Goal: Task Accomplishment & Management: Use online tool/utility

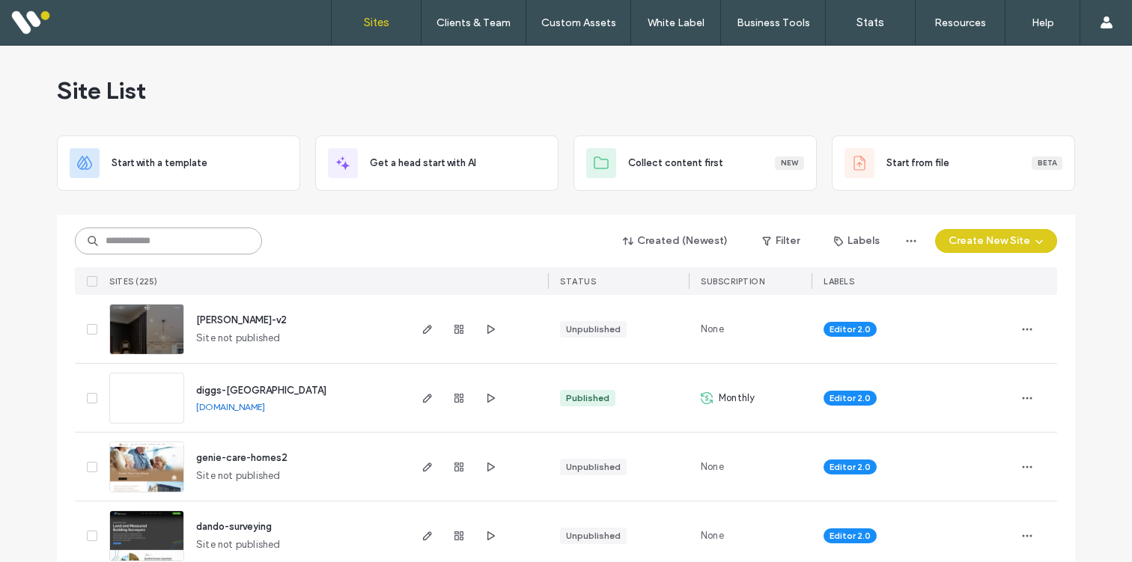
click at [216, 240] on input at bounding box center [168, 241] width 187 height 27
type input "***"
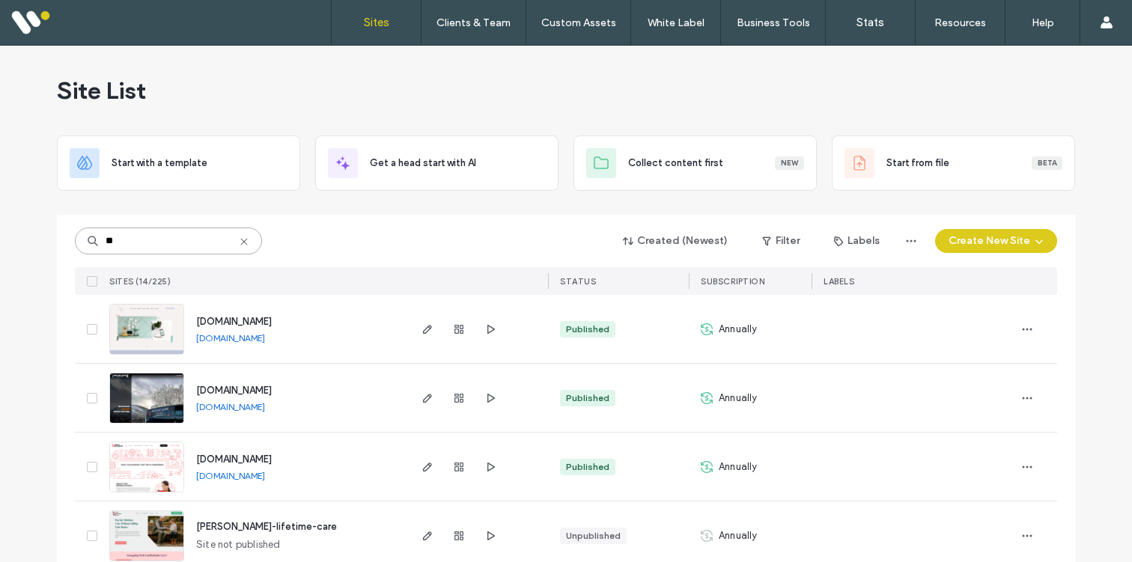
click at [175, 250] on input "**" at bounding box center [168, 241] width 187 height 27
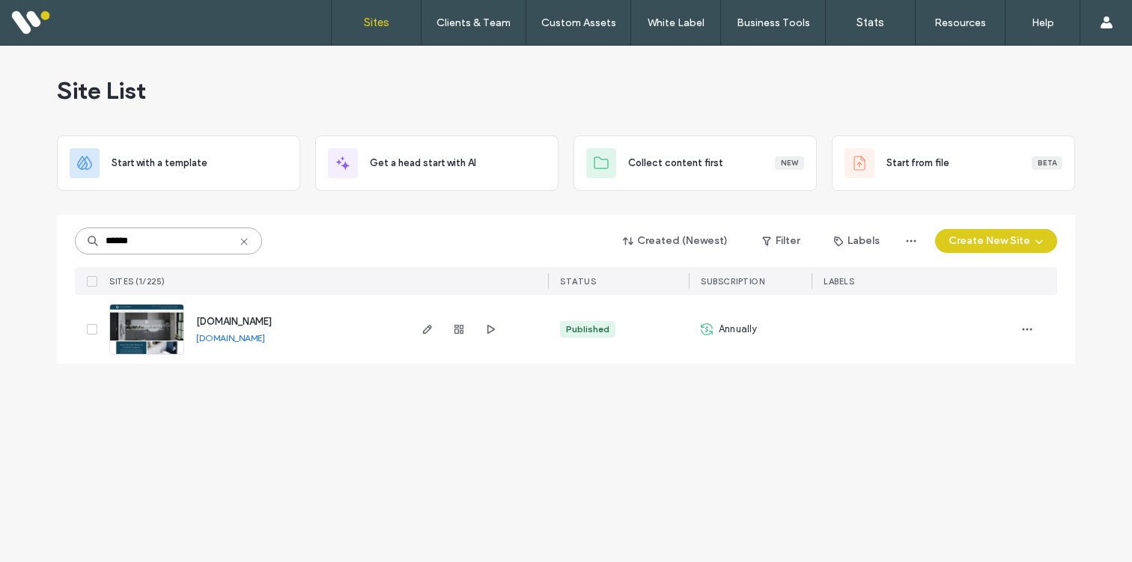
type input "******"
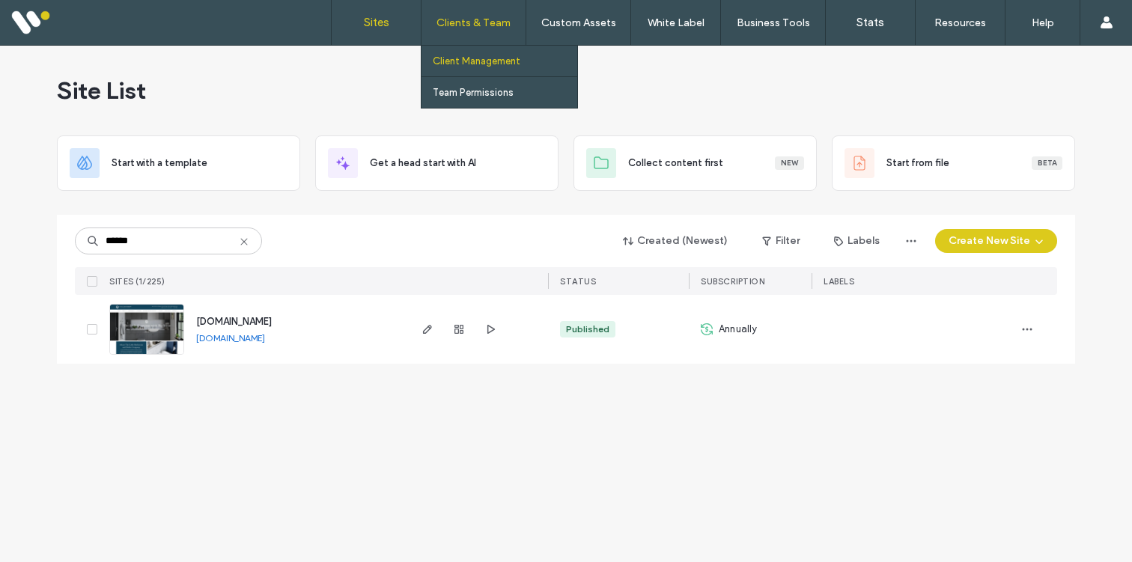
click at [481, 58] on label "Client Management" at bounding box center [477, 60] width 88 height 11
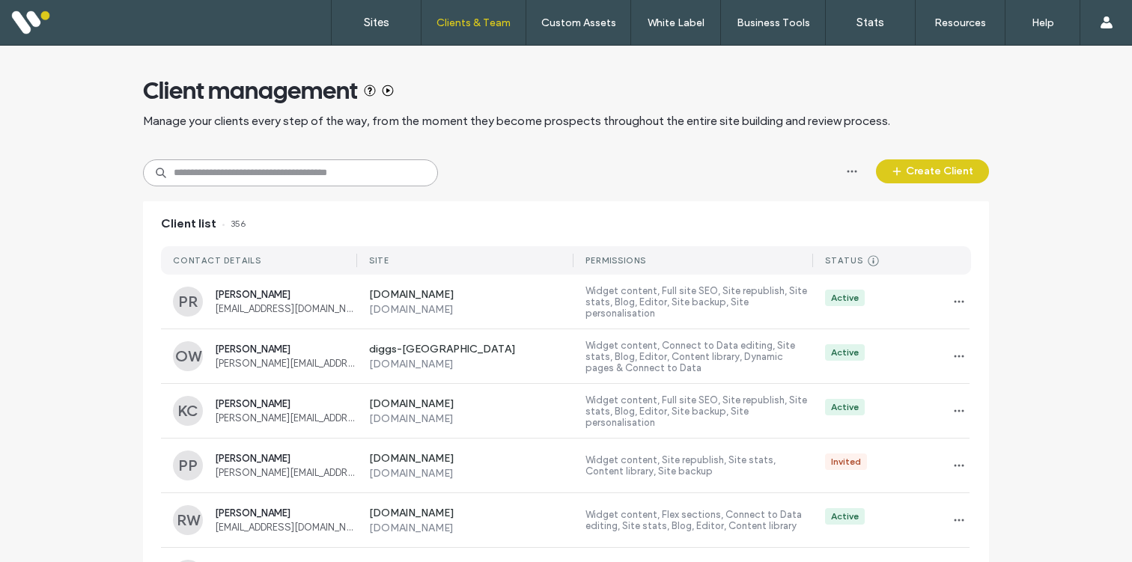
click at [251, 175] on input at bounding box center [290, 172] width 295 height 27
paste input "**********"
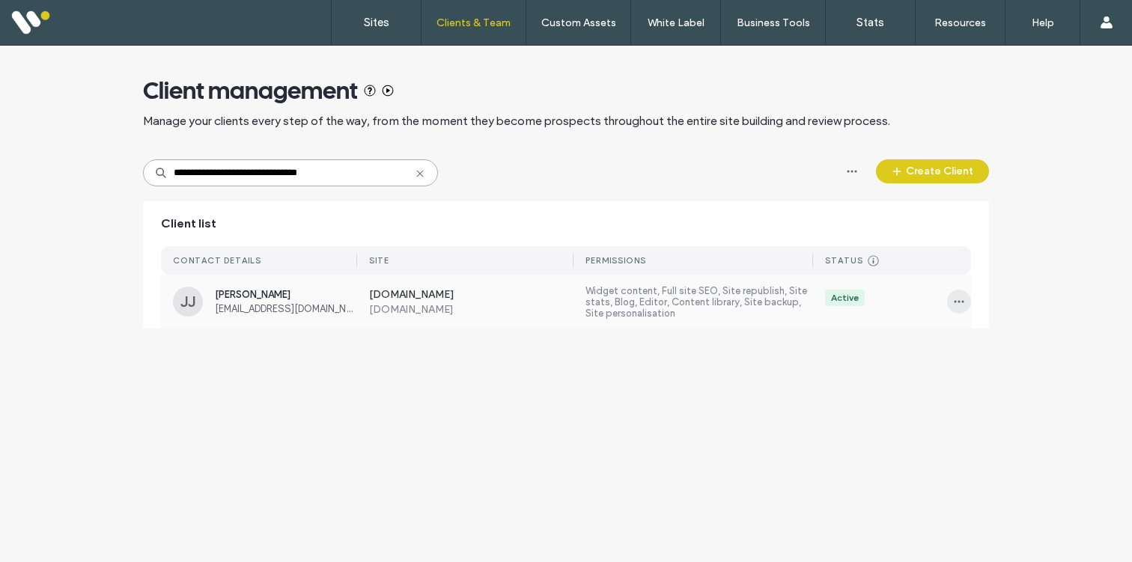
type input "**********"
click at [951, 297] on span "button" at bounding box center [959, 302] width 24 height 24
click at [677, 311] on label "Widget content, Full site SEO, Site republish, Site stats, Blog, Editor, Conten…" at bounding box center [699, 302] width 228 height 34
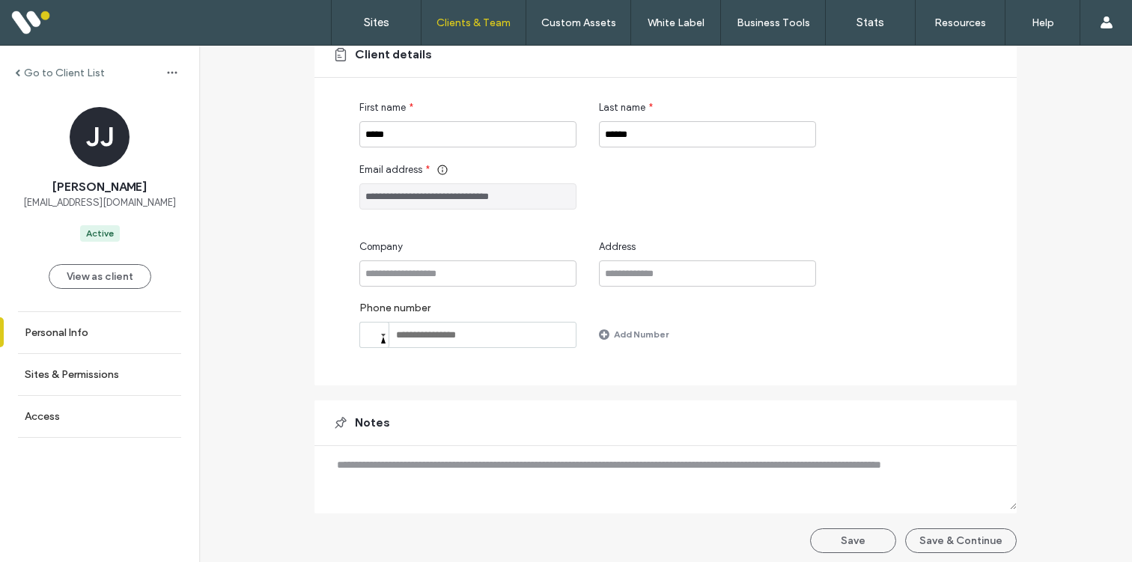
scroll to position [135, 0]
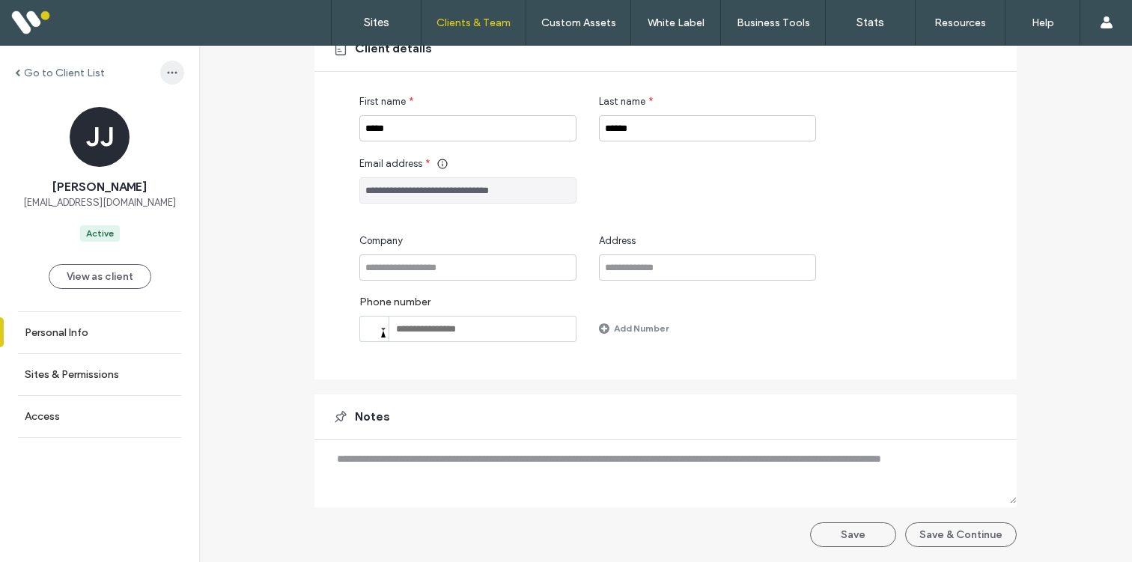
click at [164, 65] on span "button" at bounding box center [172, 73] width 24 height 24
click at [189, 109] on span "Delete Client" at bounding box center [209, 111] width 58 height 15
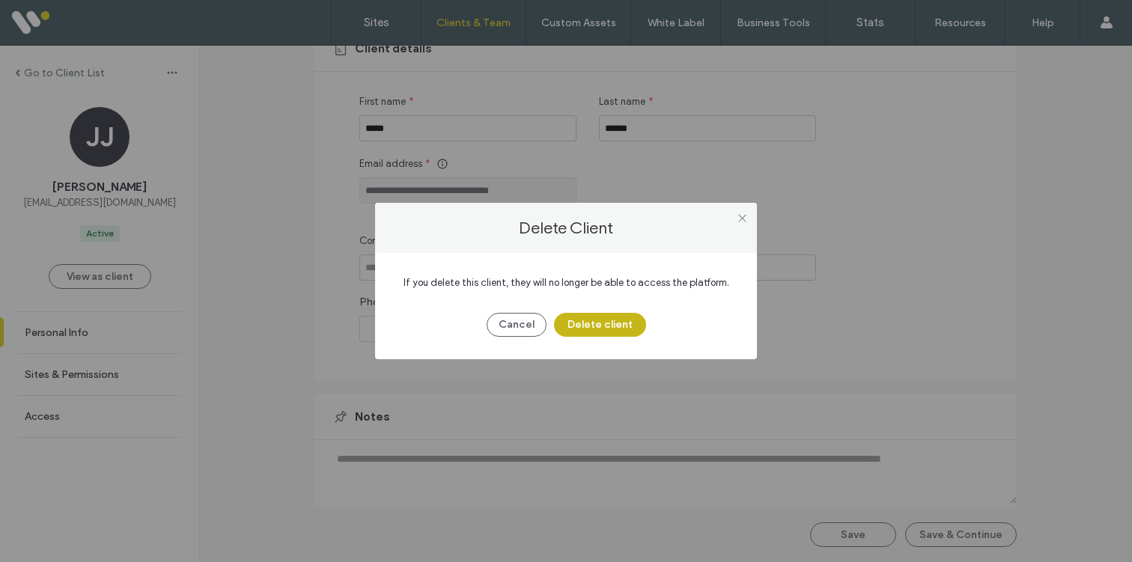
click at [594, 320] on button "Delete client" at bounding box center [600, 325] width 92 height 24
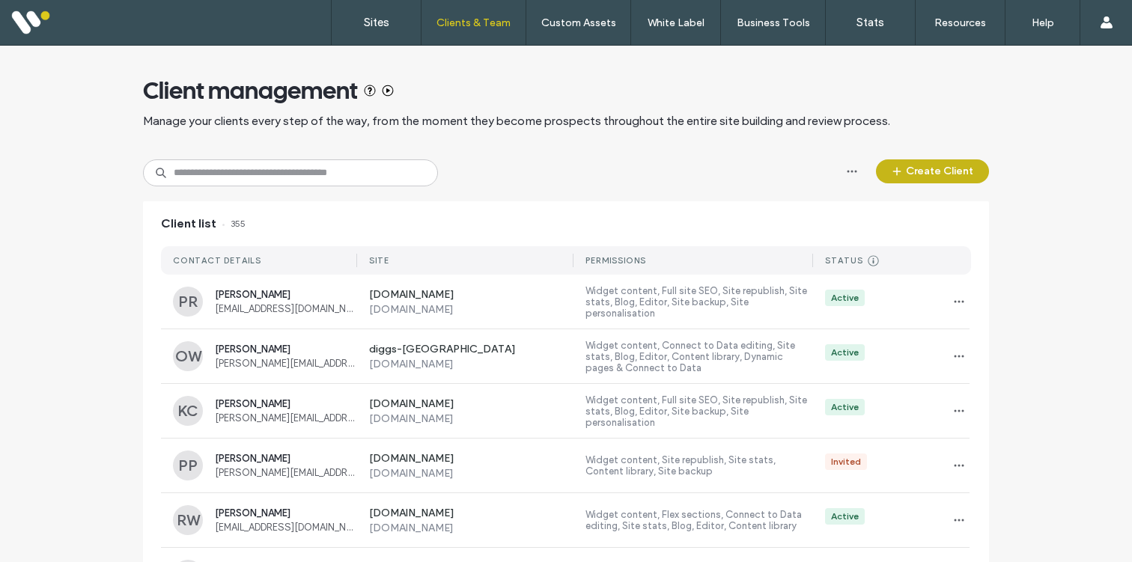
click at [914, 163] on button "Create Client" at bounding box center [932, 171] width 113 height 24
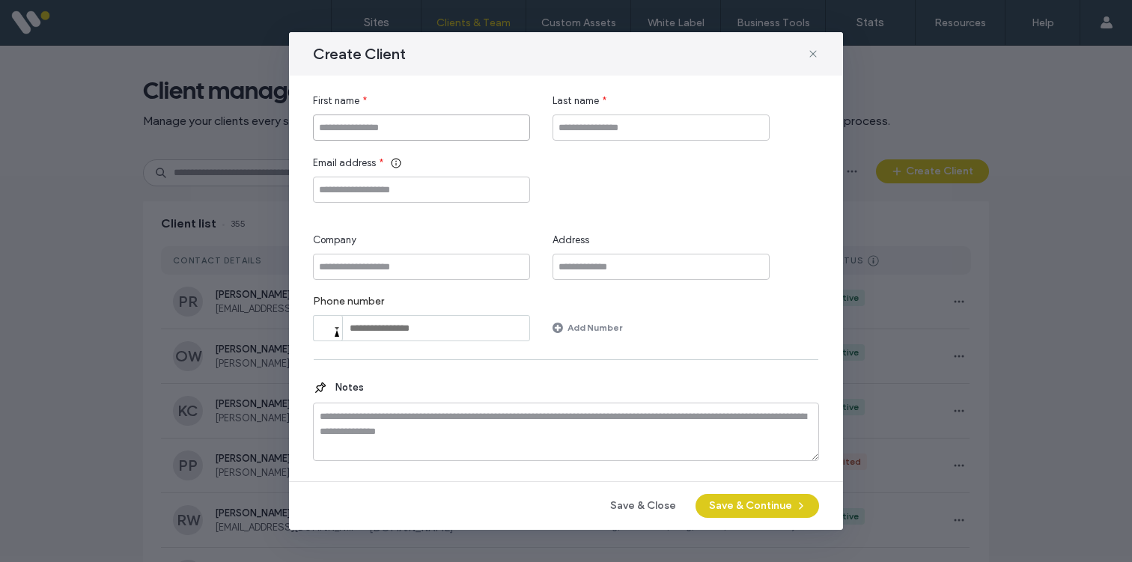
click at [398, 124] on input "First name" at bounding box center [421, 128] width 217 height 26
type input "******"
click at [568, 124] on input "Last name" at bounding box center [661, 128] width 217 height 26
type input "*"
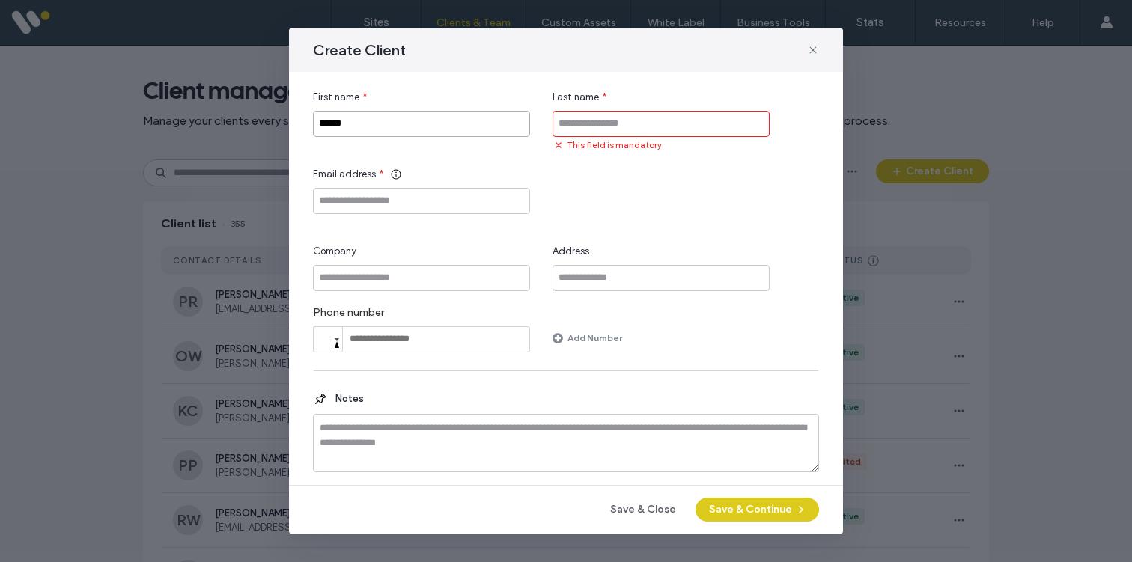
click at [436, 120] on input "******" at bounding box center [421, 124] width 217 height 26
click at [347, 127] on input "******" at bounding box center [421, 124] width 217 height 26
type input "*********"
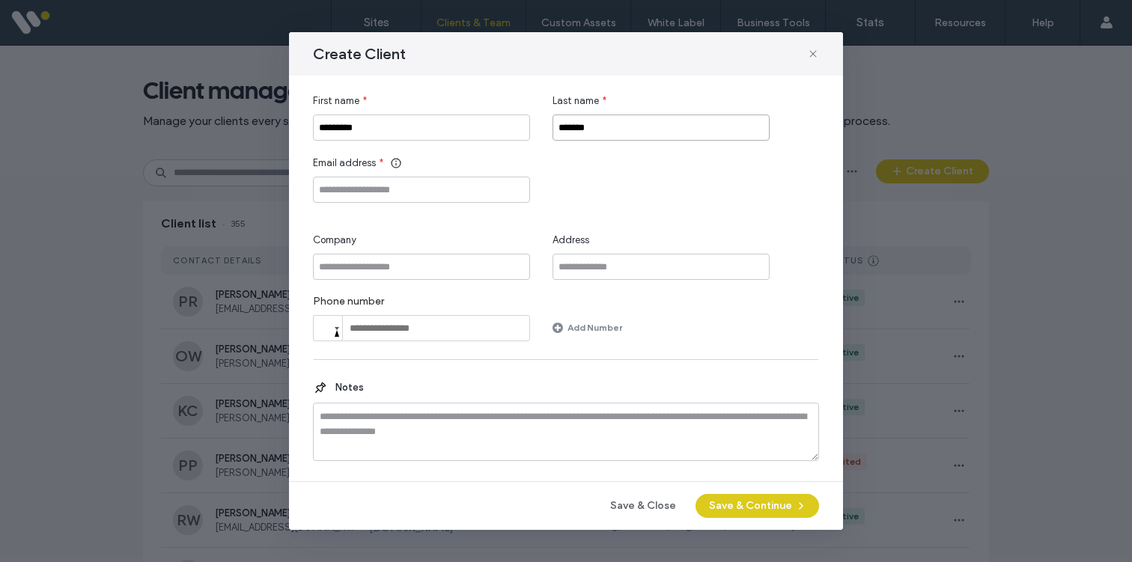
type input "*******"
click at [340, 189] on input "Email address" at bounding box center [421, 190] width 217 height 26
paste input "**********"
type input "**********"
click at [733, 503] on button "Save & Continue" at bounding box center [758, 506] width 124 height 24
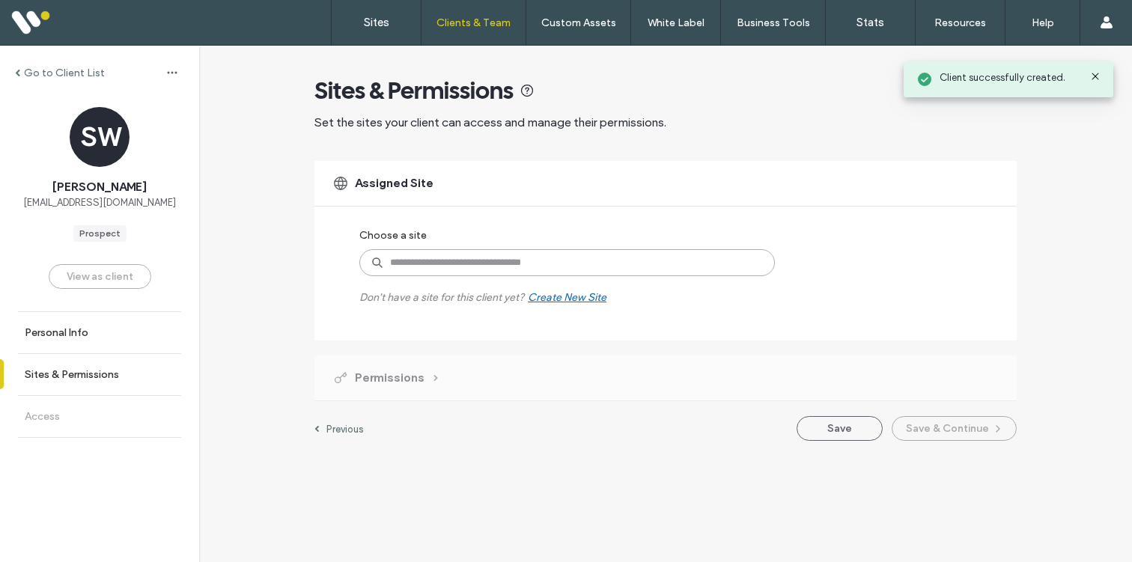
click at [446, 264] on input at bounding box center [567, 262] width 416 height 27
type input "******"
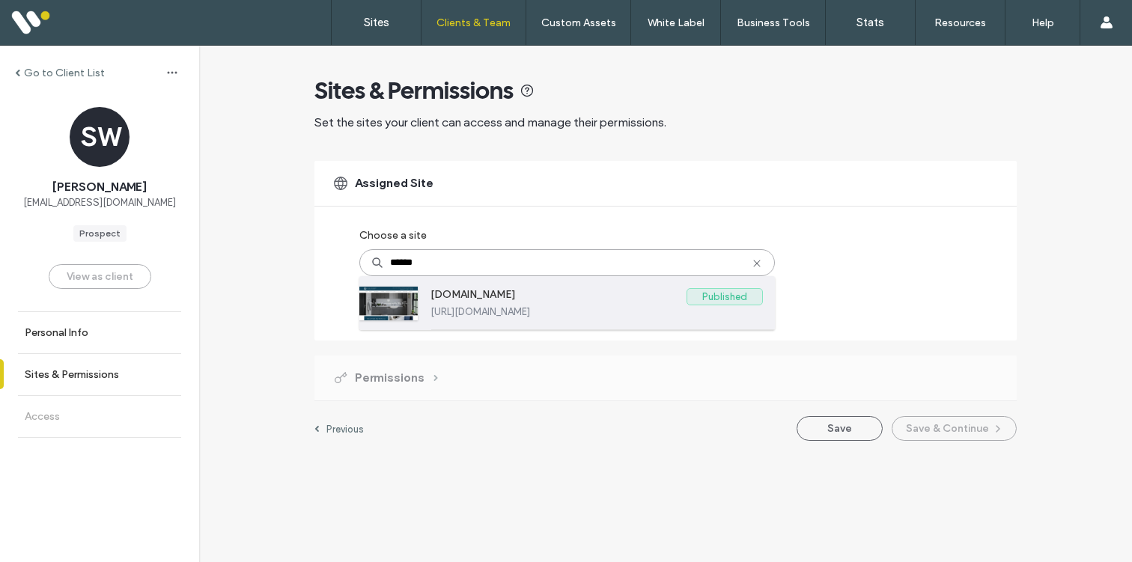
click at [603, 296] on label "www.littlebbc.co.uk" at bounding box center [559, 297] width 256 height 18
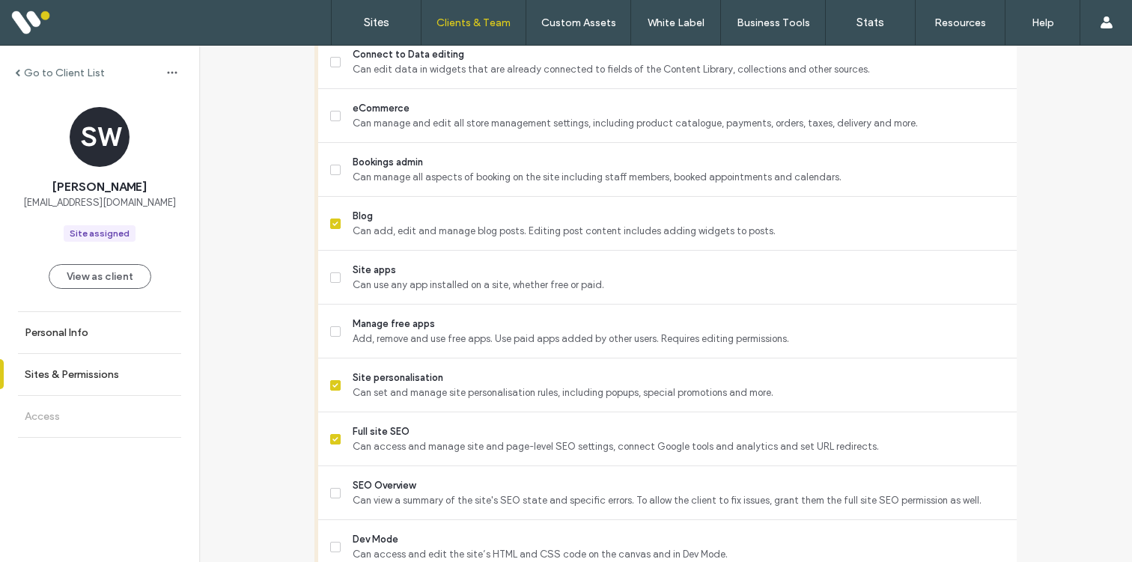
scroll to position [1321, 0]
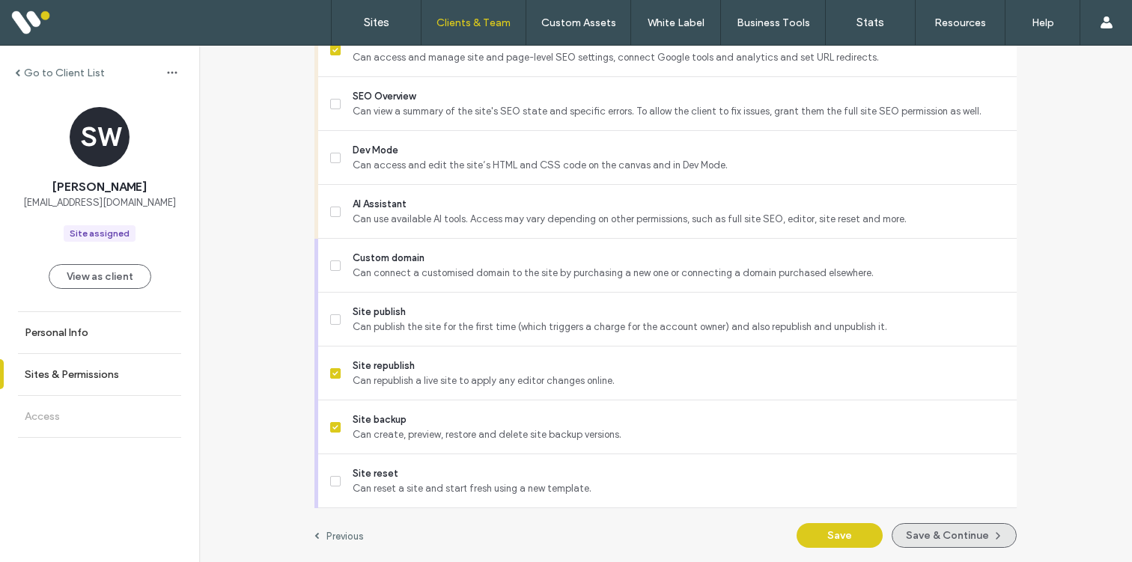
click at [934, 532] on button "Save & Continue" at bounding box center [954, 535] width 125 height 25
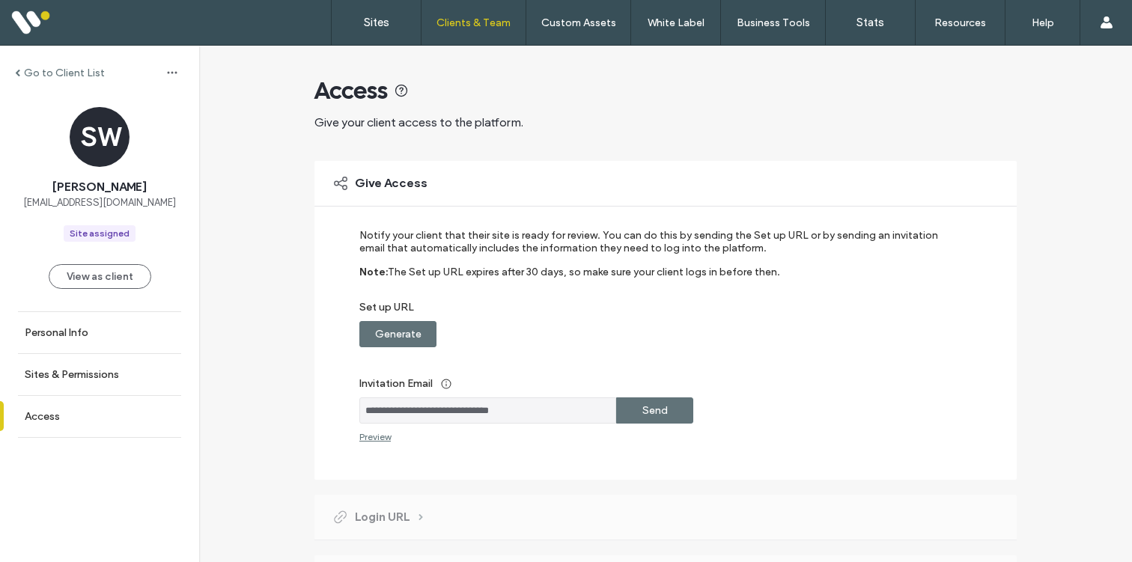
click at [663, 418] on div "Send" at bounding box center [654, 411] width 77 height 26
click at [365, 16] on label "Sites" at bounding box center [376, 22] width 25 height 13
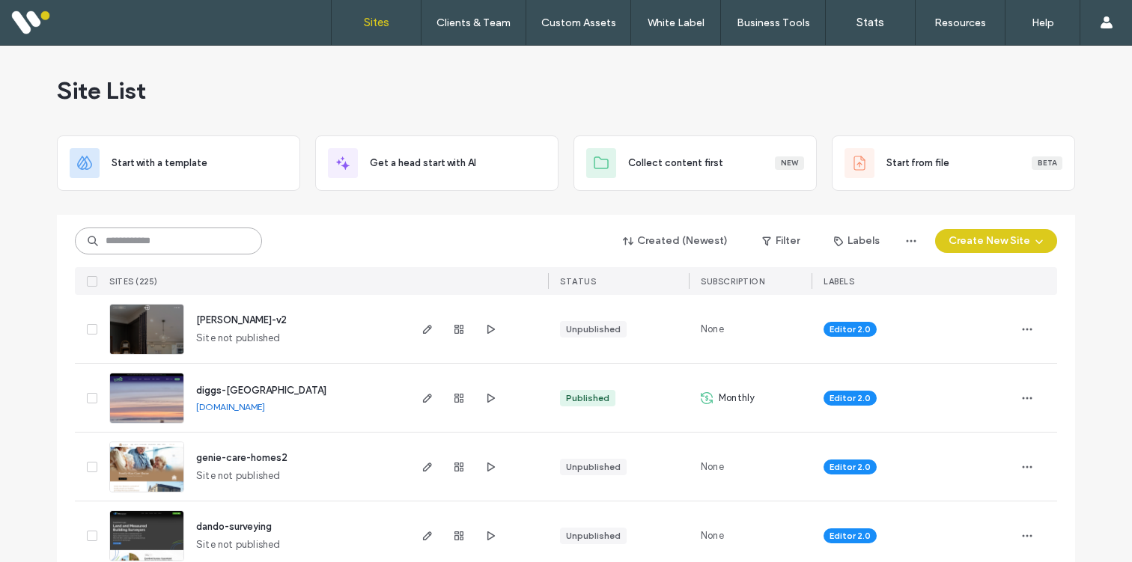
click at [116, 242] on input at bounding box center [168, 241] width 187 height 27
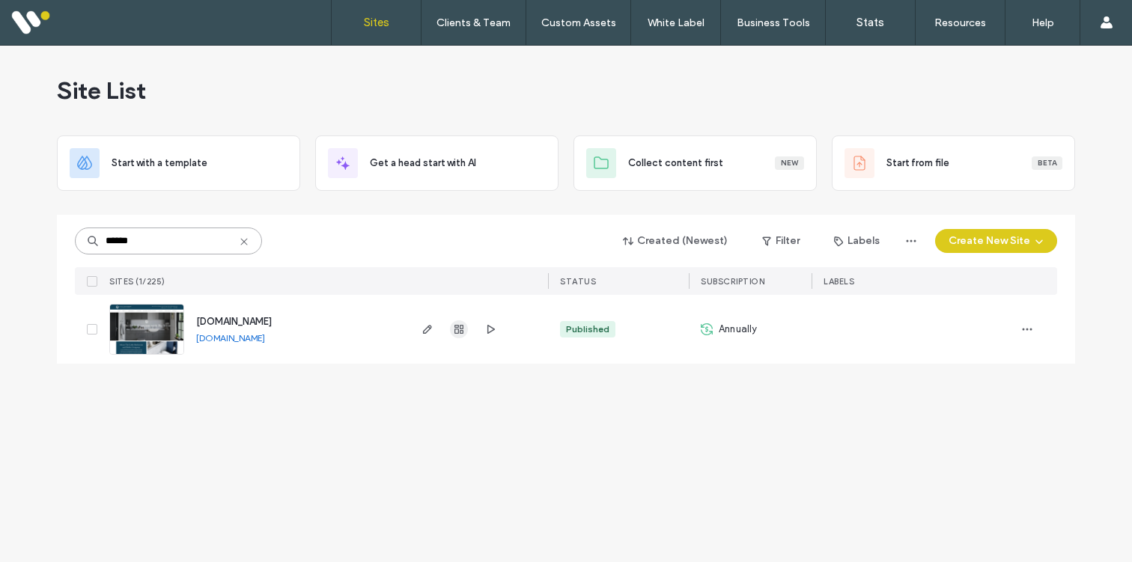
type input "******"
click at [463, 331] on icon "button" at bounding box center [459, 329] width 12 height 12
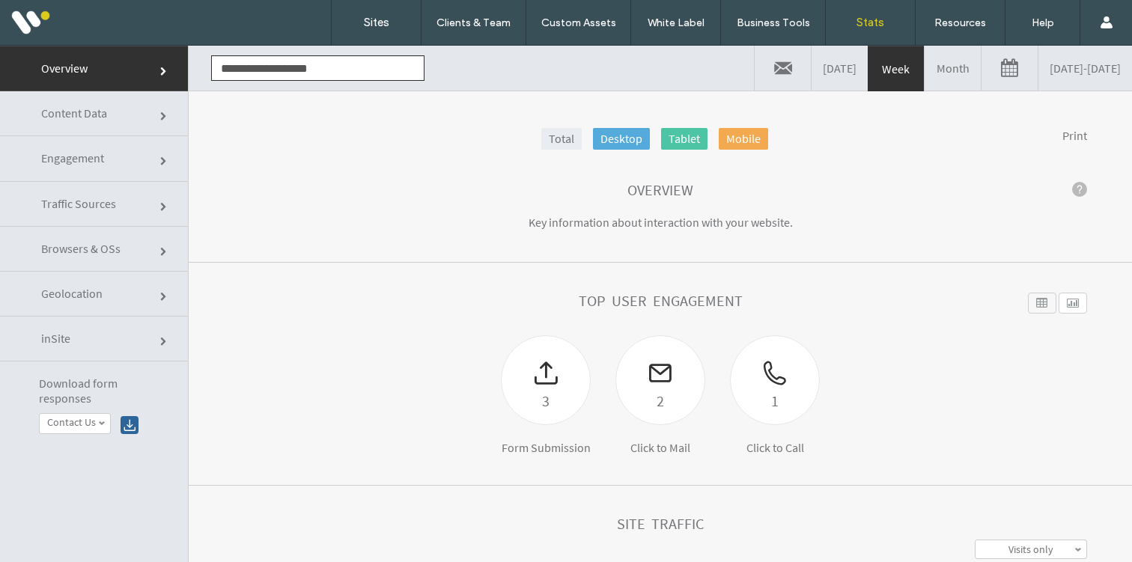
click at [1038, 79] on link "09/10/2025 - 09/17/2025" at bounding box center [1085, 68] width 94 height 45
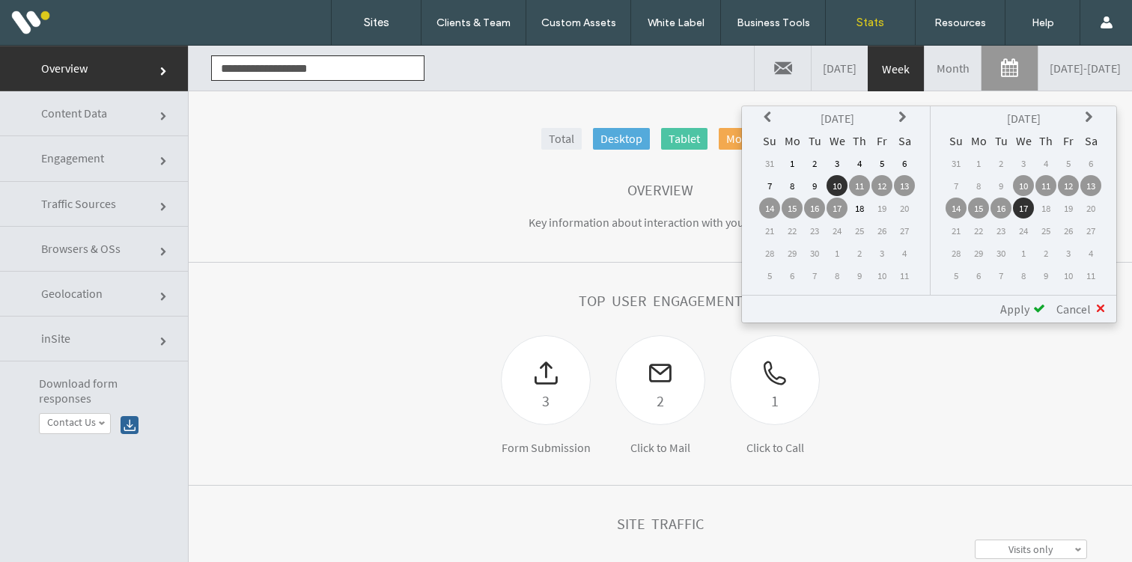
click at [770, 121] on icon at bounding box center [770, 118] width 12 height 12
click at [901, 166] on td "1" at bounding box center [904, 163] width 21 height 21
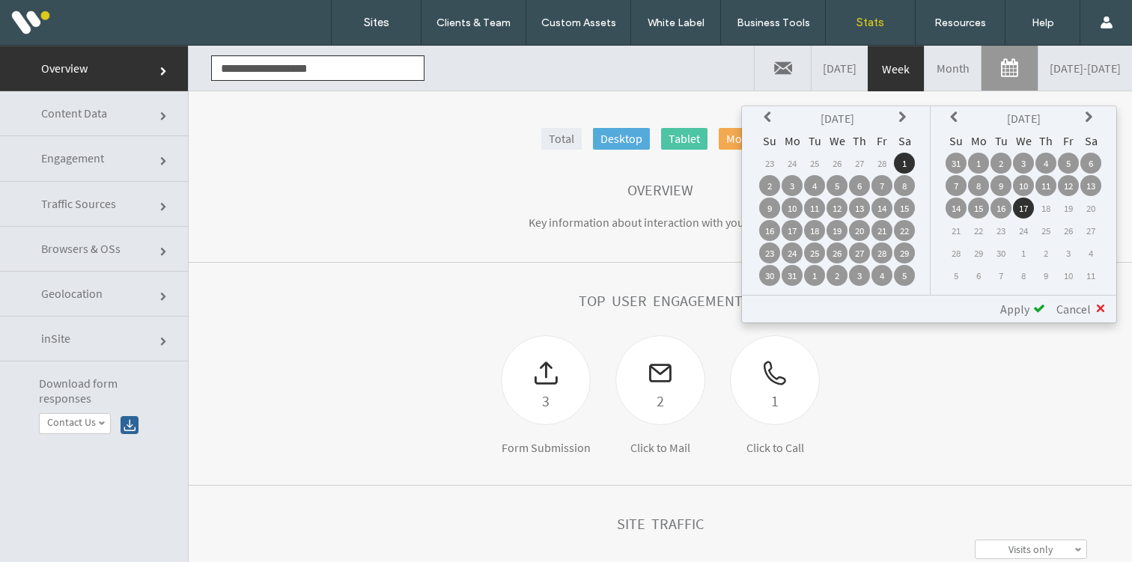
click at [1029, 305] on span "Apply" at bounding box center [1014, 309] width 29 height 15
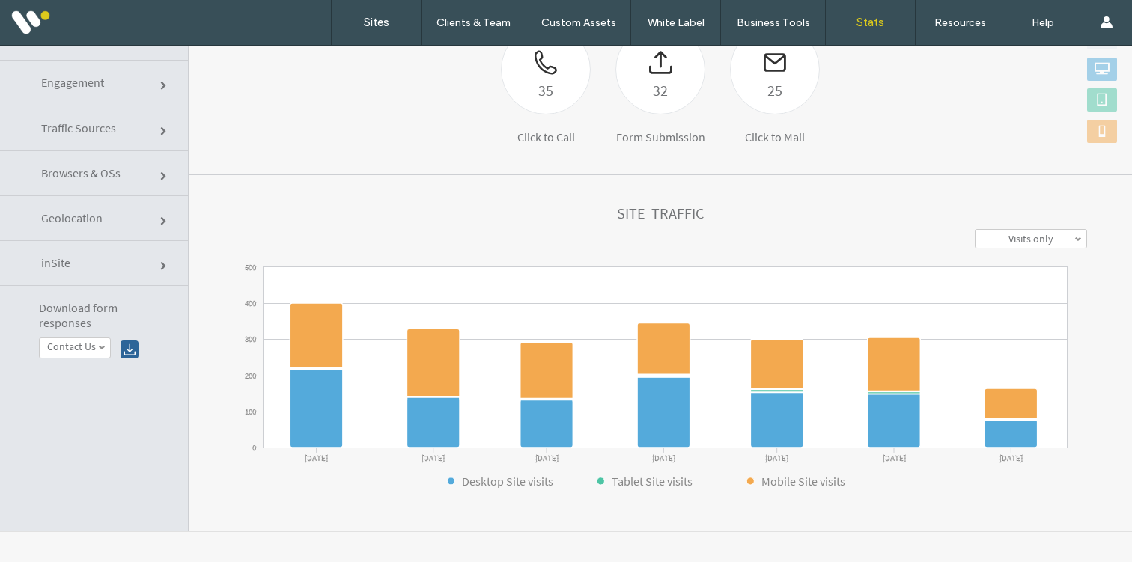
scroll to position [189, 0]
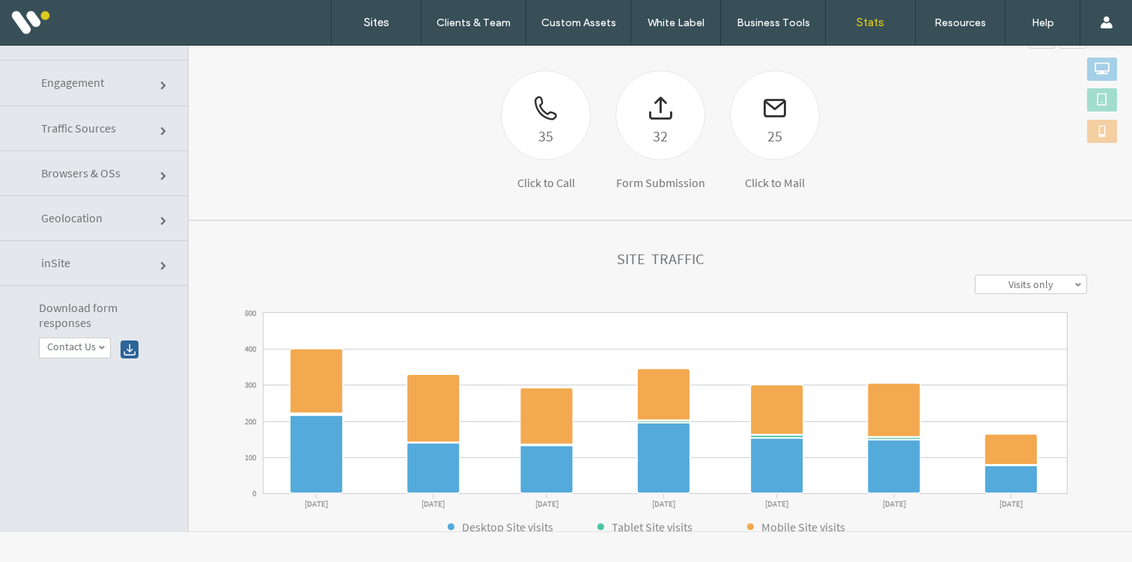
click at [91, 130] on span "Traffic Sources" at bounding box center [78, 128] width 75 height 15
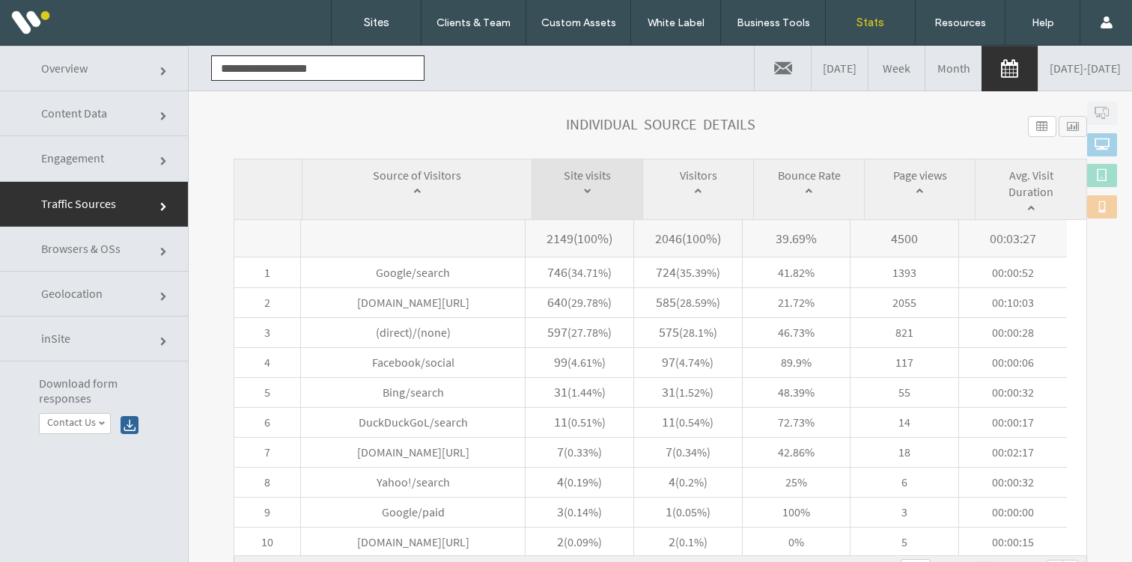
scroll to position [687, 0]
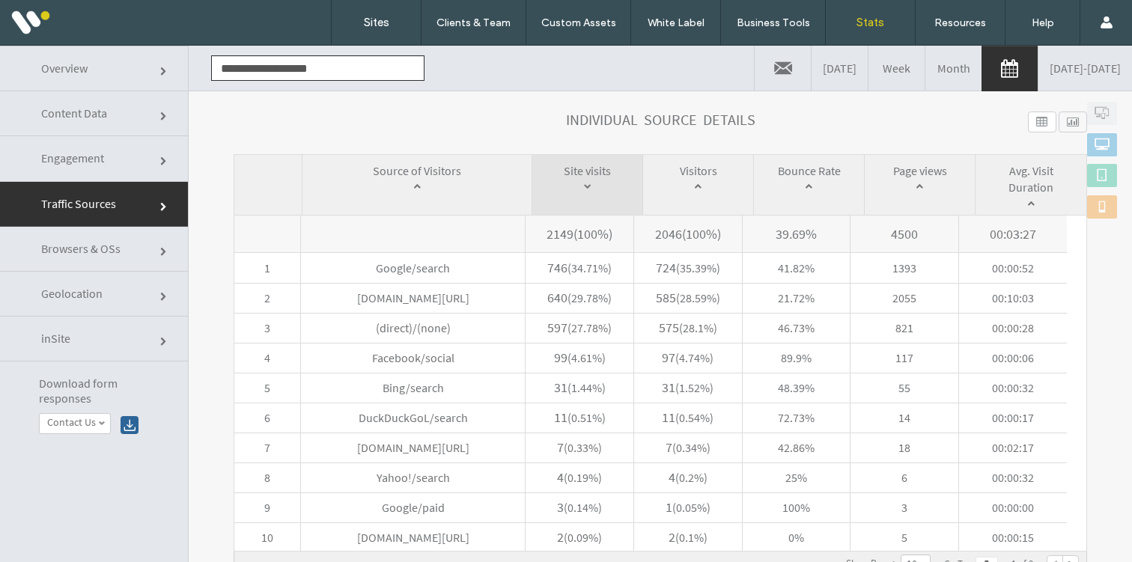
click at [100, 420] on span at bounding box center [101, 423] width 7 height 7
click at [370, 16] on label "Sites" at bounding box center [376, 22] width 25 height 13
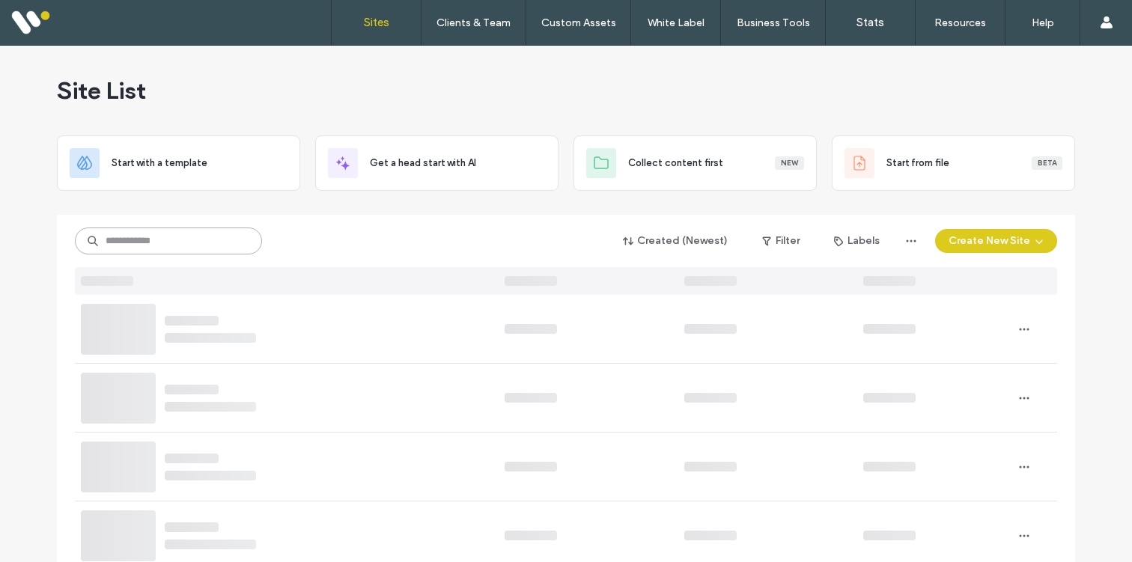
click at [163, 242] on input at bounding box center [168, 241] width 187 height 27
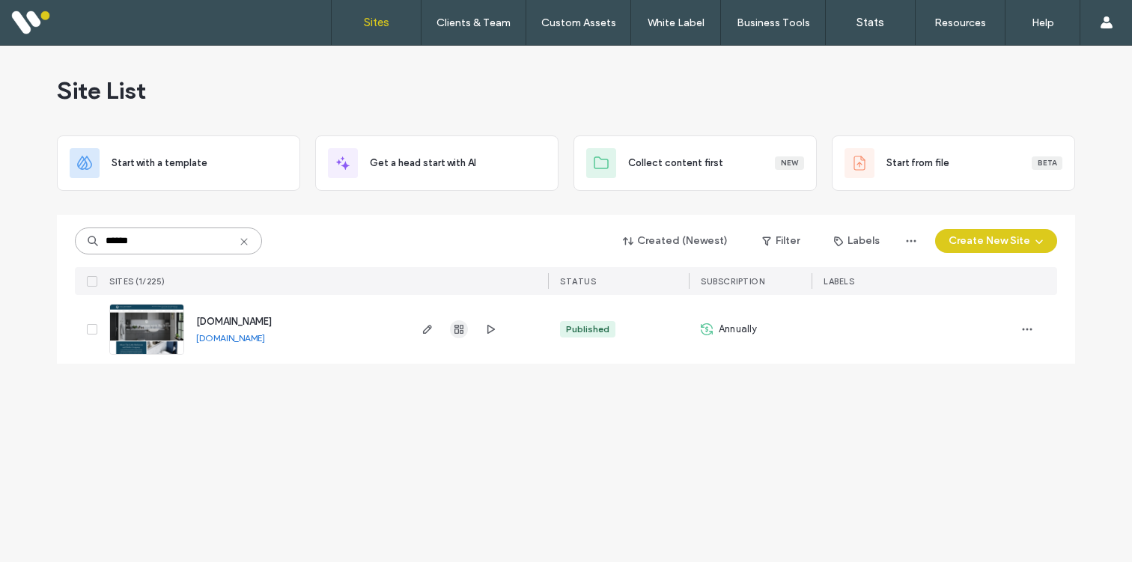
type input "******"
click at [453, 328] on icon "button" at bounding box center [459, 329] width 12 height 12
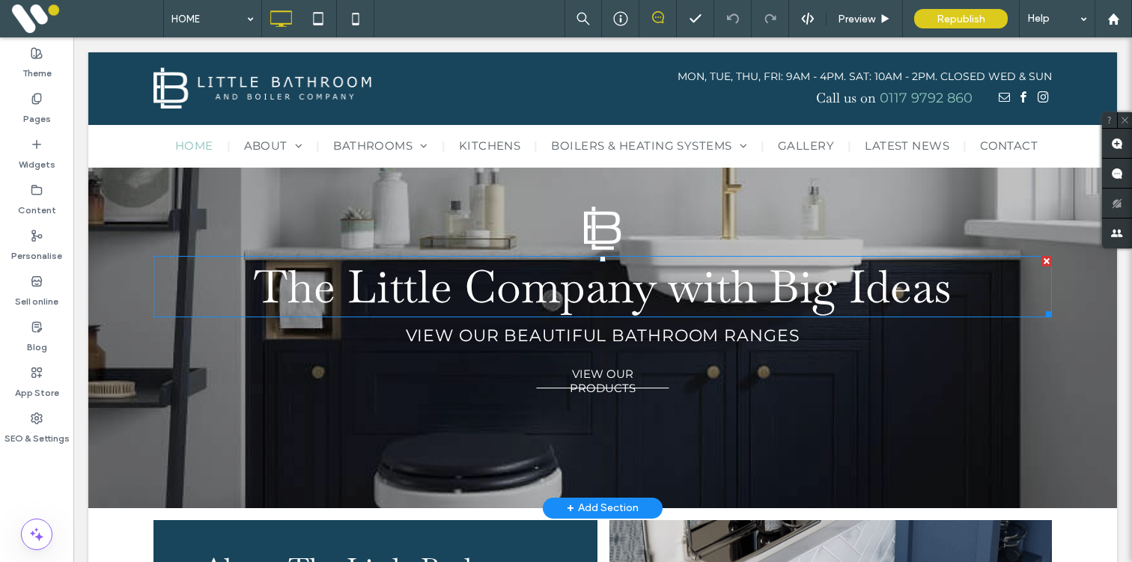
scroll to position [72, 0]
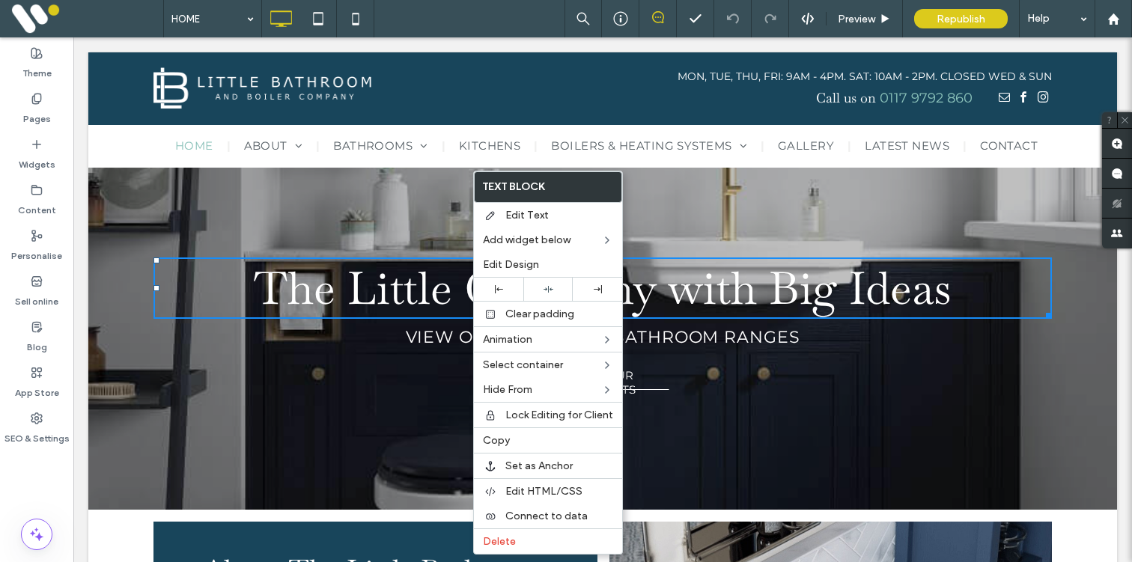
click at [374, 221] on div "The Little Company with Big Ideas VIEW OUR BEAUTIFUL BATHROOM RANGES VIEW OUR P…" at bounding box center [602, 302] width 898 height 189
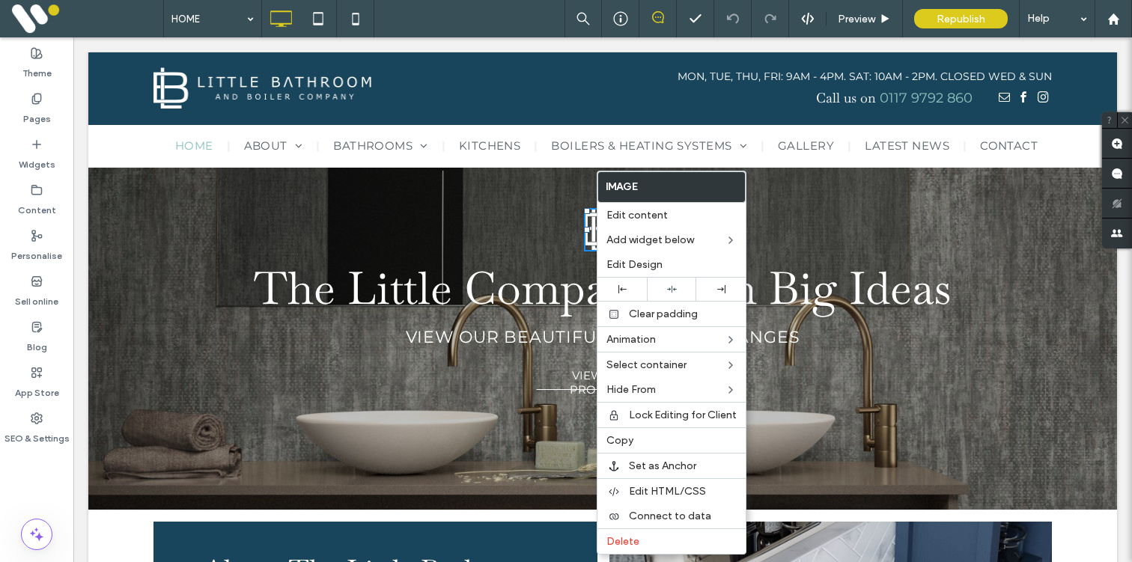
click at [450, 210] on div "The Little Company with Big Ideas VIEW OUR BEAUTIFUL BATHROOM RANGES VIEW OUR P…" at bounding box center [602, 302] width 898 height 189
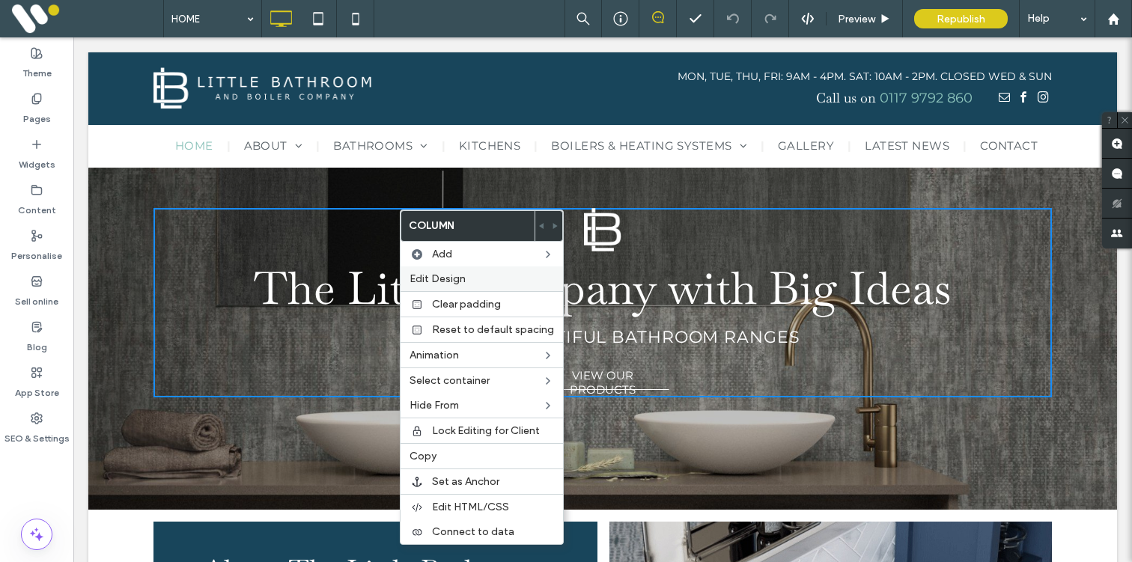
click at [441, 273] on span "Edit Design" at bounding box center [438, 279] width 56 height 13
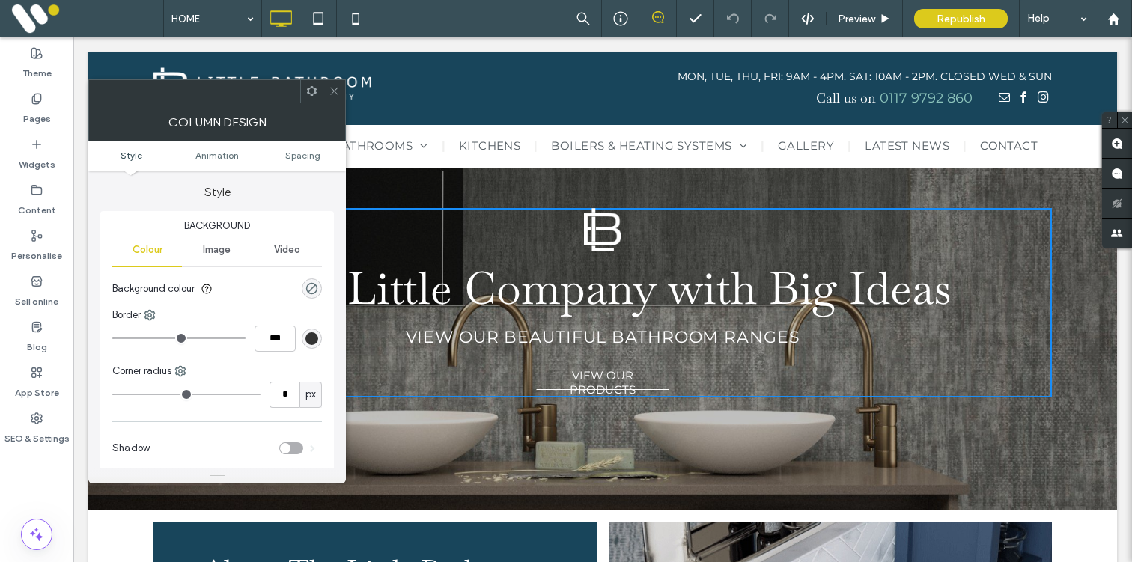
click at [317, 282] on div "rgba(0, 0, 0, 0)" at bounding box center [312, 289] width 20 height 20
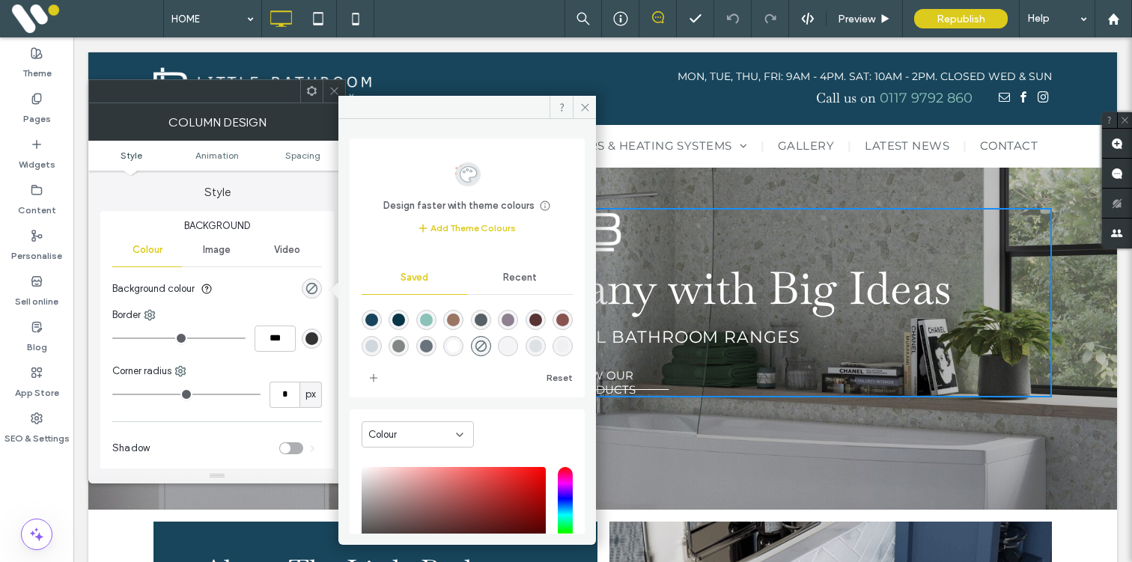
click at [368, 320] on div "rgba(24,69,91,1)" at bounding box center [371, 320] width 13 height 13
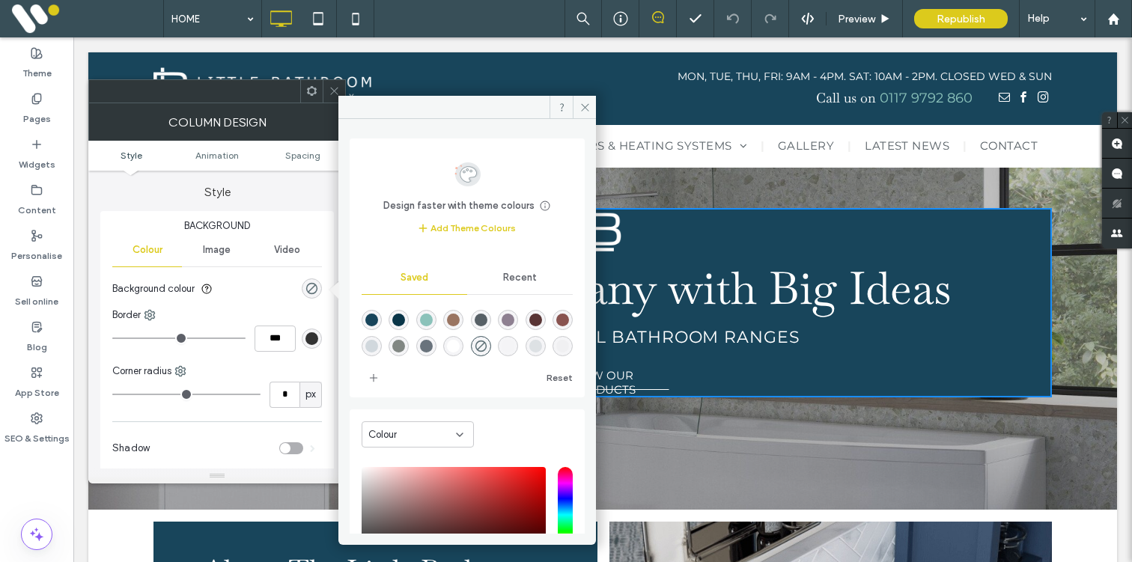
type input "*******"
type input "***"
type input "****"
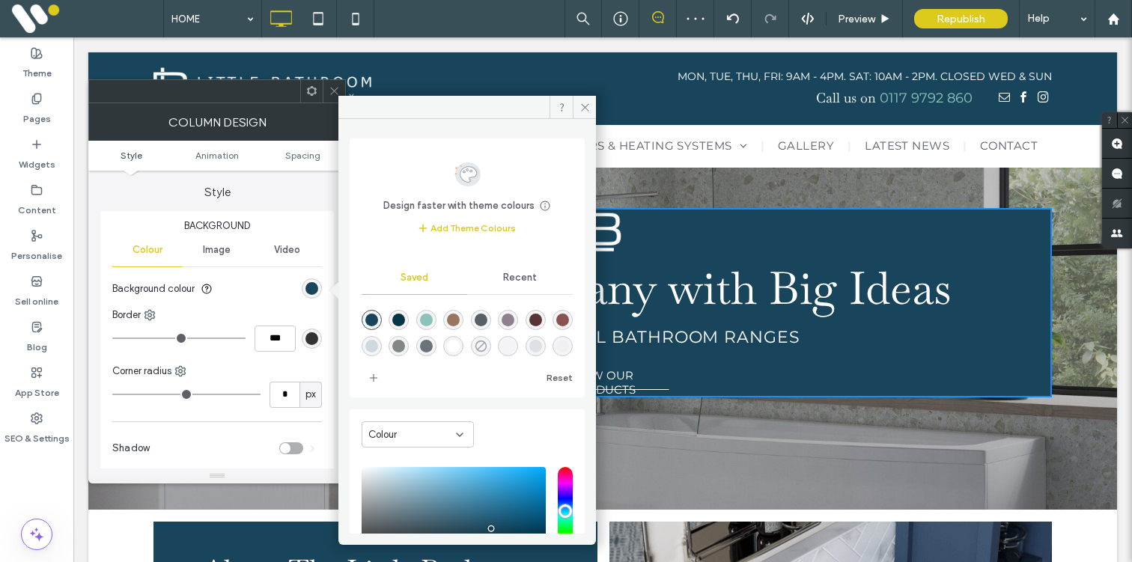
click at [486, 349] on use "rgba(0,0,0,0)" at bounding box center [480, 346] width 11 height 11
type input "*******"
type input "*"
type input "**"
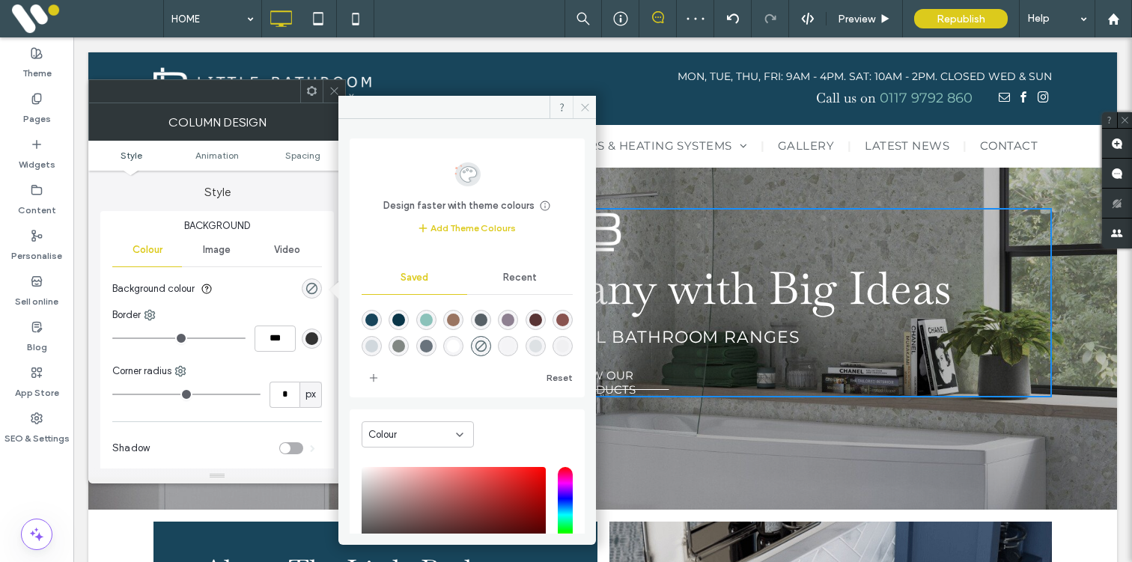
drag, startPoint x: 581, startPoint y: 112, endPoint x: 371, endPoint y: 147, distance: 212.4
click at [581, 112] on icon at bounding box center [584, 107] width 11 height 11
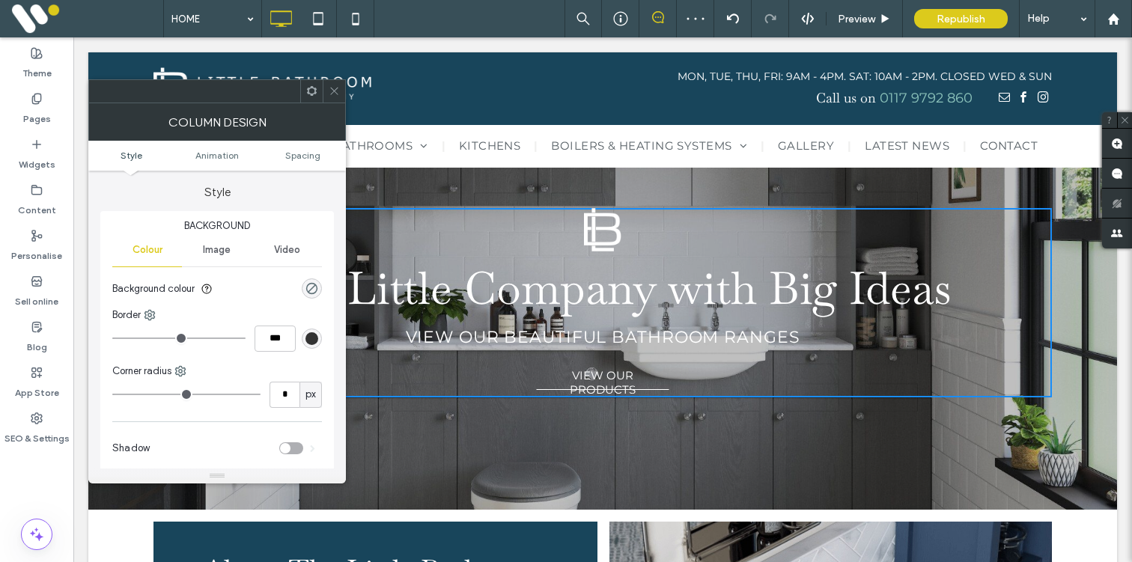
click at [334, 91] on use at bounding box center [333, 91] width 7 height 7
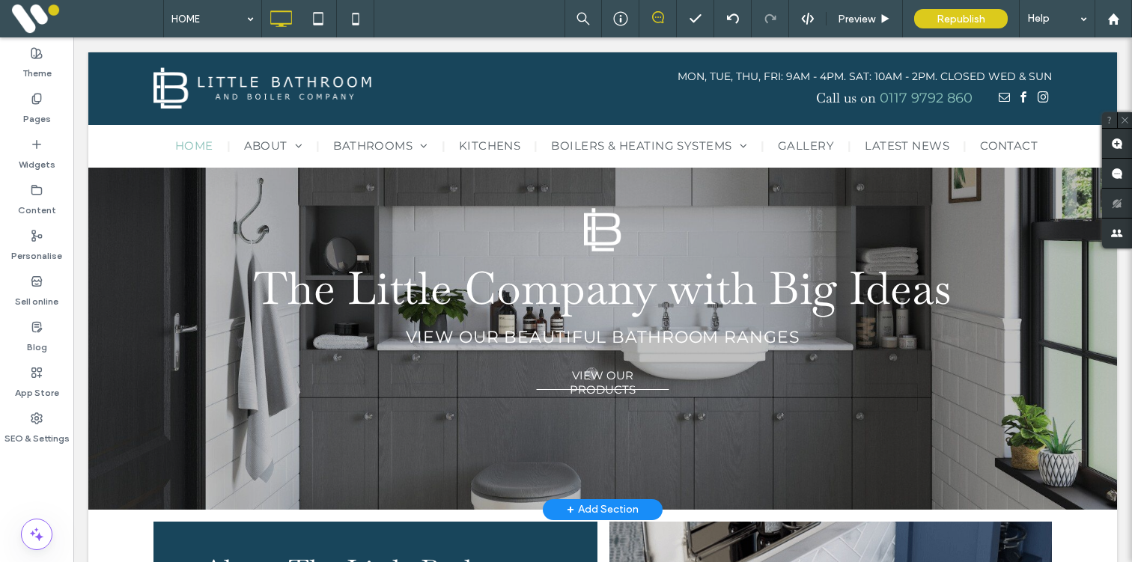
scroll to position [0, 0]
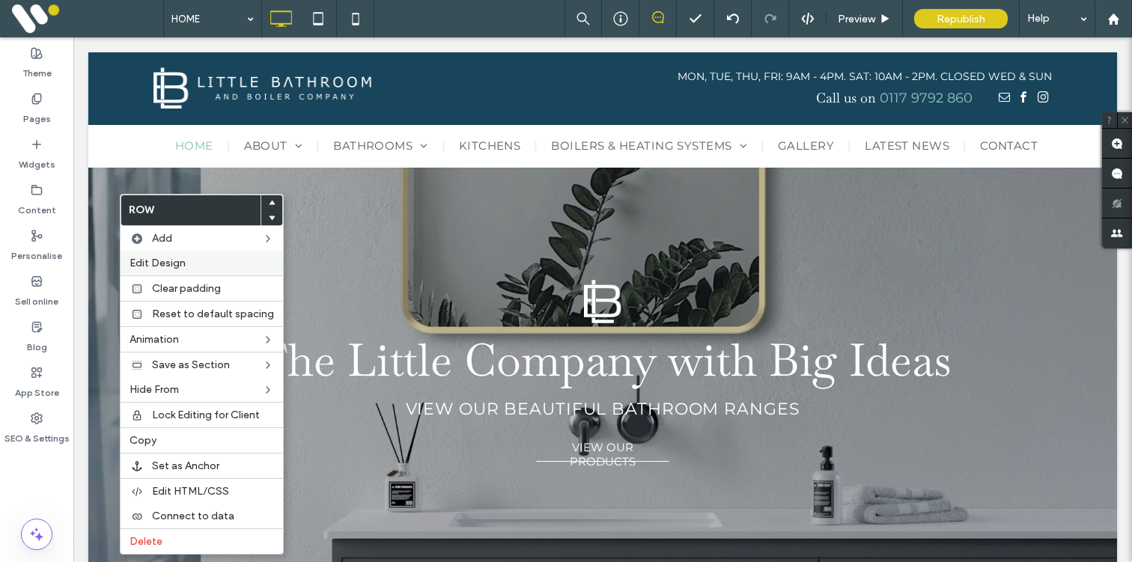
click at [174, 261] on span "Edit Design" at bounding box center [158, 263] width 56 height 13
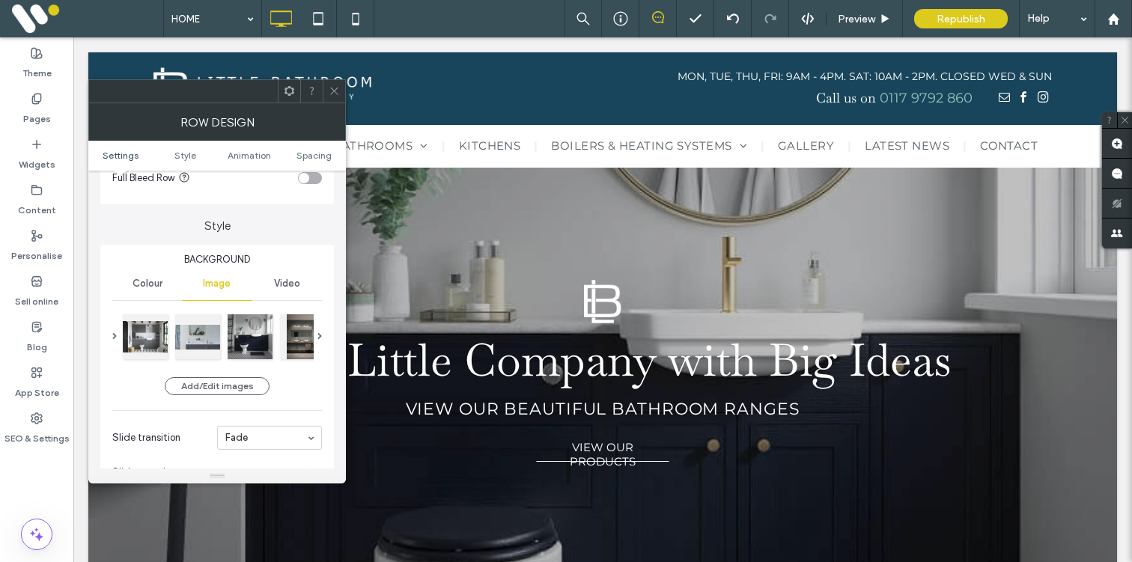
scroll to position [95, 0]
click at [222, 385] on button "Add/Edit images" at bounding box center [217, 386] width 105 height 18
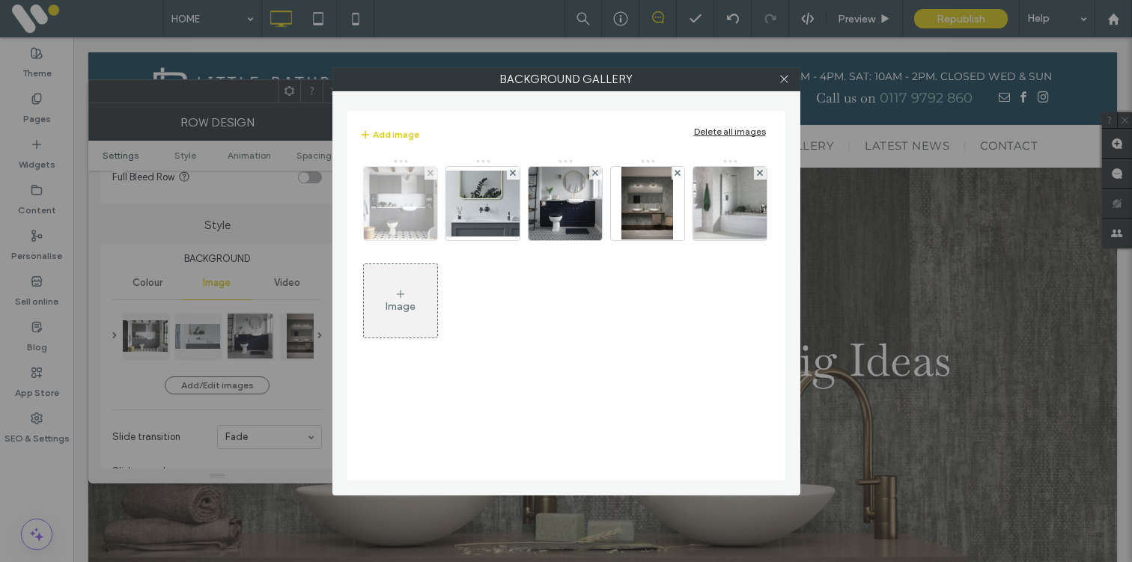
click at [396, 207] on img at bounding box center [400, 203] width 104 height 73
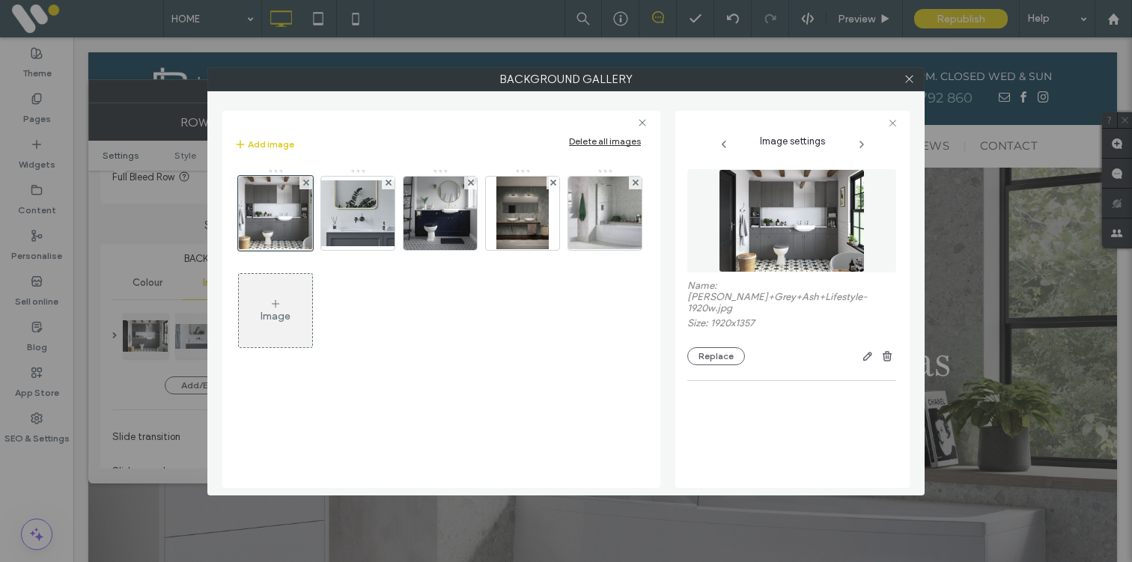
click at [276, 316] on div "Image" at bounding box center [276, 316] width 30 height 13
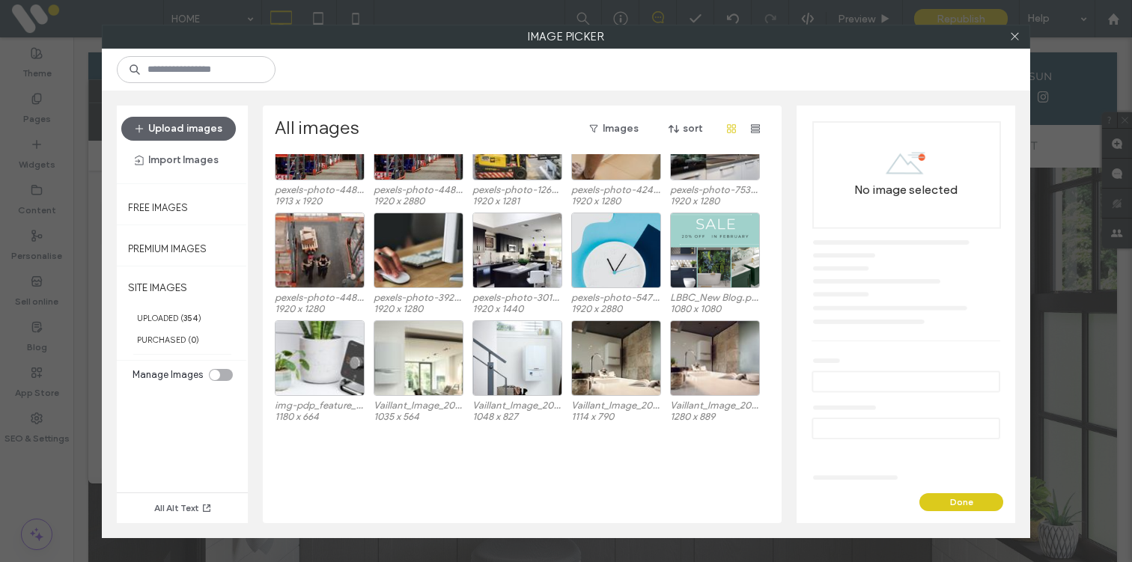
scroll to position [0, 0]
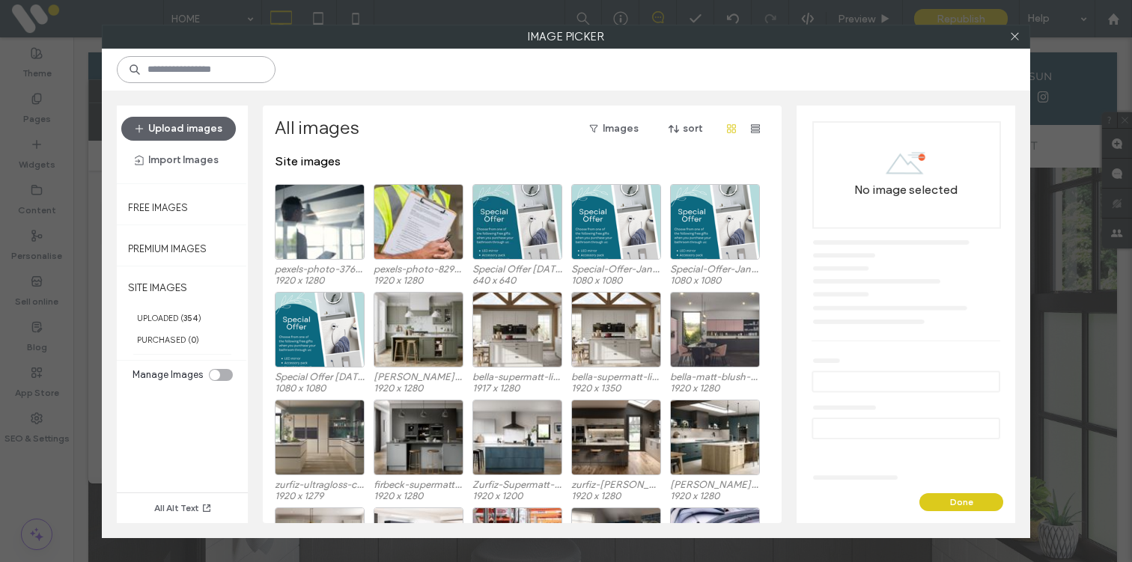
click at [231, 71] on input at bounding box center [196, 69] width 159 height 27
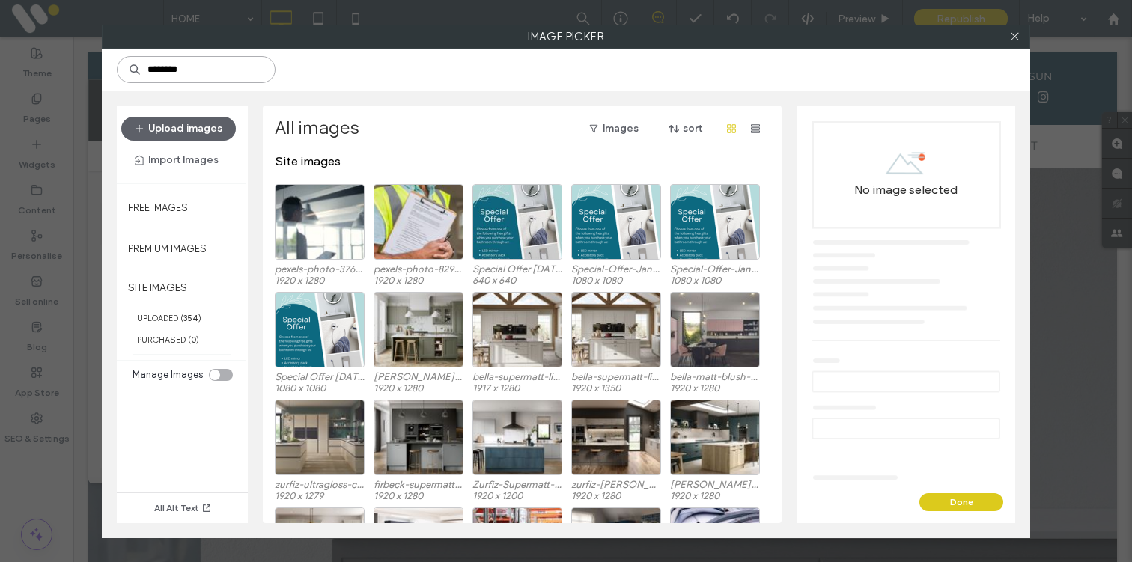
type input "********"
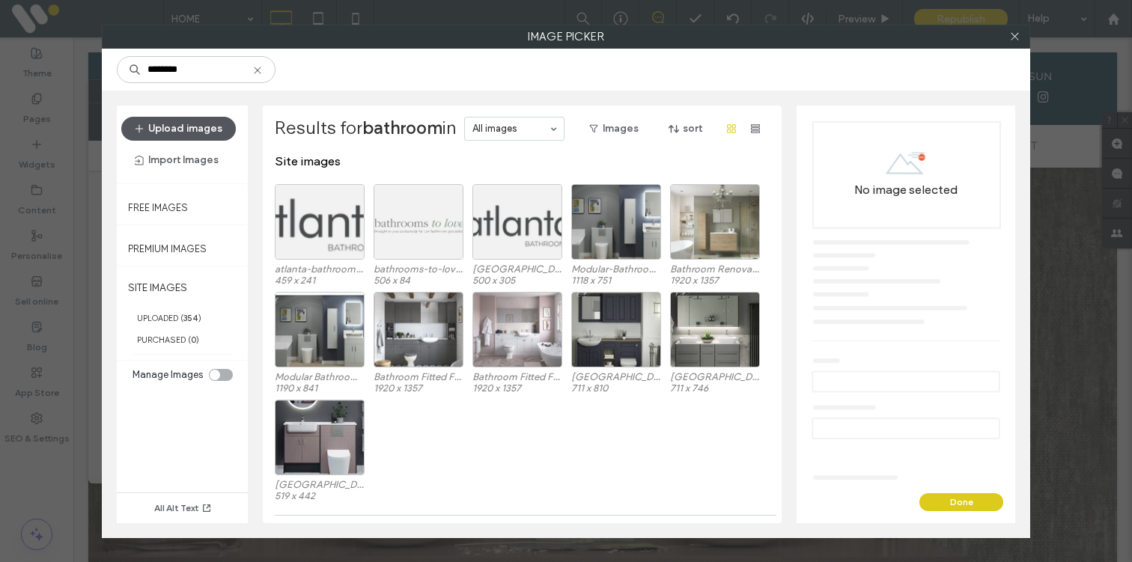
click at [179, 131] on button "Upload images" at bounding box center [178, 129] width 115 height 24
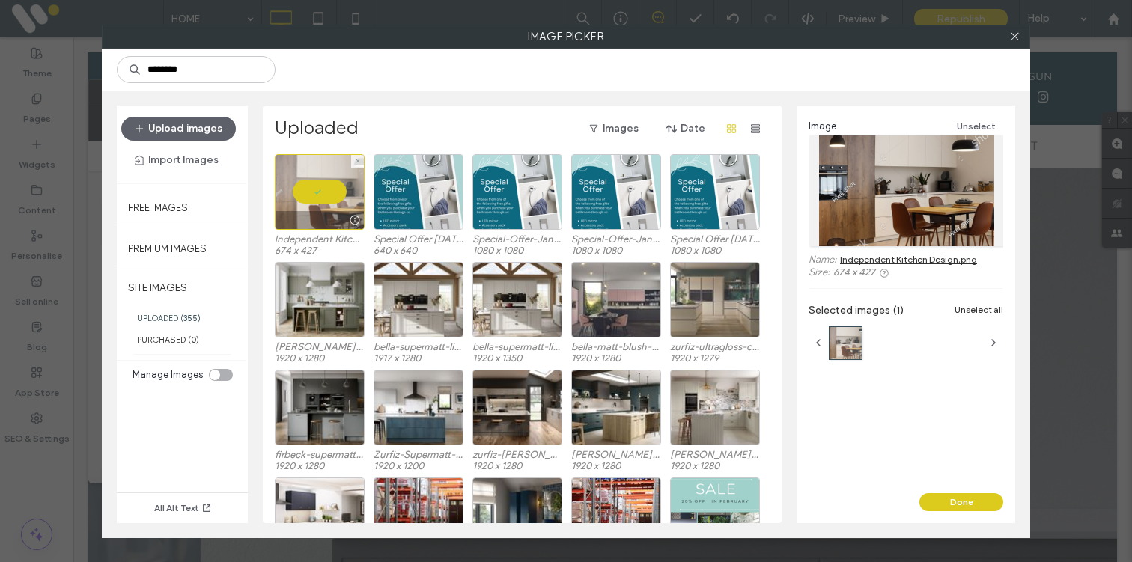
click at [327, 193] on div at bounding box center [320, 192] width 90 height 76
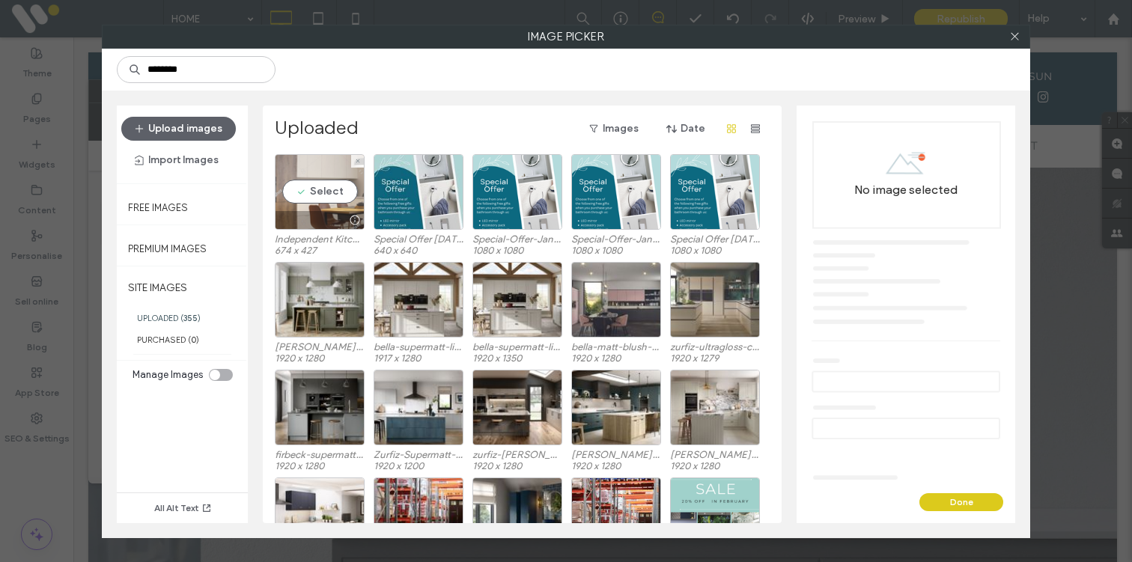
click at [308, 192] on div "Select" at bounding box center [320, 192] width 90 height 76
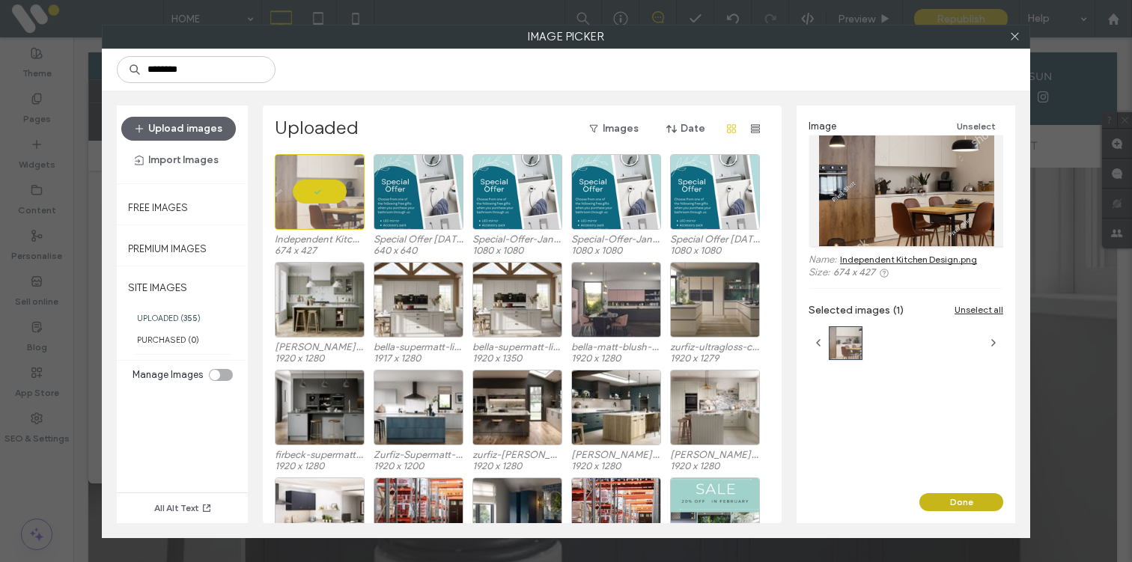
click at [948, 496] on button "Done" at bounding box center [961, 502] width 84 height 18
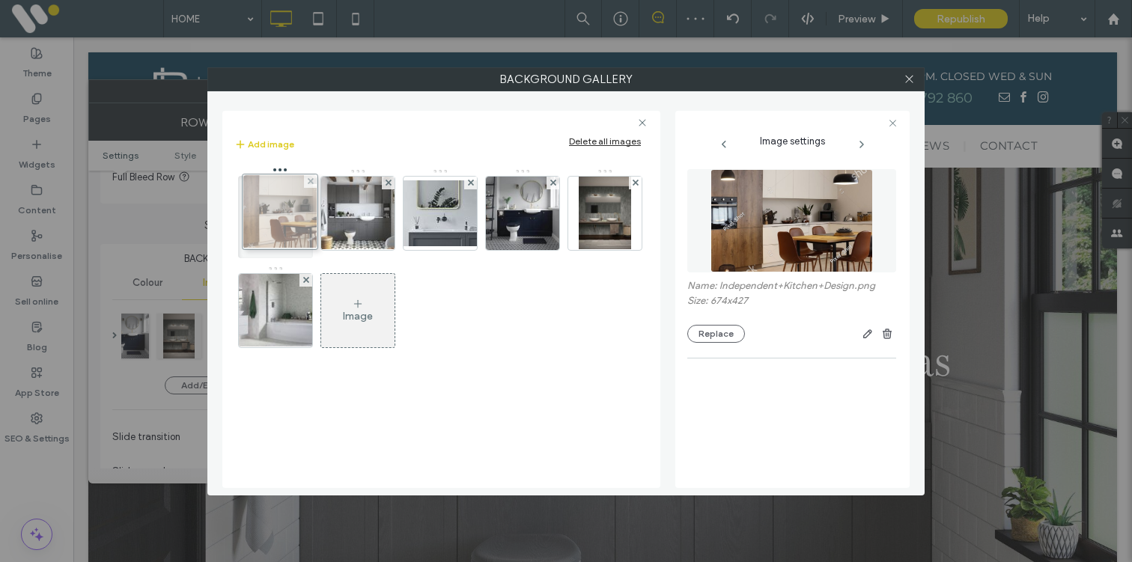
drag, startPoint x: 272, startPoint y: 325, endPoint x: 273, endPoint y: 226, distance: 98.8
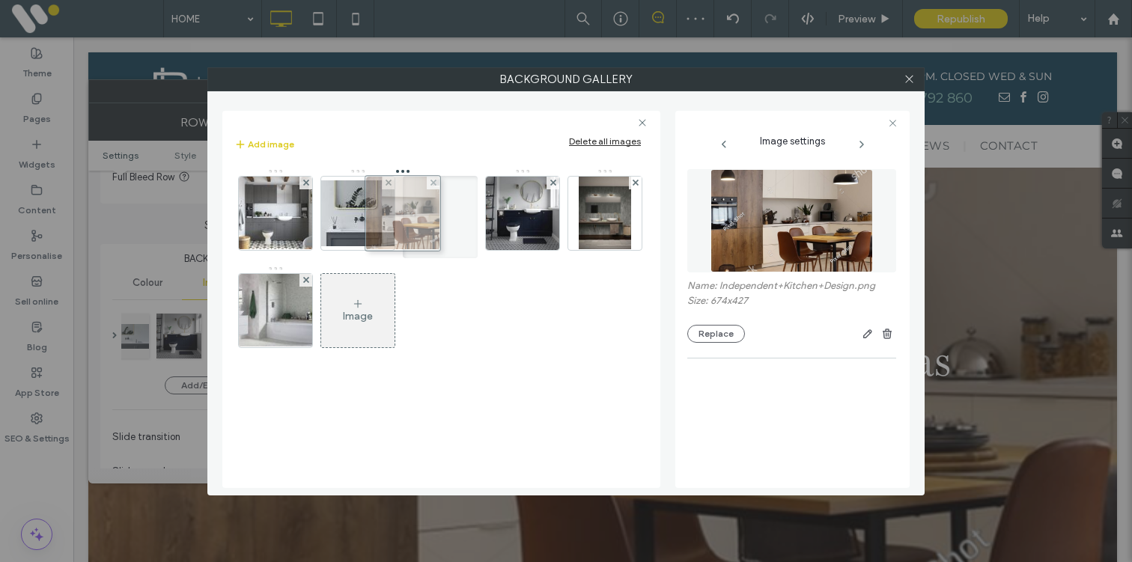
drag, startPoint x: 283, startPoint y: 216, endPoint x: 412, endPoint y: 216, distance: 128.8
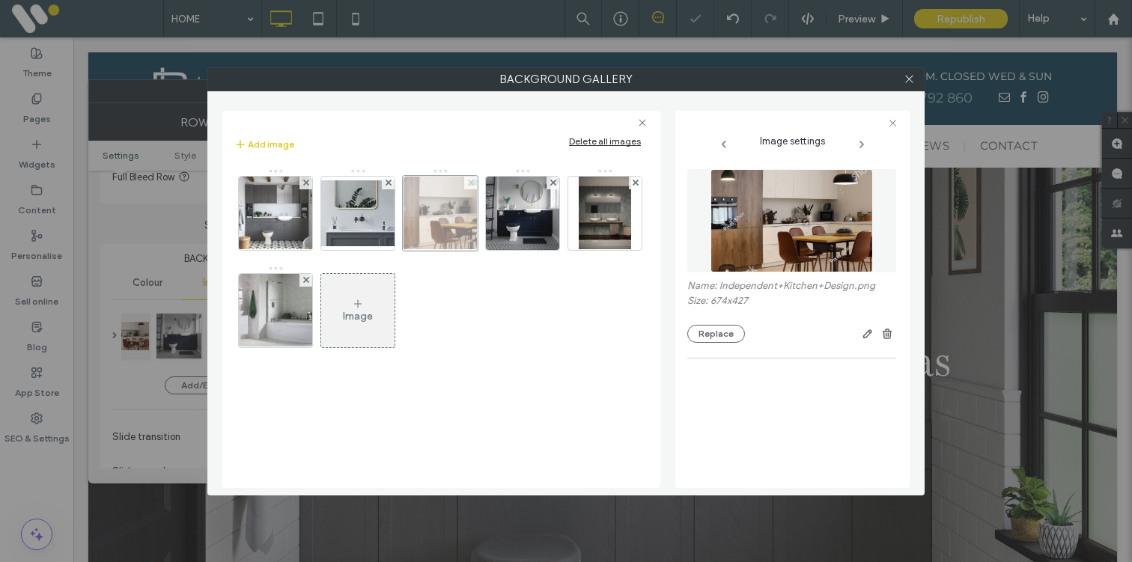
click at [472, 186] on span at bounding box center [471, 183] width 6 height 13
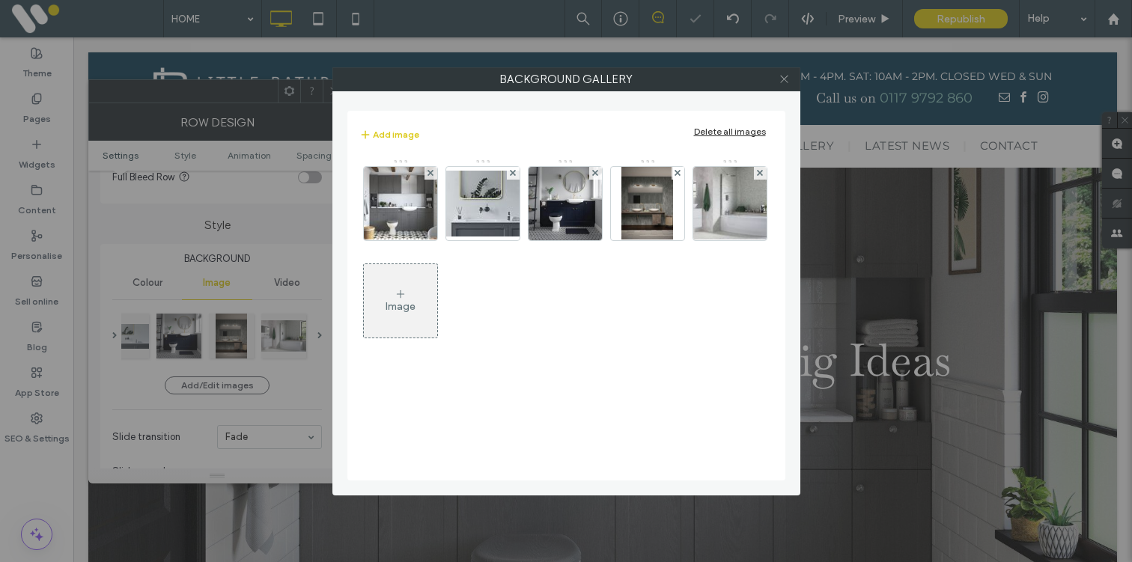
click at [788, 83] on icon at bounding box center [784, 78] width 11 height 11
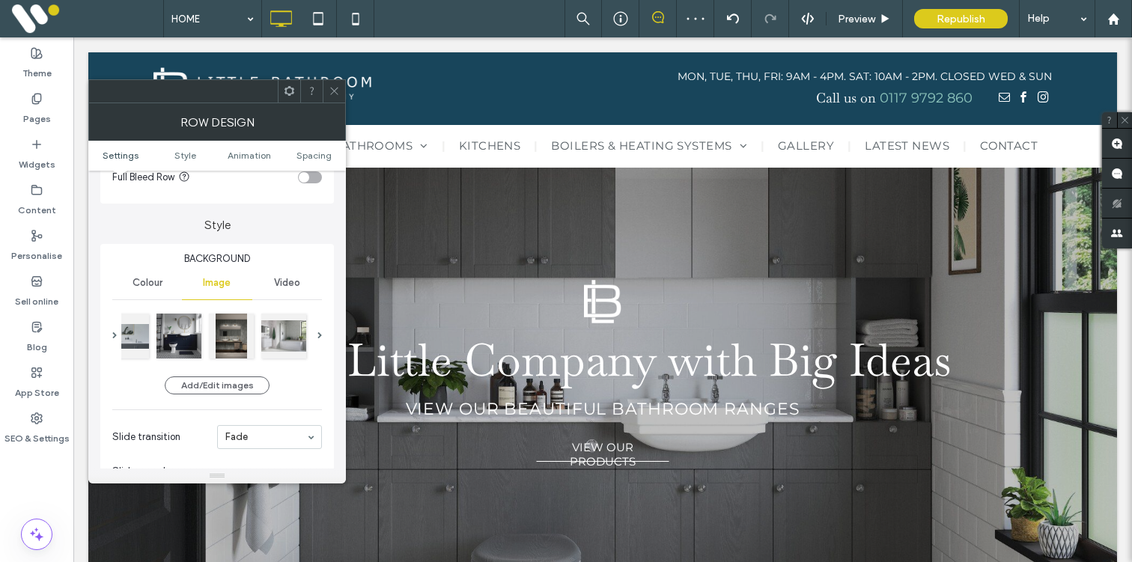
click at [337, 95] on icon at bounding box center [334, 90] width 11 height 11
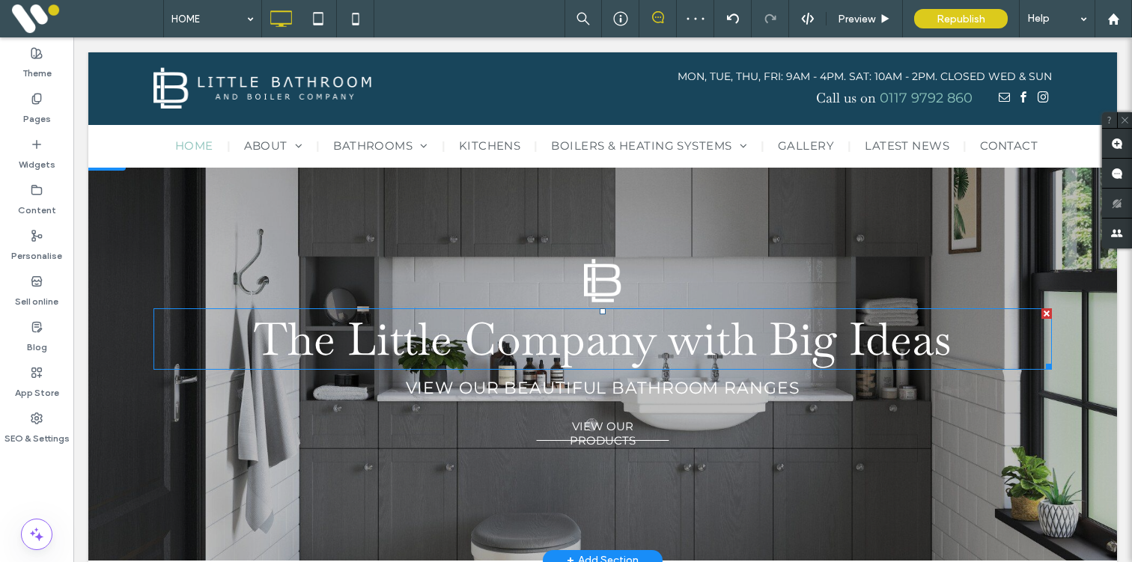
scroll to position [4, 0]
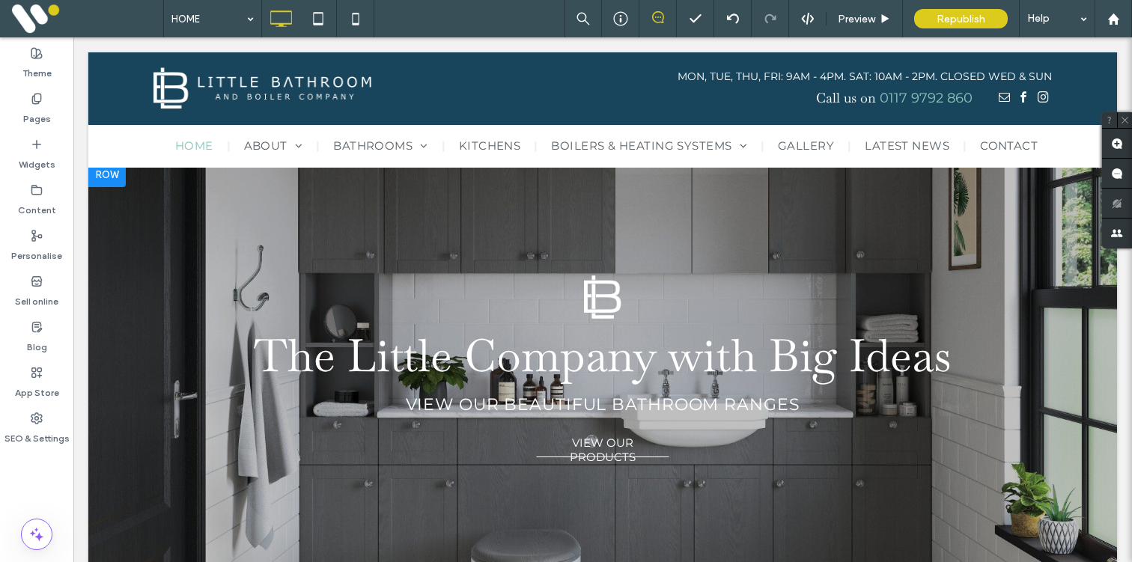
click at [262, 219] on div at bounding box center [602, 370] width 1029 height 414
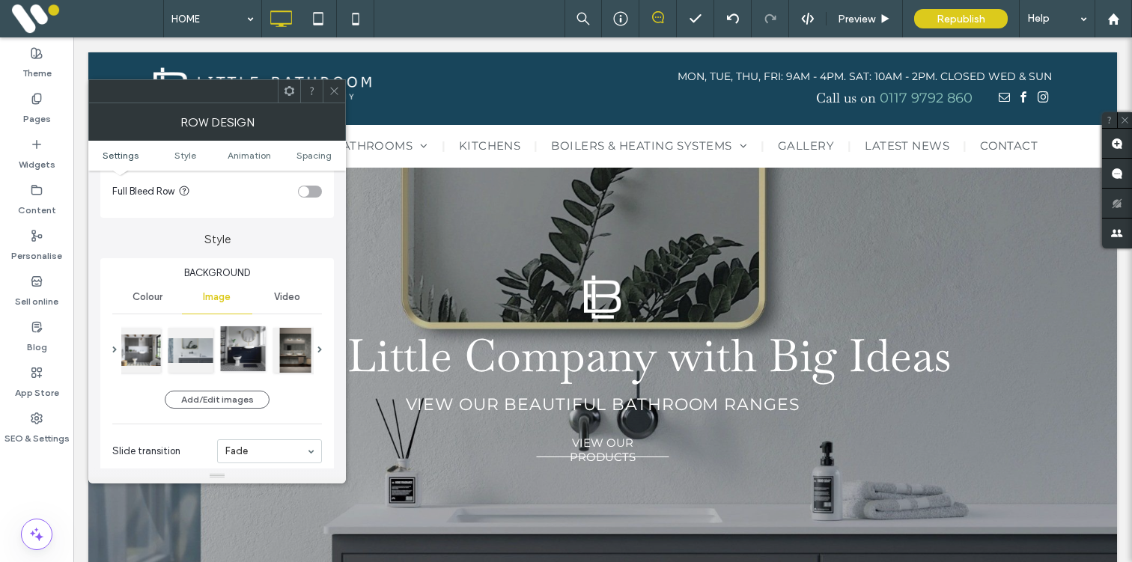
scroll to position [91, 0]
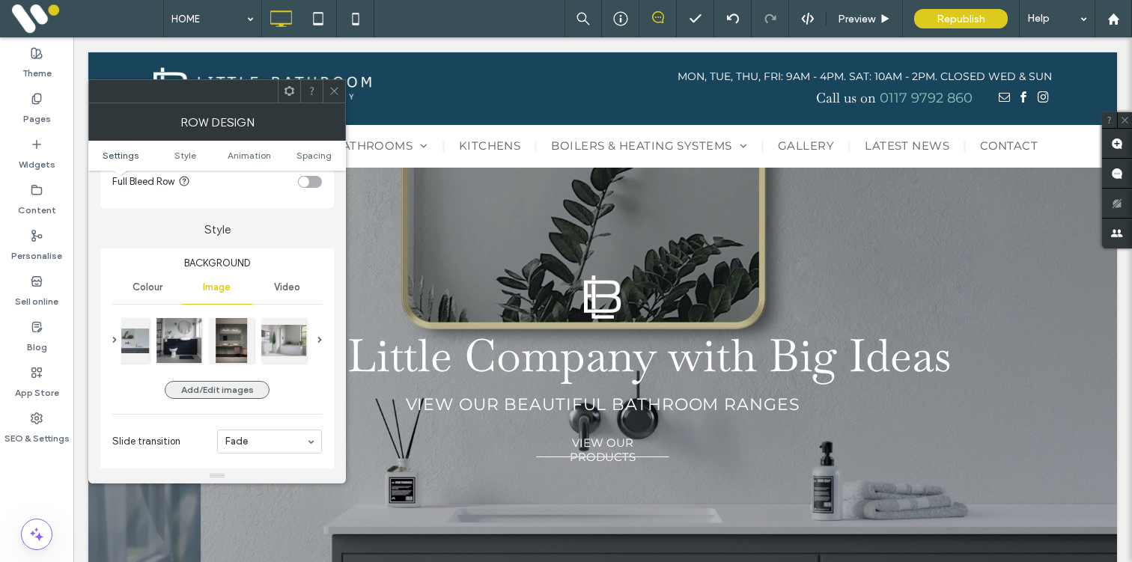
click at [216, 386] on button "Add/Edit images" at bounding box center [217, 390] width 105 height 18
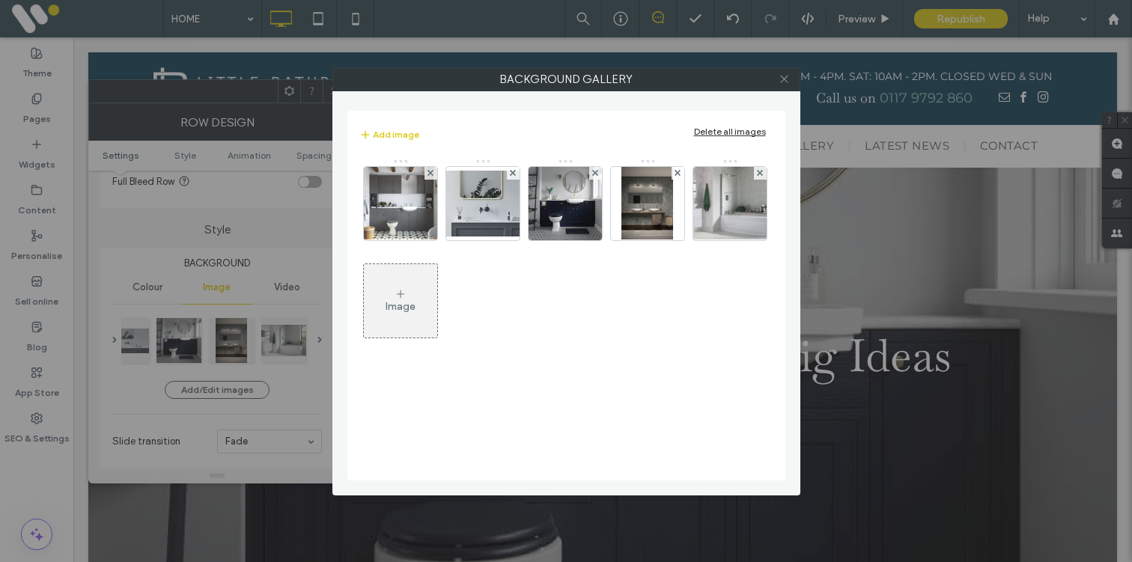
click at [783, 82] on icon at bounding box center [784, 78] width 11 height 11
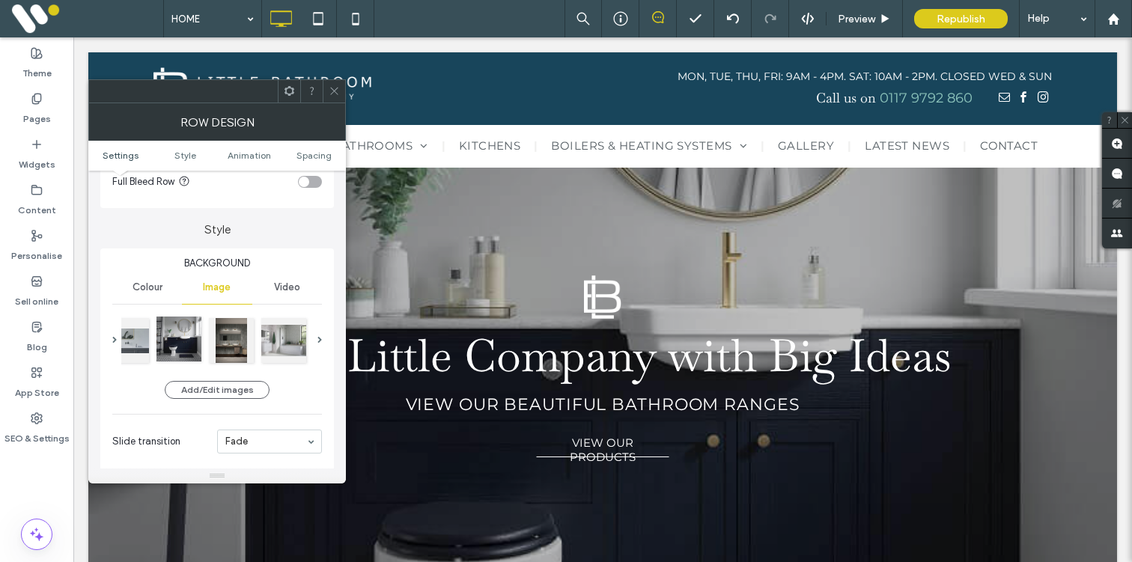
click at [183, 329] on div at bounding box center [178, 339] width 45 height 45
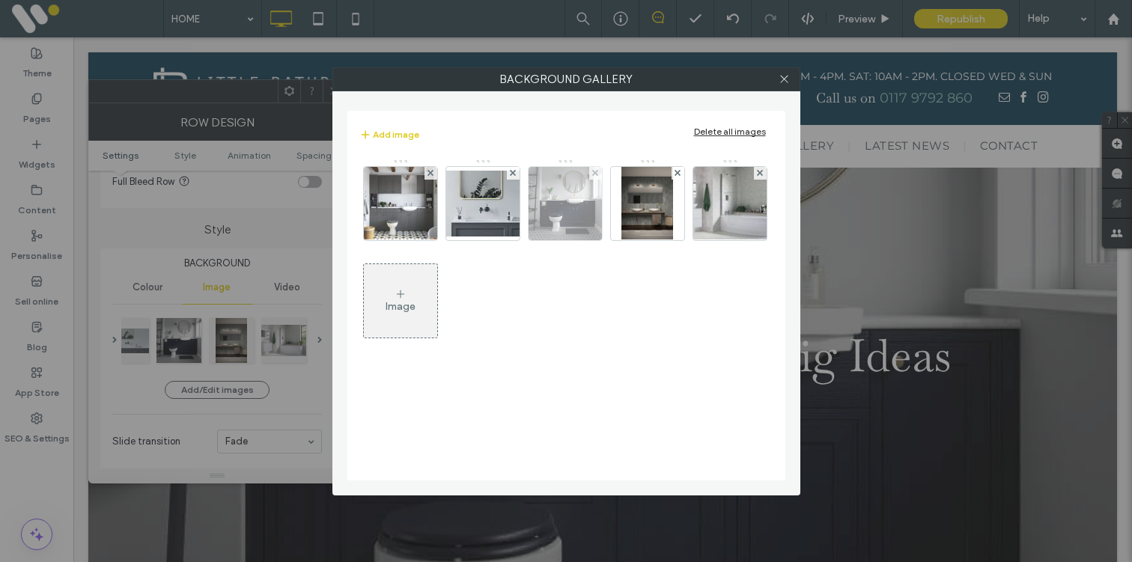
click at [601, 192] on div at bounding box center [565, 203] width 75 height 75
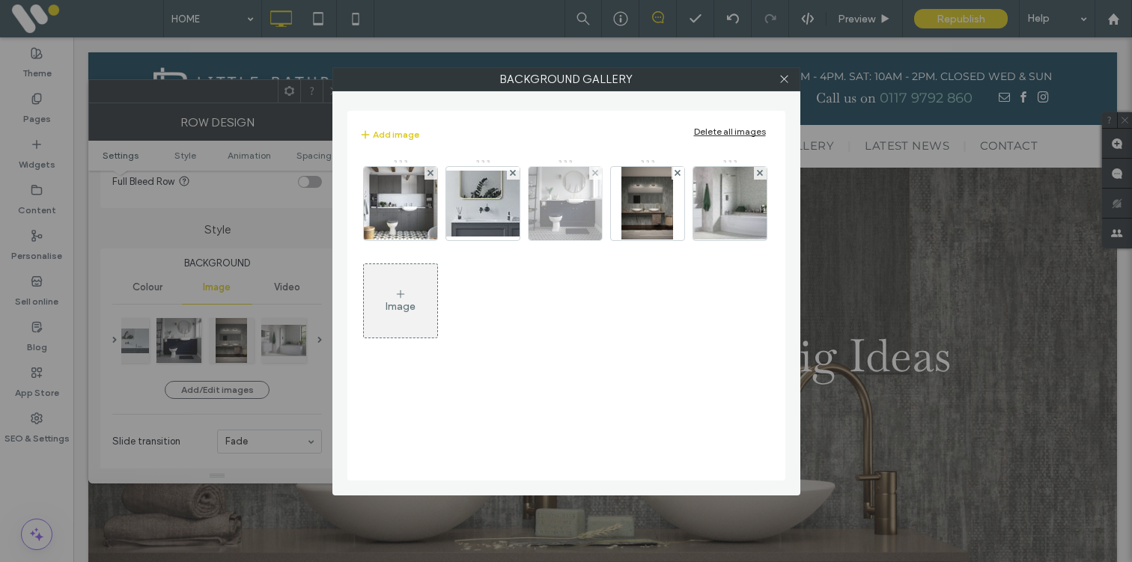
click at [582, 198] on img at bounding box center [565, 203] width 73 height 73
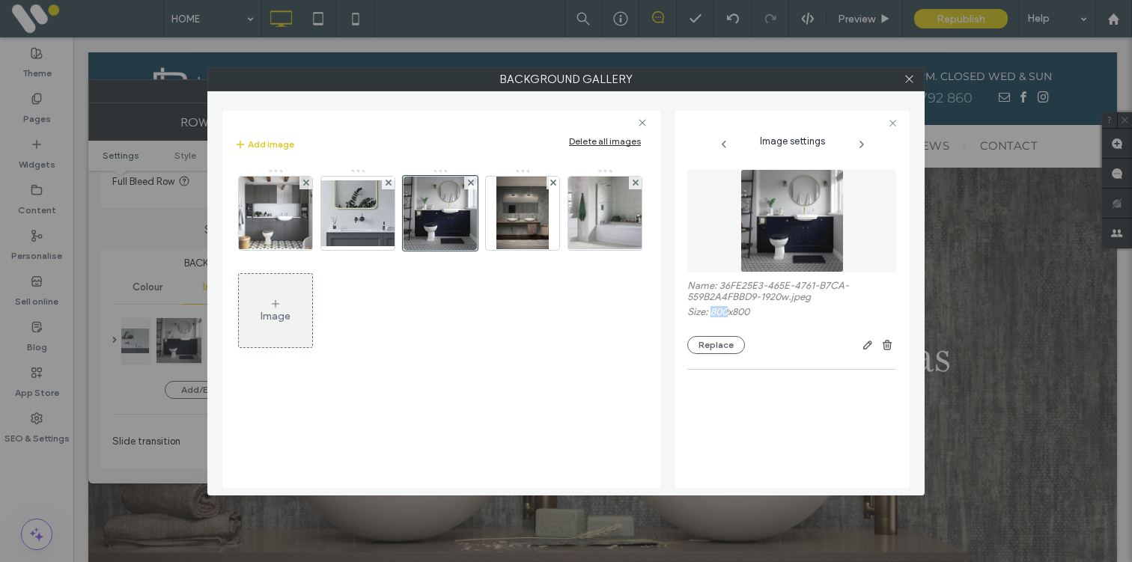
drag, startPoint x: 711, startPoint y: 314, endPoint x: 730, endPoint y: 314, distance: 18.7
click at [730, 314] on label "Size: 800x800" at bounding box center [791, 313] width 209 height 15
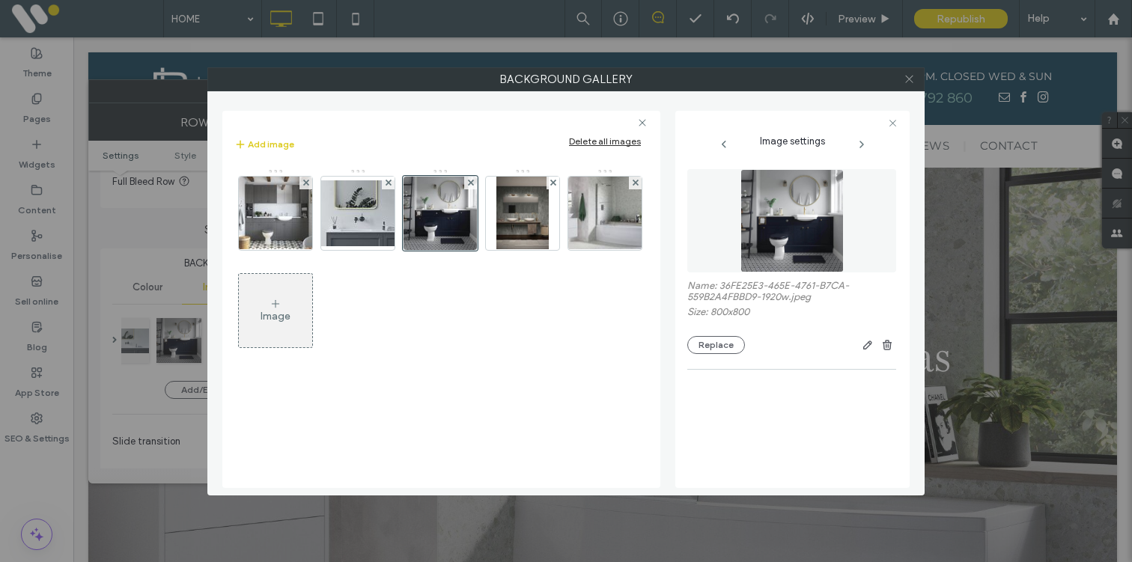
click at [906, 83] on icon at bounding box center [909, 78] width 11 height 11
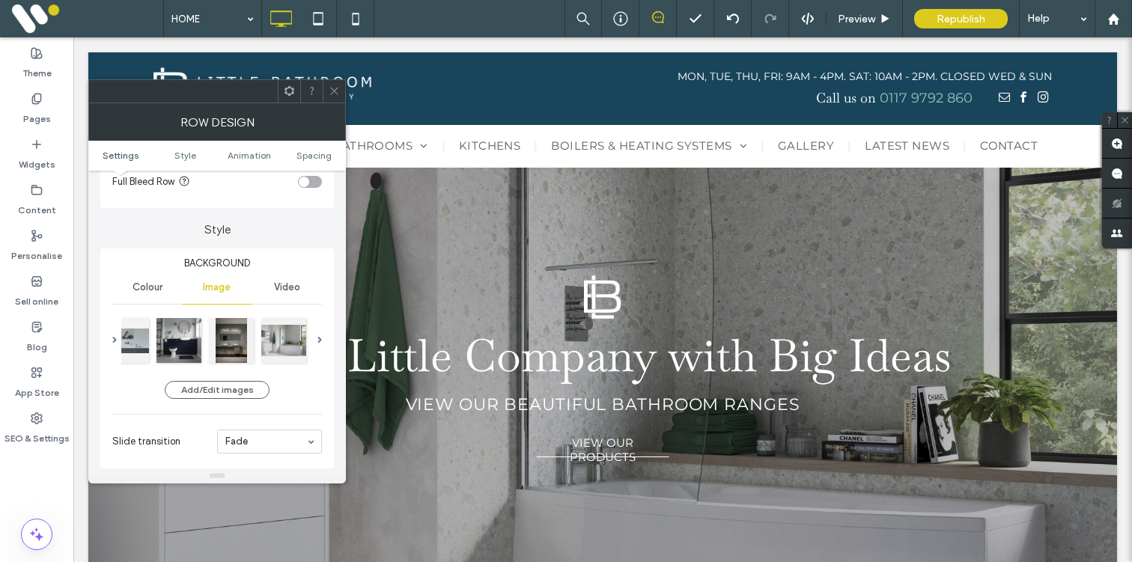
click at [331, 90] on icon at bounding box center [334, 90] width 11 height 11
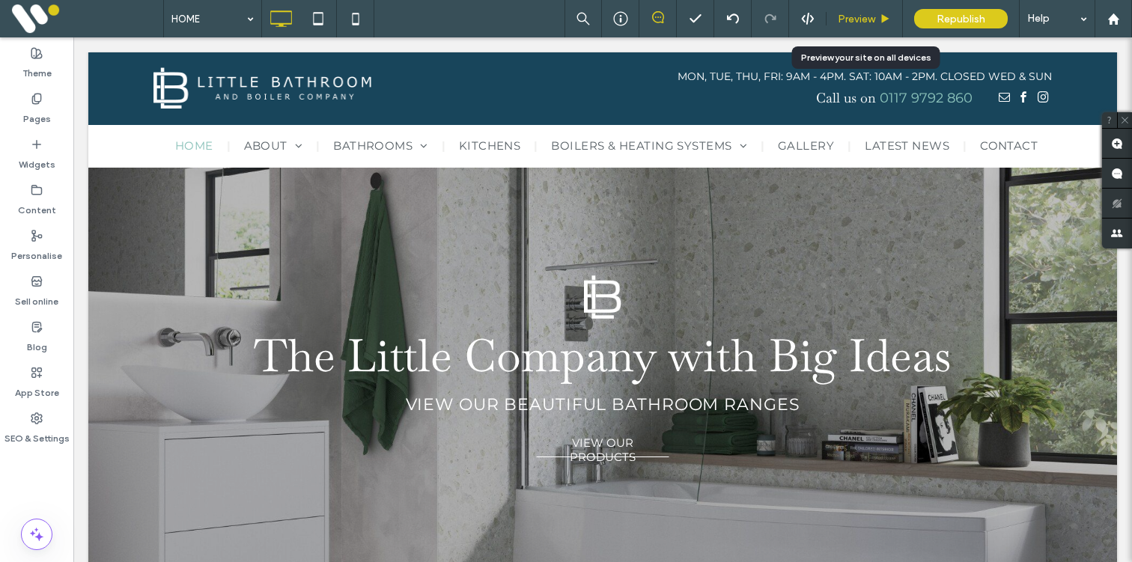
click at [851, 16] on span "Preview" at bounding box center [856, 19] width 37 height 13
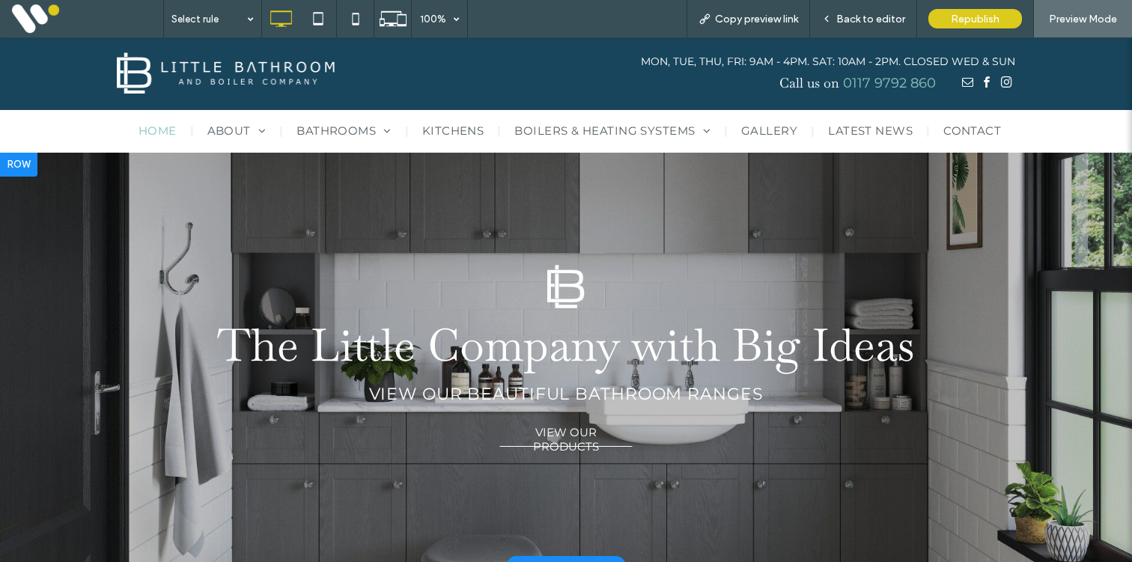
click at [473, 190] on div at bounding box center [566, 360] width 1132 height 414
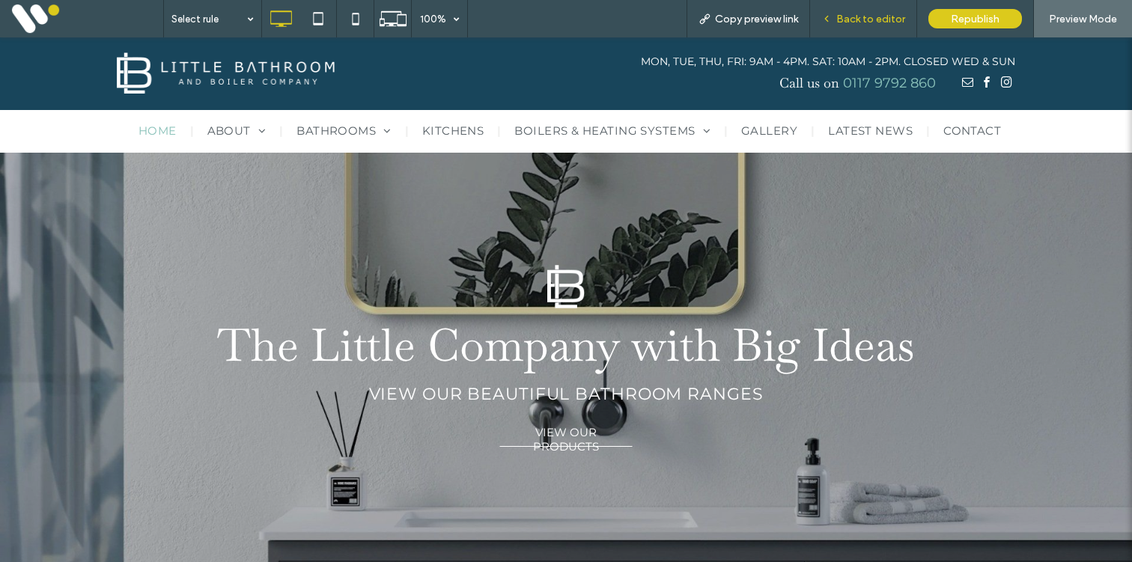
click at [872, 16] on span "Back to editor" at bounding box center [870, 19] width 69 height 13
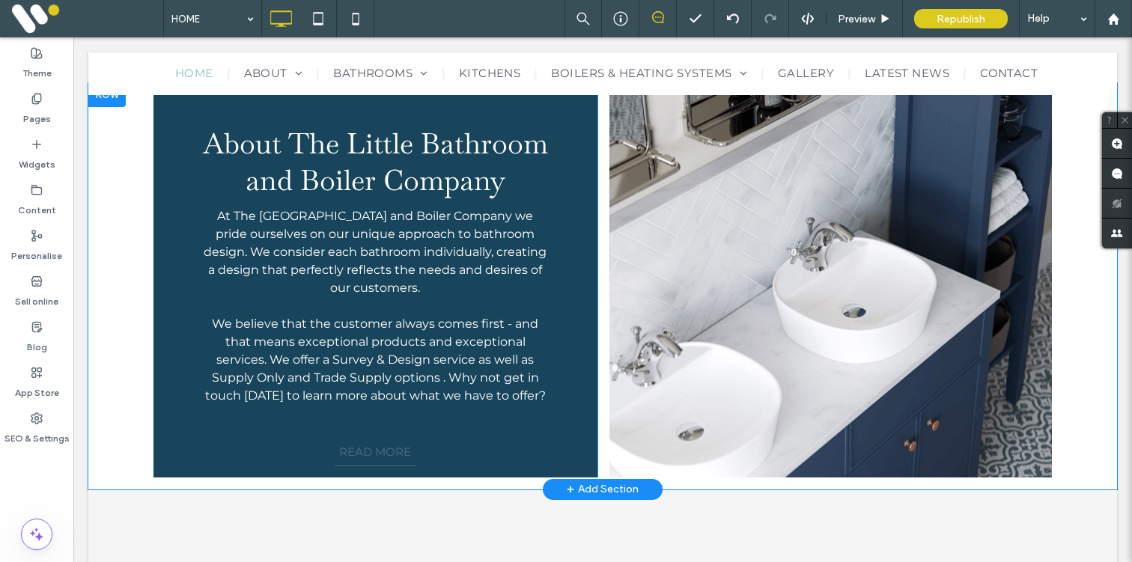
scroll to position [502, 0]
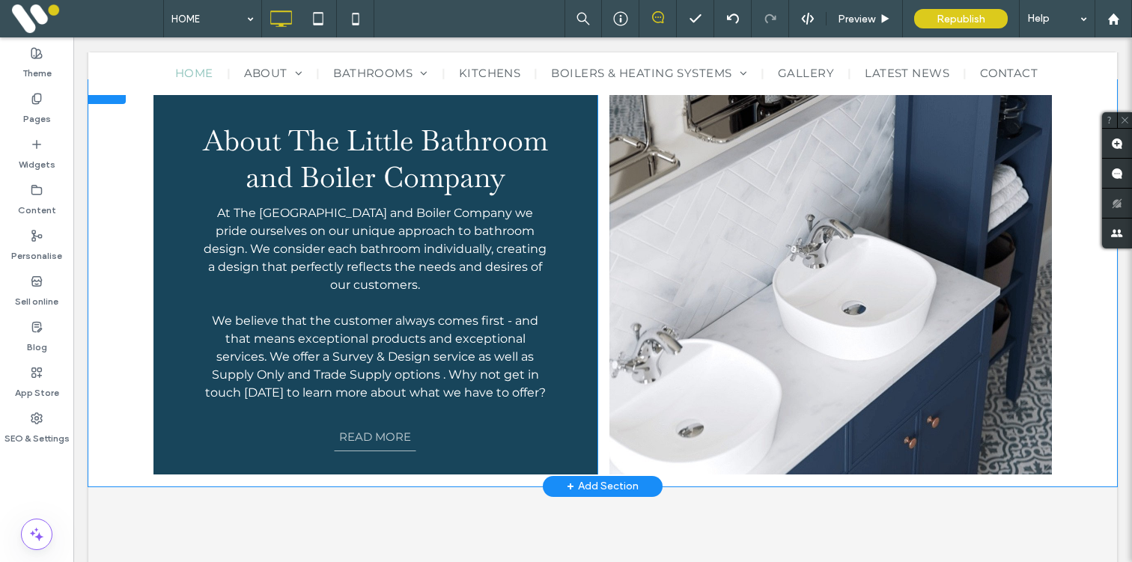
click at [699, 296] on div "Click To Paste" at bounding box center [830, 283] width 442 height 383
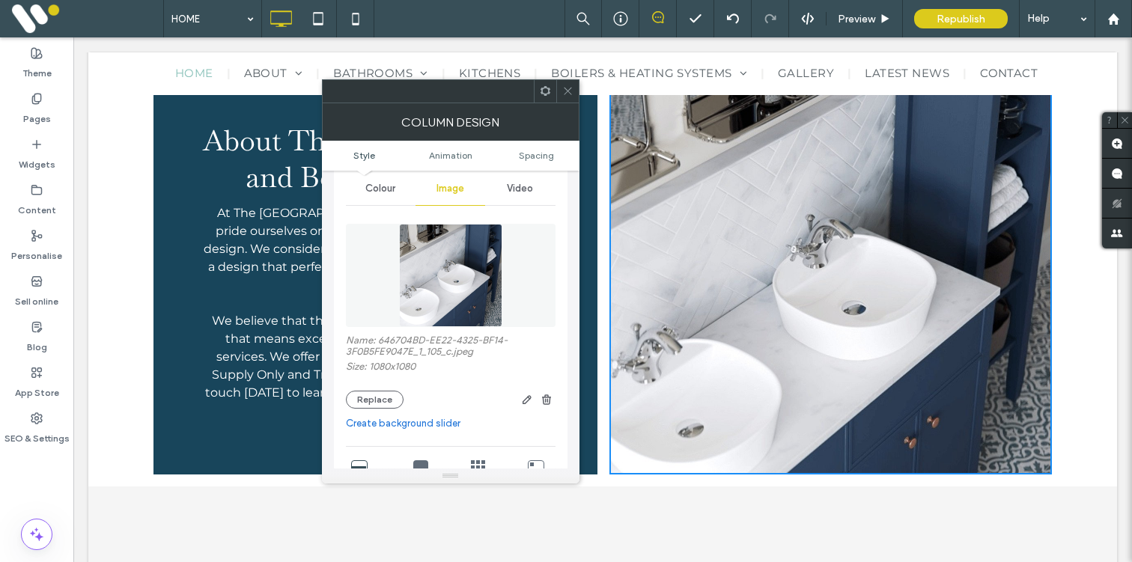
scroll to position [12, 0]
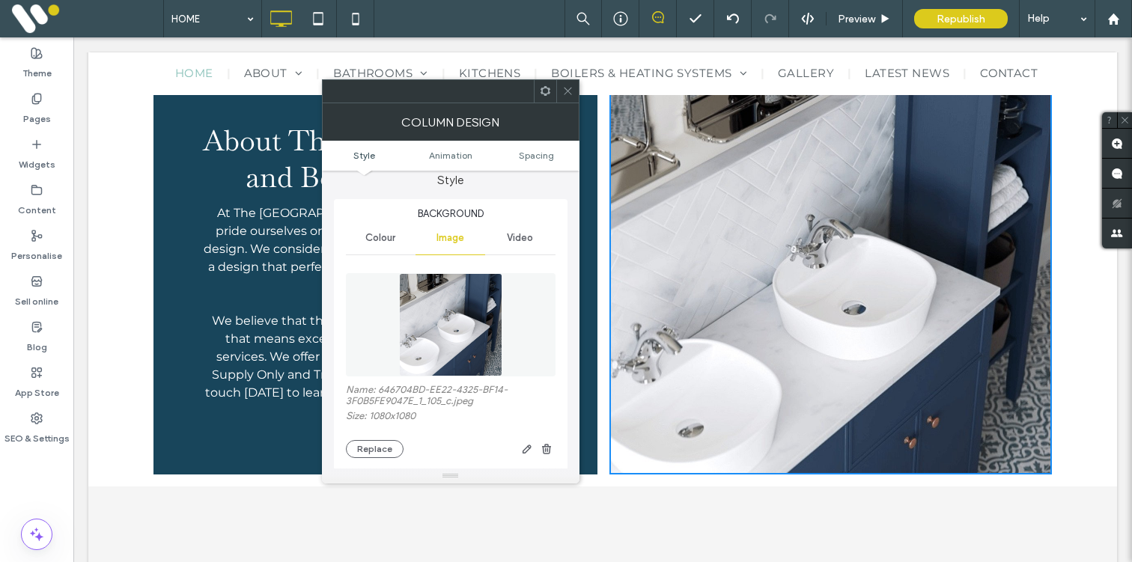
click at [568, 88] on icon at bounding box center [567, 90] width 11 height 11
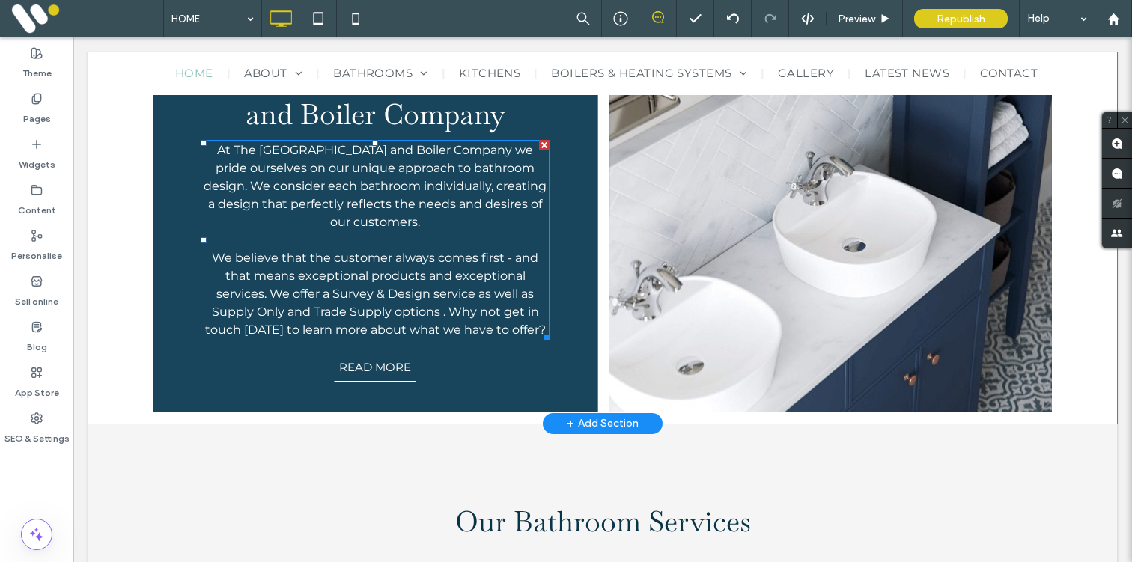
scroll to position [558, 0]
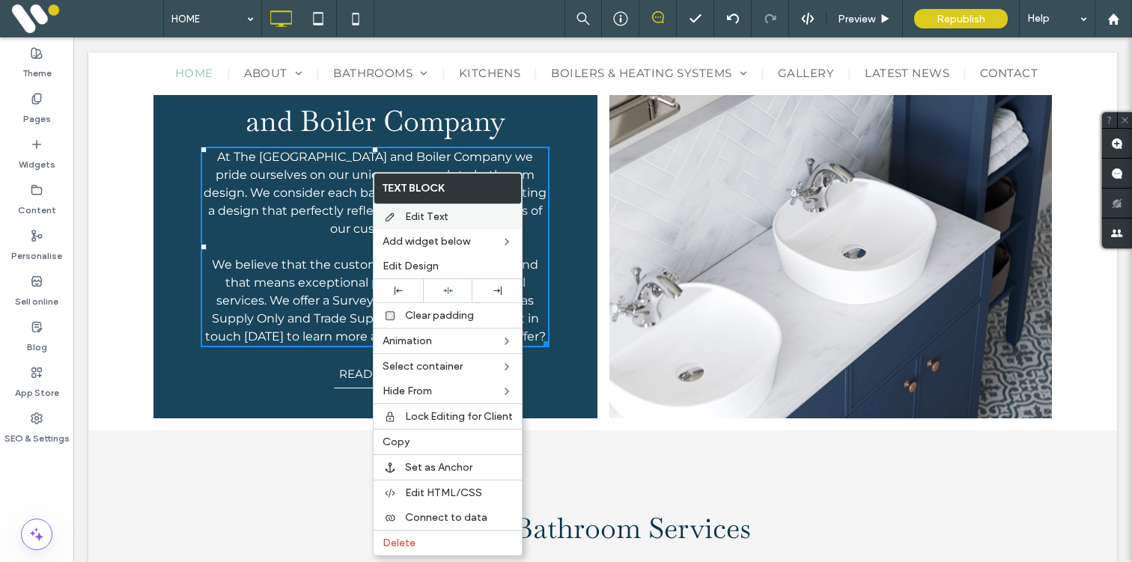
click at [422, 219] on span "Edit Text" at bounding box center [426, 216] width 43 height 13
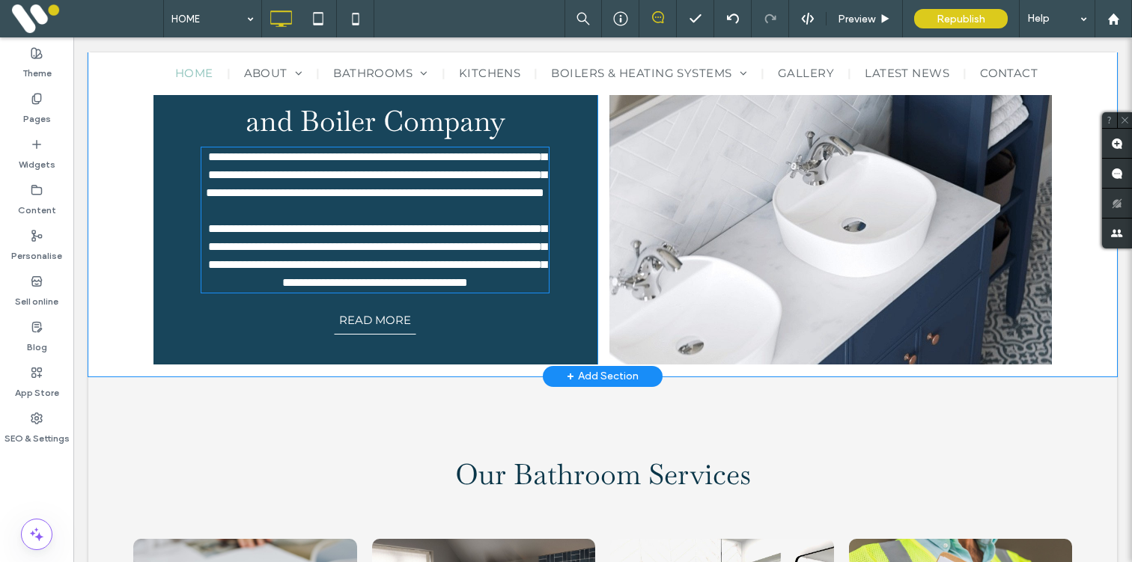
type input "**********"
type input "**"
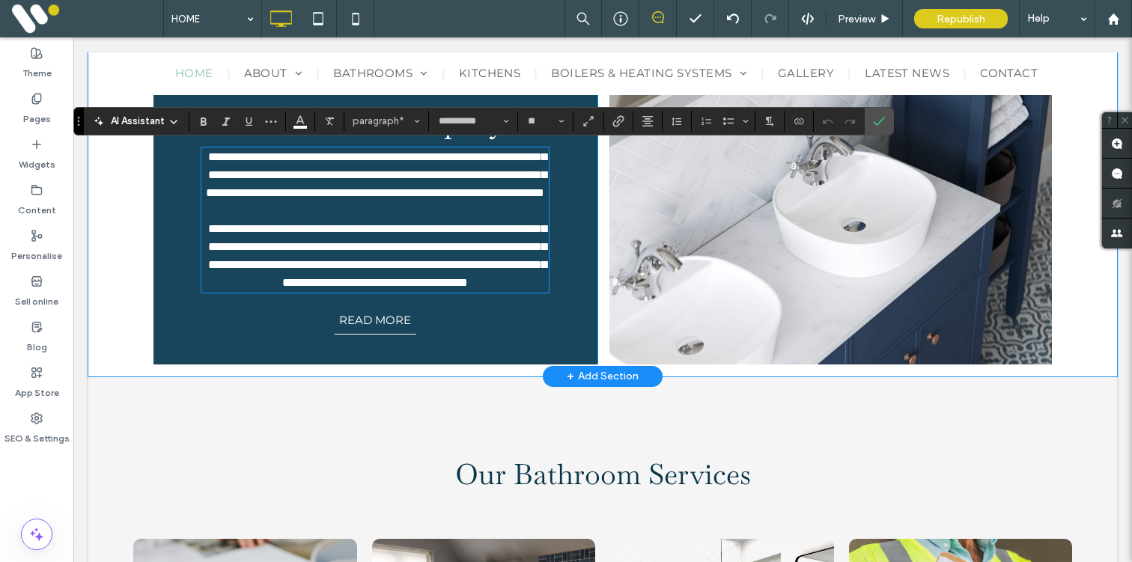
click at [375, 202] on p "**********" at bounding box center [375, 175] width 349 height 54
click at [895, 118] on div "Click To Paste" at bounding box center [830, 200] width 442 height 329
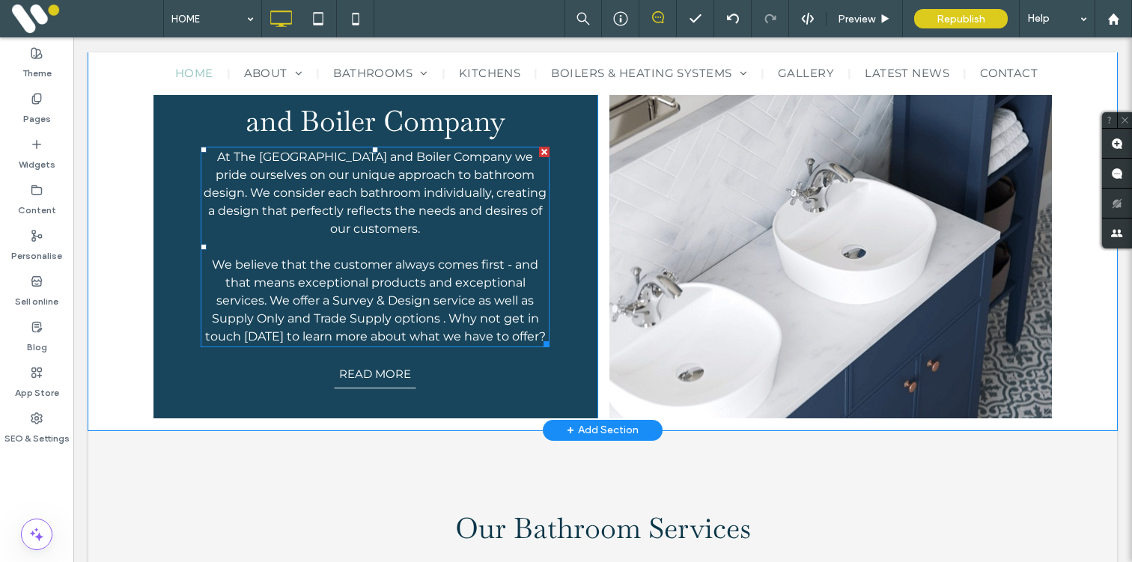
click at [394, 224] on span "At The Little Bathroom and Boiler Company we pride ourselves on our unique appr…" at bounding box center [375, 193] width 343 height 86
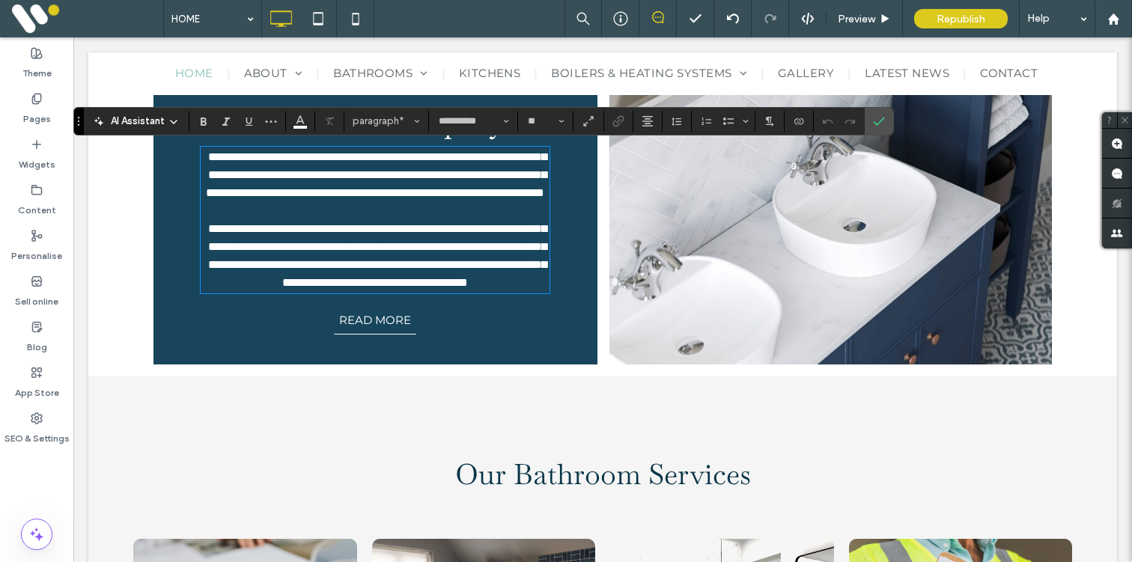
click at [394, 198] on span "**********" at bounding box center [376, 174] width 341 height 47
click at [875, 117] on icon "Confirm" at bounding box center [879, 121] width 12 height 12
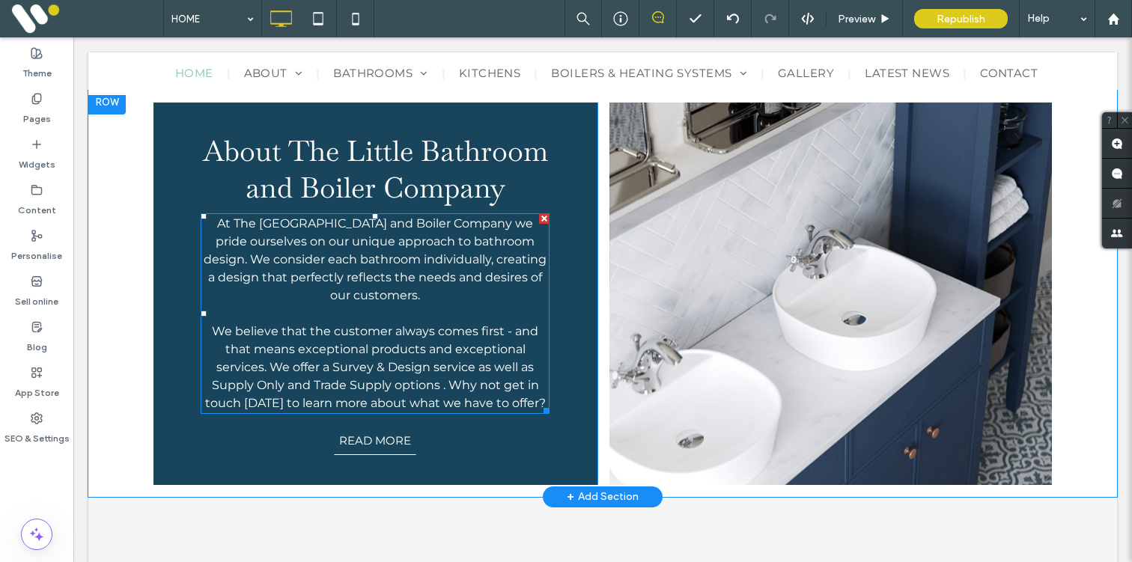
scroll to position [490, 0]
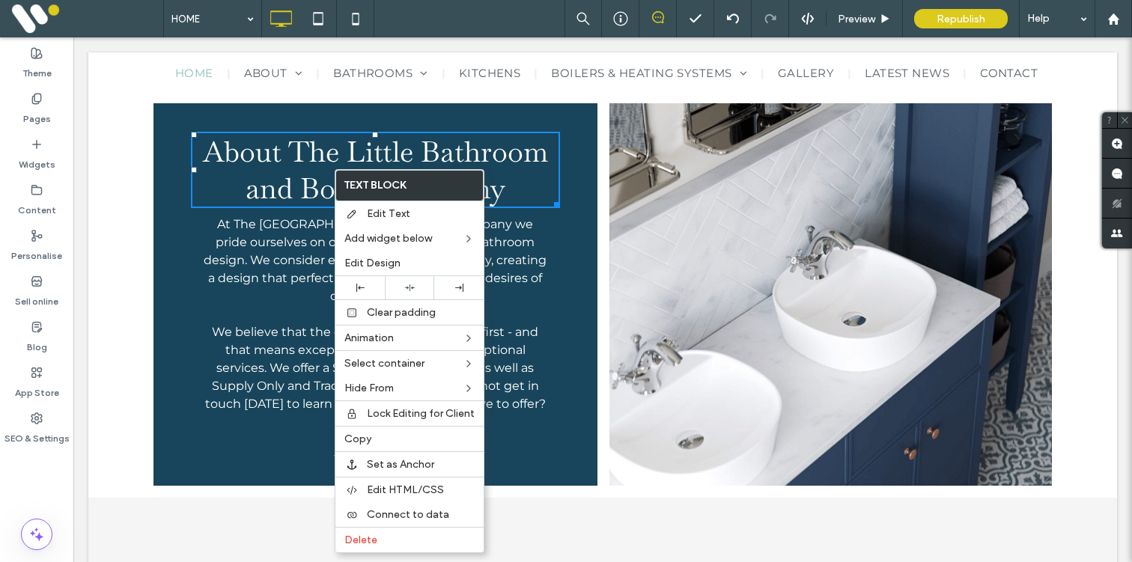
click at [263, 233] on p "At The Little Bathroom and Boiler Company we pride ourselves on our unique appr…" at bounding box center [375, 261] width 349 height 90
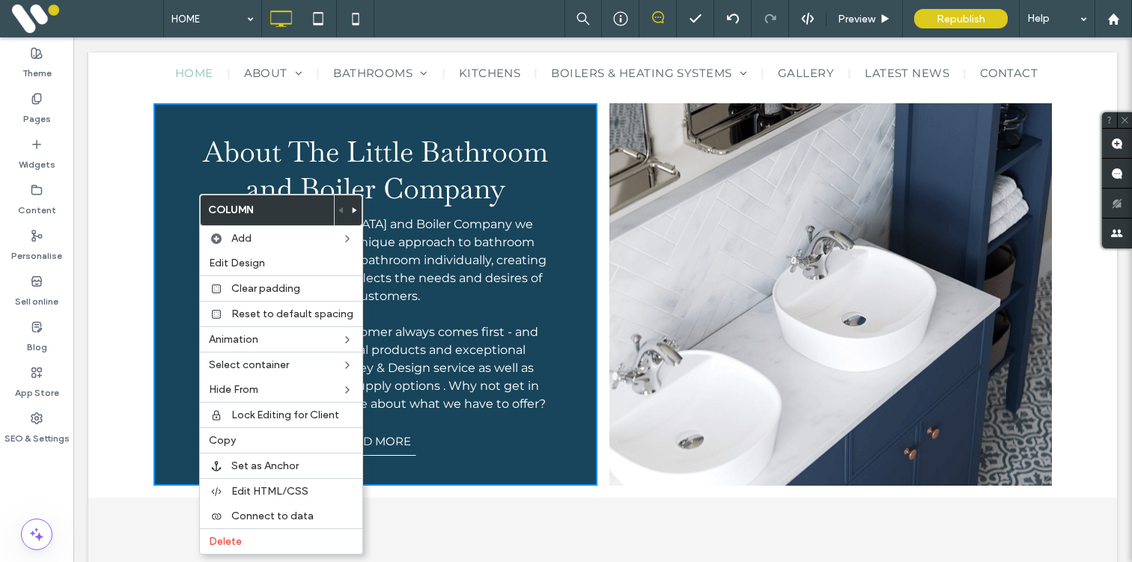
click at [541, 216] on p "At The Little Bathroom and Boiler Company we pride ourselves on our unique appr…" at bounding box center [375, 261] width 349 height 90
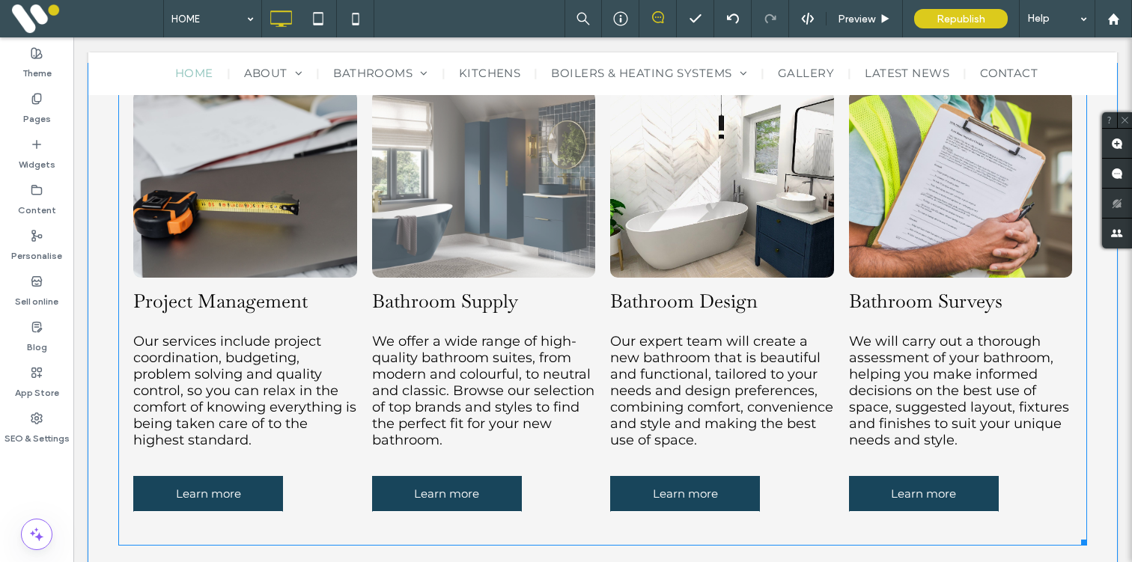
scroll to position [1052, 0]
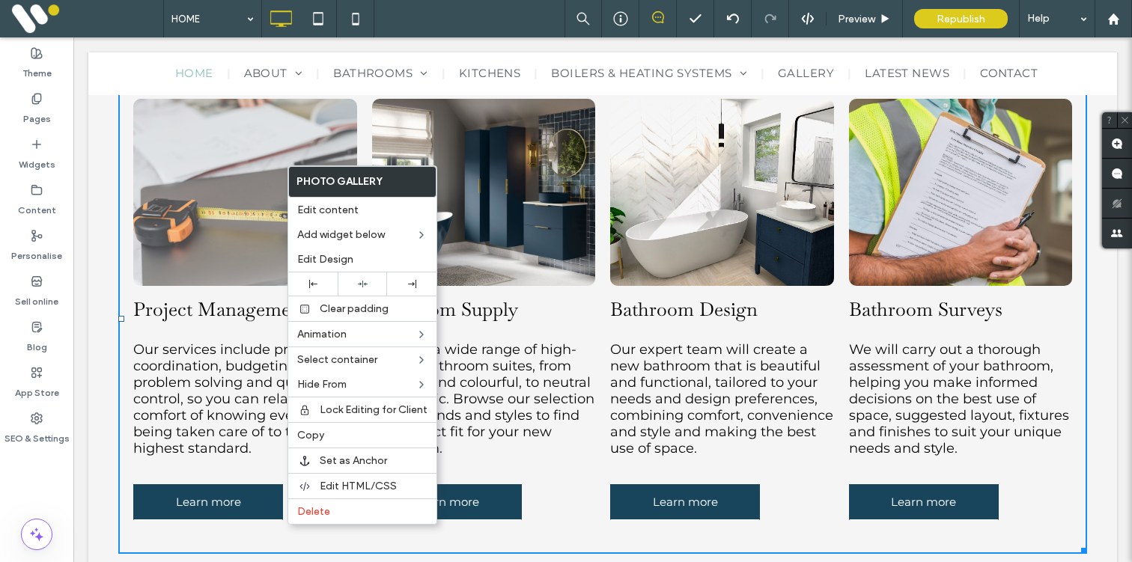
click at [246, 131] on link at bounding box center [245, 192] width 224 height 187
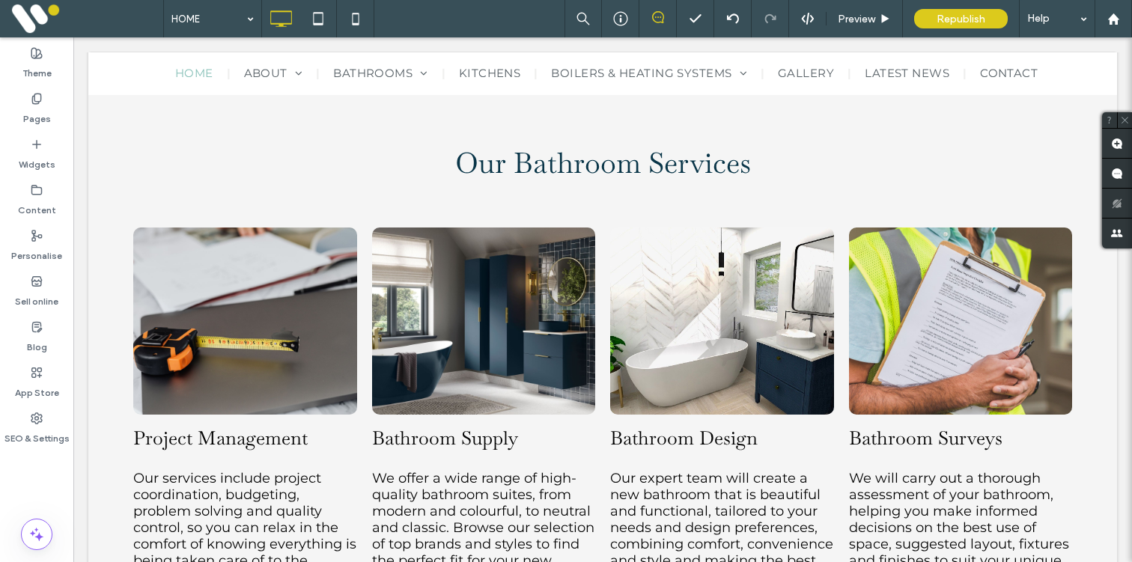
scroll to position [955, 0]
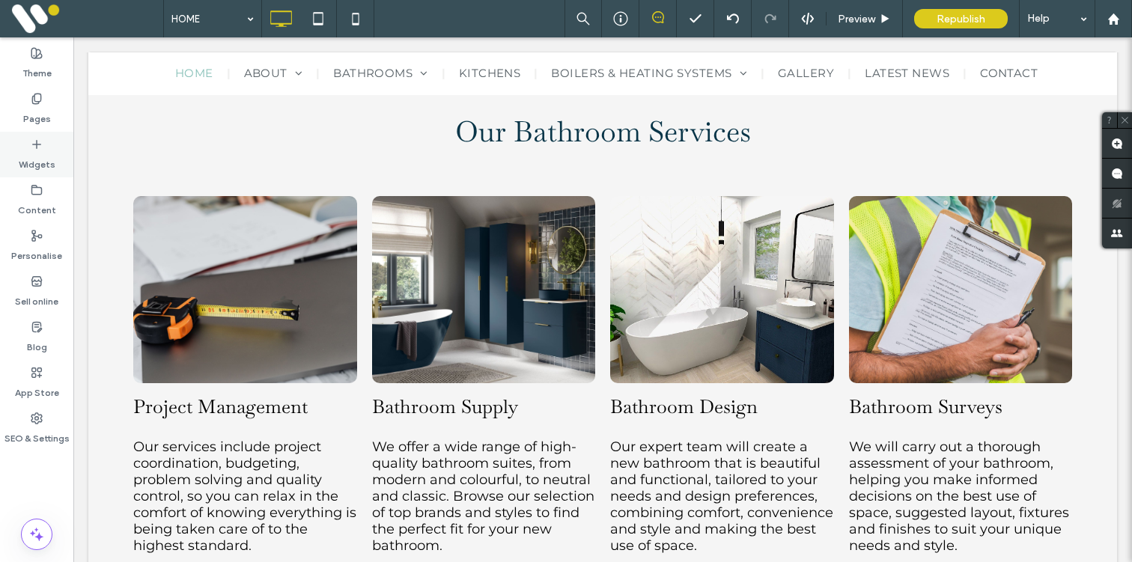
click at [42, 156] on label "Widgets" at bounding box center [37, 160] width 37 height 21
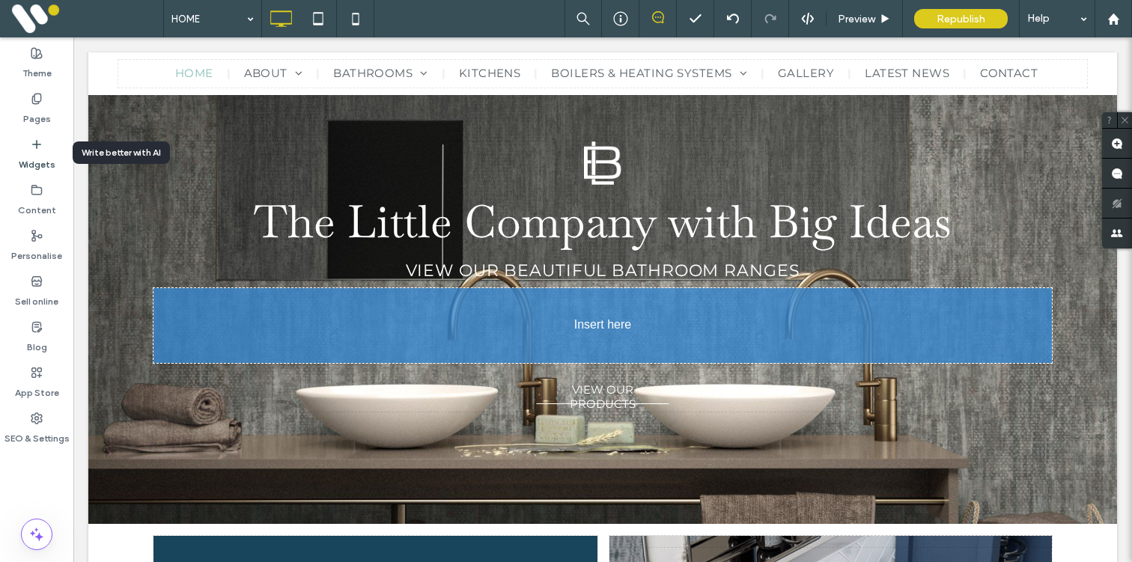
scroll to position [142, 0]
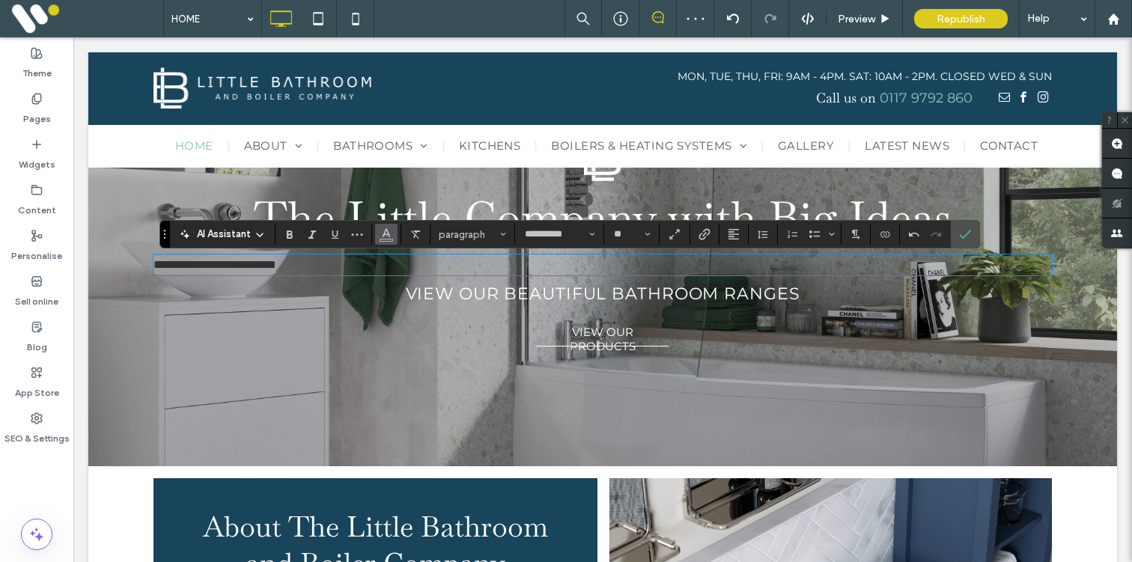
click at [388, 242] on span "Colour" at bounding box center [386, 232] width 12 height 19
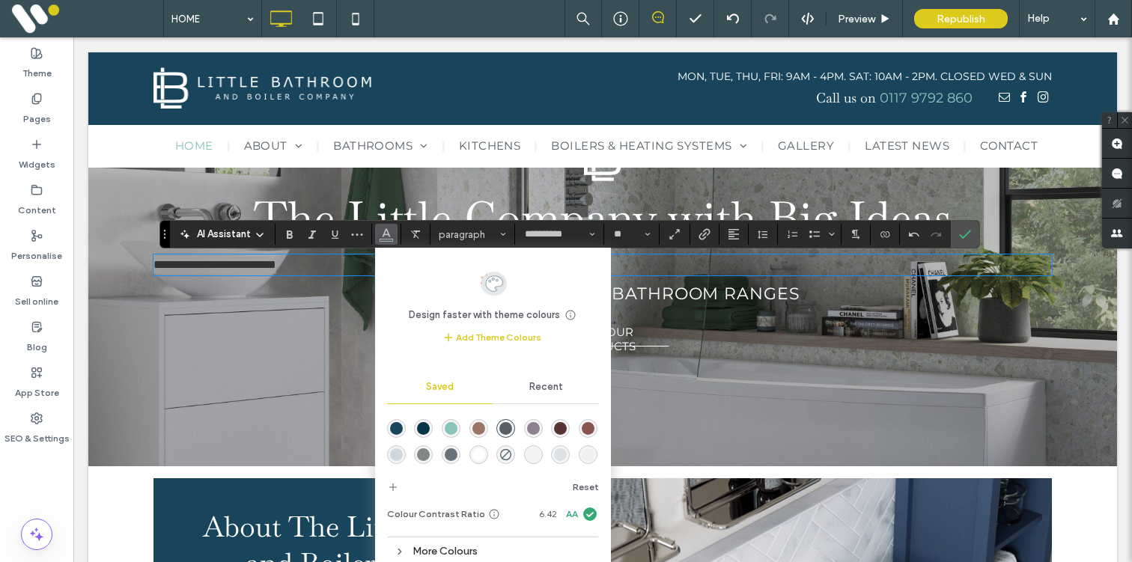
click at [483, 458] on div "rgba(255,255,255,1)" at bounding box center [478, 454] width 13 height 13
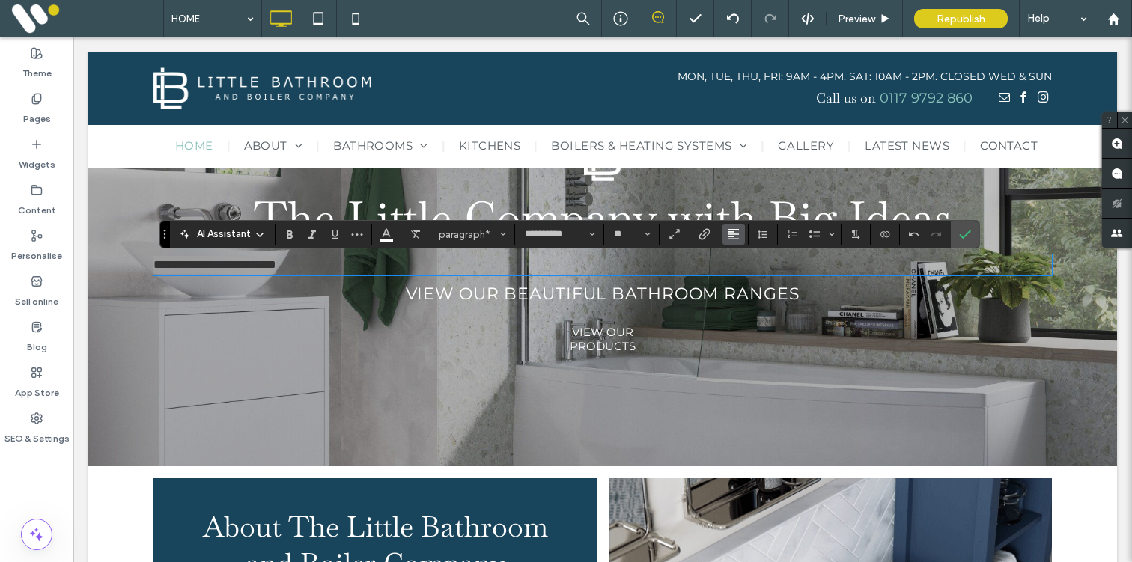
click at [734, 237] on icon "Alignment" at bounding box center [734, 234] width 12 height 12
click at [750, 279] on icon "ui.textEditor.alignment.center" at bounding box center [745, 281] width 12 height 12
click at [970, 232] on icon "Confirm" at bounding box center [965, 234] width 12 height 12
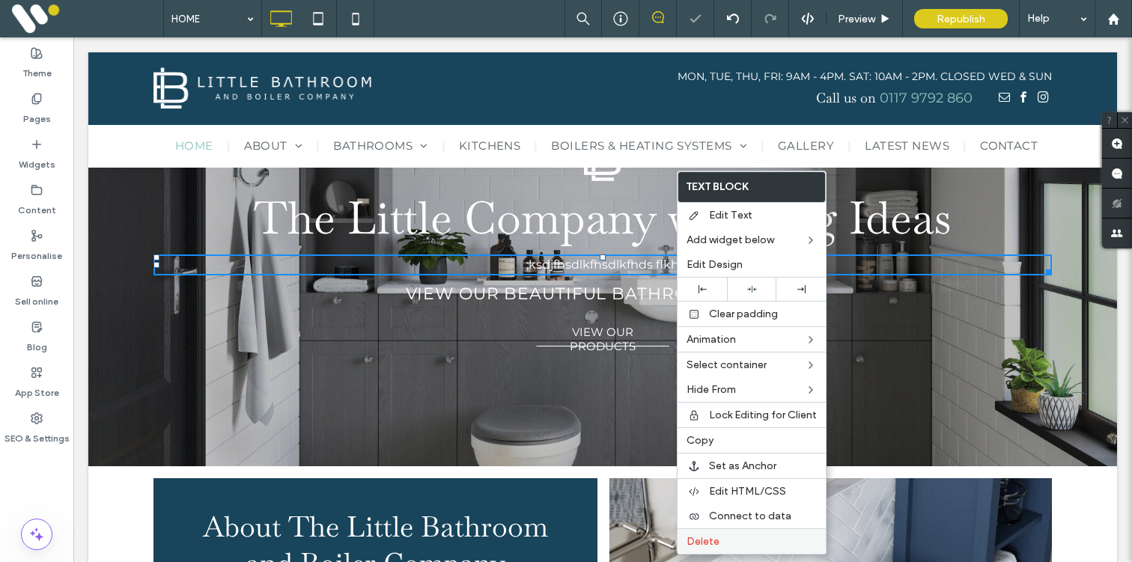
click at [709, 541] on span "Delete" at bounding box center [703, 541] width 33 height 13
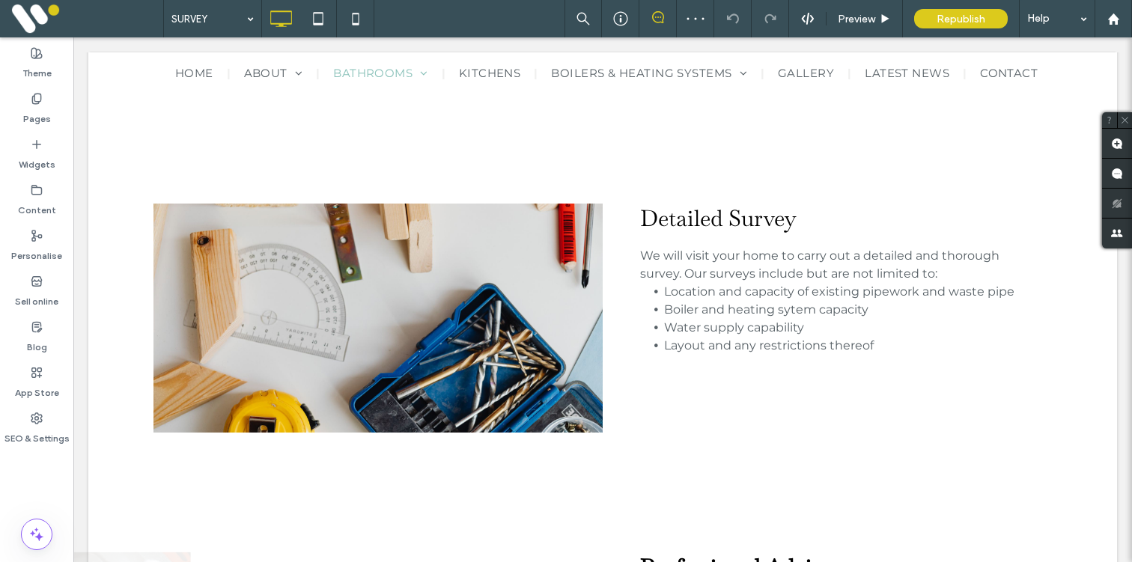
scroll to position [792, 0]
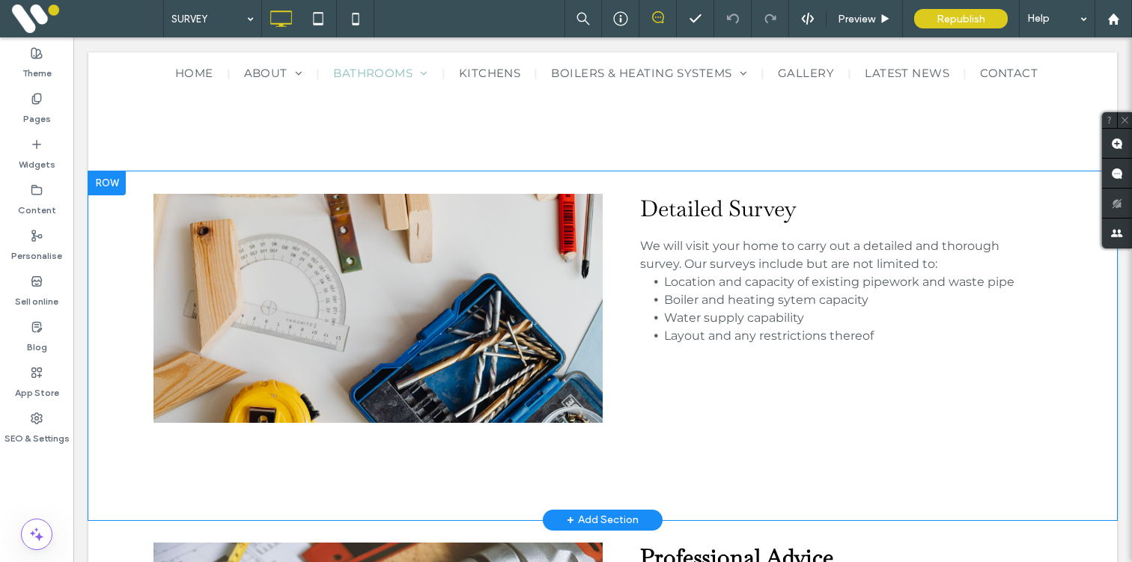
click at [106, 189] on div at bounding box center [106, 183] width 37 height 24
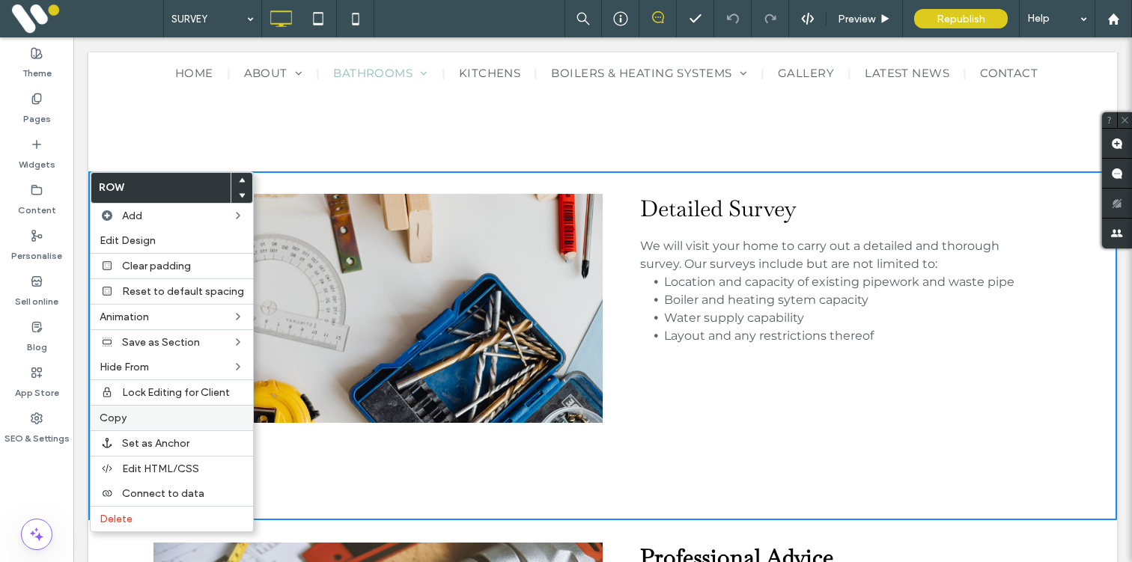
click at [140, 416] on label "Copy" at bounding box center [172, 418] width 144 height 13
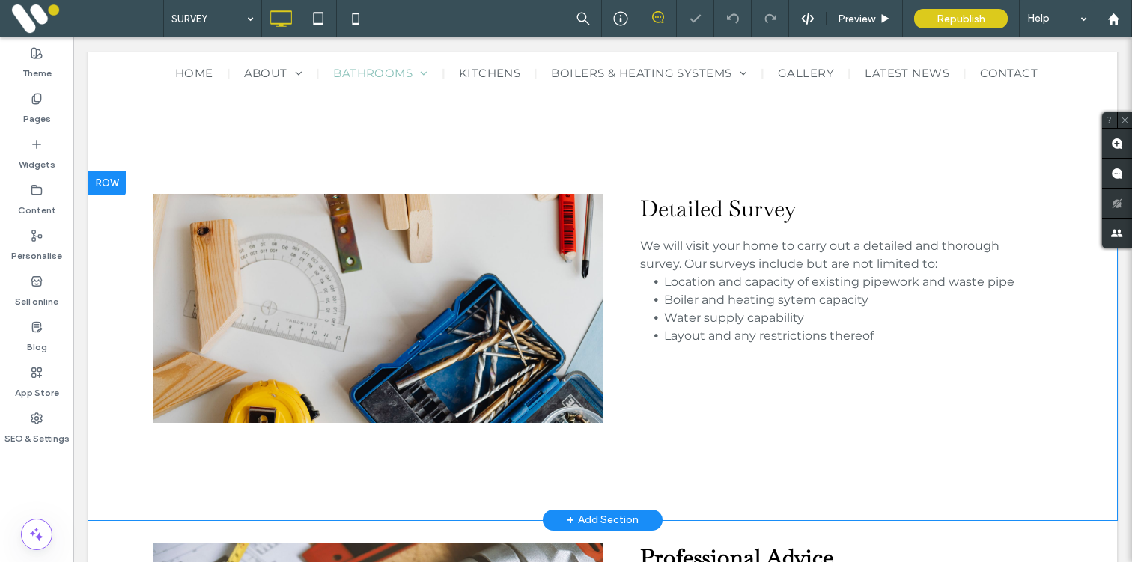
click at [106, 187] on div at bounding box center [106, 183] width 37 height 24
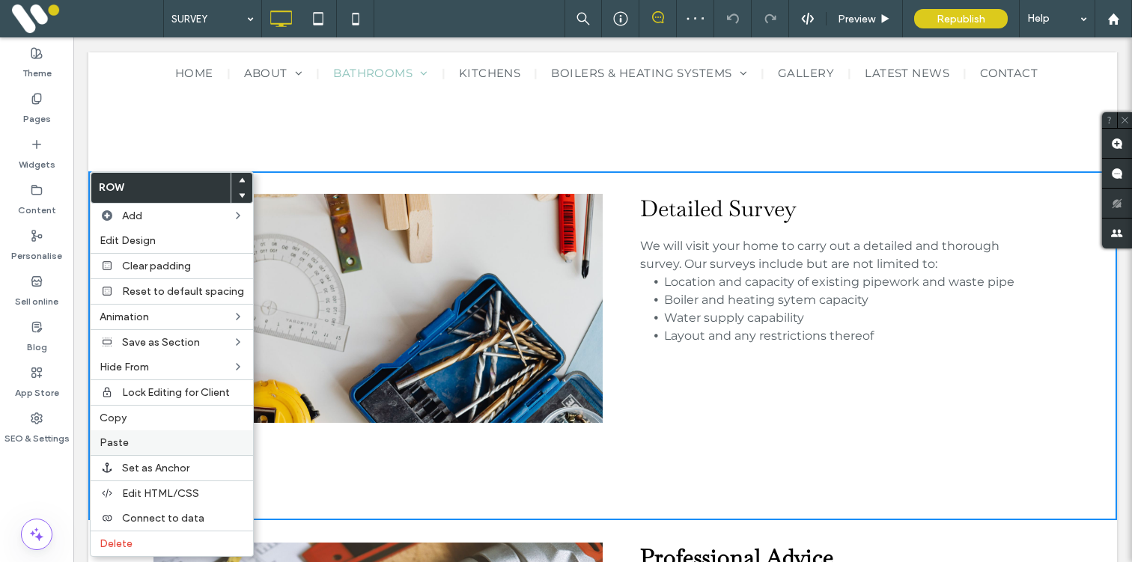
click at [112, 440] on span "Paste" at bounding box center [114, 442] width 29 height 13
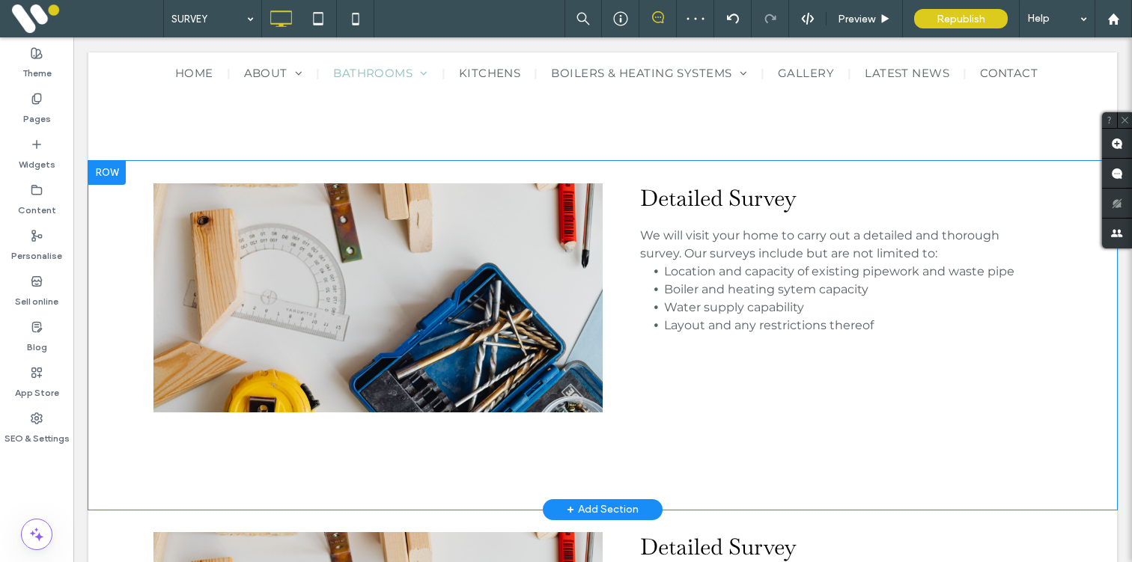
scroll to position [801, 0]
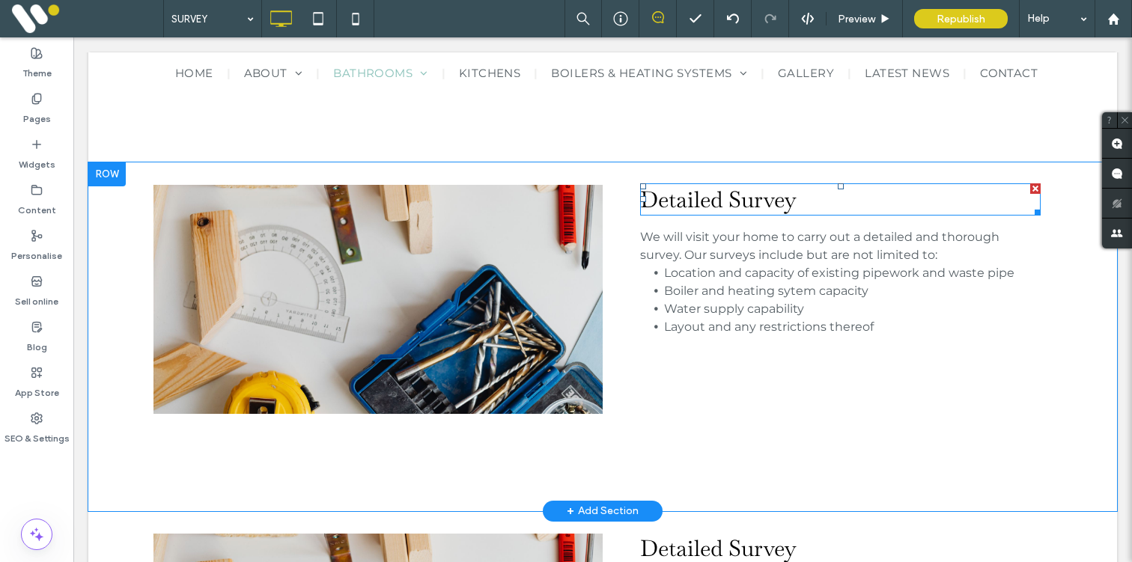
click at [696, 201] on span "Detailed Survey" at bounding box center [718, 199] width 156 height 29
type input "**********"
type input "**"
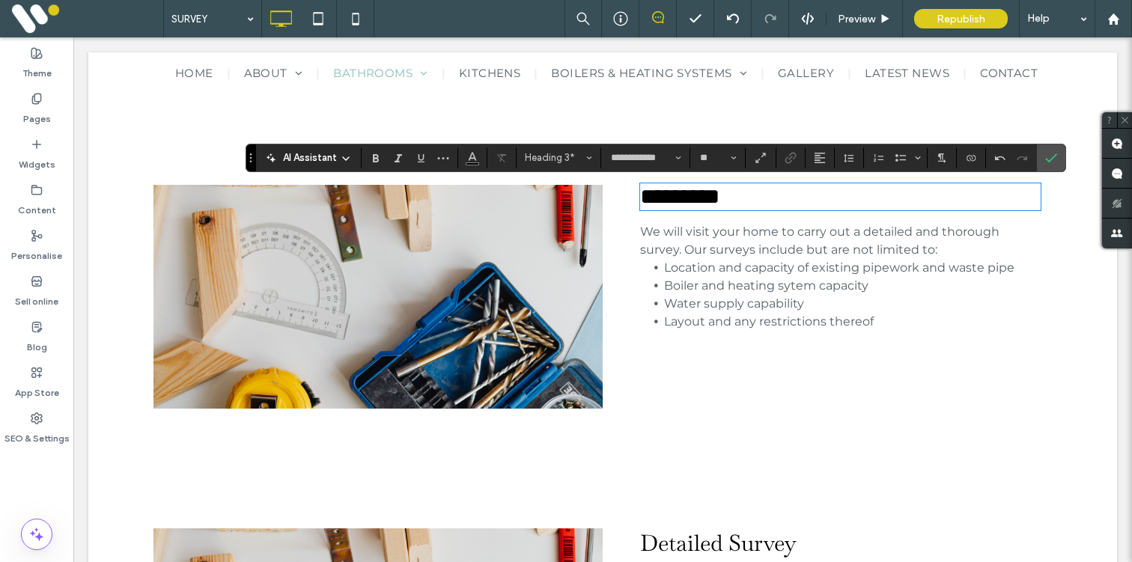
click at [733, 249] on span "We will visit your home to carry out a detailed and thorough survey. Our survey…" at bounding box center [819, 241] width 359 height 32
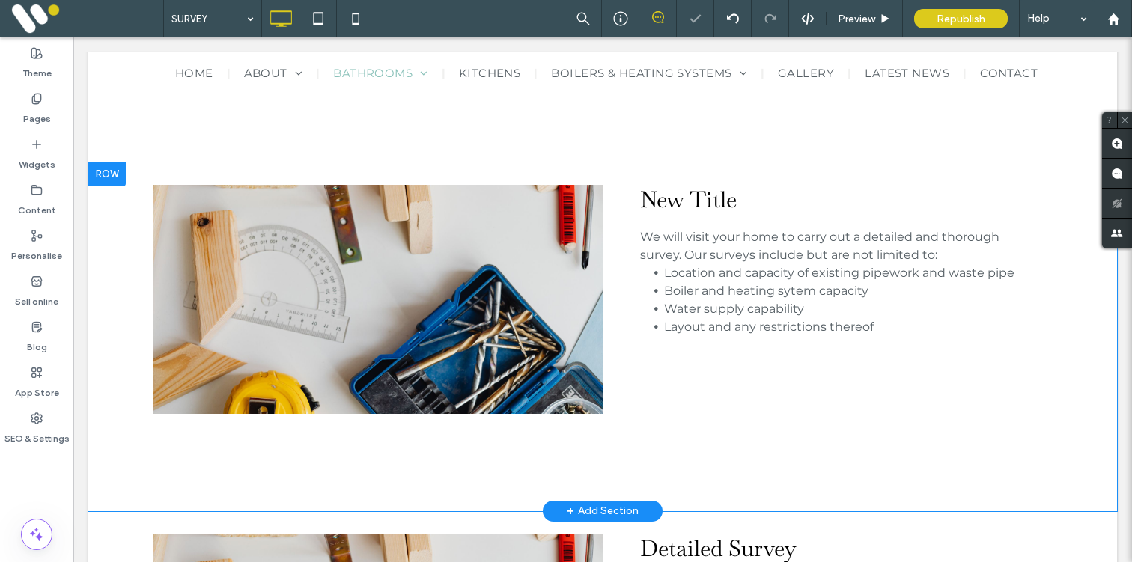
click at [487, 235] on div "Click To Paste Click To Paste" at bounding box center [377, 299] width 449 height 229
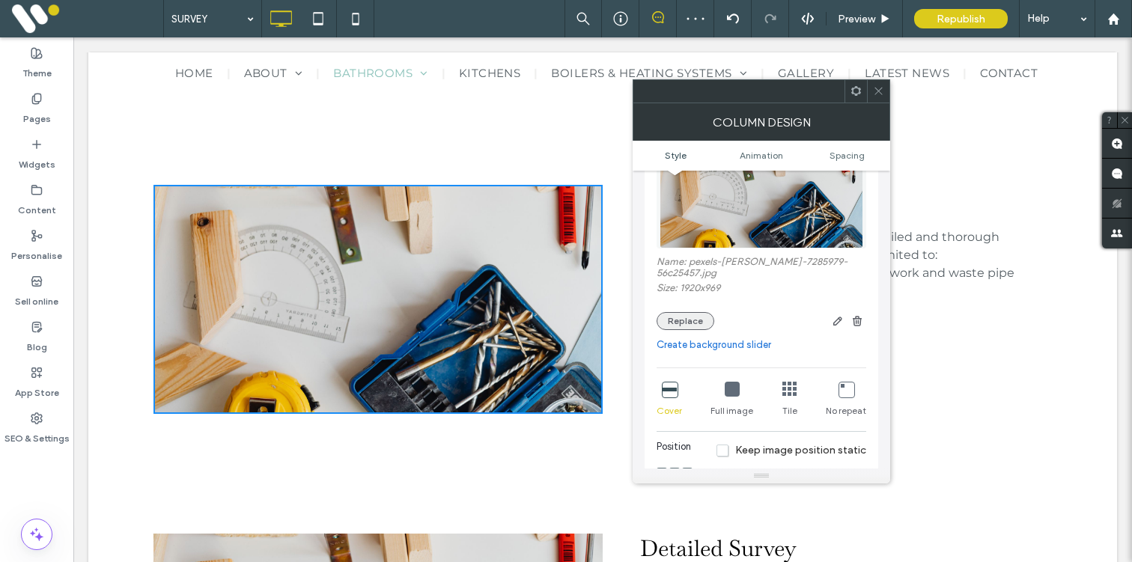
scroll to position [141, 0]
click at [678, 322] on button "Replace" at bounding box center [686, 320] width 58 height 18
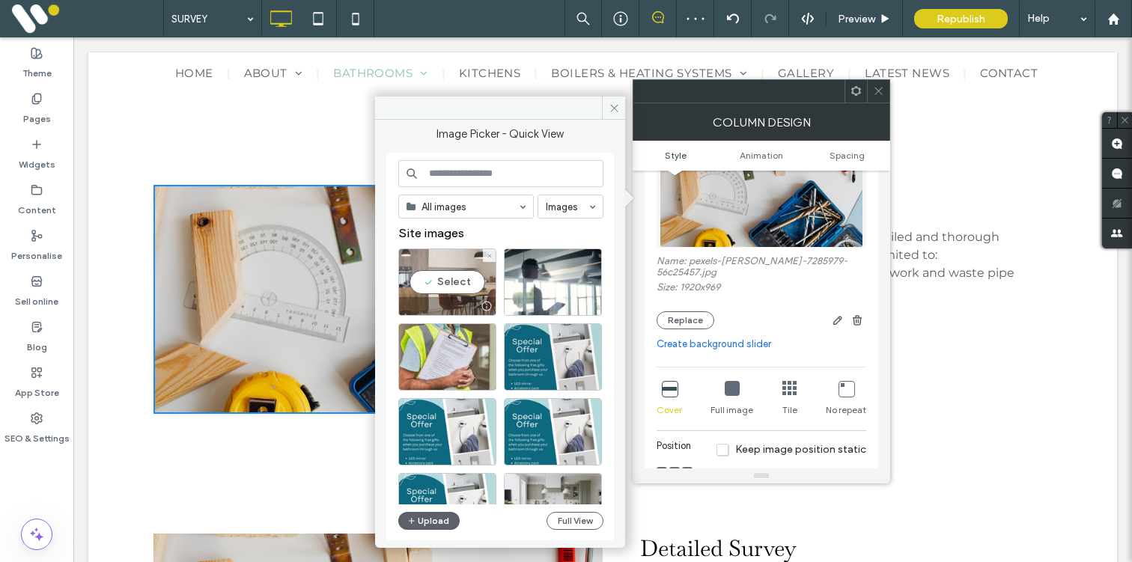
click at [439, 276] on div "Select" at bounding box center [447, 282] width 98 height 67
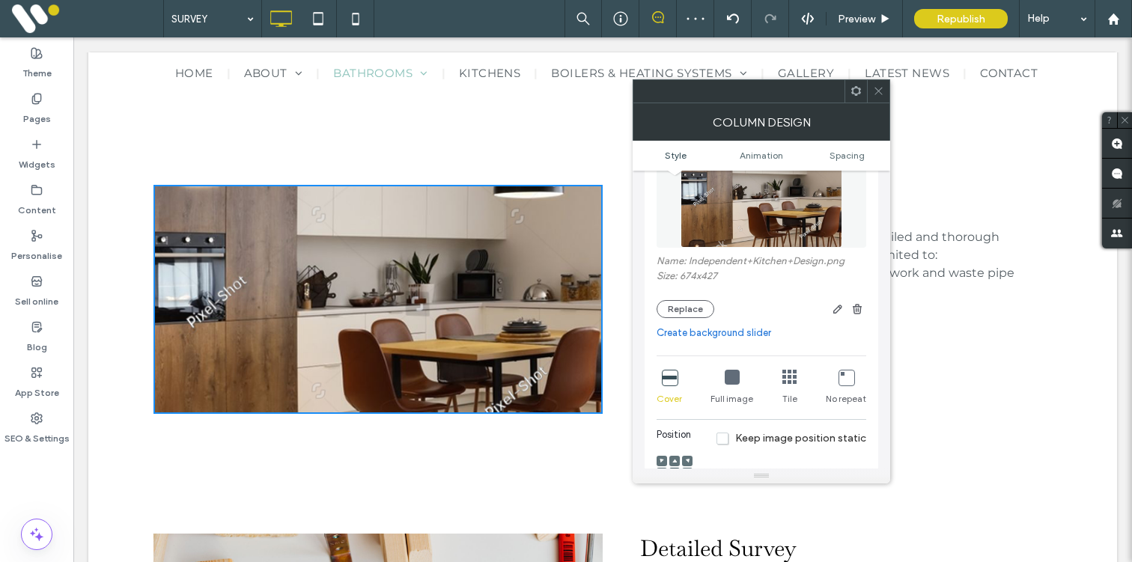
click at [883, 84] on span at bounding box center [878, 91] width 11 height 22
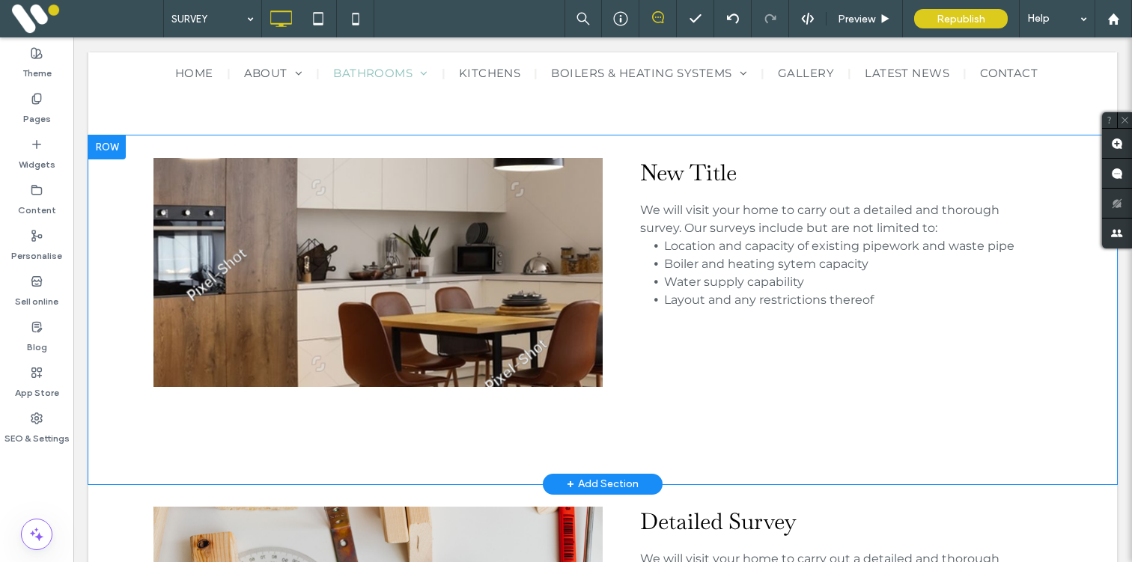
scroll to position [816, 0]
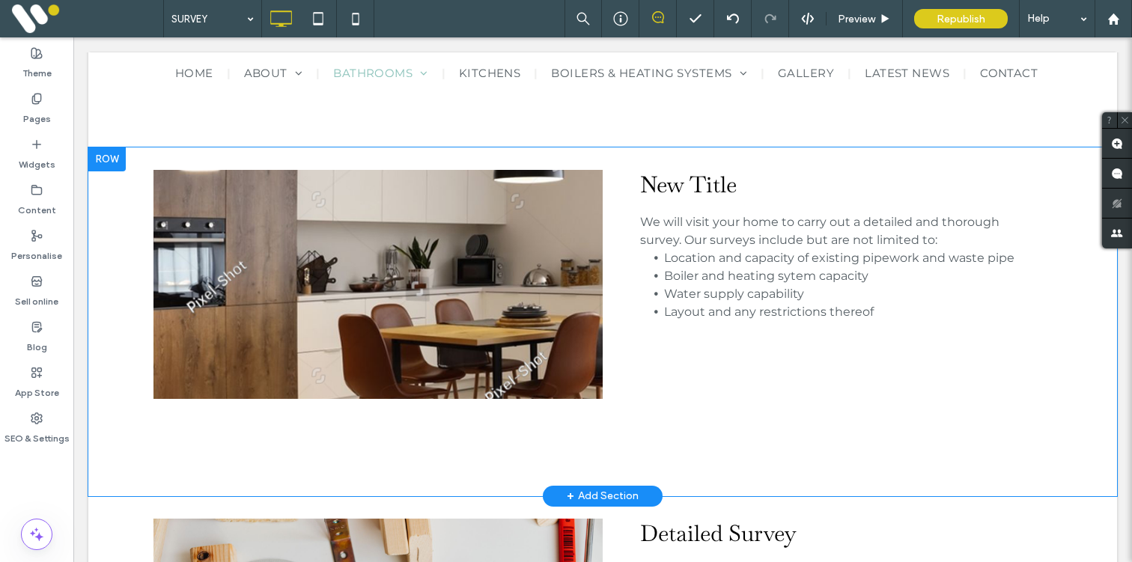
click at [103, 159] on div at bounding box center [106, 159] width 37 height 24
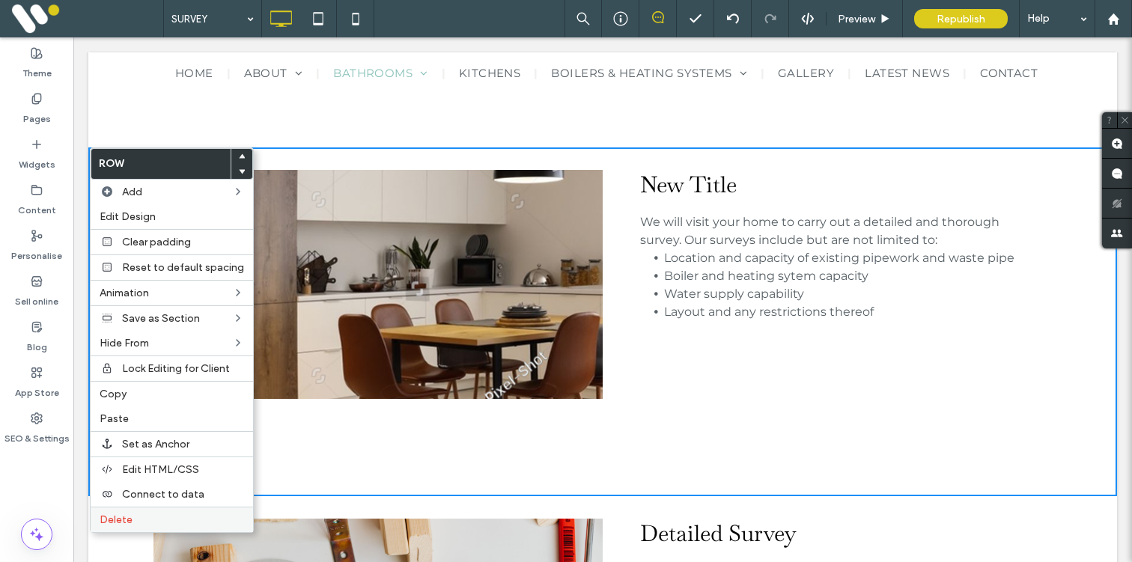
click at [127, 512] on div "Delete" at bounding box center [172, 519] width 162 height 25
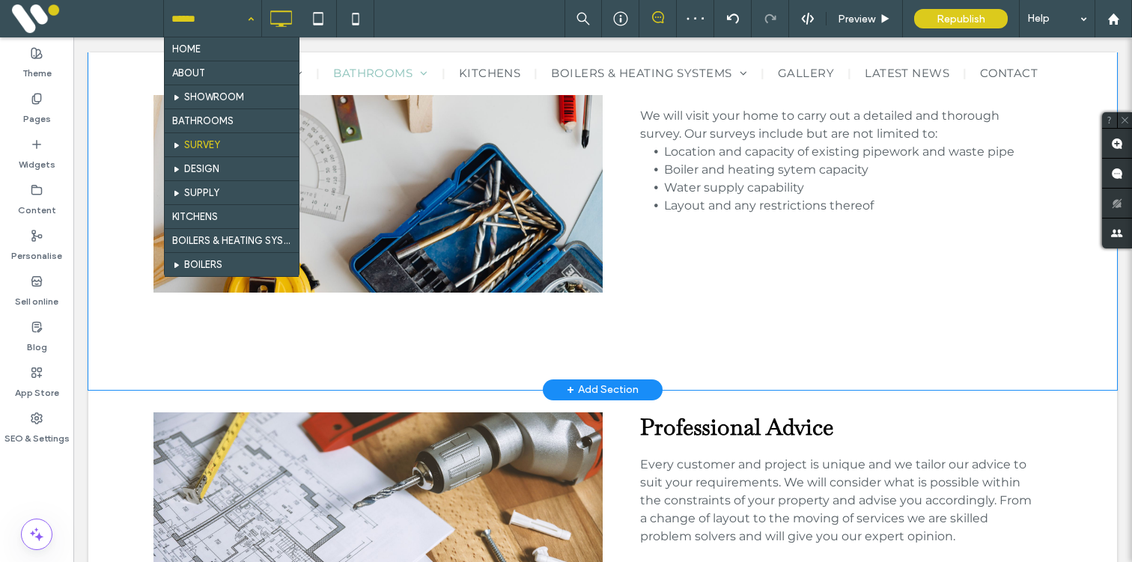
scroll to position [863, 0]
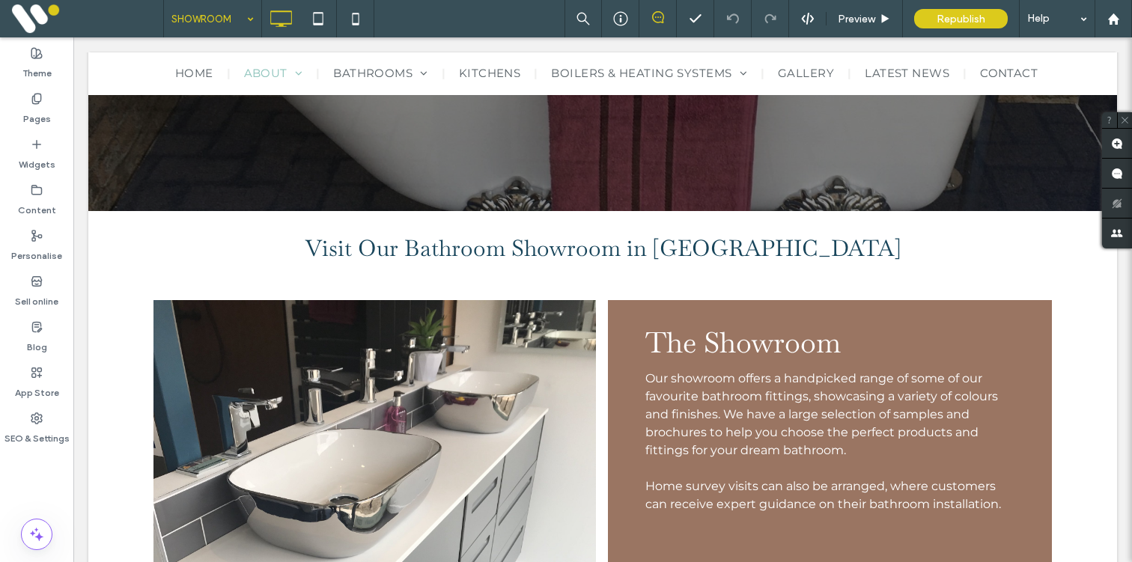
scroll to position [479, 0]
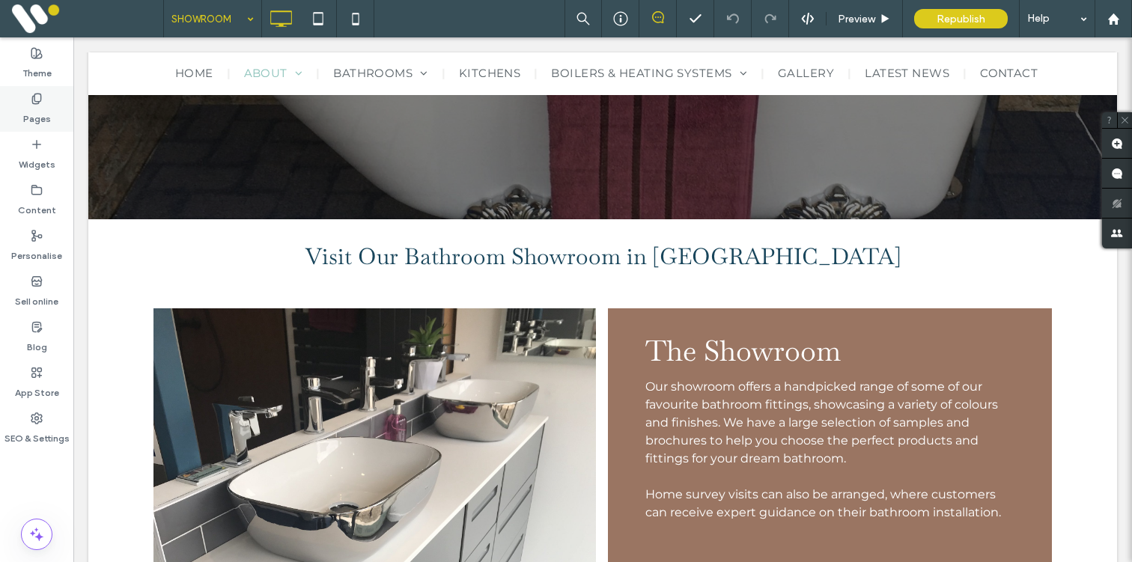
click at [37, 115] on label "Pages" at bounding box center [37, 115] width 28 height 21
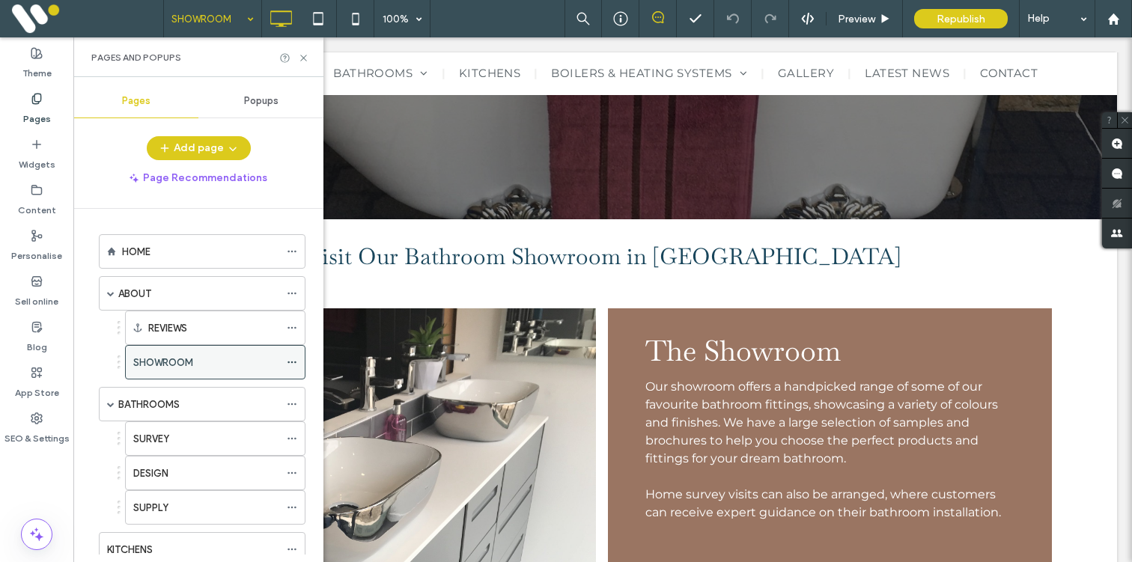
click at [292, 360] on icon at bounding box center [292, 362] width 10 height 10
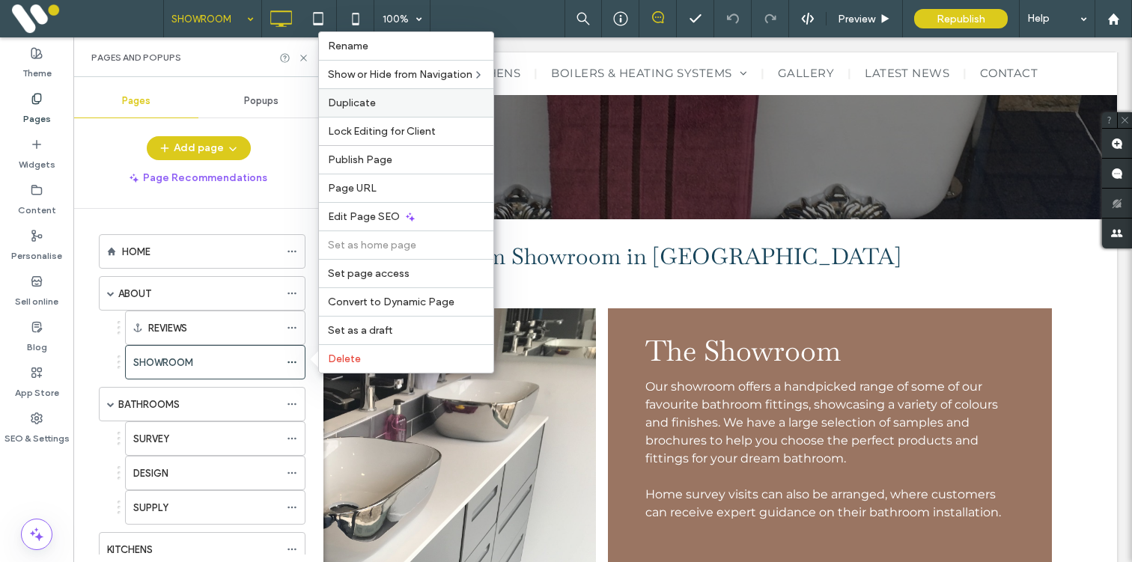
click at [354, 107] on span "Duplicate" at bounding box center [352, 103] width 48 height 13
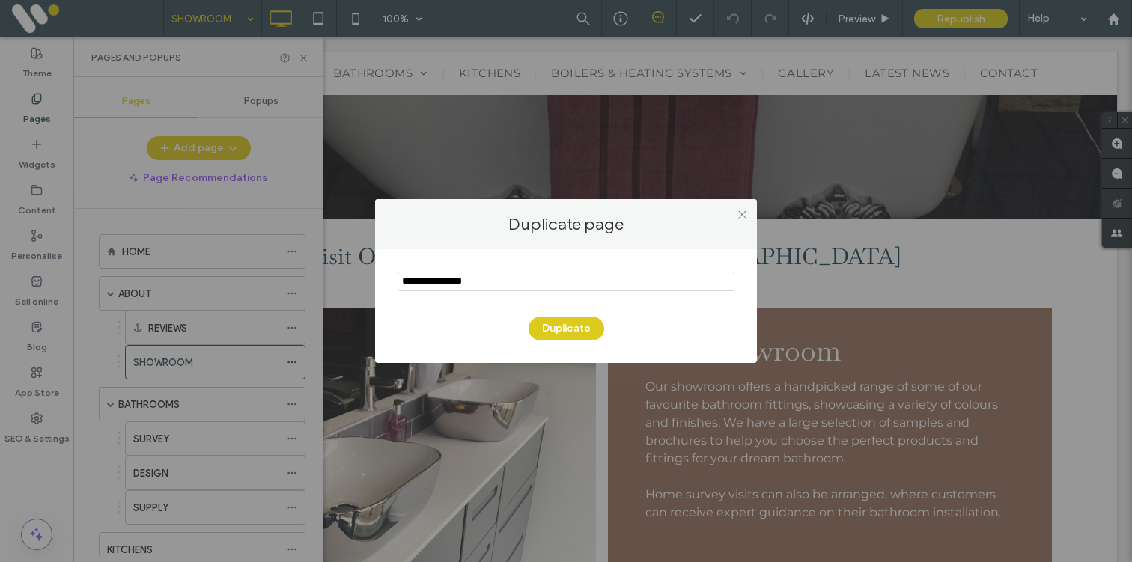
click at [425, 278] on input "notEmpty" at bounding box center [566, 281] width 337 height 19
type input "********"
click at [562, 326] on button "Duplicate" at bounding box center [567, 329] width 76 height 24
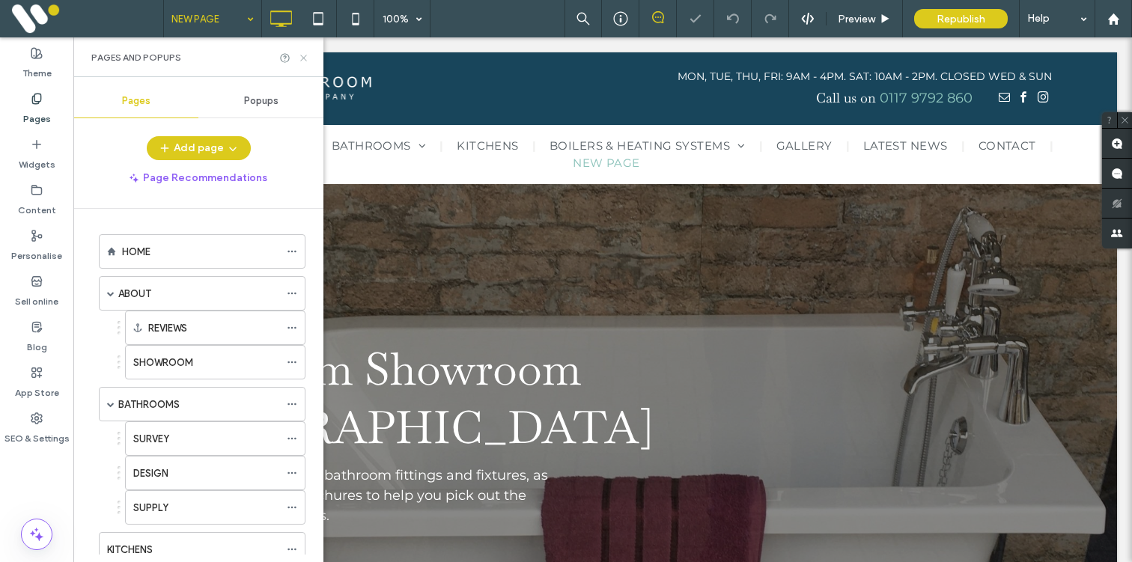
drag, startPoint x: 305, startPoint y: 59, endPoint x: 228, endPoint y: 50, distance: 76.9
click at [305, 59] on use at bounding box center [303, 58] width 6 height 6
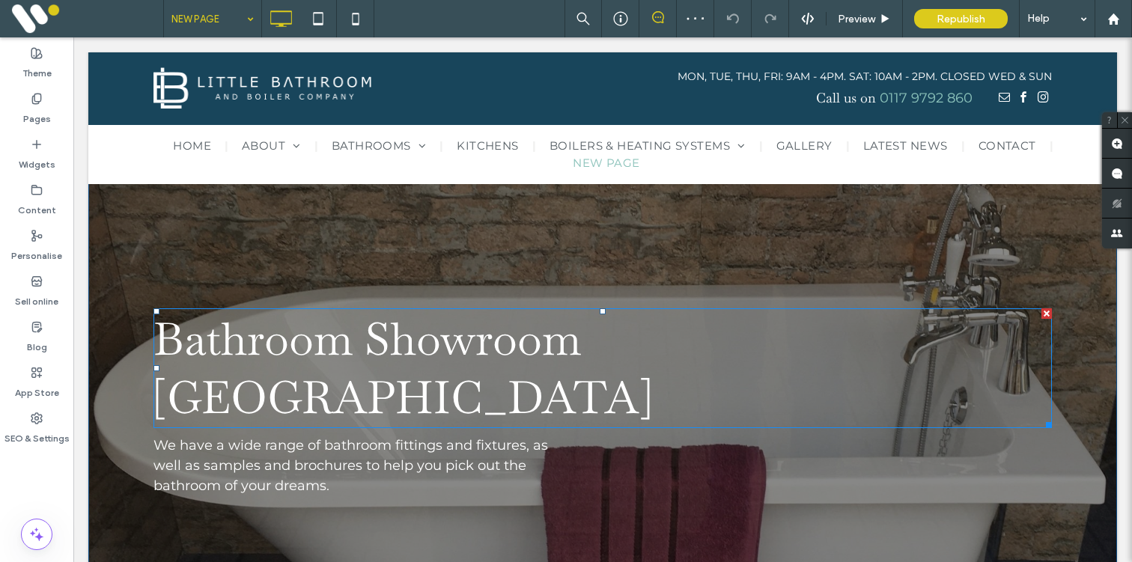
scroll to position [40, 0]
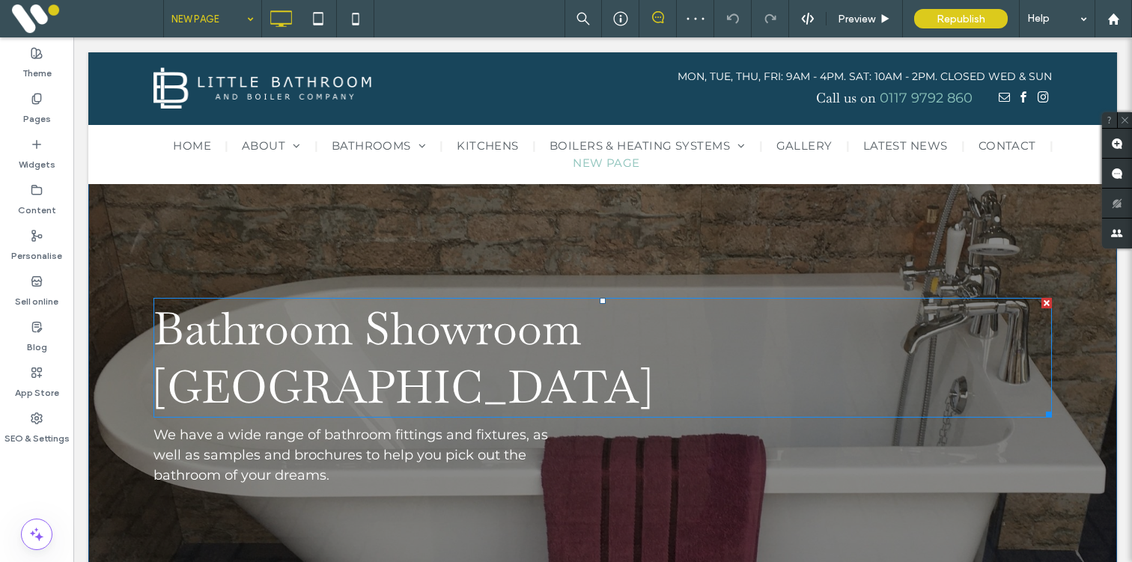
click at [255, 332] on span "Bathroom Showroom Bristol" at bounding box center [402, 357] width 499 height 117
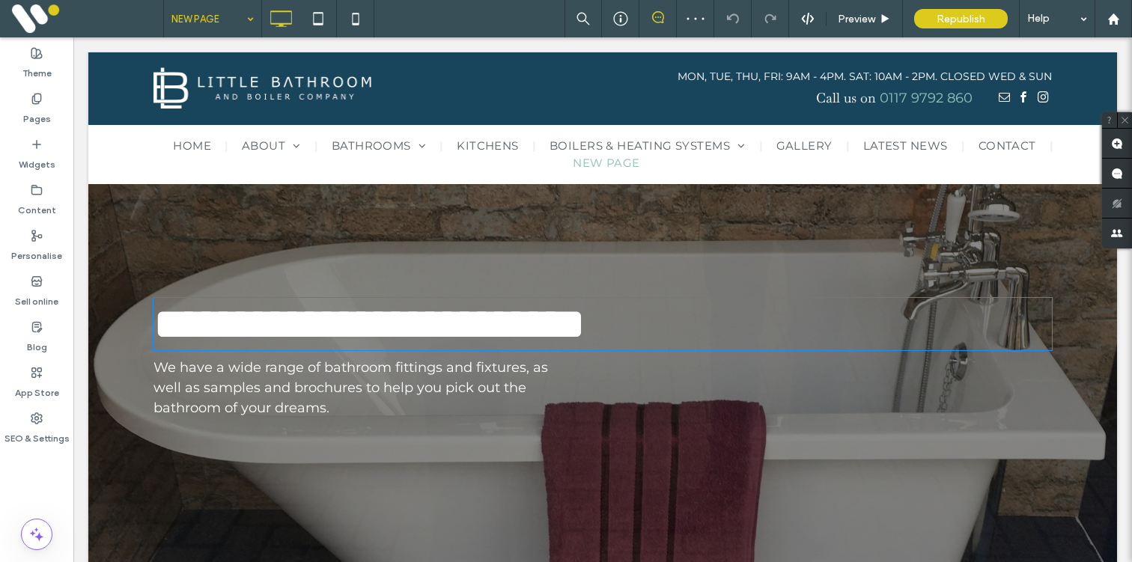
type input "**********"
type input "**"
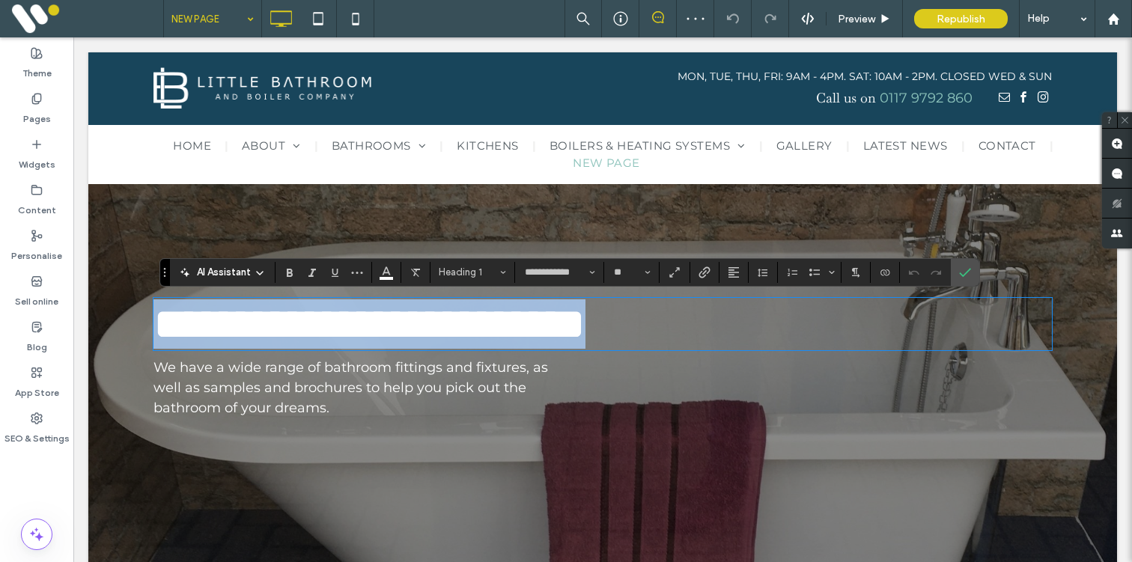
click at [245, 332] on span "**********" at bounding box center [369, 324] width 432 height 45
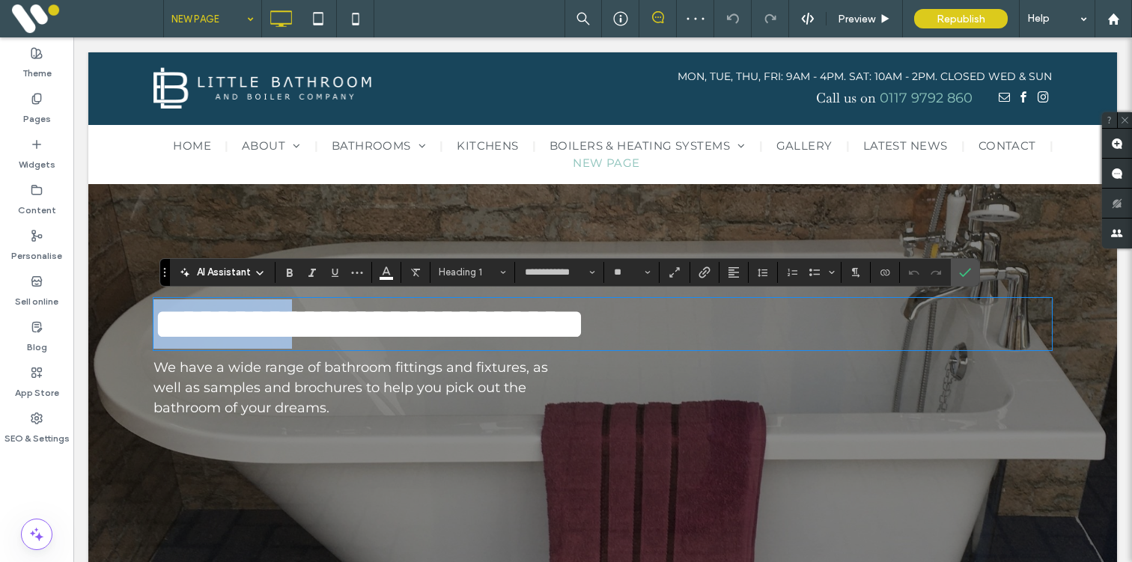
click at [245, 332] on span "**********" at bounding box center [369, 324] width 432 height 45
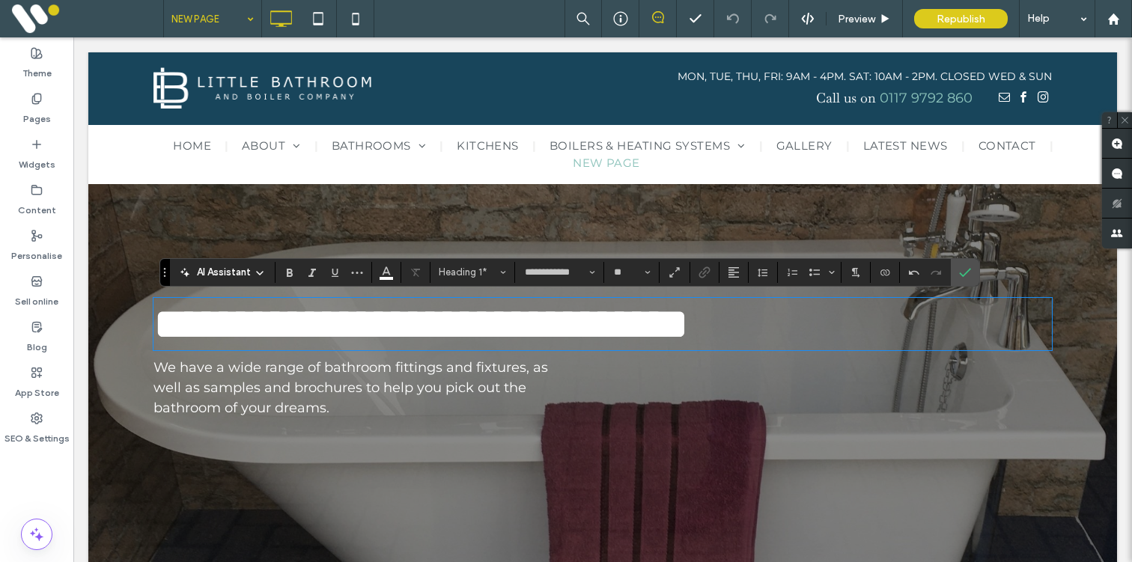
click at [689, 329] on span "**********" at bounding box center [420, 324] width 535 height 45
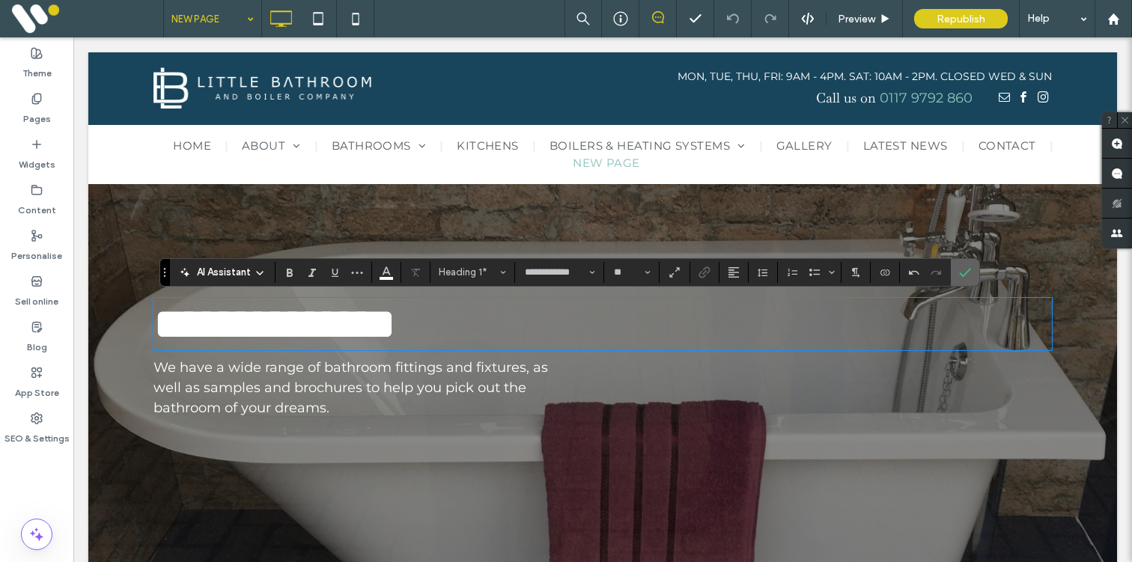
drag, startPoint x: 964, startPoint y: 269, endPoint x: 827, endPoint y: 243, distance: 138.6
click at [964, 269] on icon "Confirm" at bounding box center [965, 273] width 12 height 12
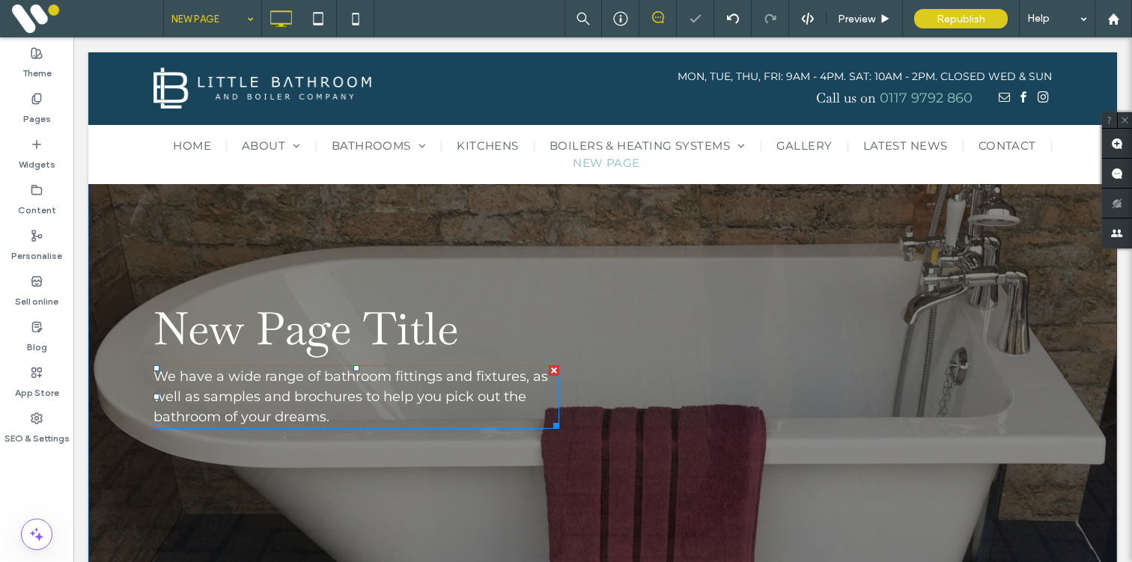
scroll to position [58, 0]
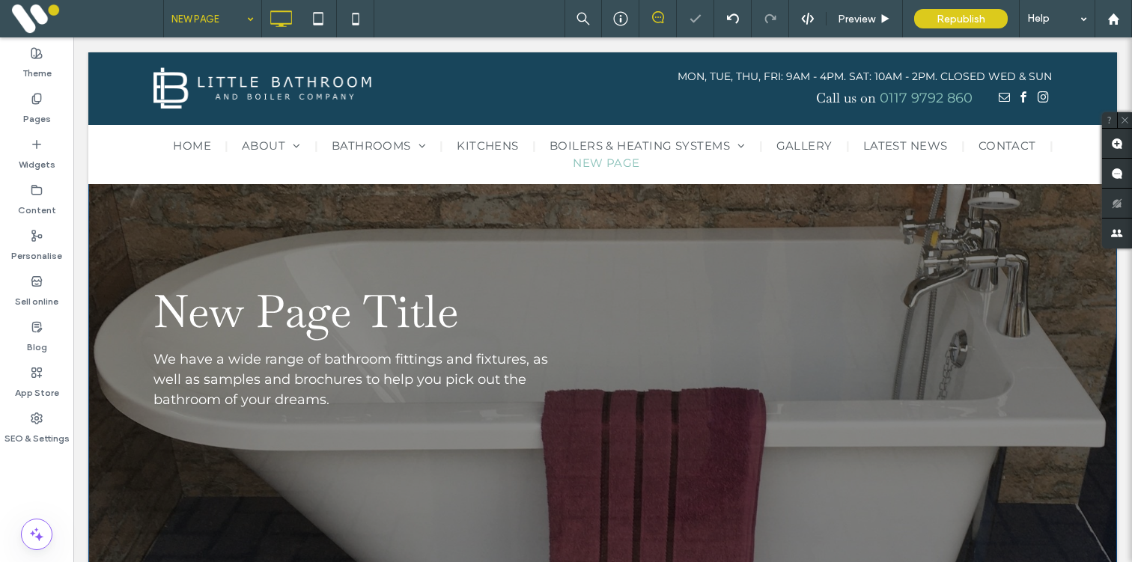
click at [257, 203] on div "New Page Title We have a wide range of bathroom fittings and fixtures, as well …" at bounding box center [602, 346] width 1029 height 472
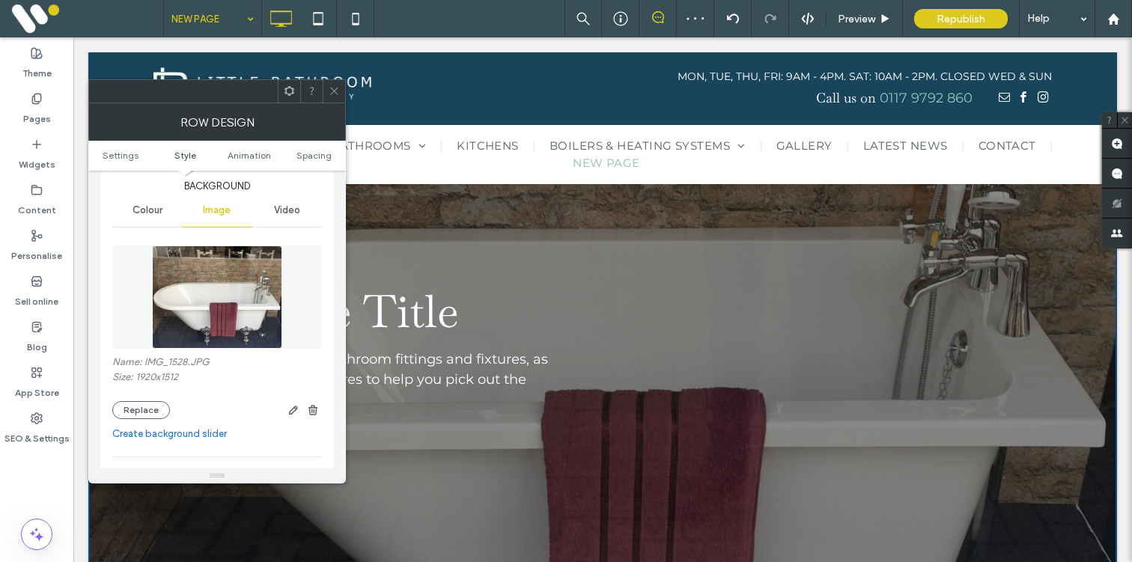
scroll to position [186, 0]
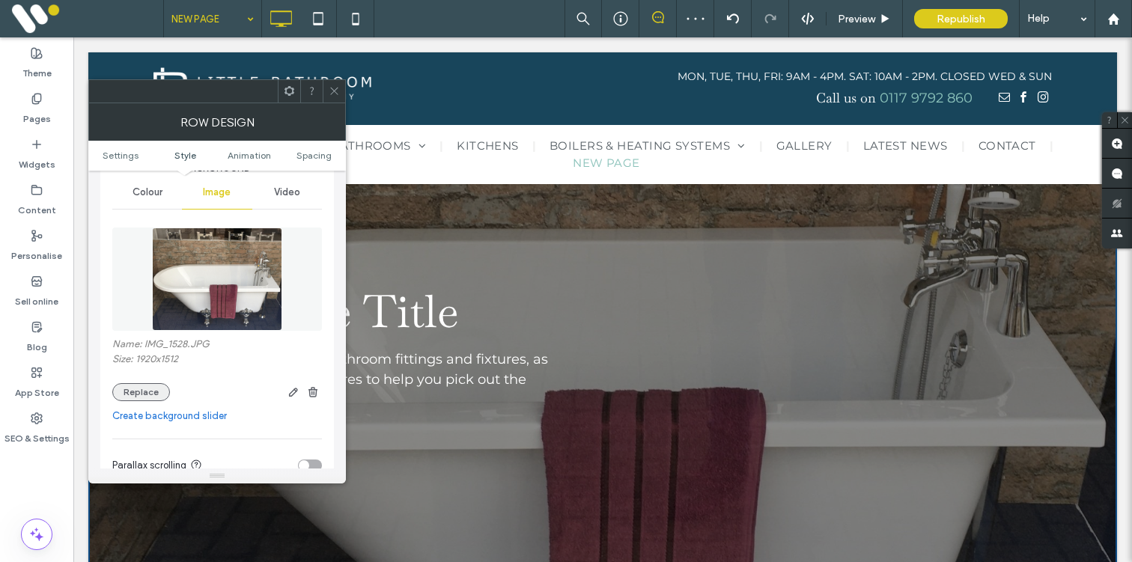
click at [130, 394] on button "Replace" at bounding box center [141, 392] width 58 height 18
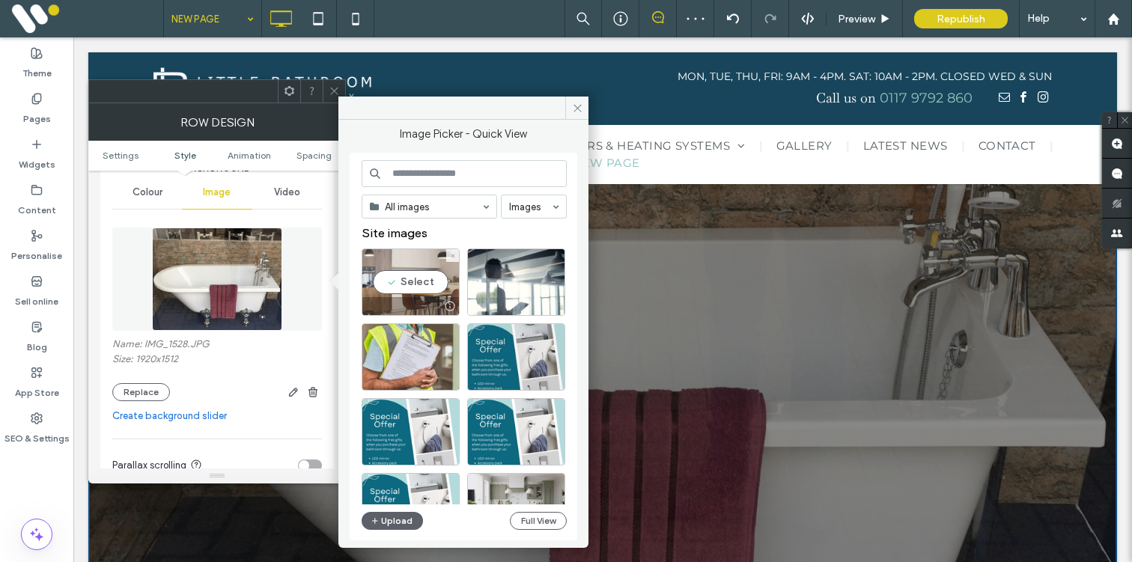
click at [395, 297] on div at bounding box center [410, 306] width 97 height 18
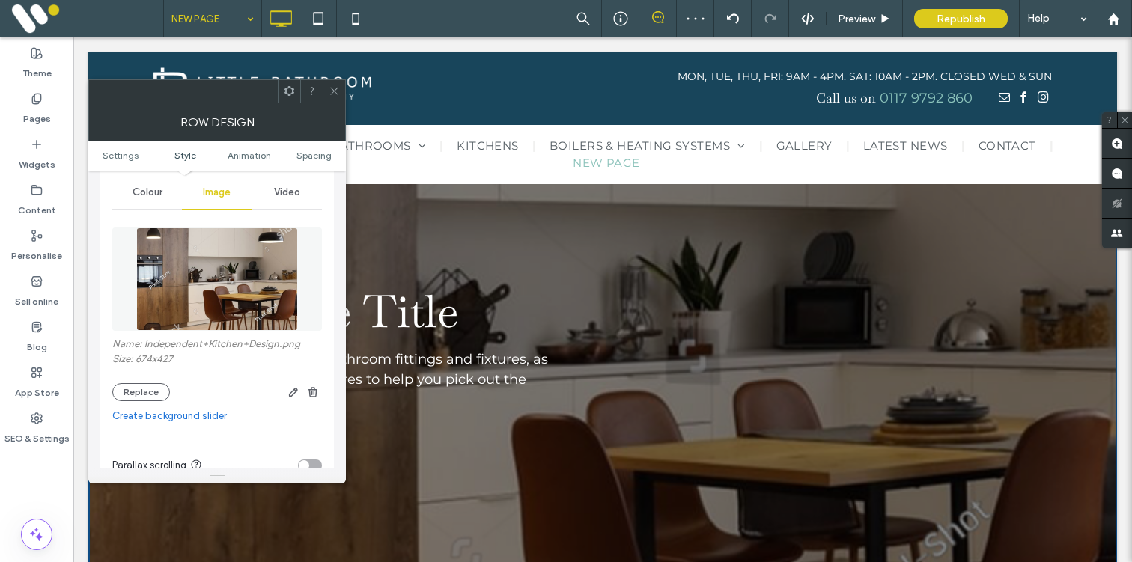
click at [332, 96] on icon at bounding box center [334, 90] width 11 height 11
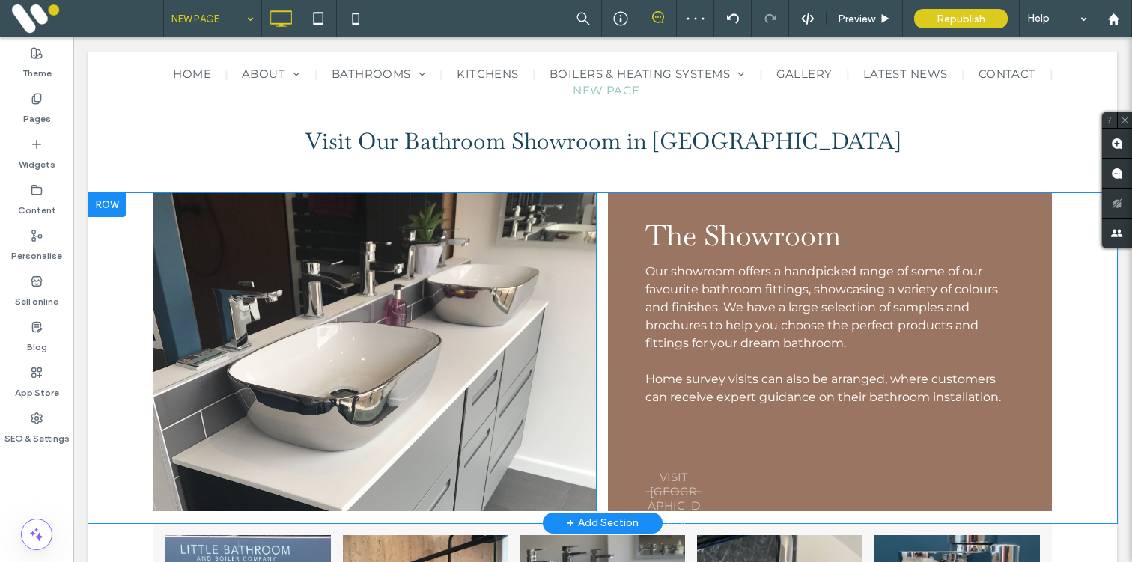
scroll to position [520, 0]
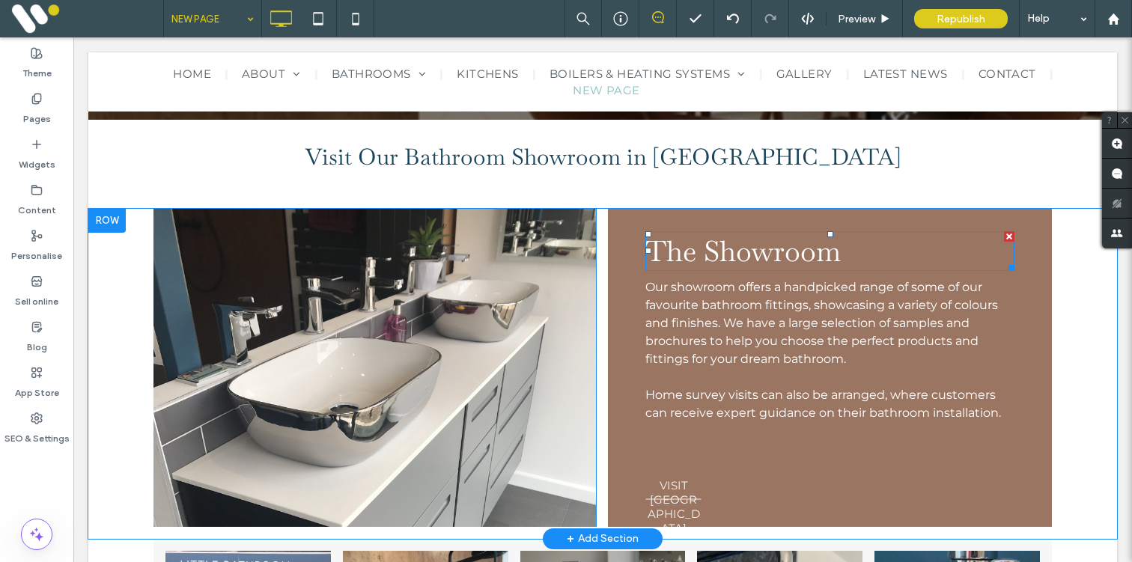
click at [714, 253] on span "The Showroom" at bounding box center [742, 251] width 195 height 37
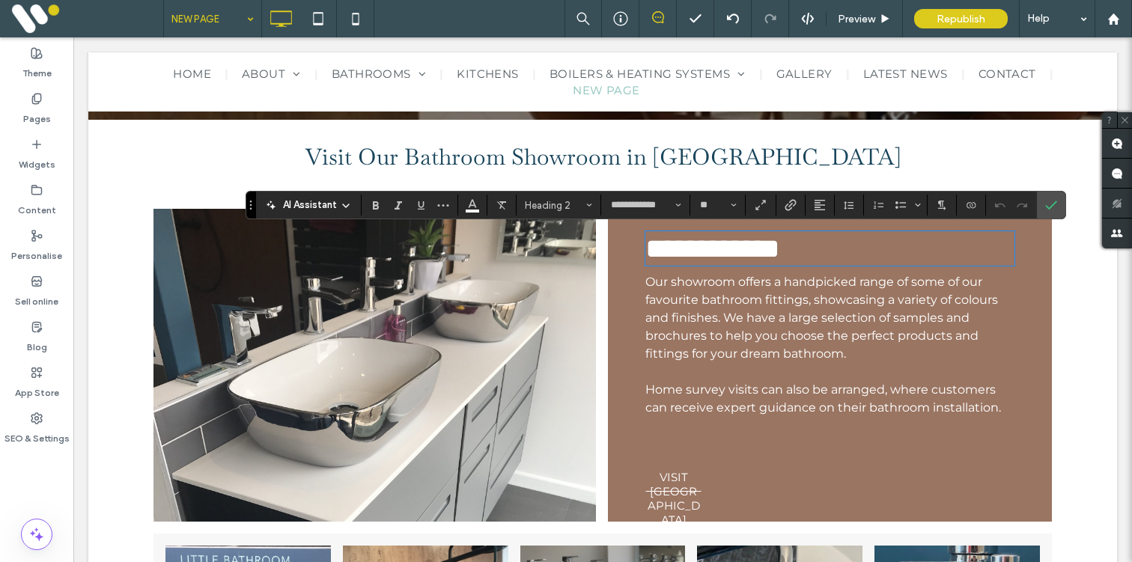
click at [737, 254] on span "**********" at bounding box center [712, 248] width 135 height 28
click at [669, 253] on span "*********" at bounding box center [701, 248] width 112 height 28
click at [724, 283] on span "Our showroom offers a handpicked range of some of our favourite bathroom fittin…" at bounding box center [821, 318] width 353 height 86
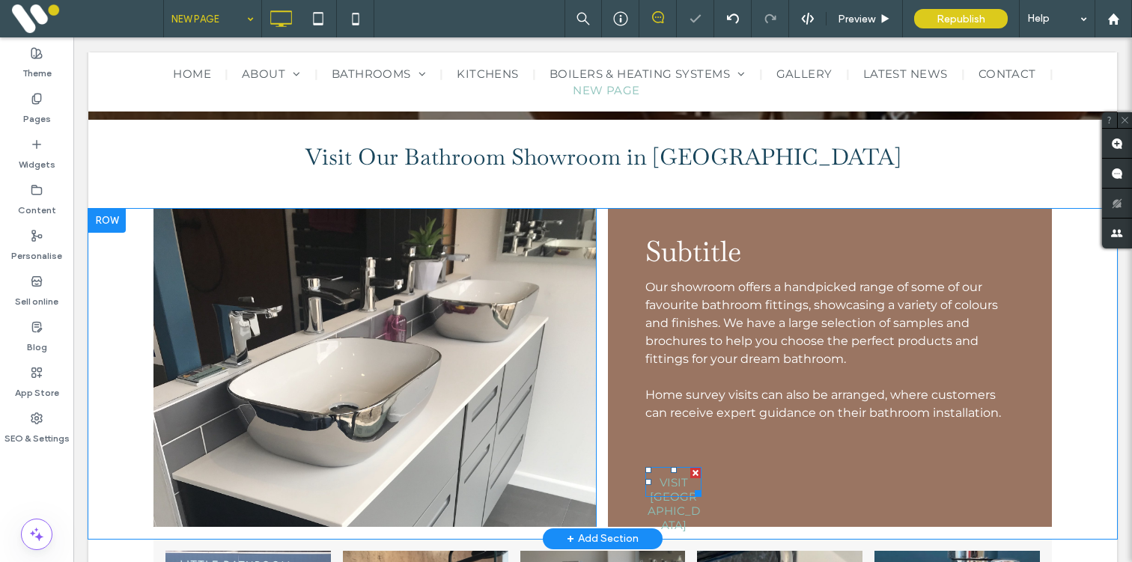
click at [661, 487] on span "VISIT US" at bounding box center [674, 504] width 54 height 72
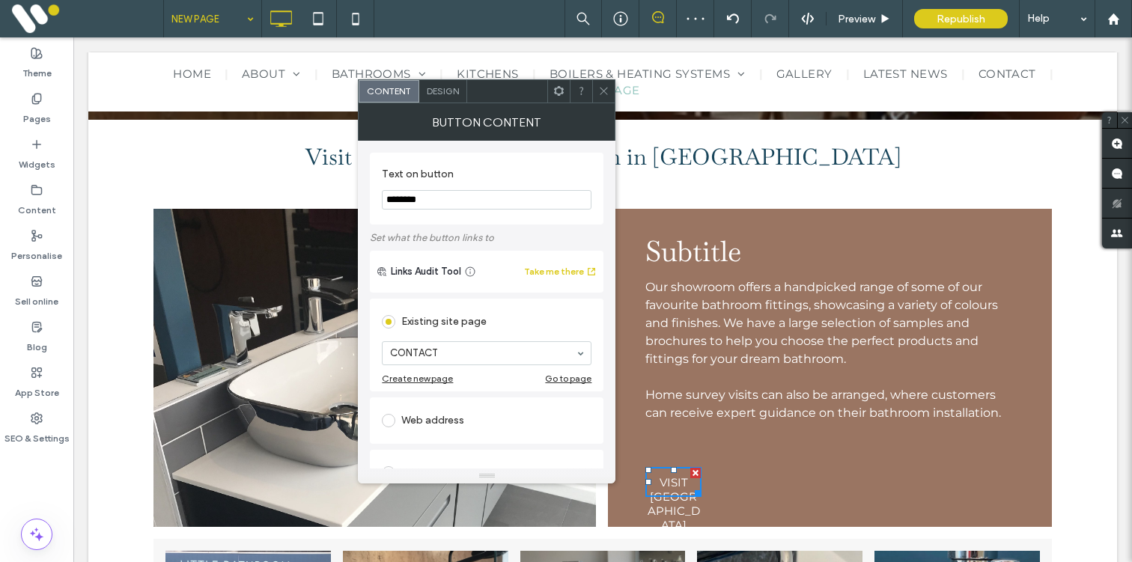
click at [439, 209] on input "********" at bounding box center [487, 199] width 210 height 19
type input "**********"
click at [606, 94] on icon at bounding box center [603, 90] width 11 height 11
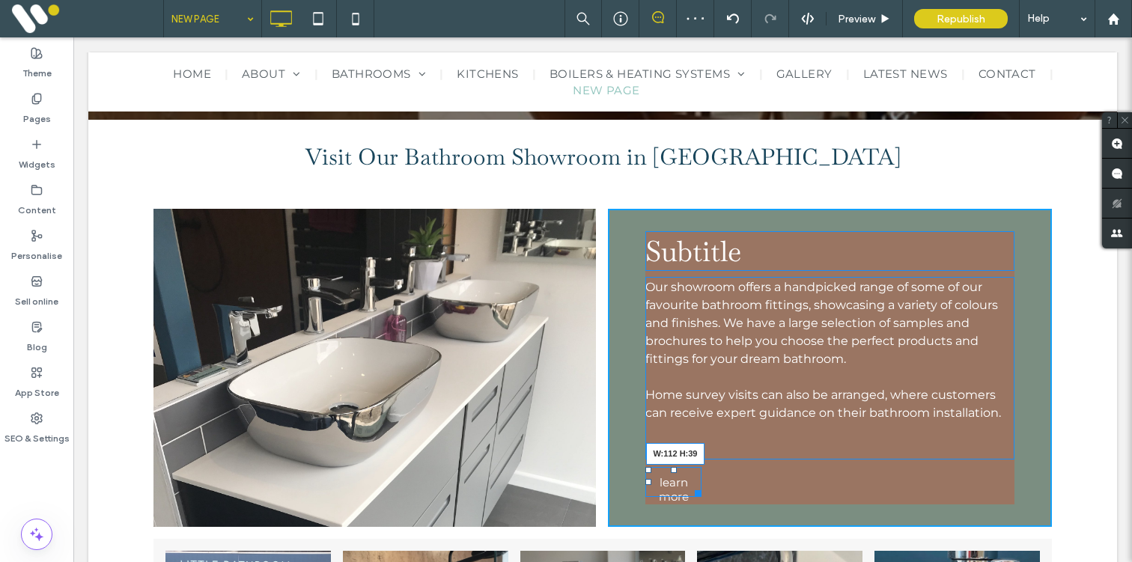
drag, startPoint x: 699, startPoint y: 493, endPoint x: 727, endPoint y: 493, distance: 28.5
click at [727, 493] on div "Subtitle Our showroom offers a handpicked range of some of our favourite bathro…" at bounding box center [830, 368] width 444 height 318
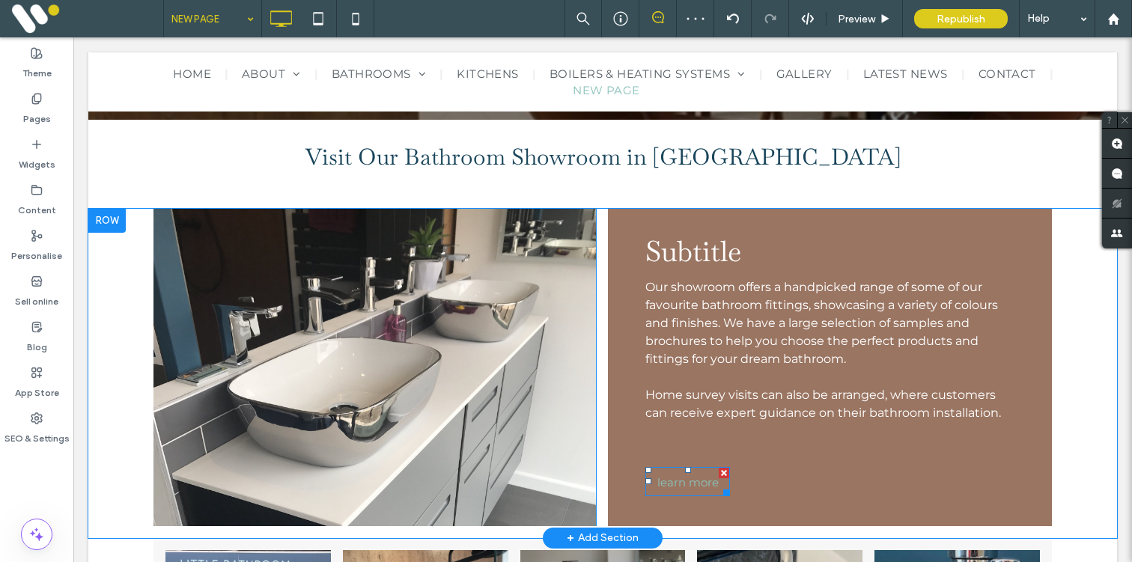
click at [693, 484] on span "learn more" at bounding box center [687, 482] width 61 height 29
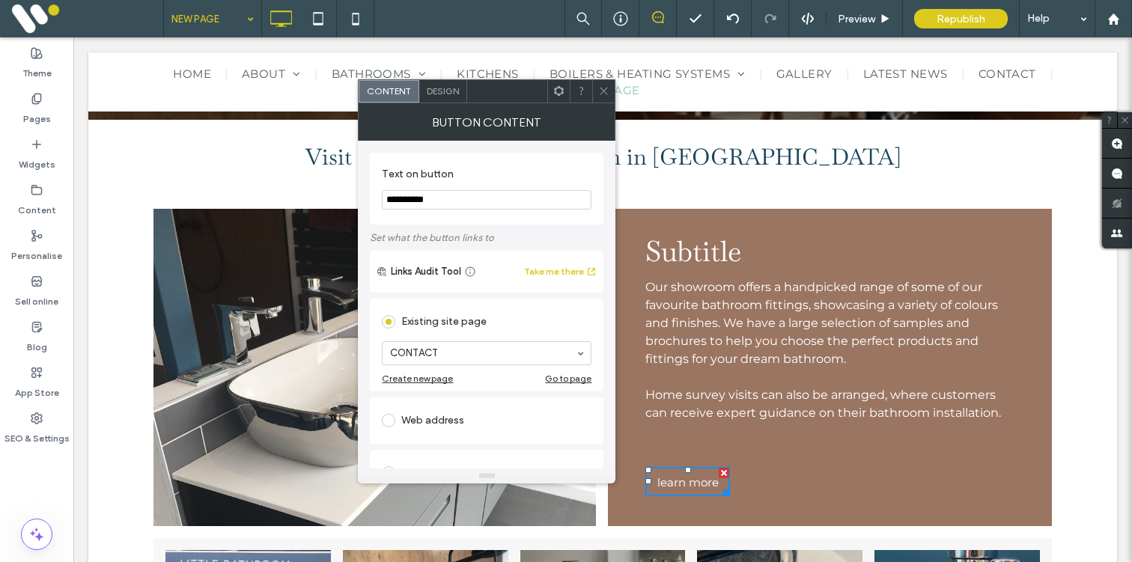
click at [442, 98] on div "Design" at bounding box center [443, 91] width 48 height 22
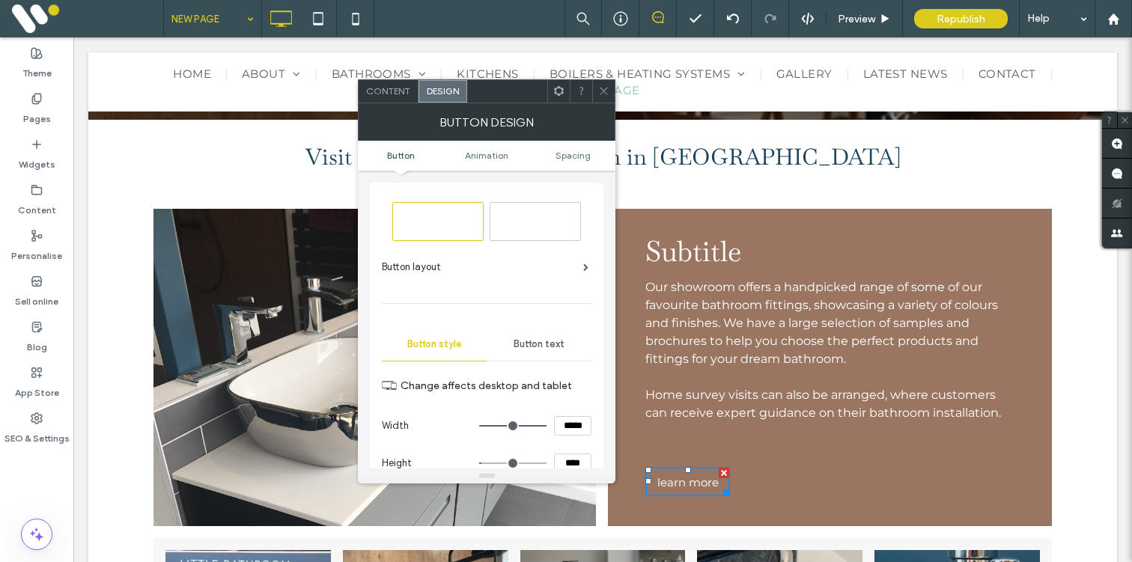
scroll to position [49, 0]
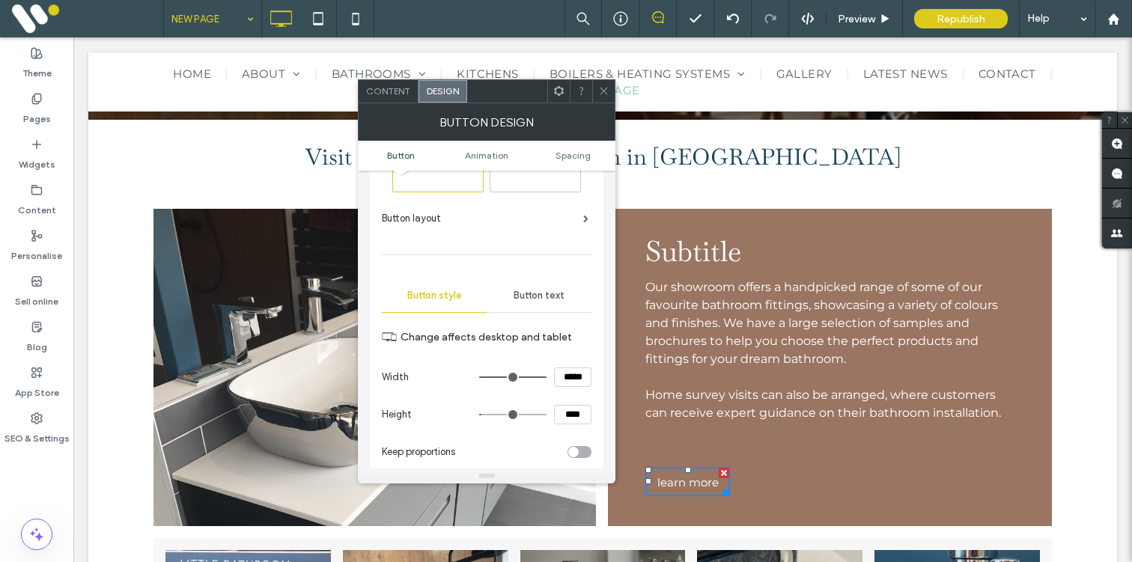
click at [565, 371] on input "*****" at bounding box center [572, 377] width 37 height 19
type input "***"
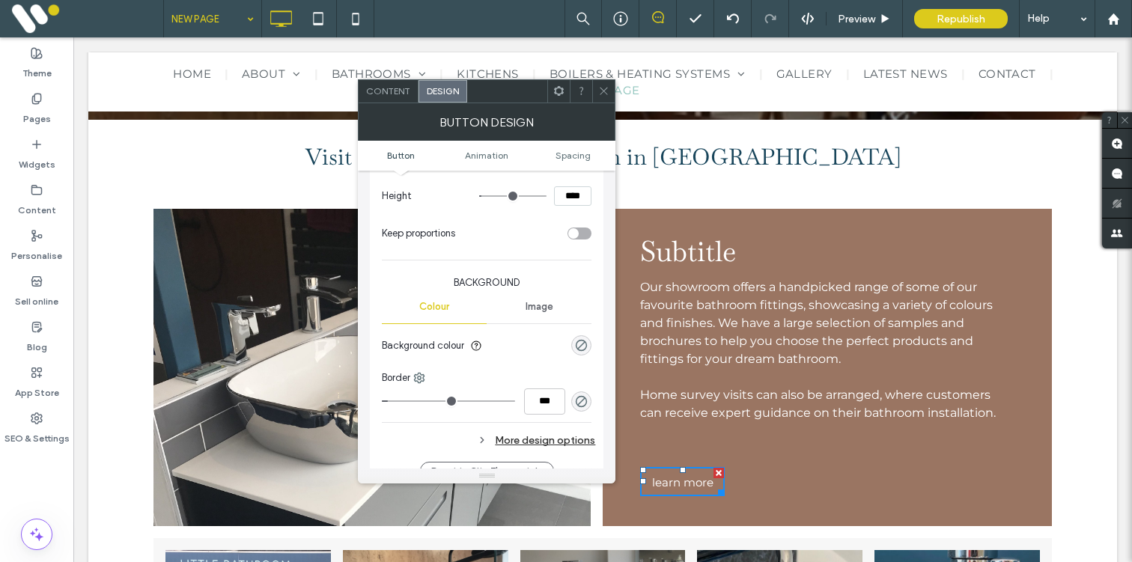
scroll to position [266, 0]
drag, startPoint x: 603, startPoint y: 92, endPoint x: 576, endPoint y: 243, distance: 152.8
click at [603, 92] on use at bounding box center [603, 91] width 7 height 7
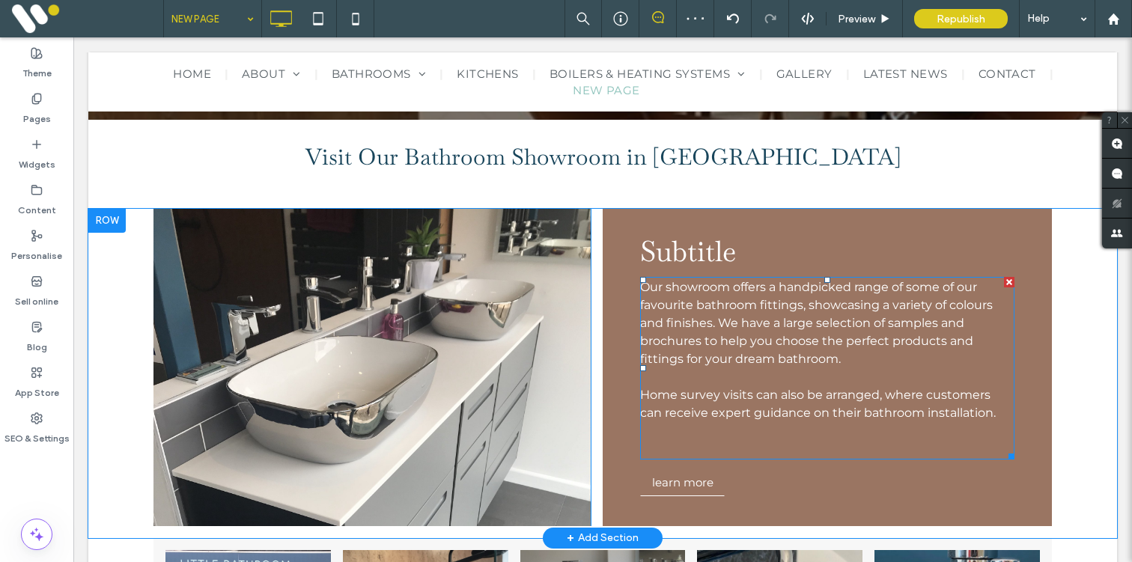
click at [666, 440] on p at bounding box center [827, 449] width 374 height 18
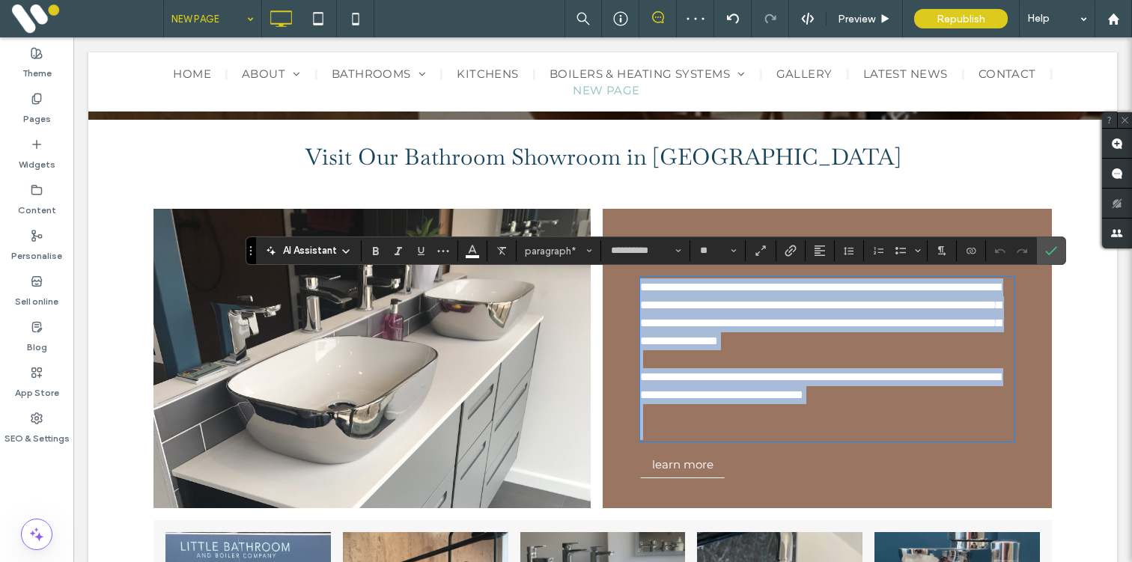
click at [662, 440] on p at bounding box center [827, 431] width 374 height 18
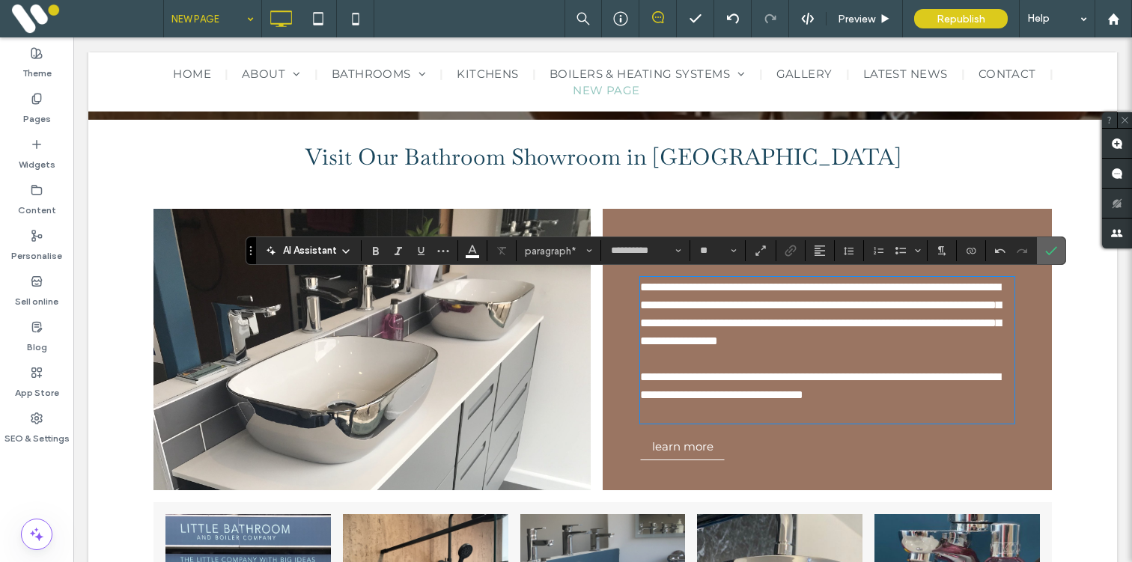
click at [1049, 253] on icon "Confirm" at bounding box center [1051, 251] width 12 height 12
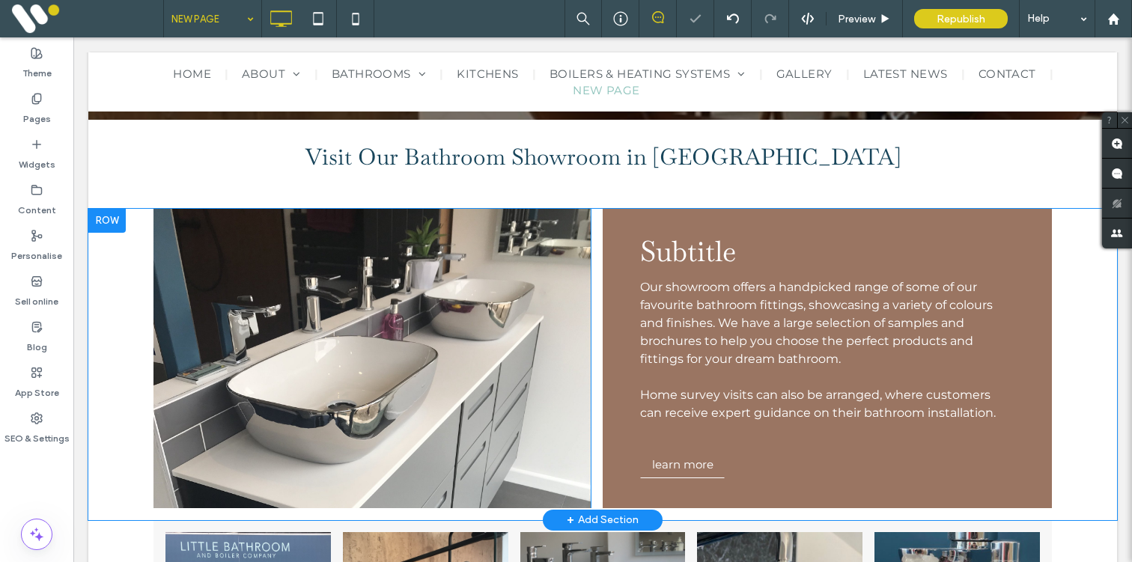
click at [707, 223] on div "Subtitle Our showroom offers a handpicked range of some of our favourite bathro…" at bounding box center [827, 358] width 449 height 299
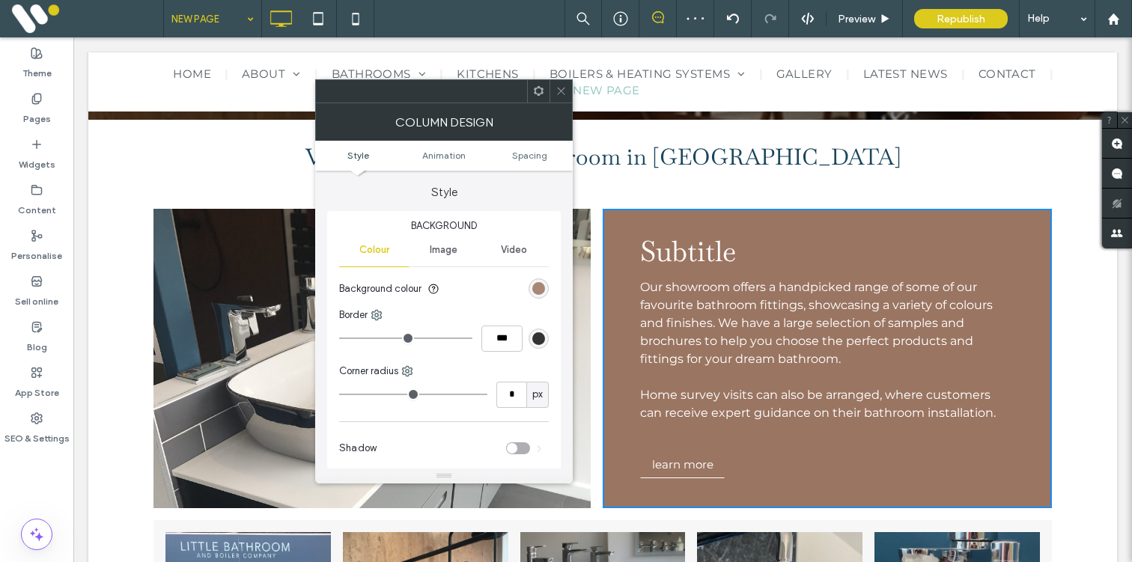
click at [533, 291] on div "rgb(154, 117, 98)" at bounding box center [538, 288] width 13 height 13
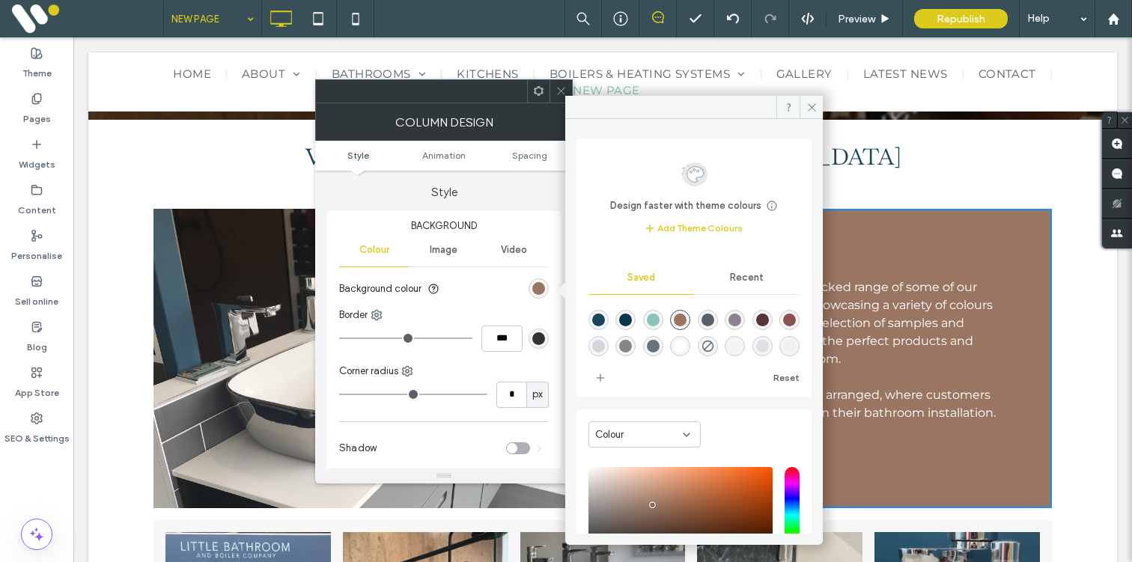
click at [660, 320] on div "rgba(139,194,186,1)" at bounding box center [653, 320] width 13 height 13
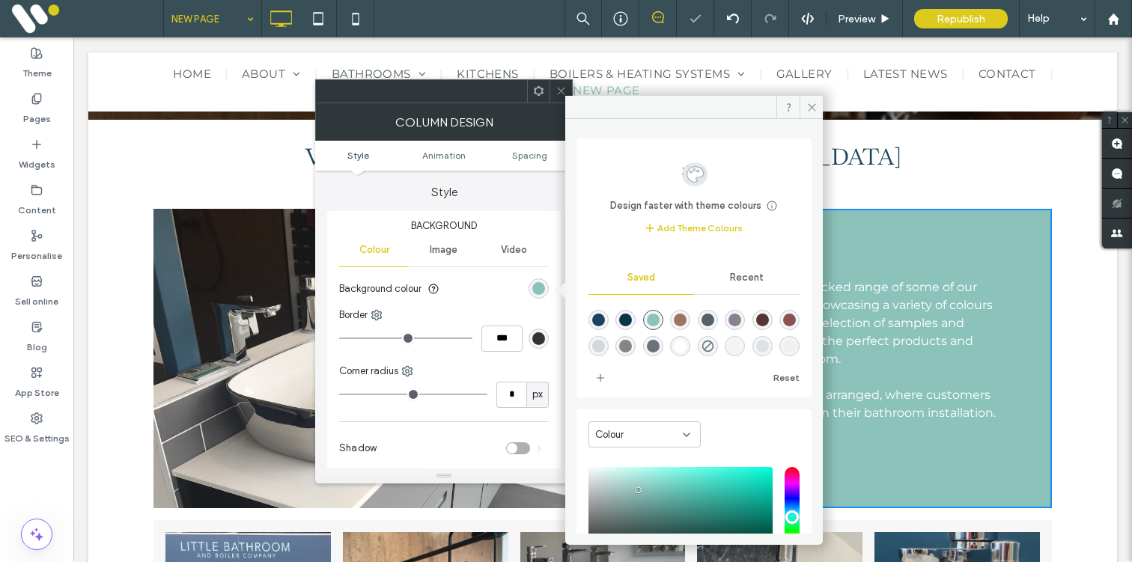
click at [632, 321] on div "rgba(9,53,72,1)" at bounding box center [625, 320] width 13 height 13
type input "*******"
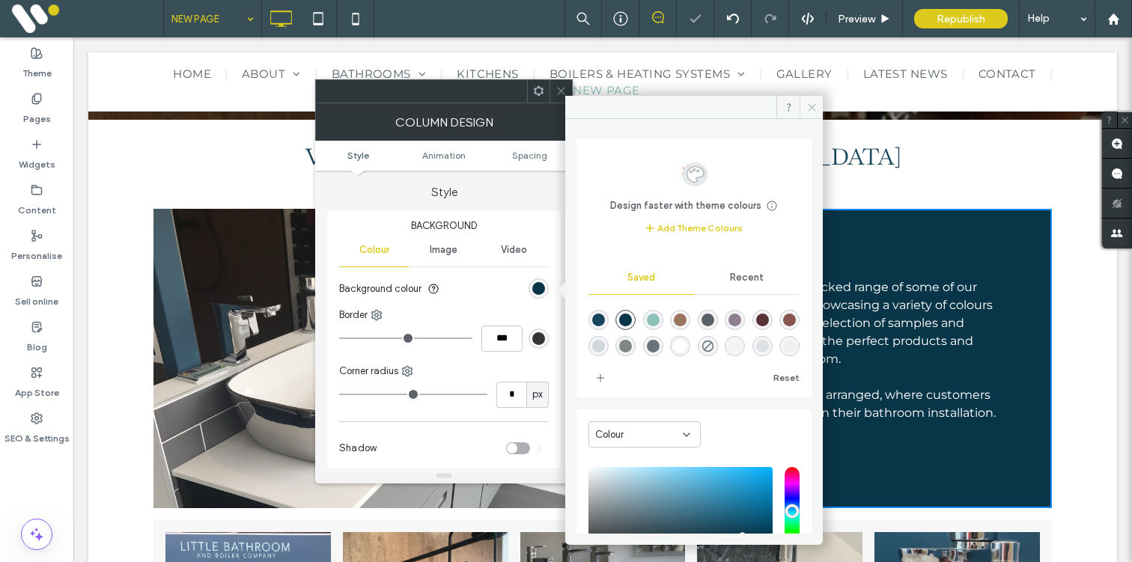
drag, startPoint x: 809, startPoint y: 111, endPoint x: 571, endPoint y: 89, distance: 239.8
click at [809, 111] on icon at bounding box center [811, 107] width 11 height 11
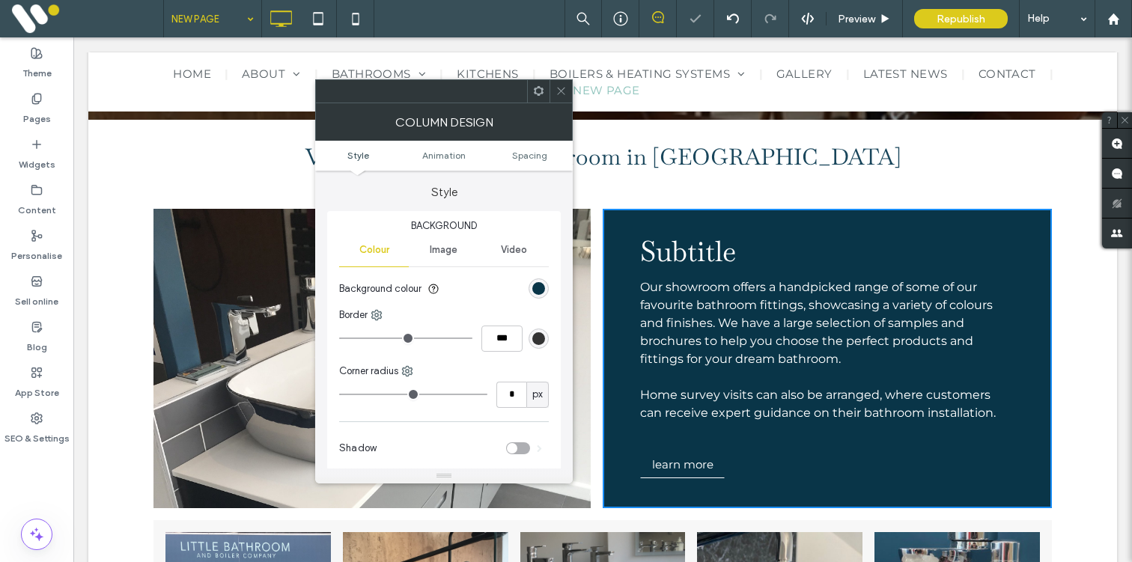
click at [556, 89] on icon at bounding box center [561, 90] width 11 height 11
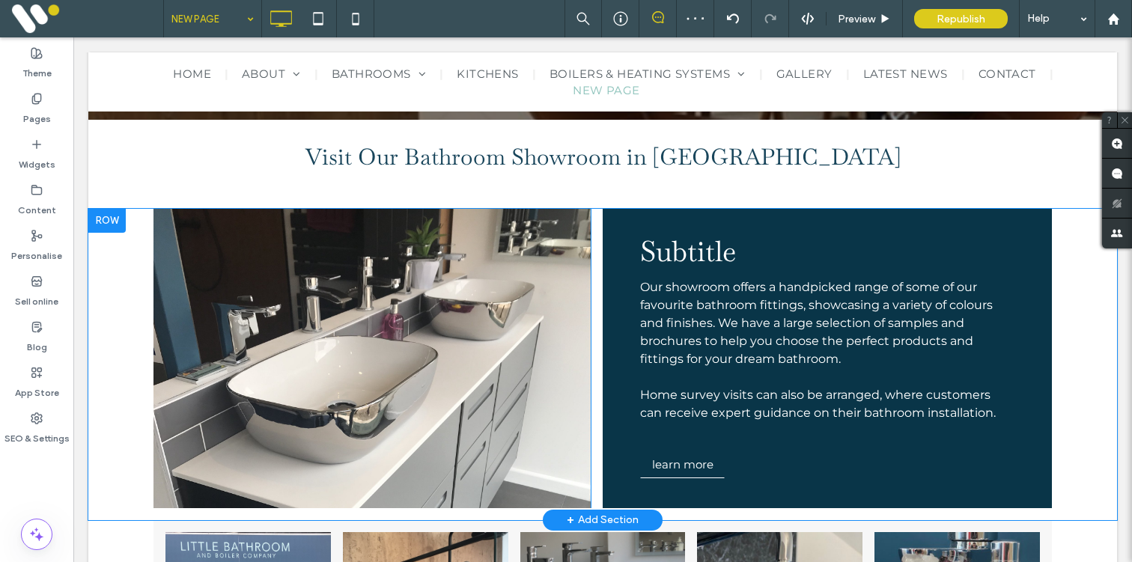
click at [493, 273] on div "Click To Paste" at bounding box center [371, 358] width 437 height 299
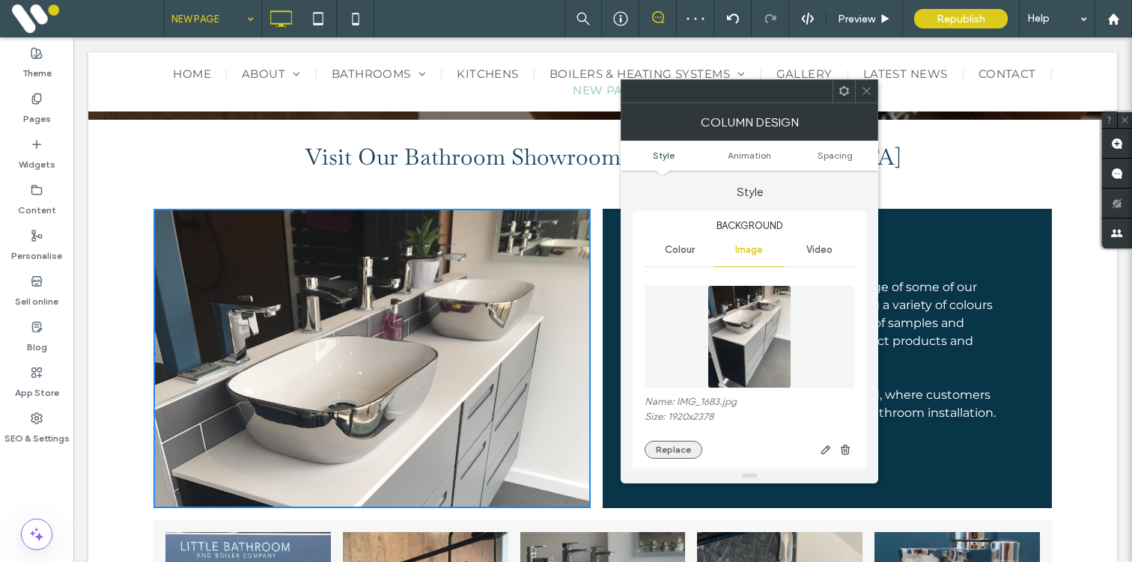
click at [667, 442] on button "Replace" at bounding box center [674, 450] width 58 height 18
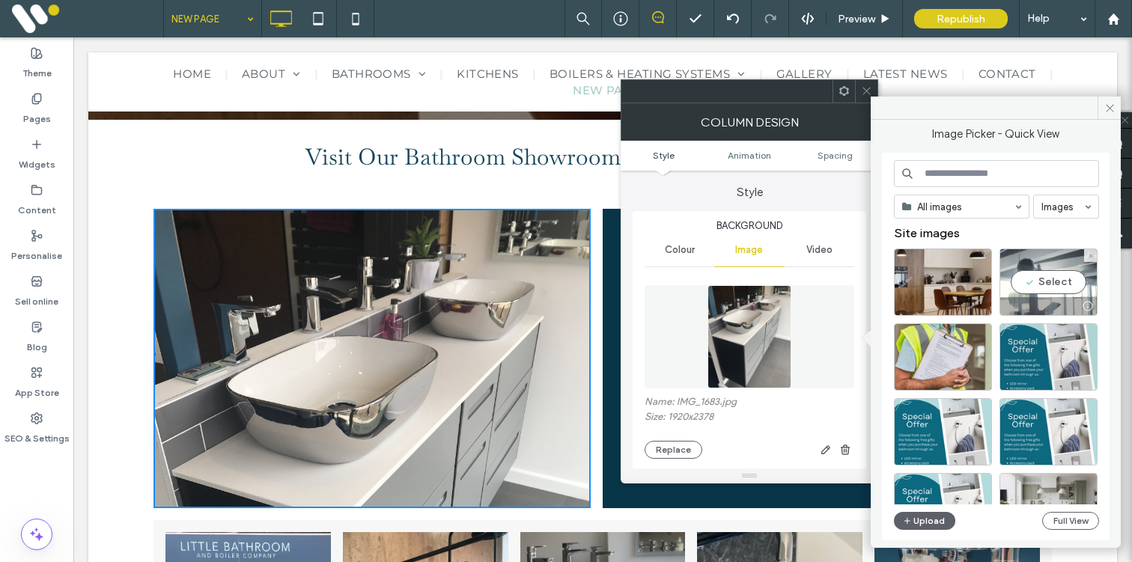
drag, startPoint x: 1042, startPoint y: 281, endPoint x: 899, endPoint y: 279, distance: 143.0
click at [1042, 281] on div "Select" at bounding box center [1049, 282] width 98 height 67
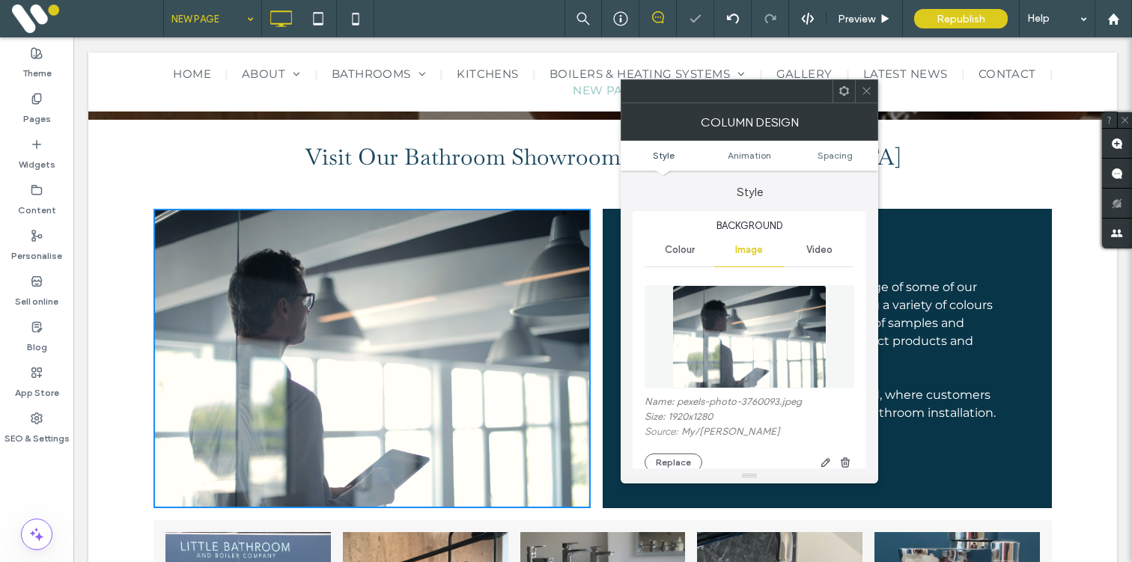
click at [865, 91] on use at bounding box center [866, 91] width 7 height 7
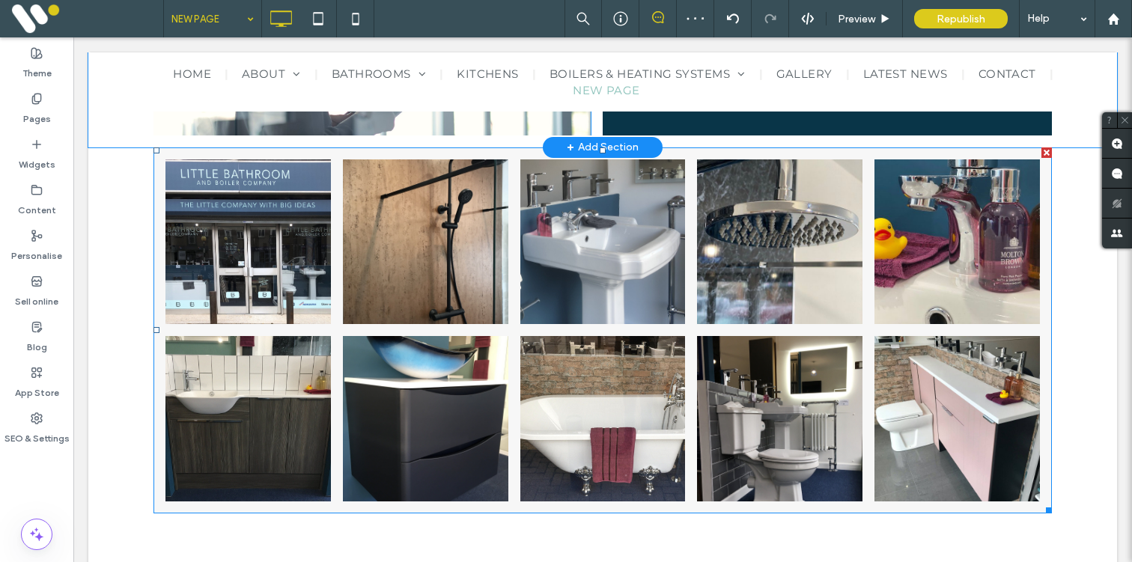
scroll to position [907, 0]
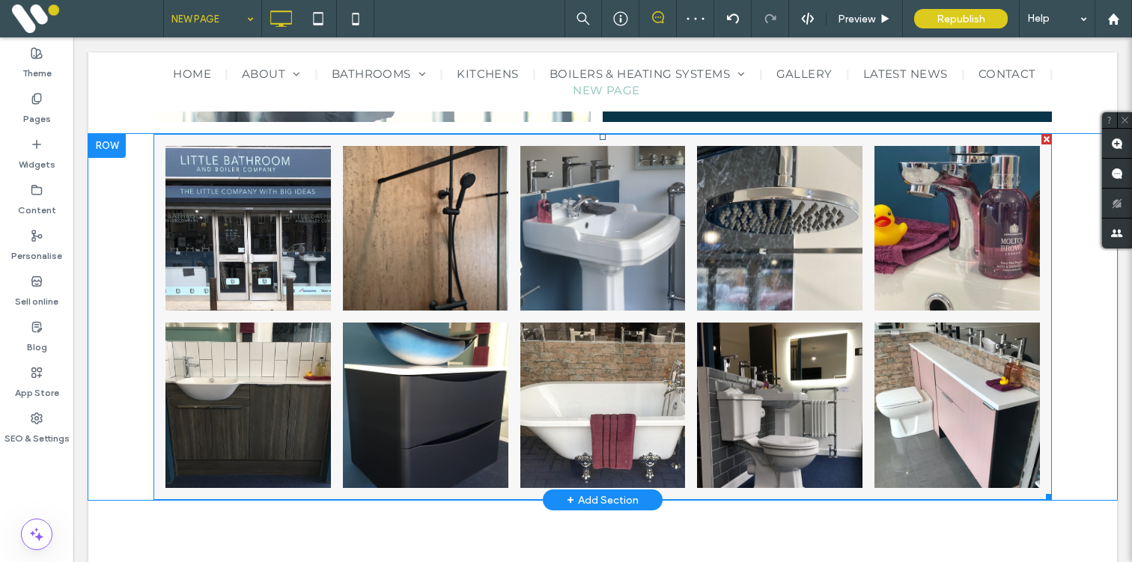
click at [460, 252] on link at bounding box center [425, 228] width 175 height 175
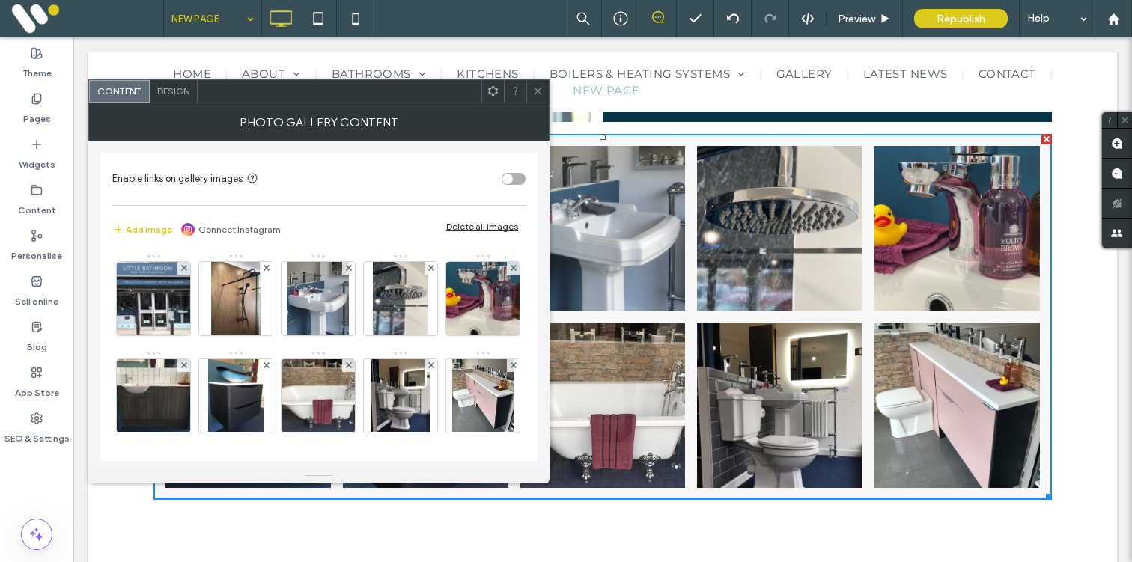
click at [539, 97] on span at bounding box center [537, 91] width 11 height 22
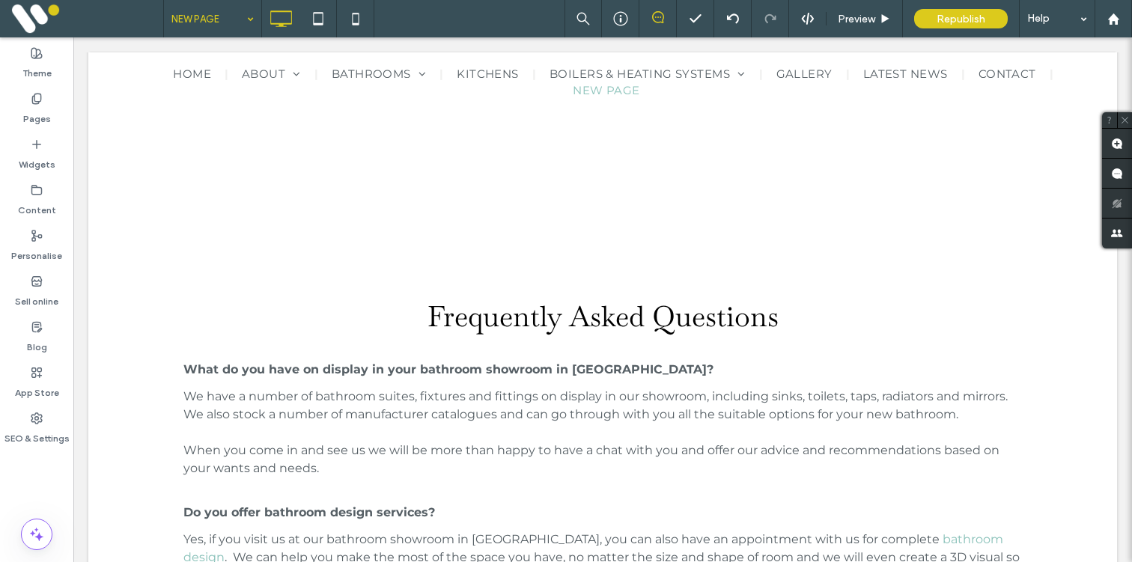
scroll to position [1665, 0]
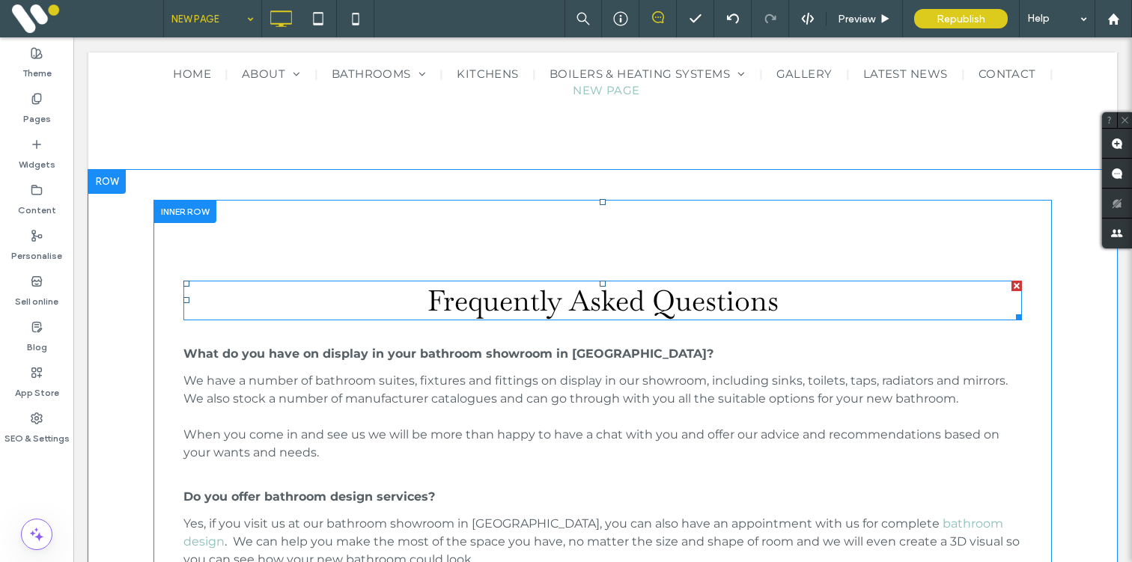
click at [451, 306] on span "Frequently Asked Questions" at bounding box center [603, 300] width 351 height 37
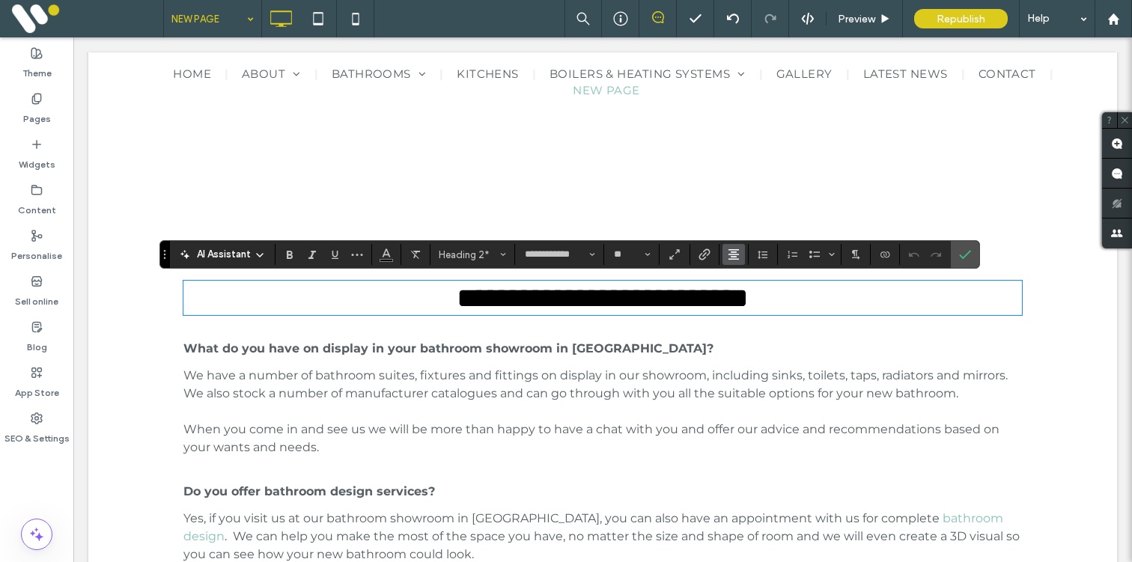
click at [730, 255] on icon "Alignment" at bounding box center [734, 255] width 12 height 12
click at [737, 282] on label "ui.textEditor.alignment.left" at bounding box center [748, 279] width 52 height 22
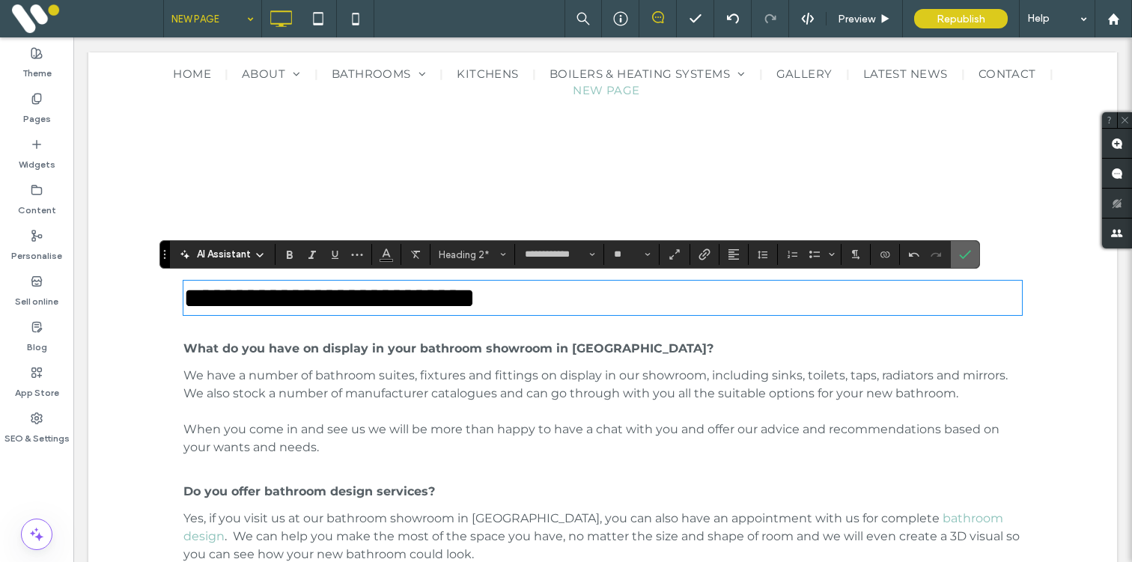
click at [968, 258] on icon "Confirm" at bounding box center [965, 255] width 12 height 12
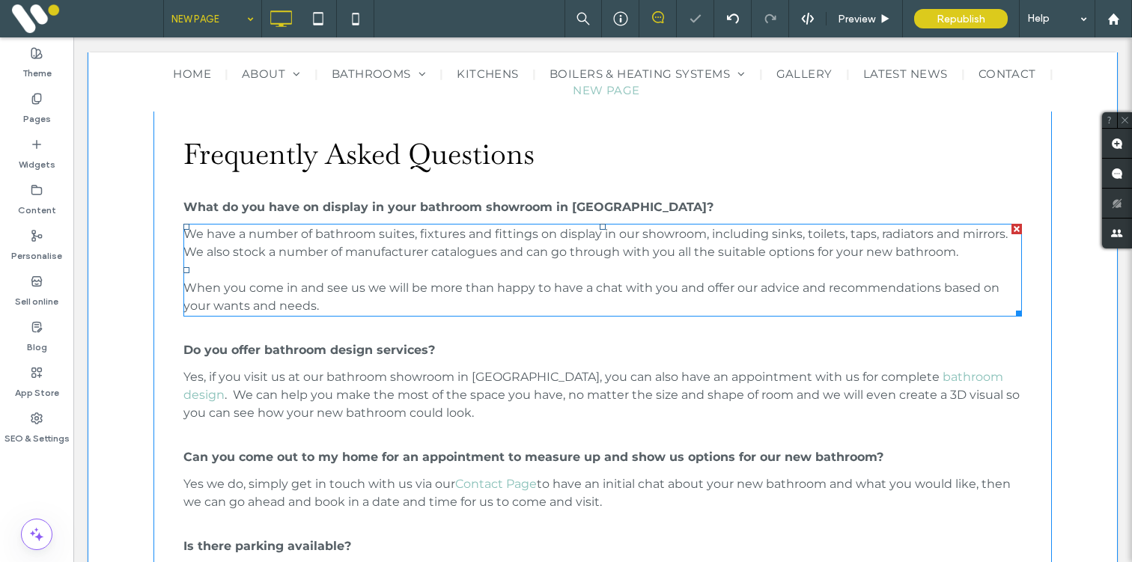
scroll to position [1816, 0]
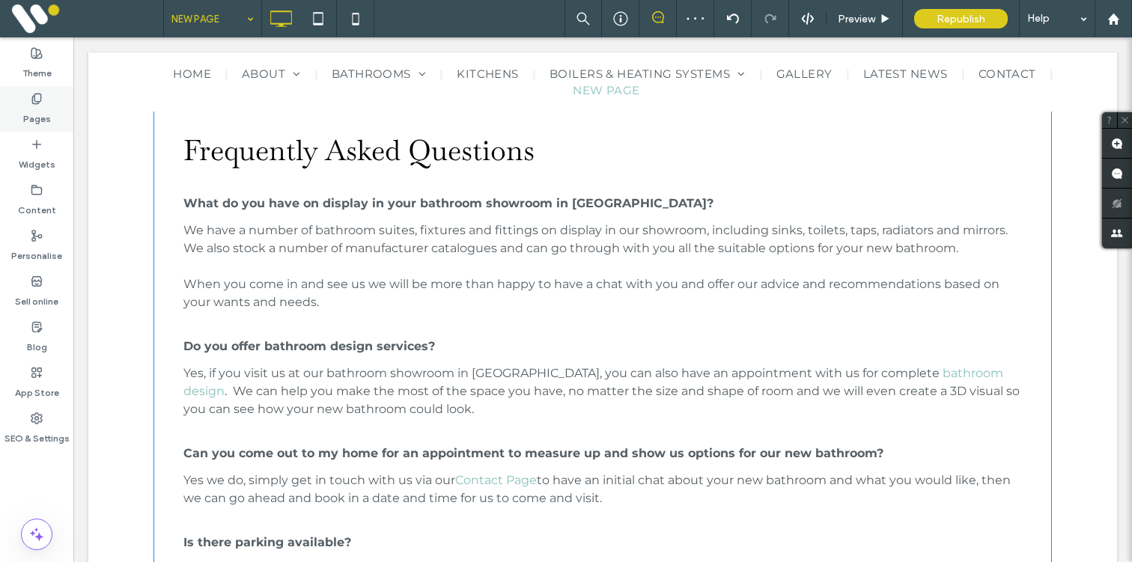
click at [31, 97] on icon at bounding box center [37, 99] width 12 height 12
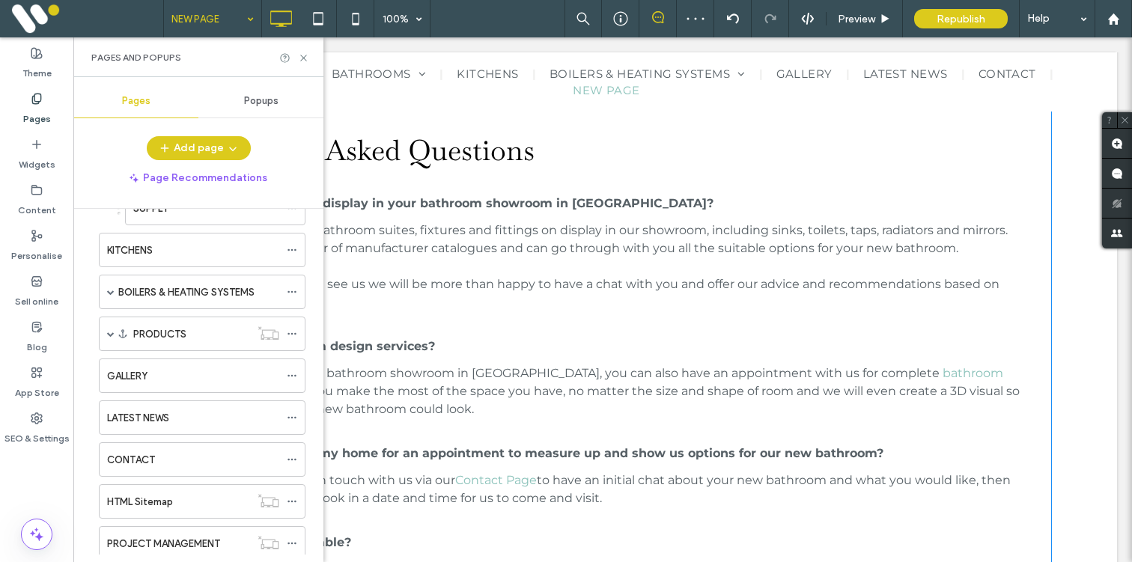
scroll to position [385, 0]
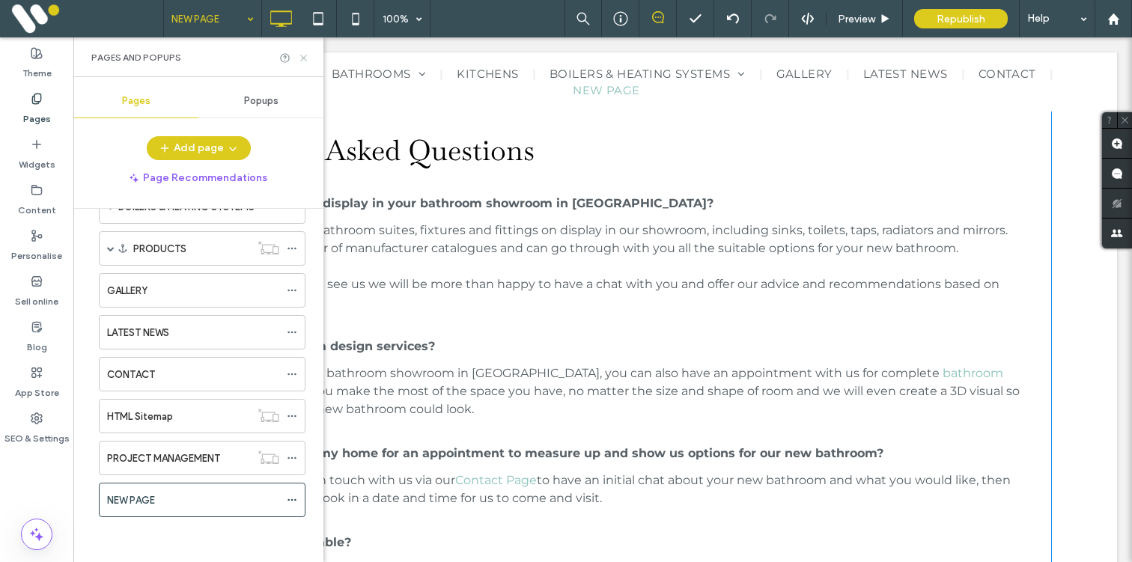
click at [299, 59] on icon at bounding box center [303, 57] width 11 height 11
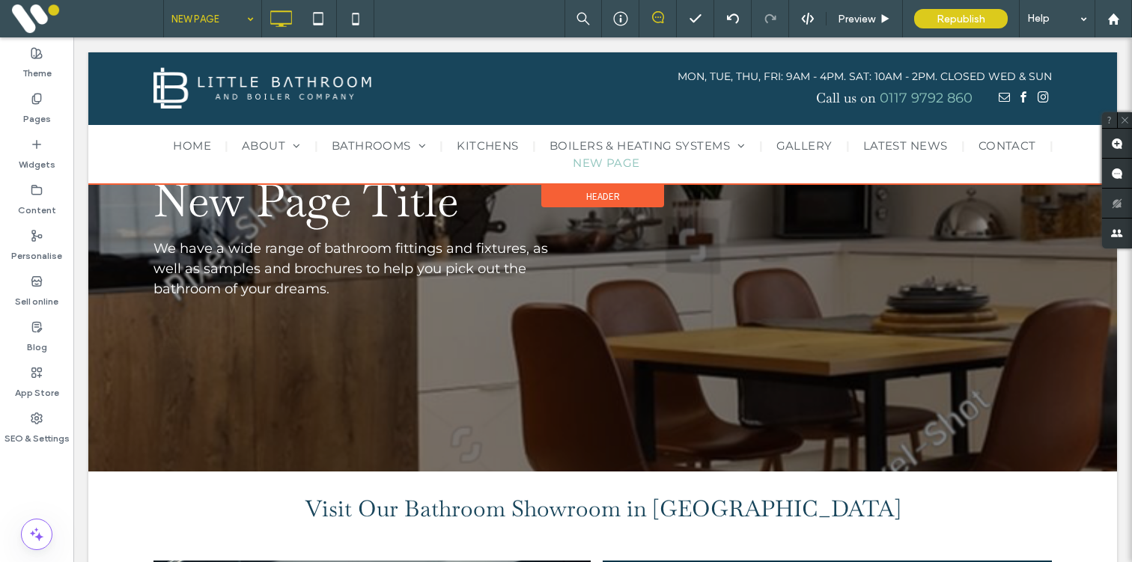
scroll to position [0, 0]
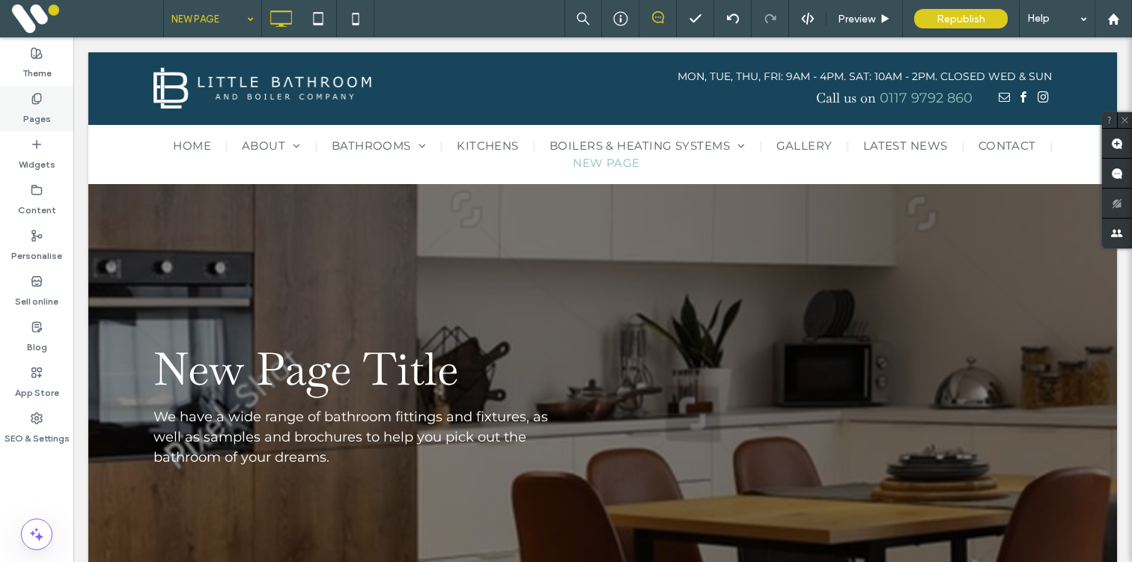
click at [42, 115] on label "Pages" at bounding box center [37, 115] width 28 height 21
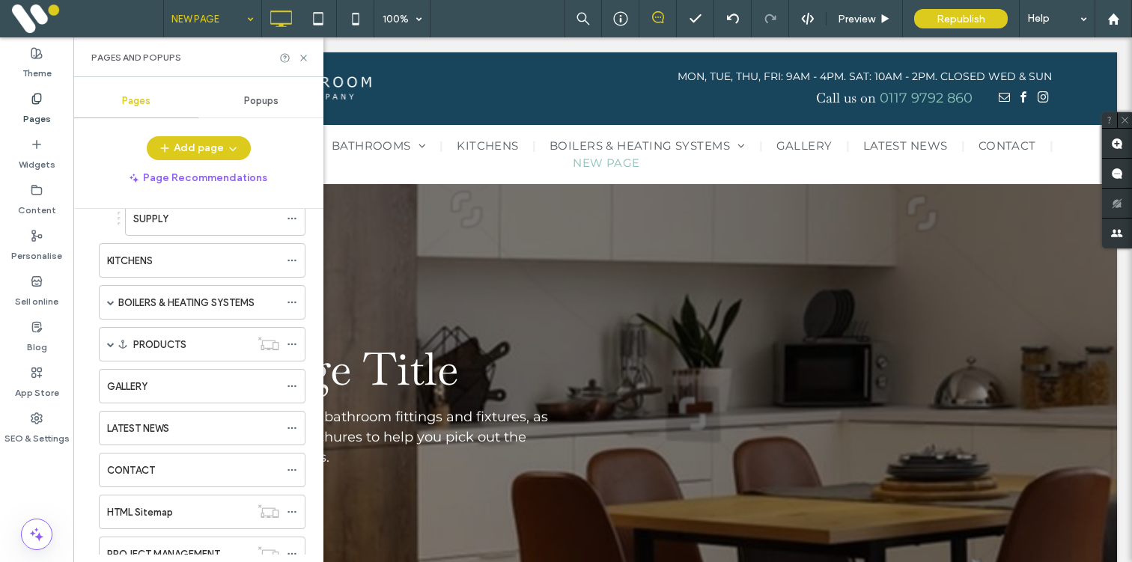
scroll to position [385, 0]
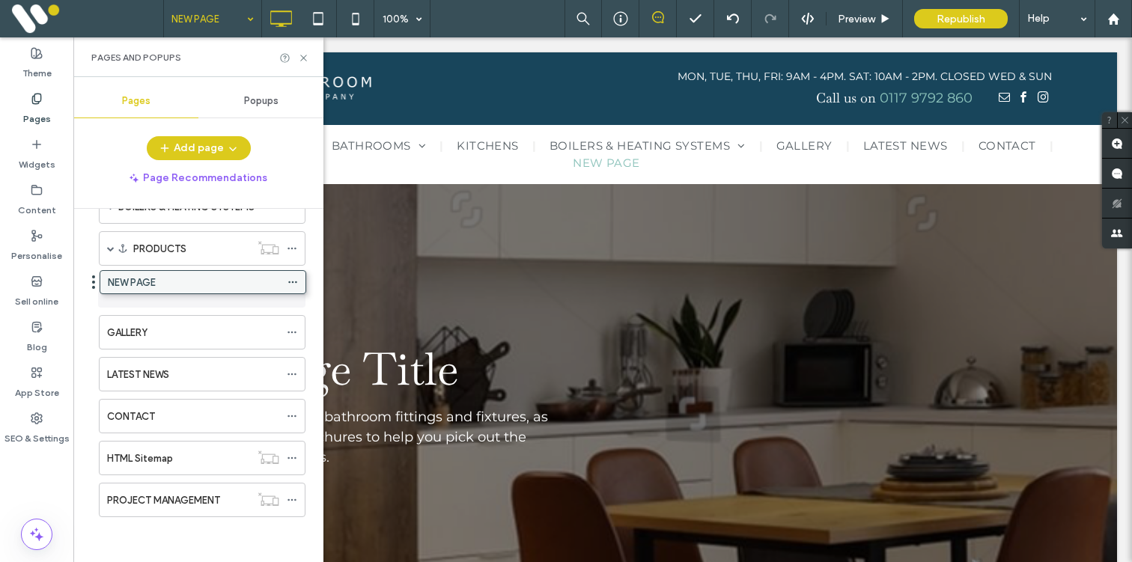
drag, startPoint x: 223, startPoint y: 489, endPoint x: 224, endPoint y: 276, distance: 213.4
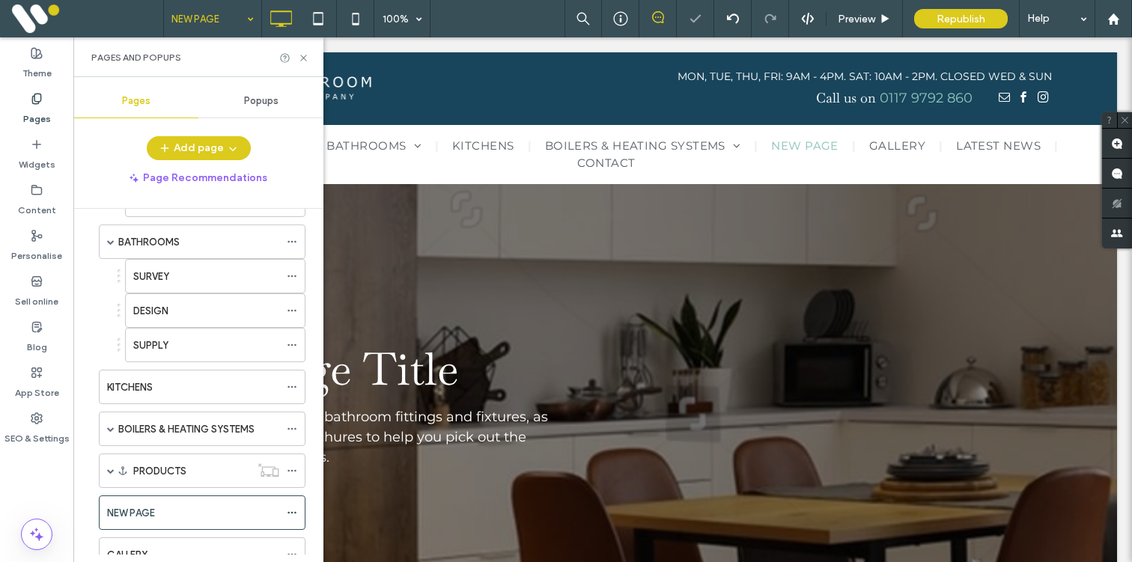
scroll to position [150, 0]
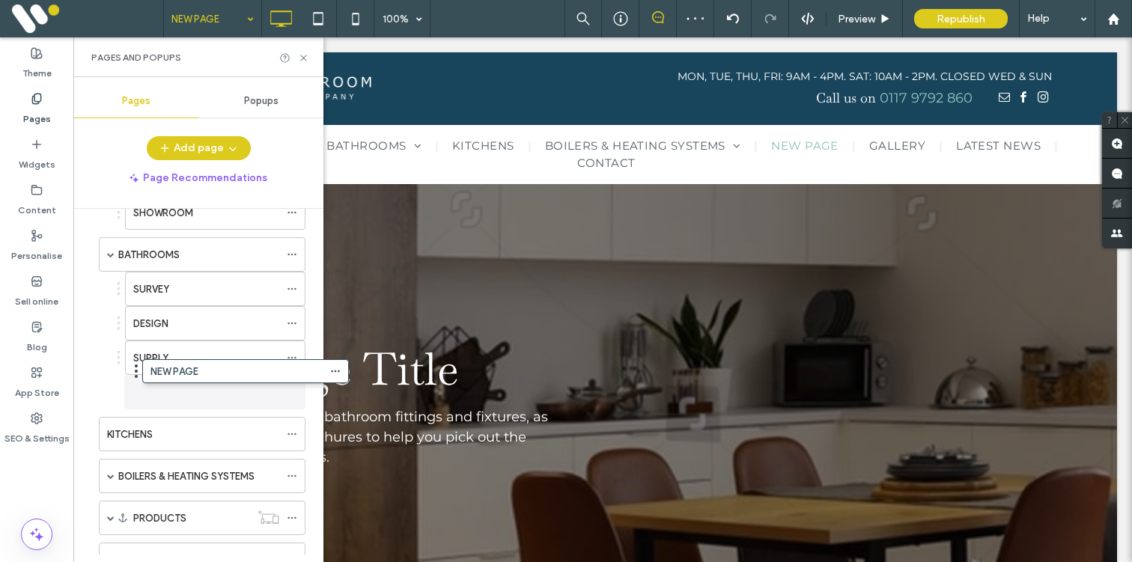
drag, startPoint x: 128, startPoint y: 534, endPoint x: 171, endPoint y: 385, distance: 155.2
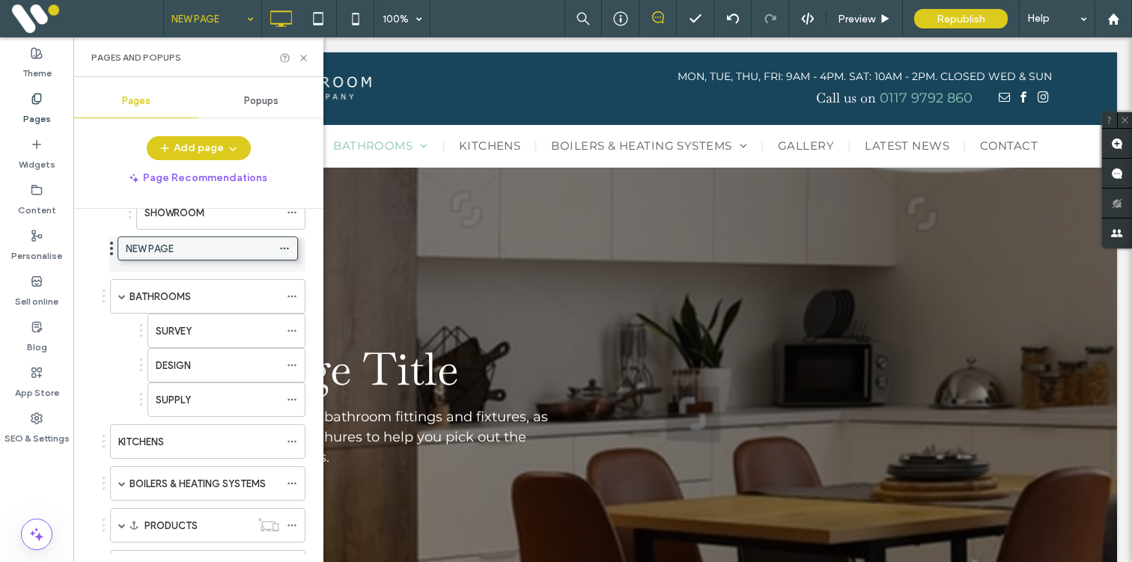
drag, startPoint x: 167, startPoint y: 387, endPoint x: 159, endPoint y: 241, distance: 146.2
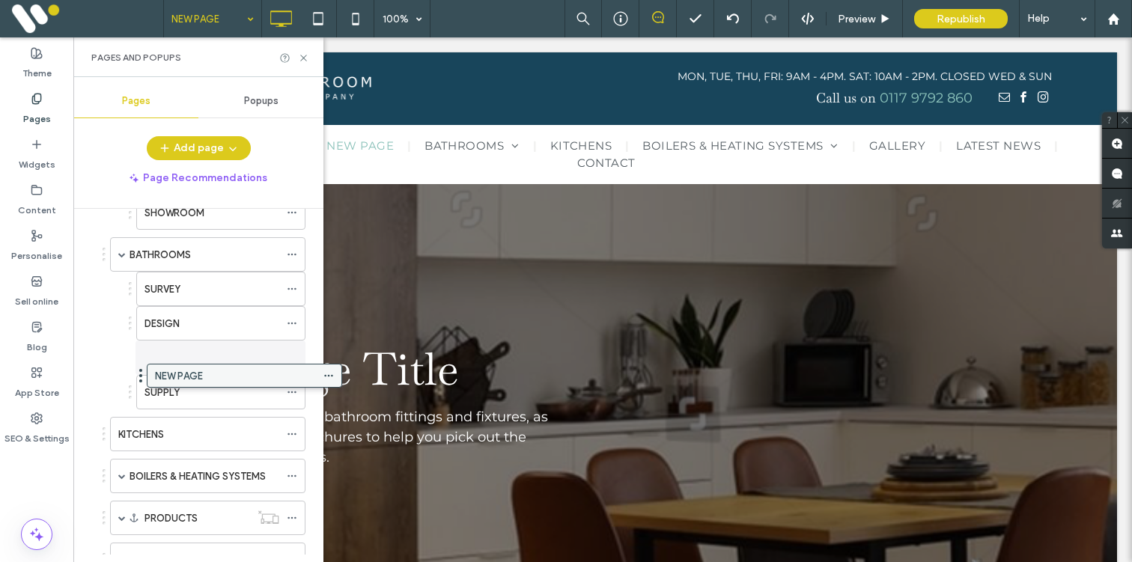
drag, startPoint x: 162, startPoint y: 260, endPoint x: 200, endPoint y: 368, distance: 114.4
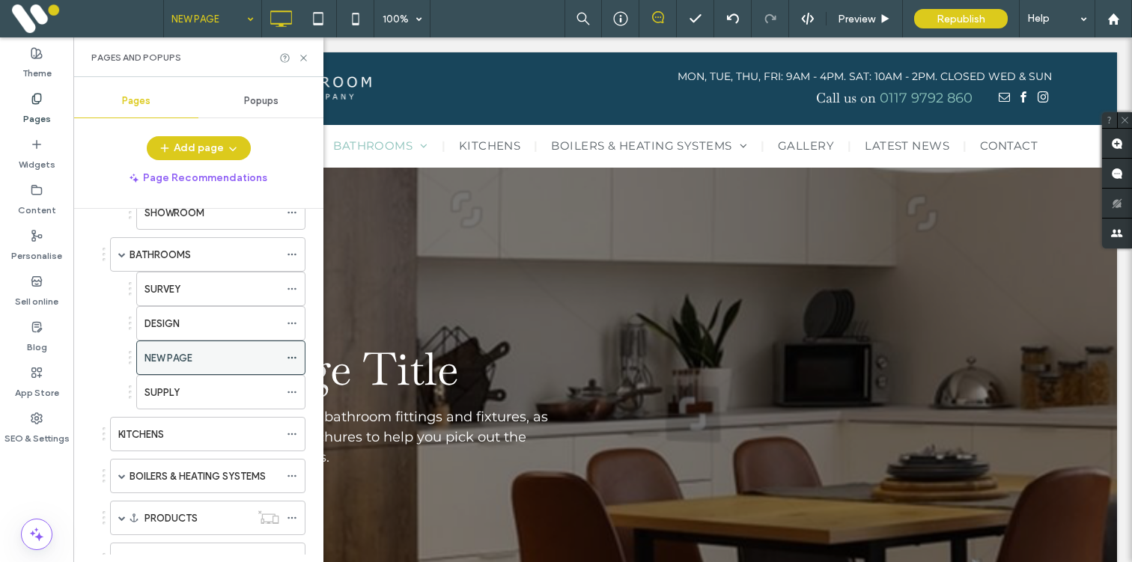
click at [192, 359] on label "NEW PAGE" at bounding box center [168, 358] width 48 height 26
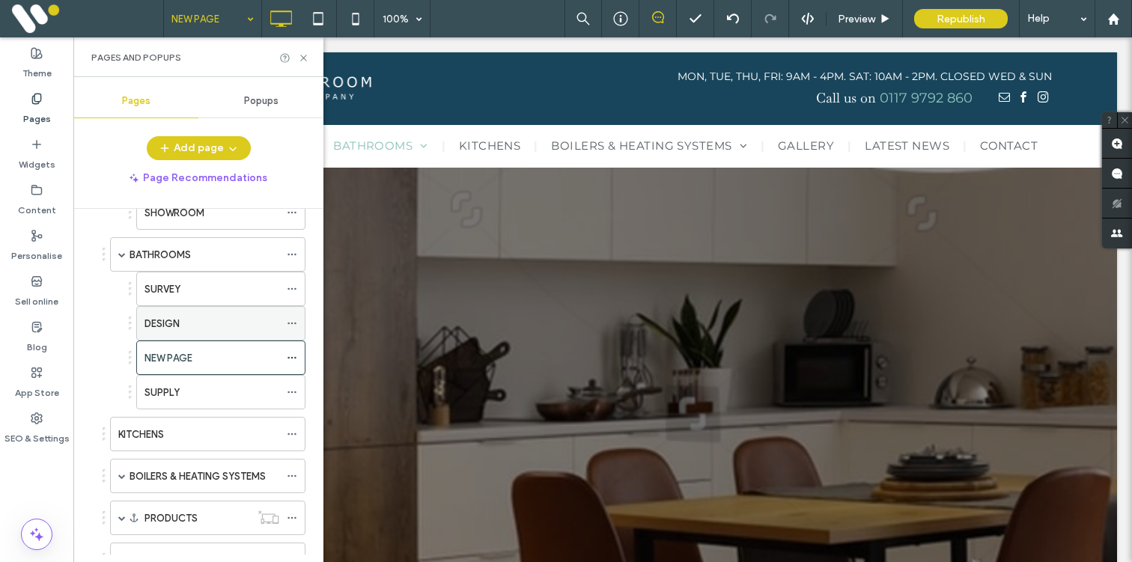
scroll to position [0, 0]
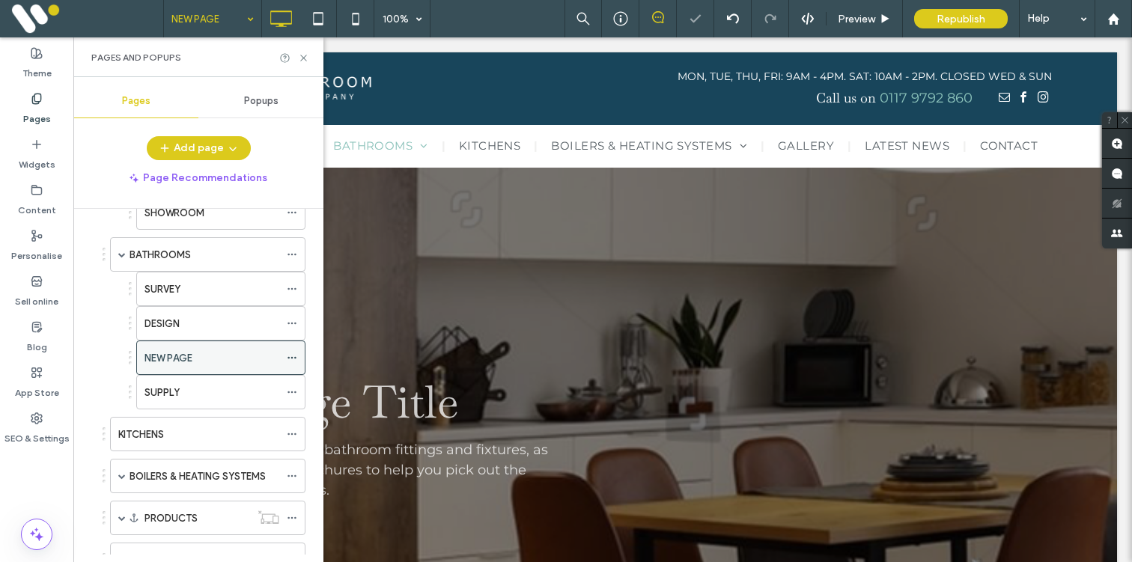
click at [289, 359] on icon at bounding box center [292, 358] width 10 height 10
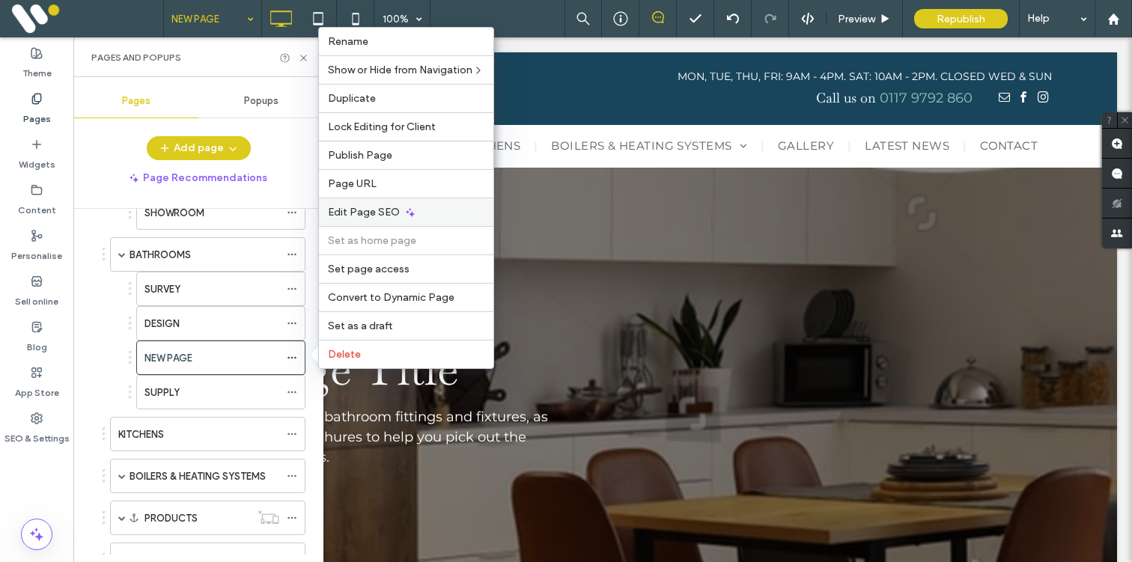
click at [349, 213] on span "Edit Page SEO" at bounding box center [364, 212] width 72 height 13
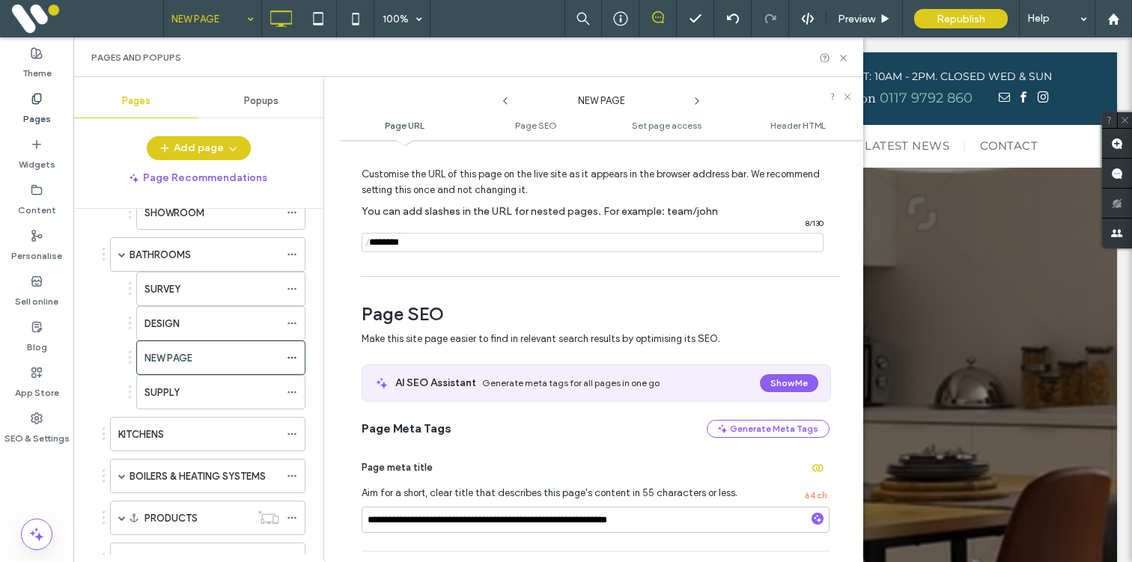
scroll to position [191, 0]
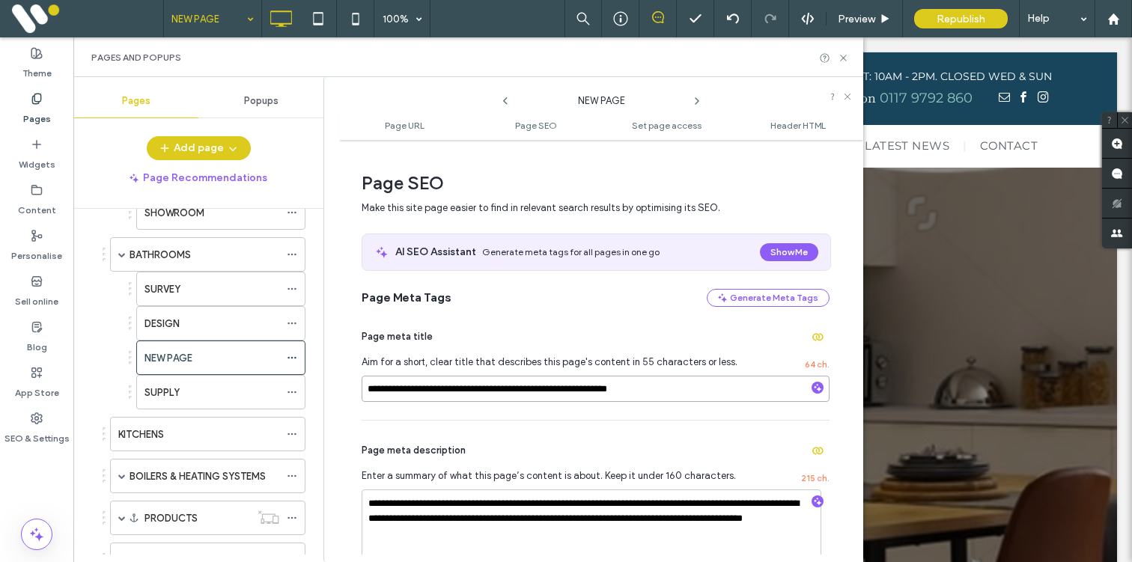
drag, startPoint x: 366, startPoint y: 390, endPoint x: 678, endPoint y: 397, distance: 312.3
click at [678, 397] on input "**********" at bounding box center [596, 389] width 468 height 26
click at [398, 391] on input "**********" at bounding box center [596, 389] width 468 height 26
click at [428, 389] on input "**********" at bounding box center [596, 389] width 468 height 26
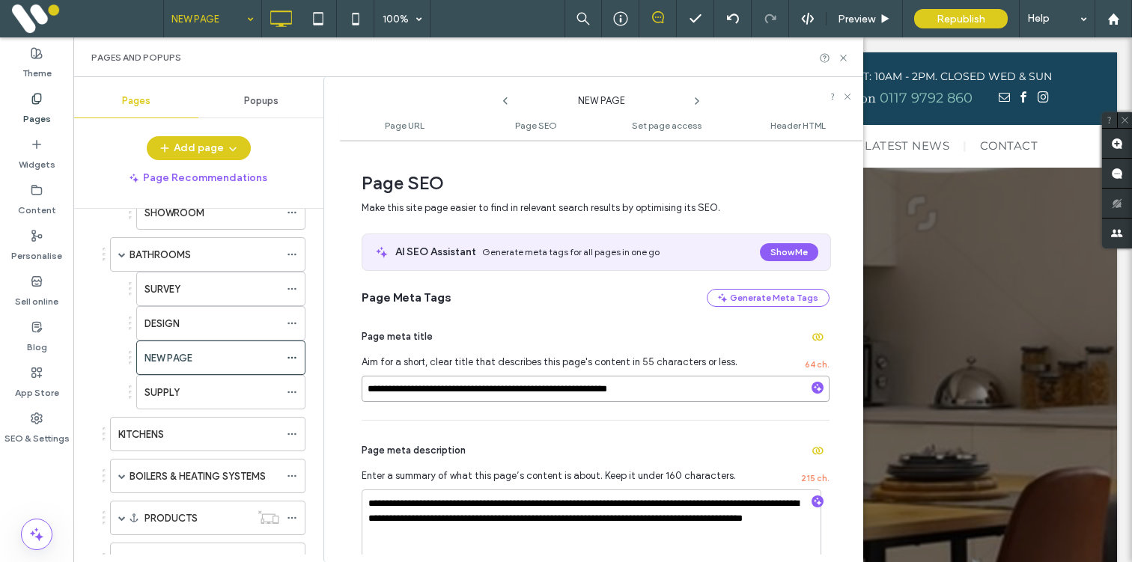
click at [410, 390] on input "**********" at bounding box center [596, 389] width 468 height 26
click at [681, 389] on input "**********" at bounding box center [596, 389] width 468 height 26
drag, startPoint x: 489, startPoint y: 391, endPoint x: 363, endPoint y: 382, distance: 126.1
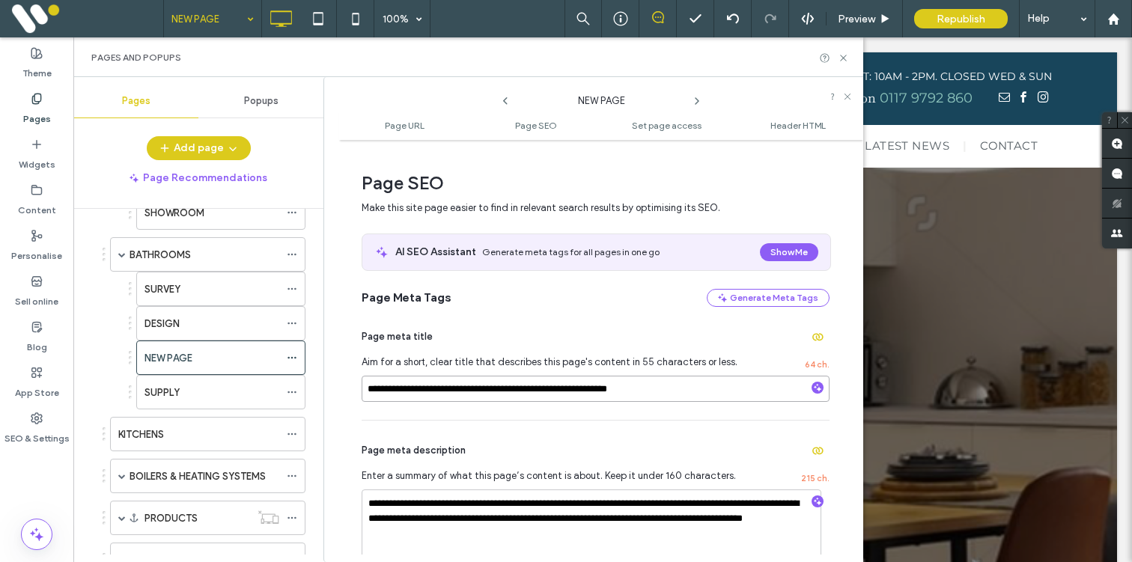
click at [363, 382] on input "**********" at bounding box center [596, 389] width 468 height 26
click at [431, 387] on input "**********" at bounding box center [596, 389] width 468 height 26
click at [394, 392] on input "**********" at bounding box center [596, 389] width 468 height 26
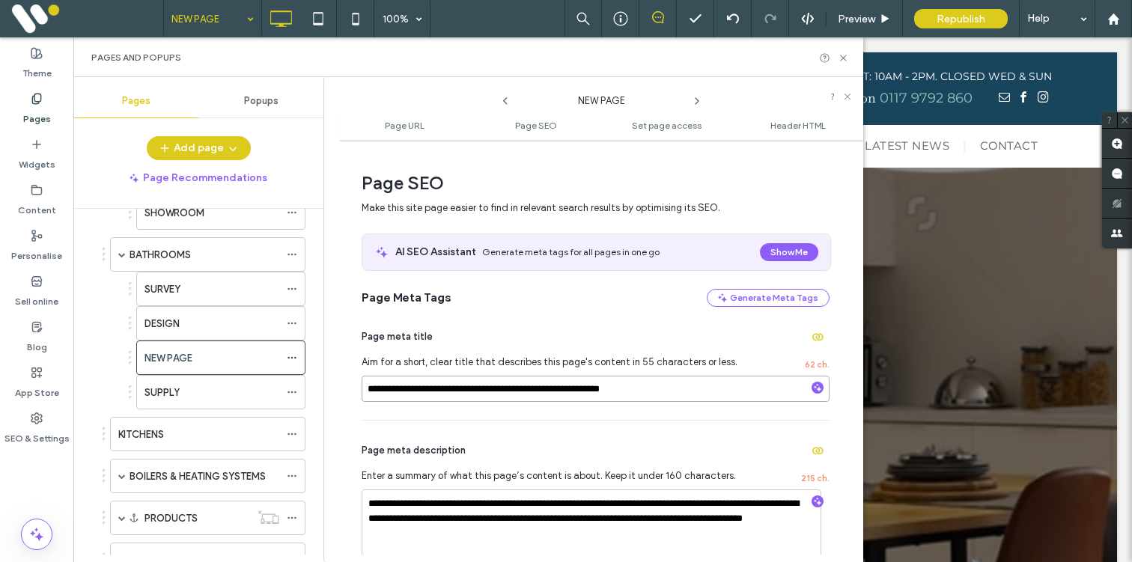
type input "**********"
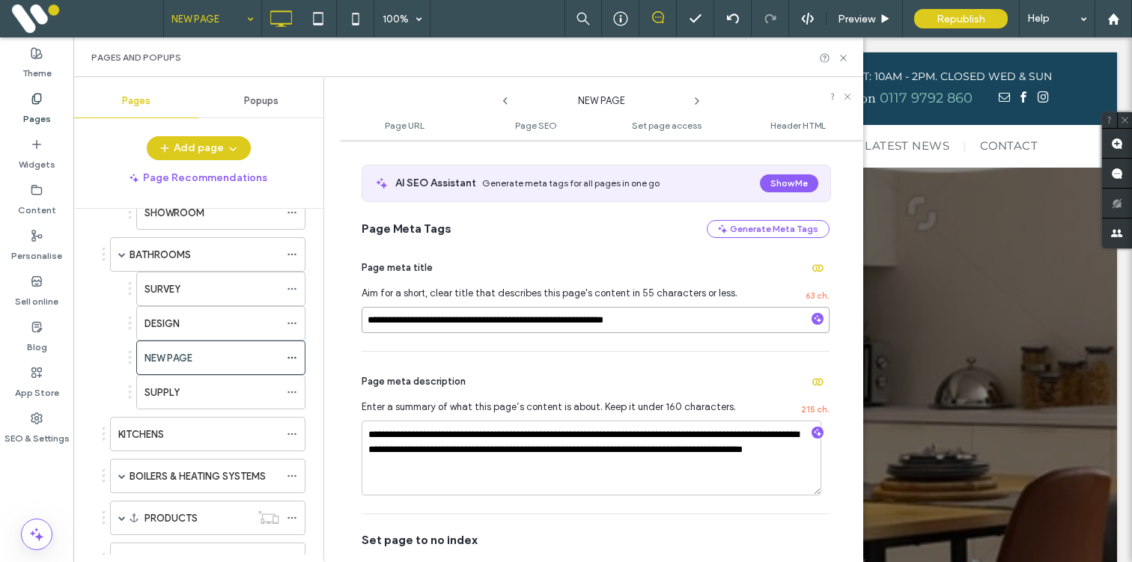
scroll to position [262, 0]
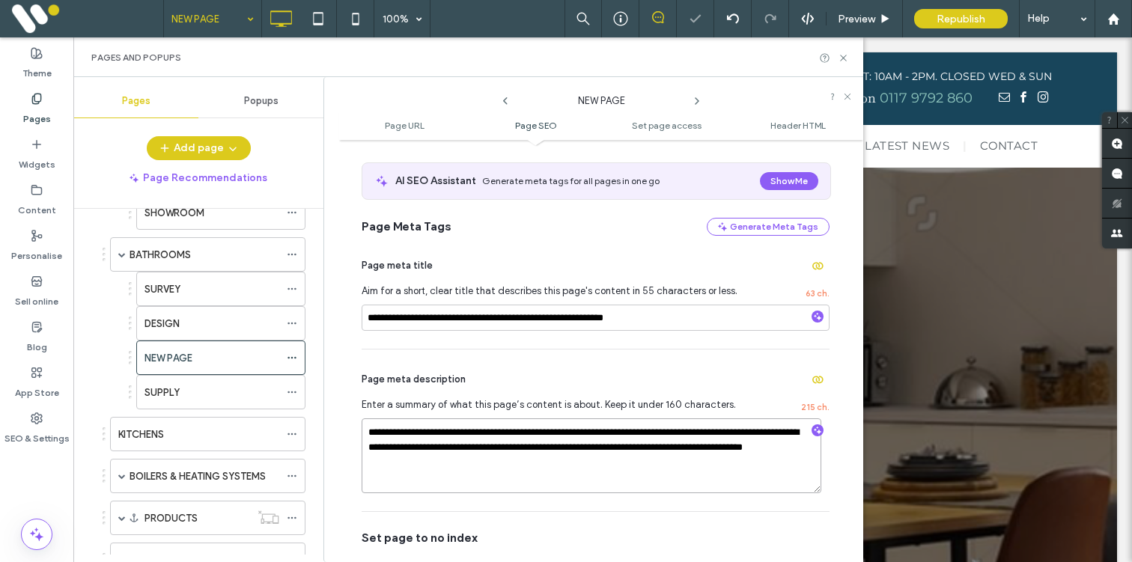
click at [422, 436] on textarea "**********" at bounding box center [592, 456] width 460 height 75
click at [442, 366] on div "**********" at bounding box center [596, 431] width 468 height 162
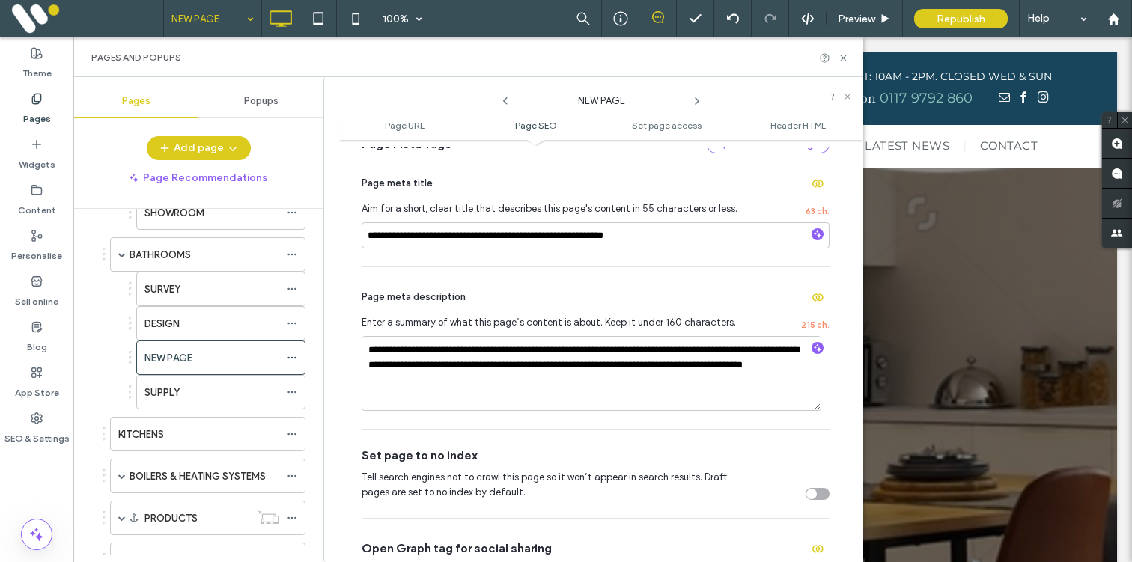
scroll to position [302, 0]
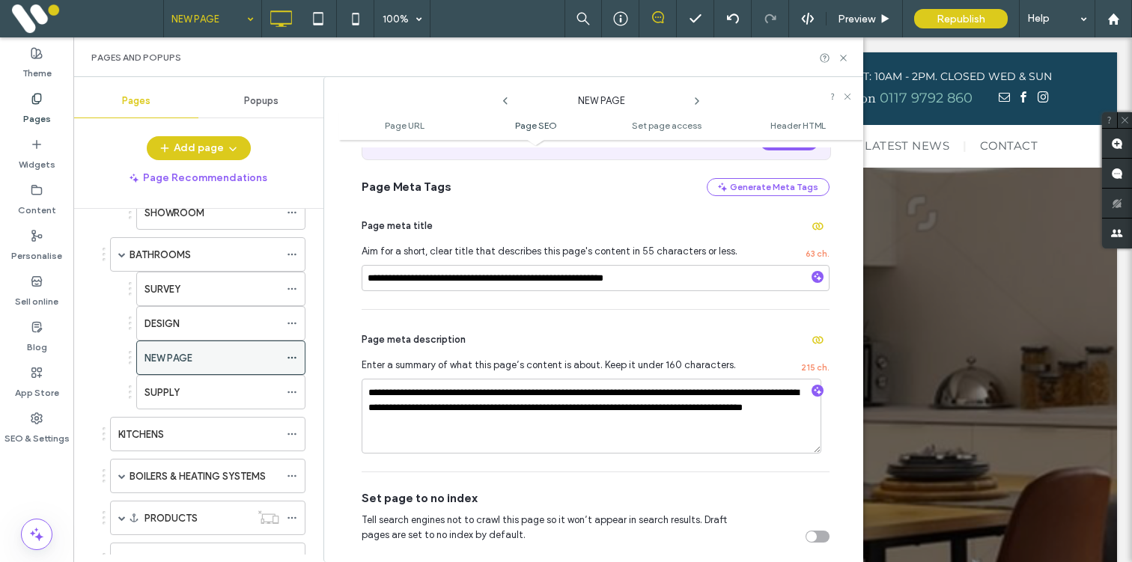
click at [290, 358] on use at bounding box center [292, 358] width 8 height 2
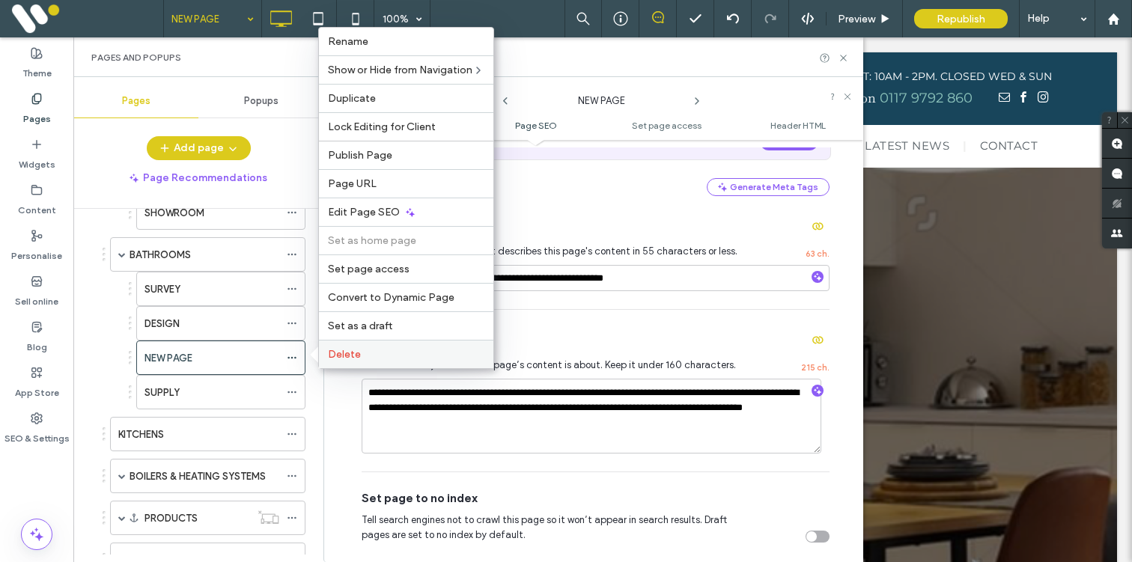
click at [336, 353] on span "Delete" at bounding box center [344, 354] width 33 height 13
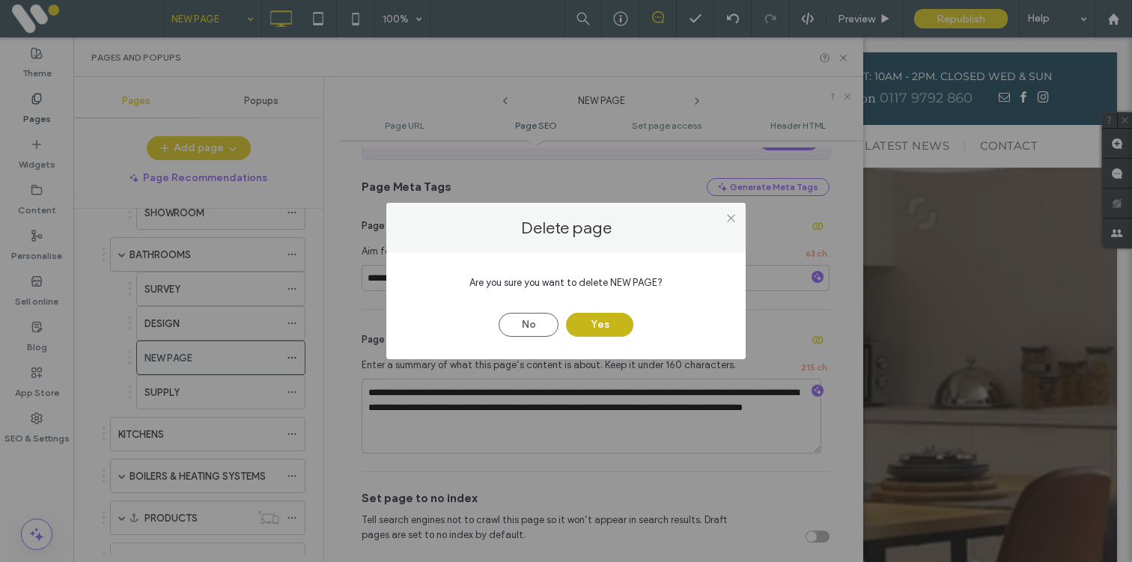
click at [600, 317] on button "Yes" at bounding box center [599, 325] width 67 height 24
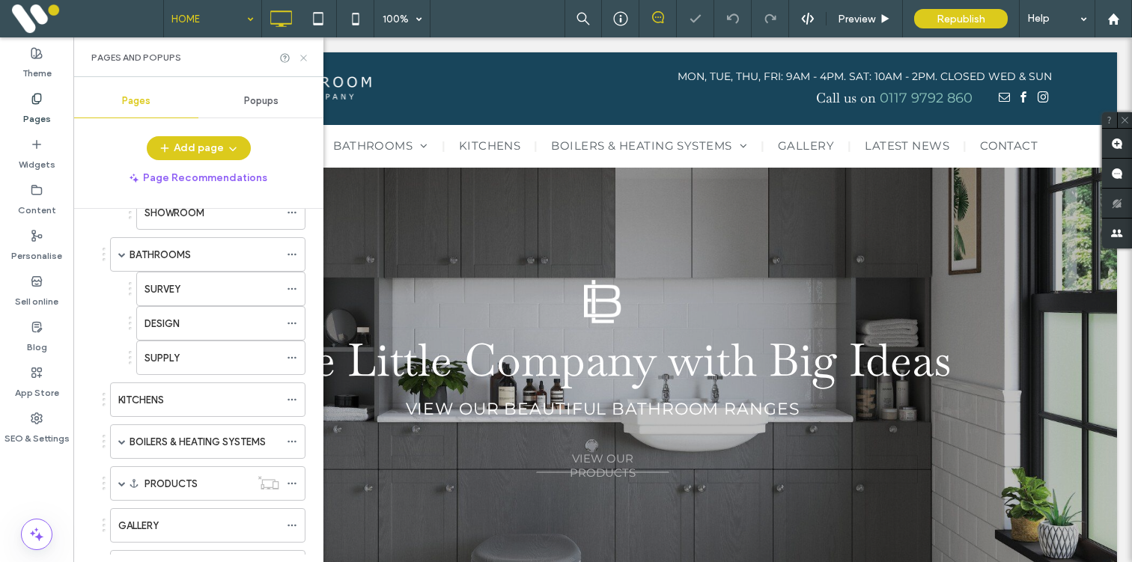
click at [303, 57] on use at bounding box center [303, 58] width 6 height 6
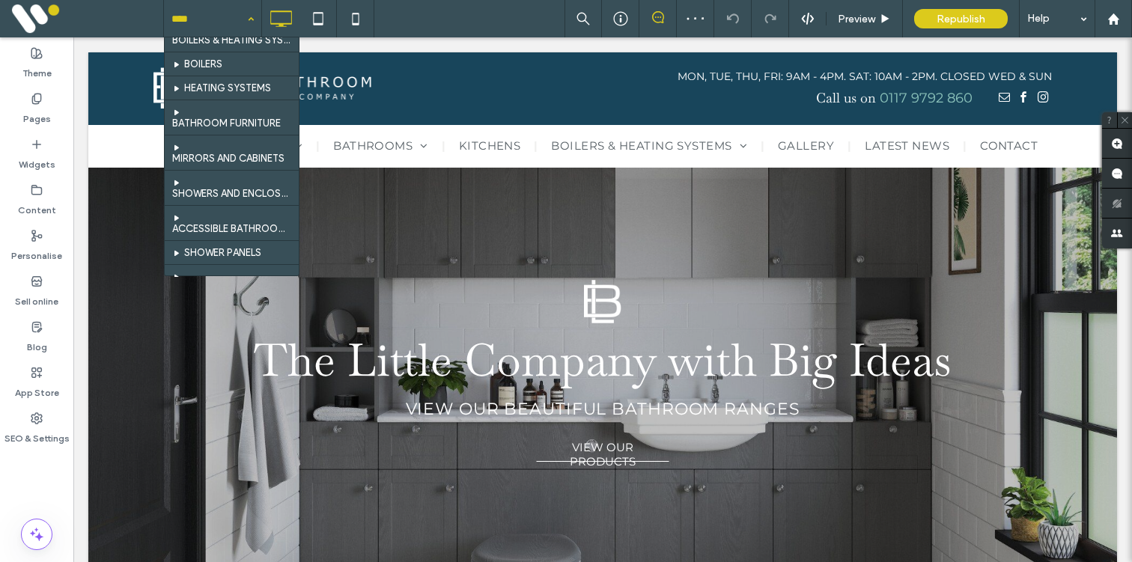
scroll to position [246, 0]
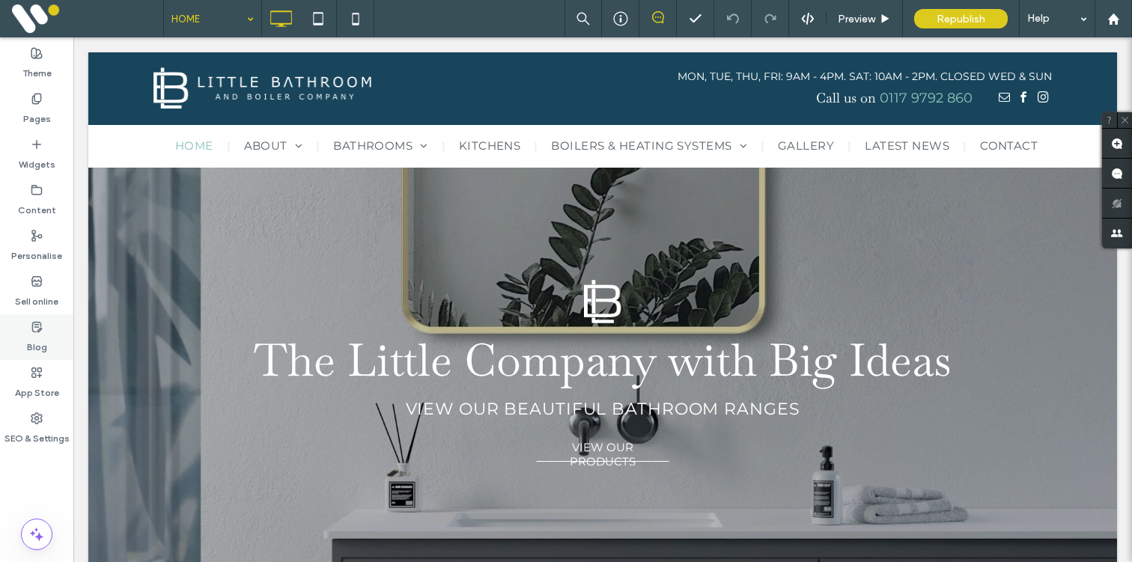
click at [46, 333] on div "Blog" at bounding box center [36, 337] width 73 height 46
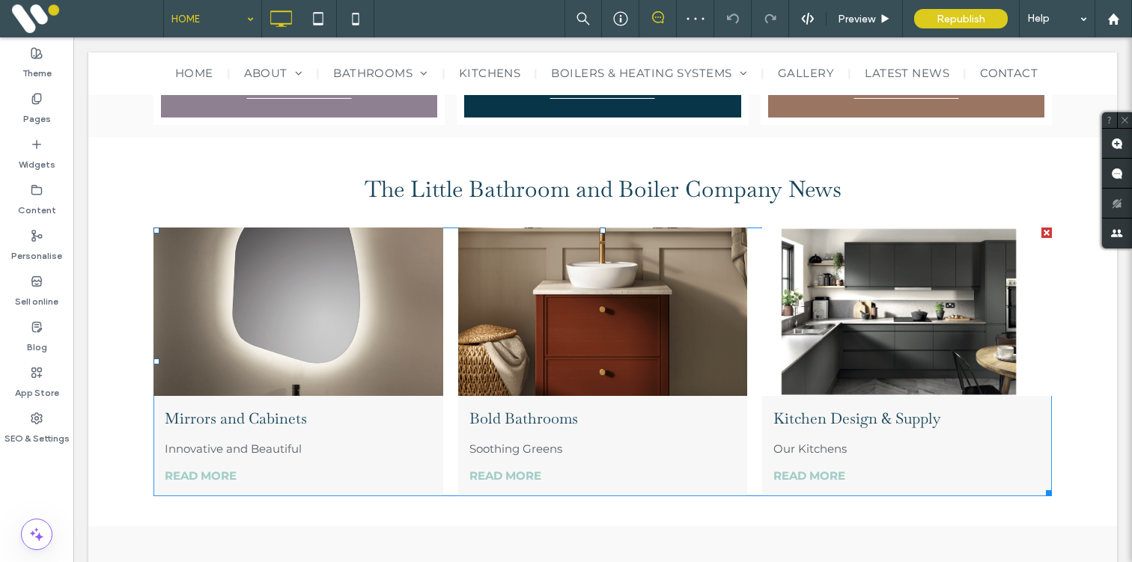
scroll to position [2734, 0]
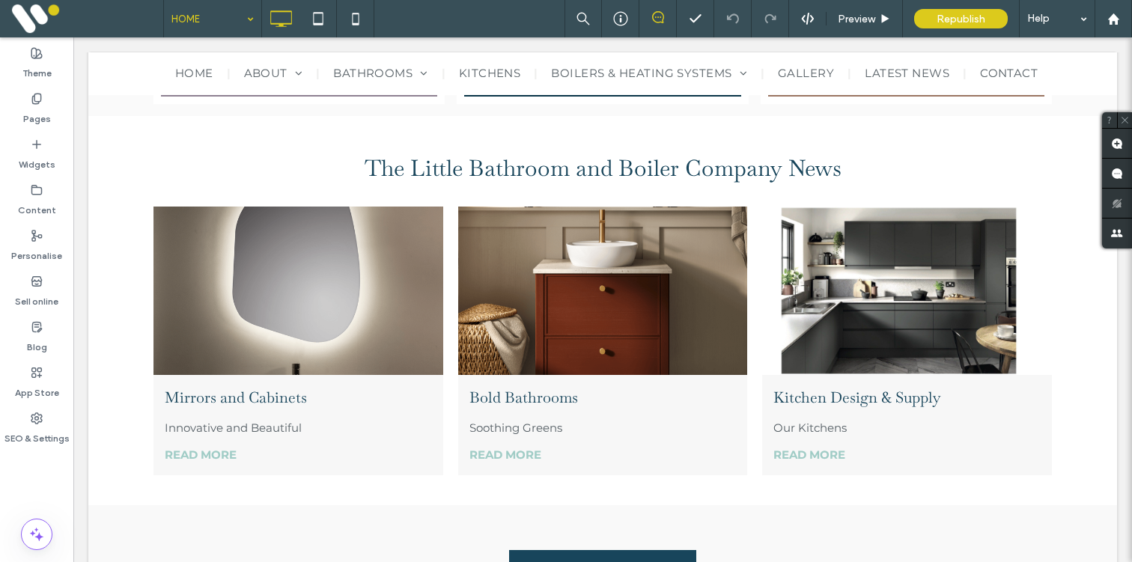
click at [163, 18] on div "HOME" at bounding box center [212, 18] width 98 height 37
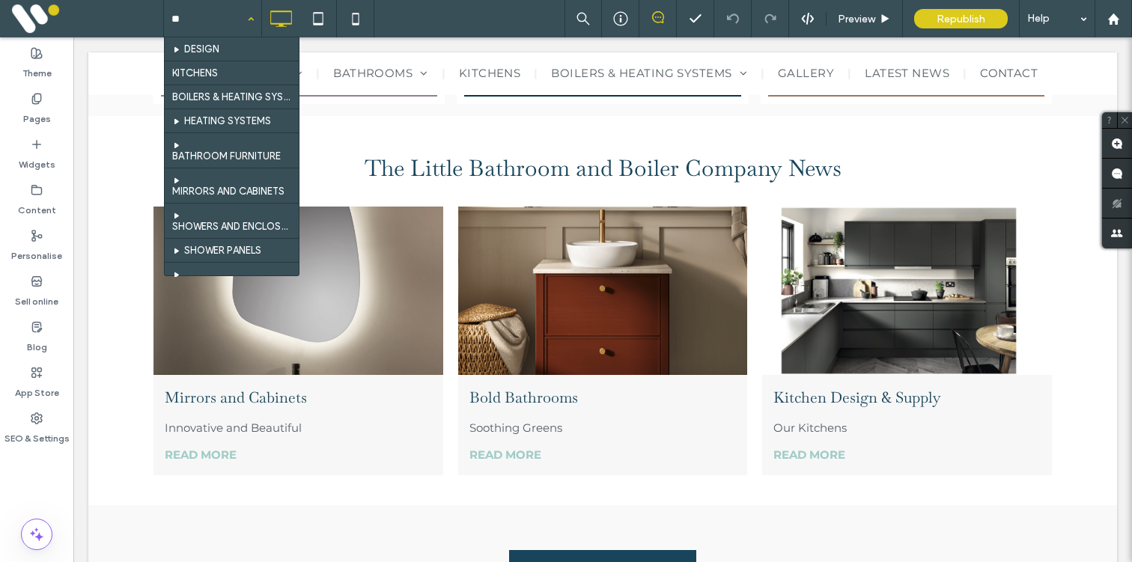
type input "***"
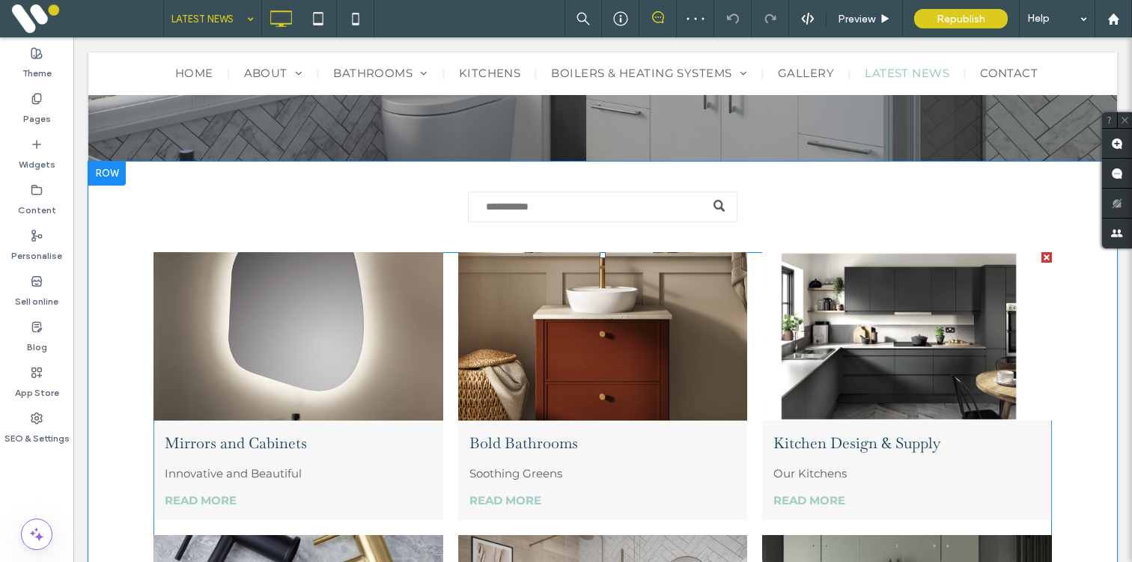
scroll to position [358, 0]
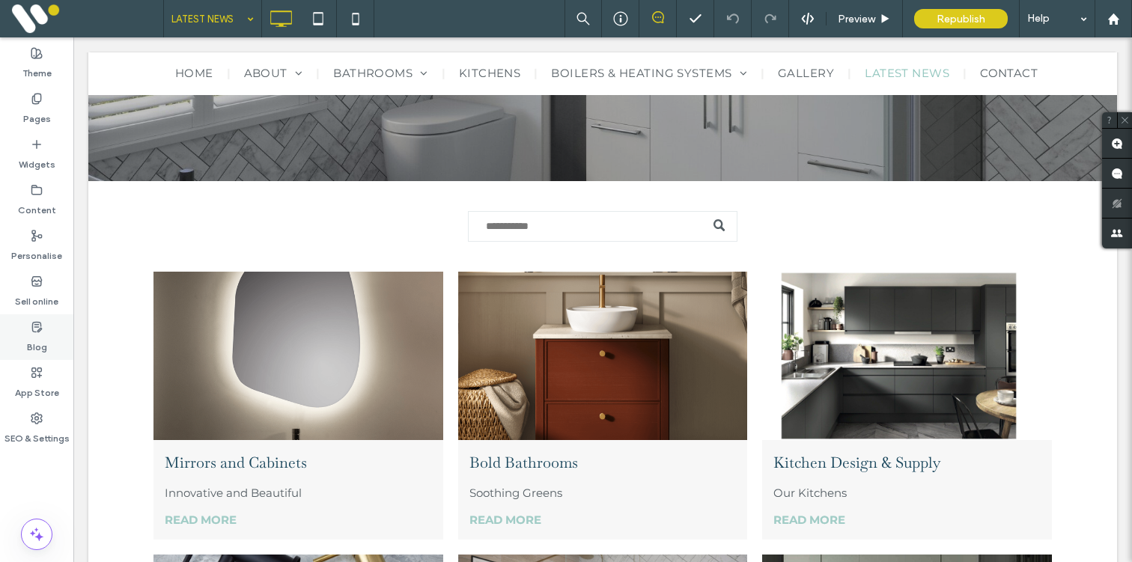
click at [41, 332] on icon at bounding box center [37, 327] width 12 height 12
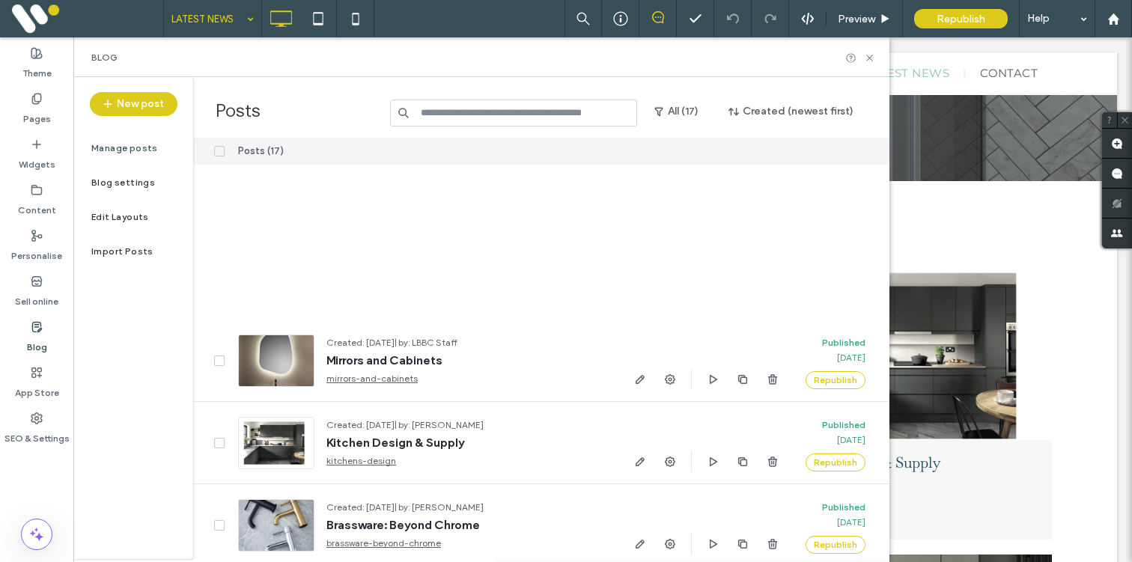
scroll to position [0, 0]
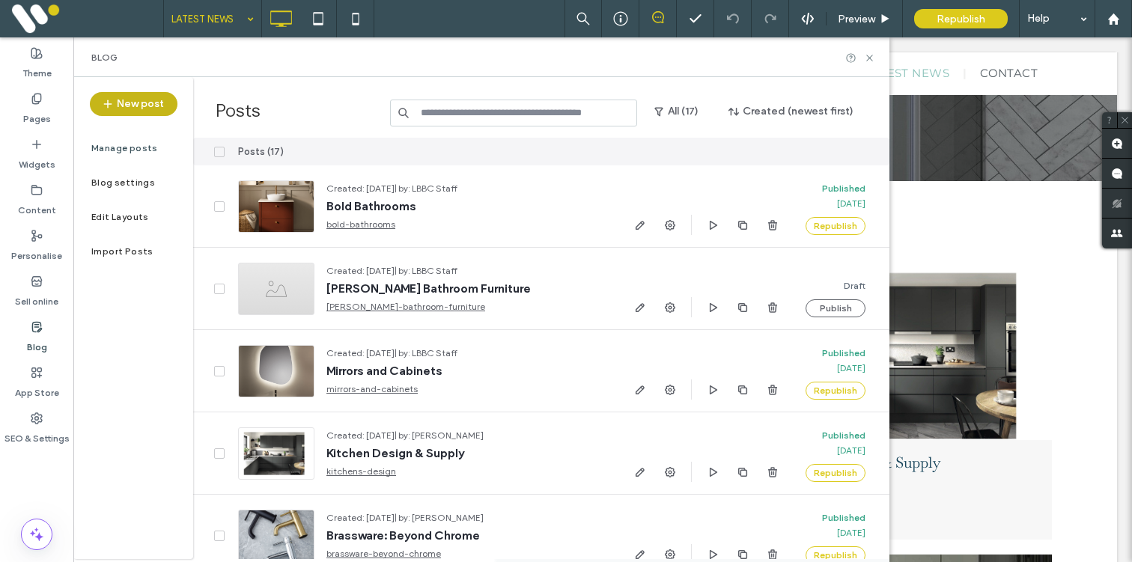
click at [134, 108] on button "New post" at bounding box center [134, 104] width 88 height 24
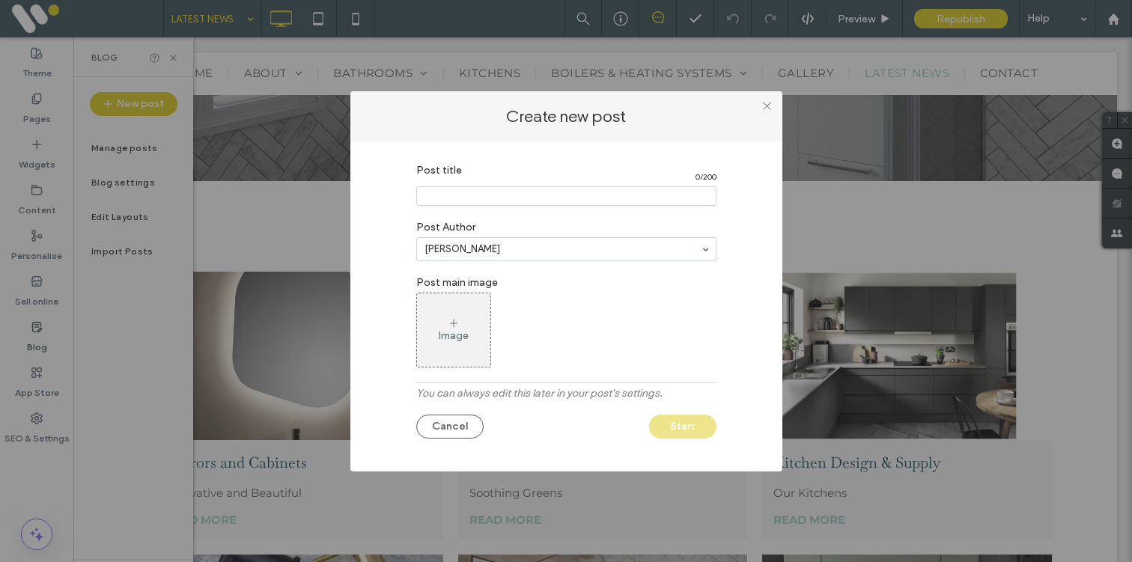
click at [472, 188] on input "Post title" at bounding box center [566, 195] width 300 height 19
type input "**********"
click at [448, 325] on icon at bounding box center [454, 323] width 12 height 12
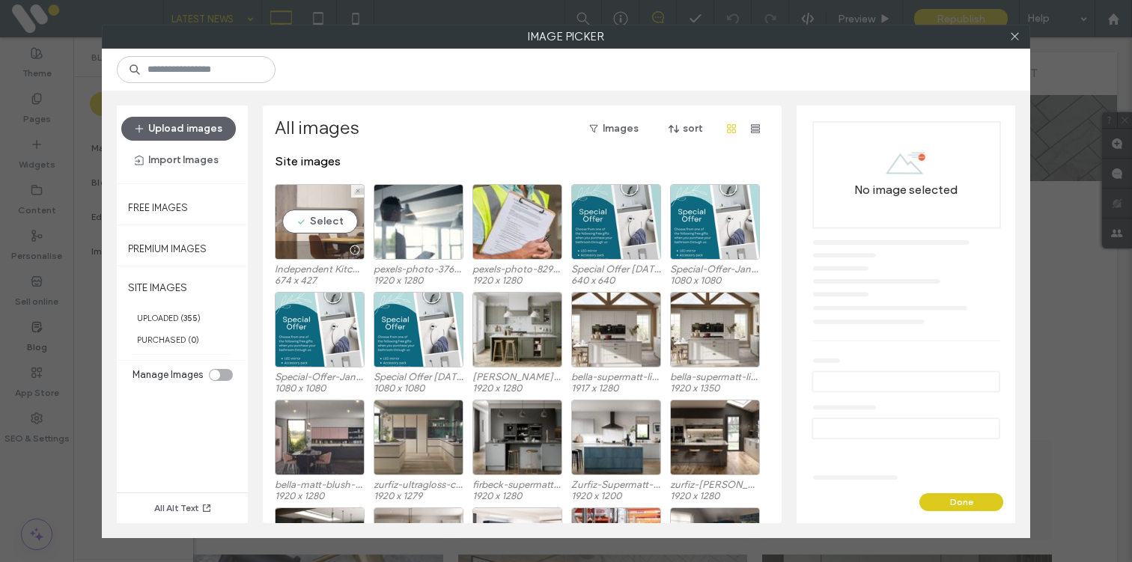
click at [312, 216] on div "Select" at bounding box center [320, 222] width 90 height 76
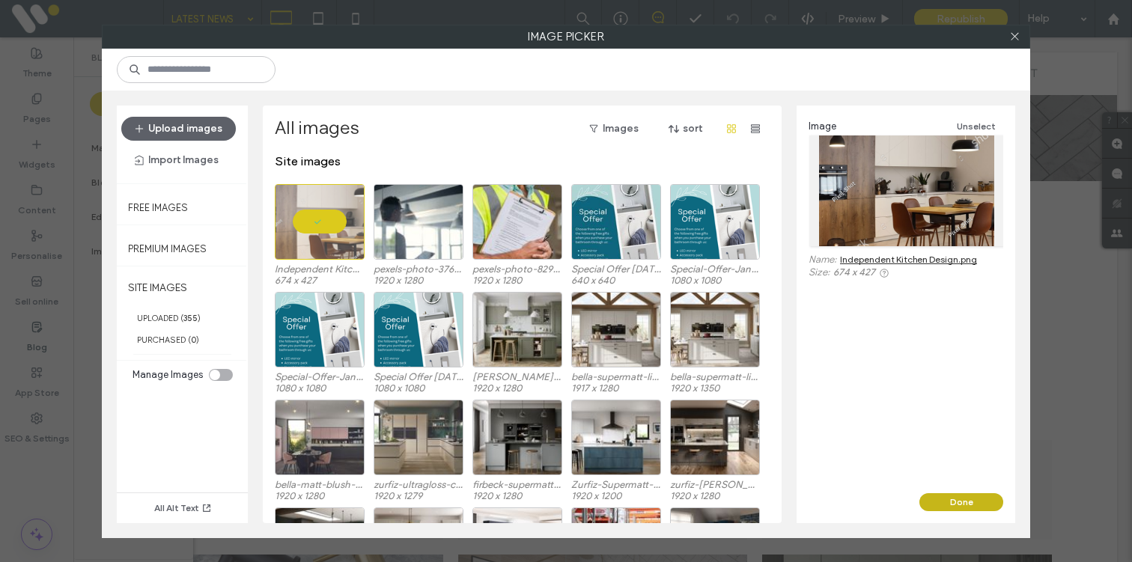
click at [966, 494] on button "Done" at bounding box center [961, 502] width 84 height 18
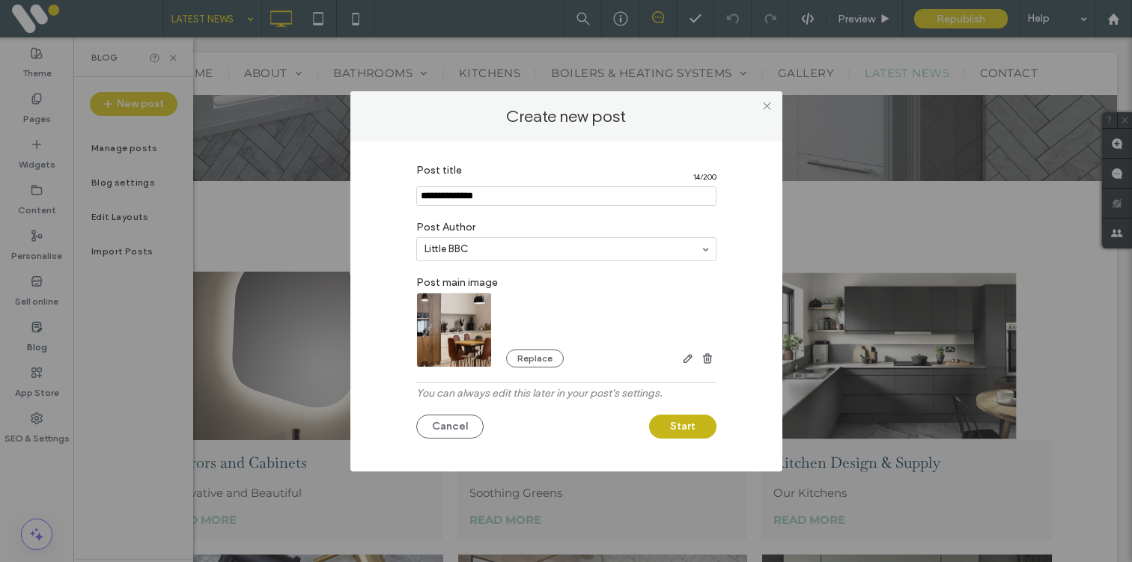
click at [676, 430] on button "Start" at bounding box center [682, 427] width 67 height 24
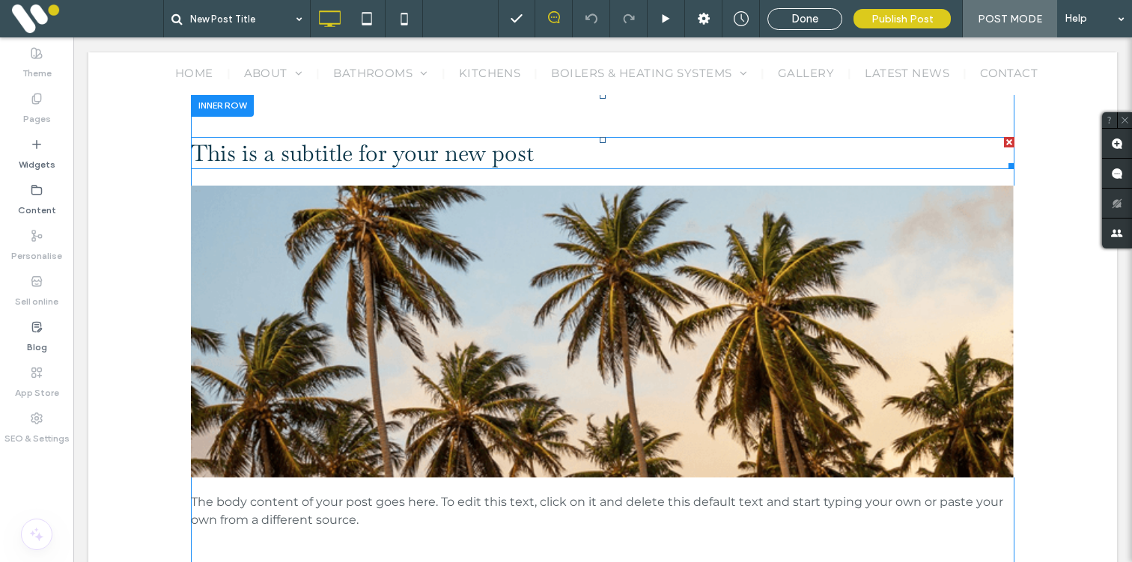
scroll to position [541, 0]
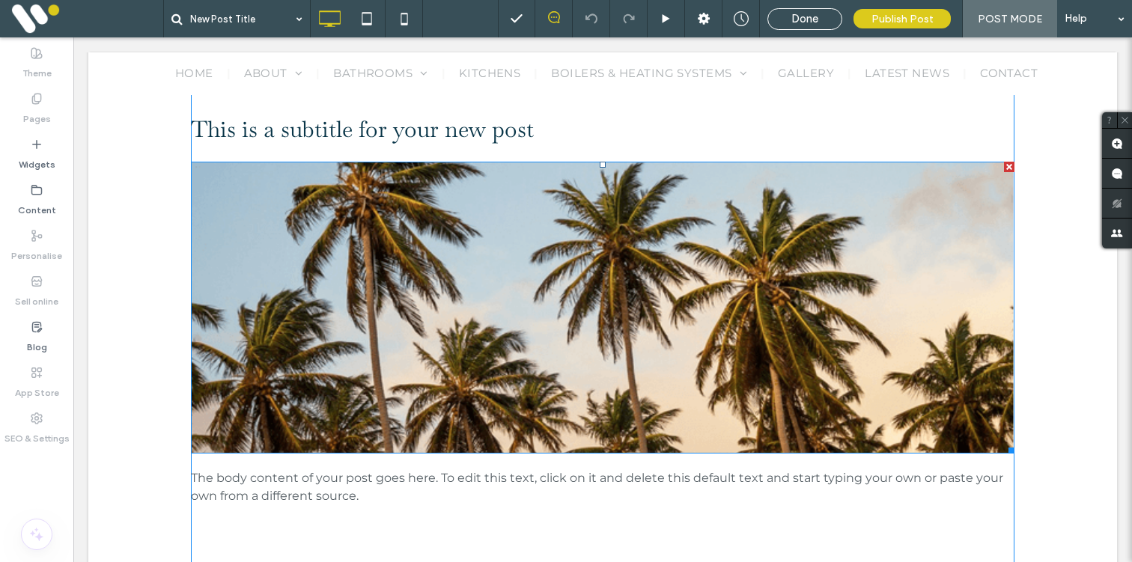
click at [1006, 164] on div at bounding box center [1009, 167] width 10 height 10
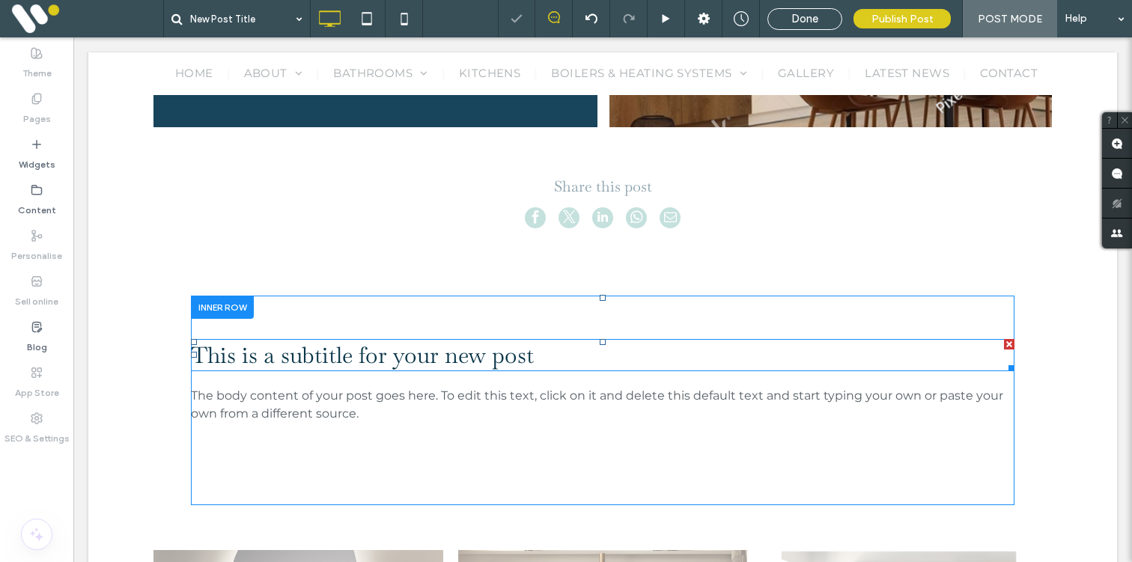
scroll to position [306, 0]
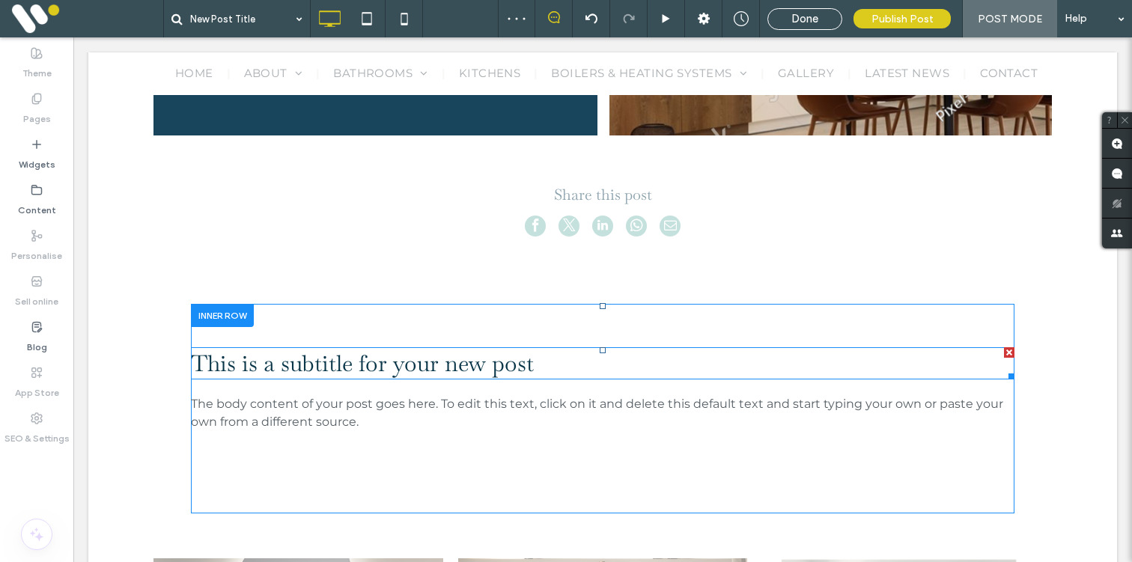
drag, startPoint x: 1005, startPoint y: 351, endPoint x: 1056, endPoint y: 390, distance: 64.1
click at [1005, 351] on div at bounding box center [1009, 352] width 10 height 10
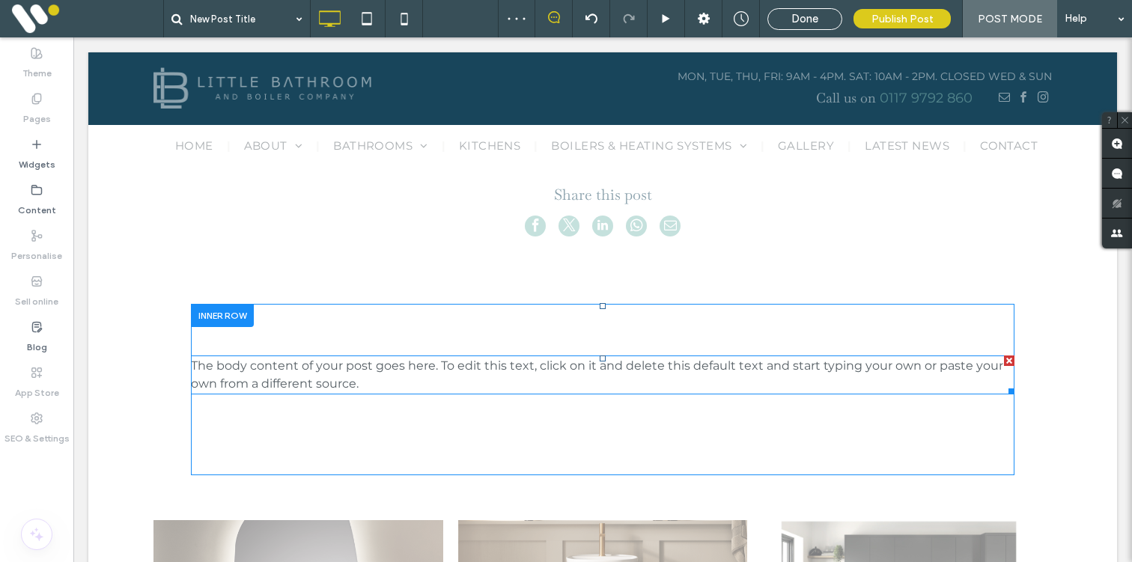
click at [576, 361] on span "The body content of your post goes here. To edit this text, click on it and del…" at bounding box center [597, 375] width 812 height 32
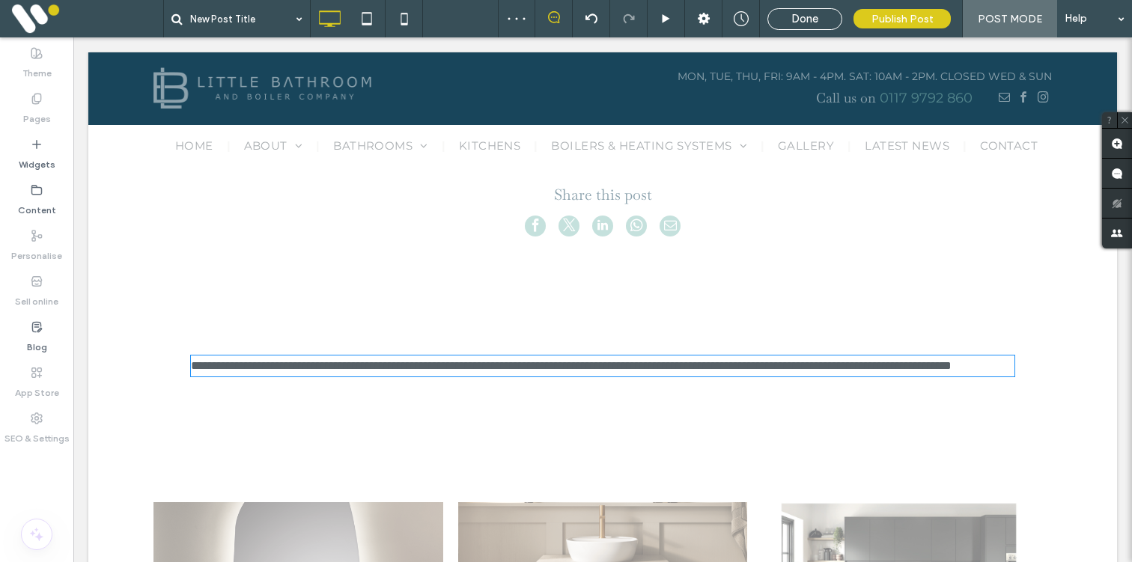
type input "**********"
type input "**"
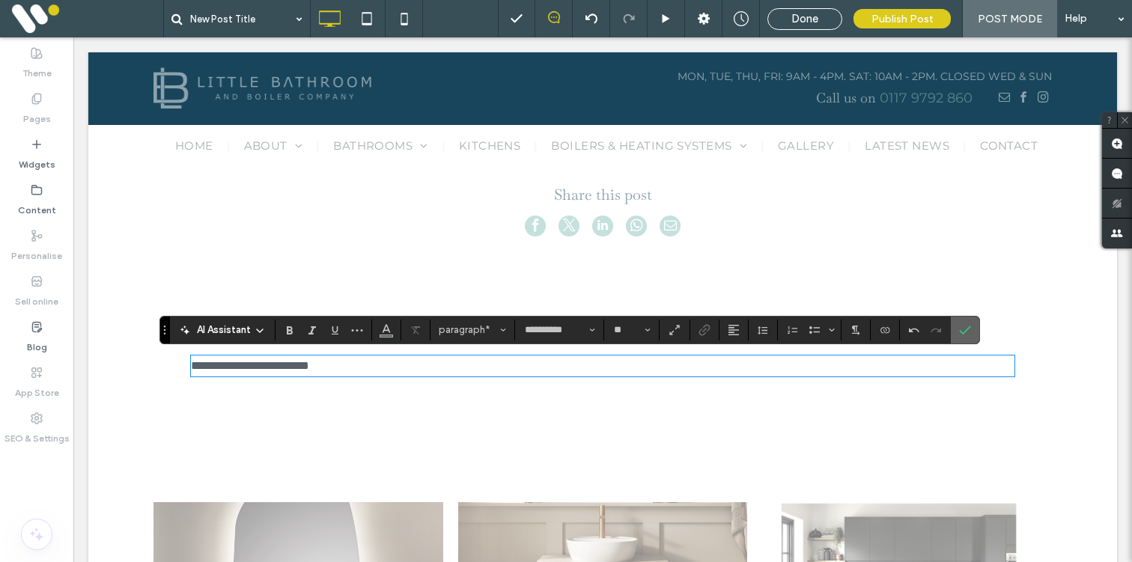
click at [963, 334] on icon "Confirm" at bounding box center [965, 330] width 12 height 12
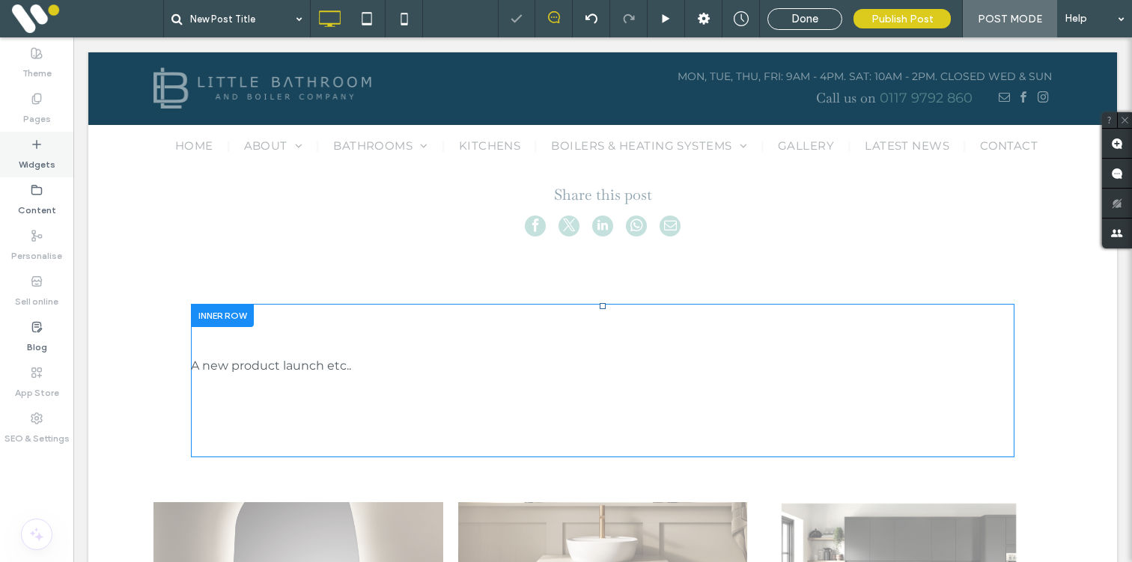
click at [49, 159] on label "Widgets" at bounding box center [37, 160] width 37 height 21
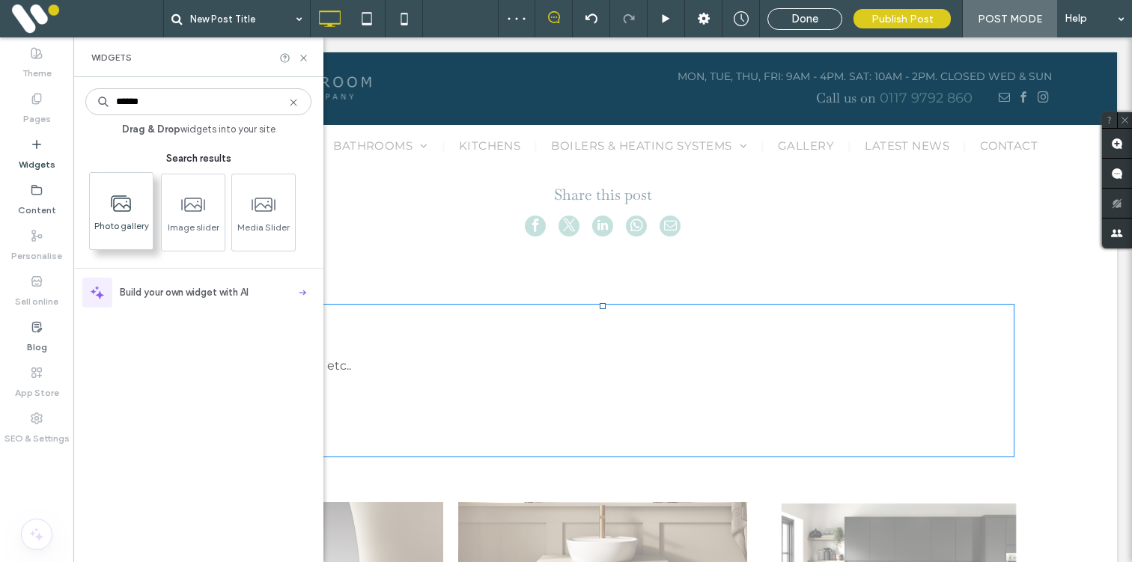
type input "******"
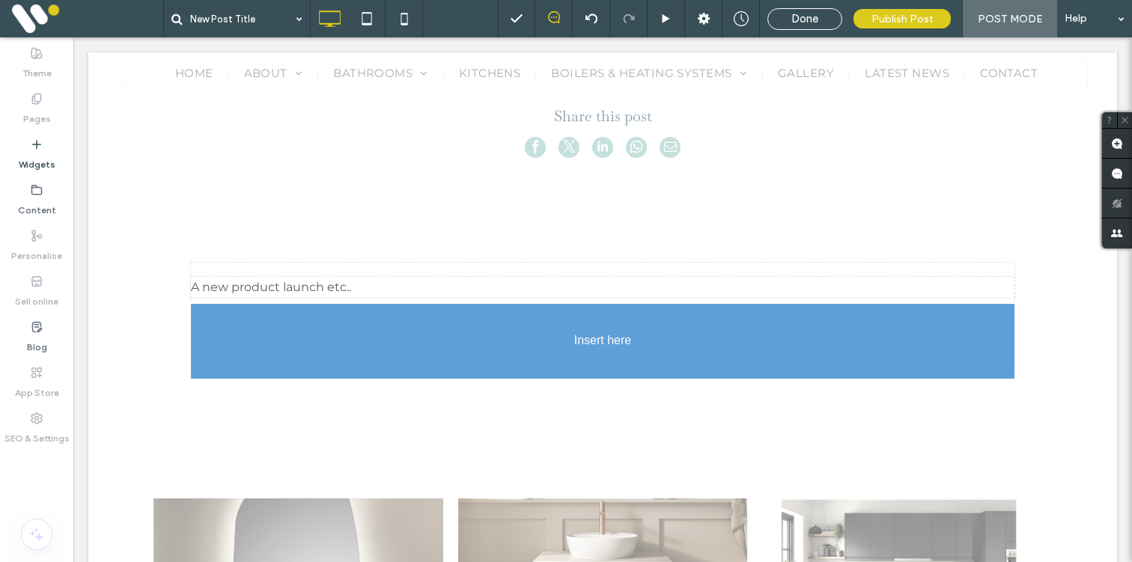
scroll to position [460, 0]
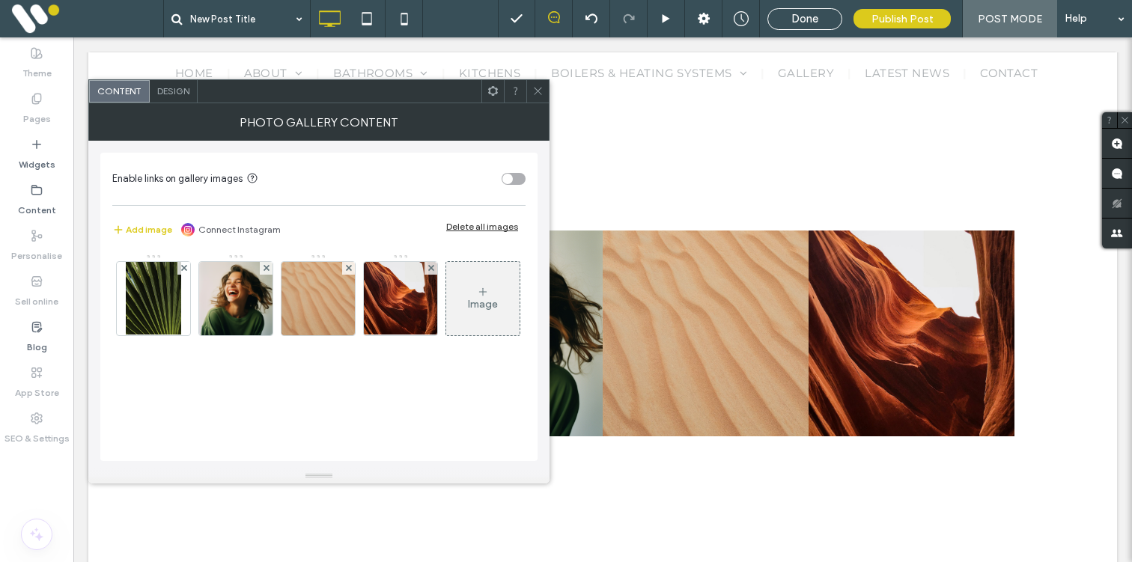
click at [461, 227] on div "Delete all images" at bounding box center [482, 226] width 72 height 11
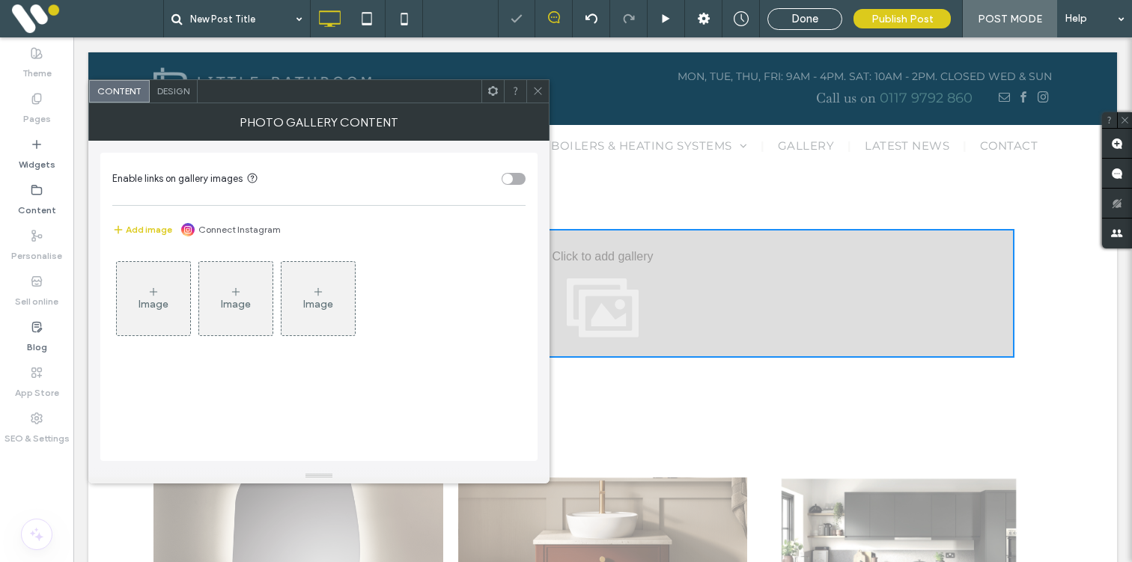
click at [139, 289] on div "Image" at bounding box center [153, 299] width 73 height 70
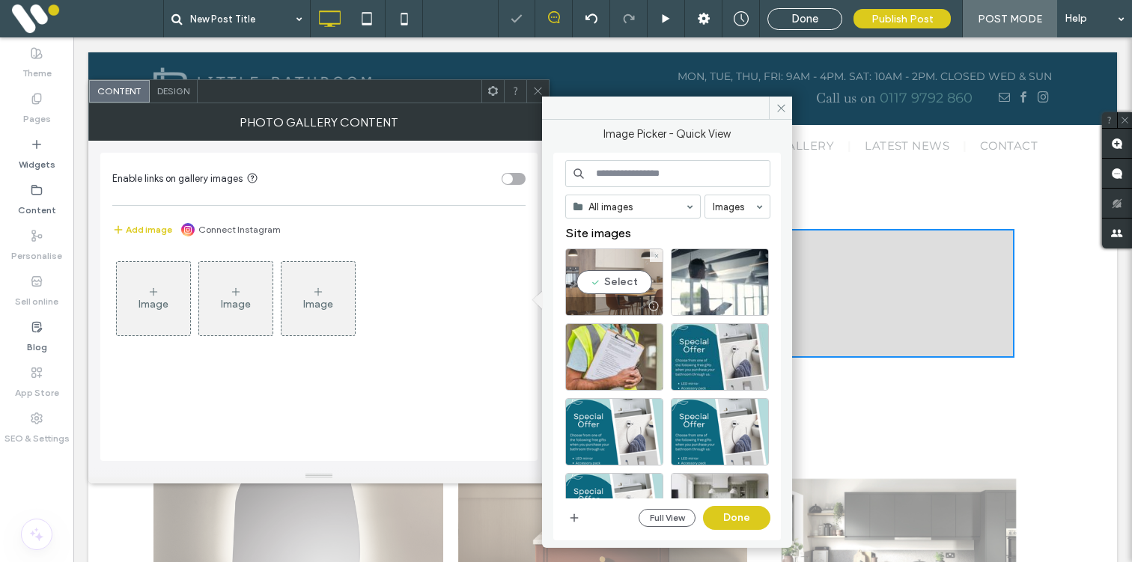
click at [601, 276] on div "Select" at bounding box center [614, 282] width 98 height 67
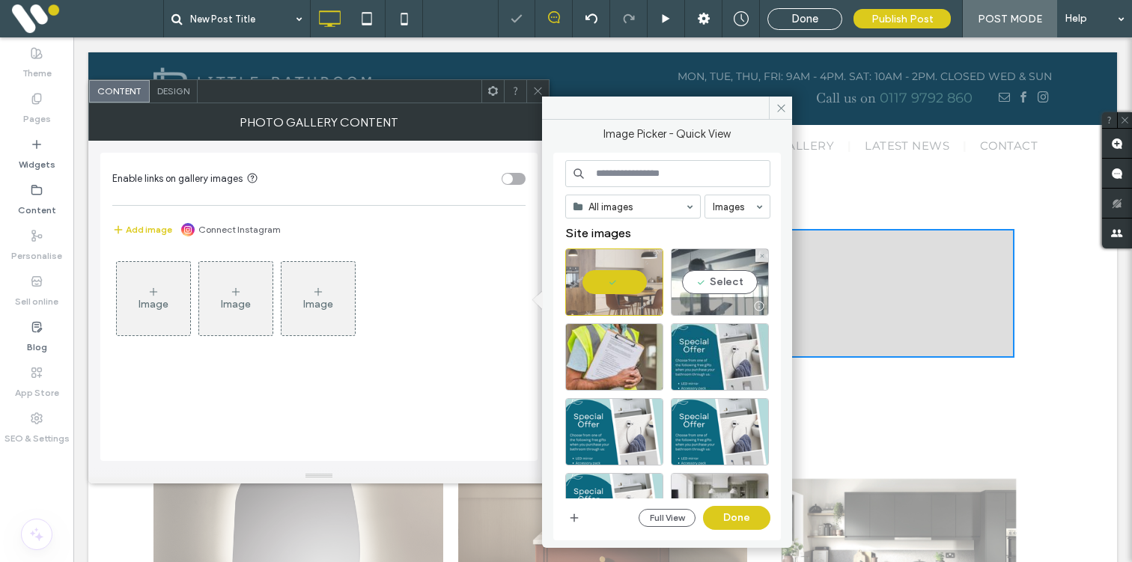
click at [699, 301] on div at bounding box center [720, 306] width 97 height 18
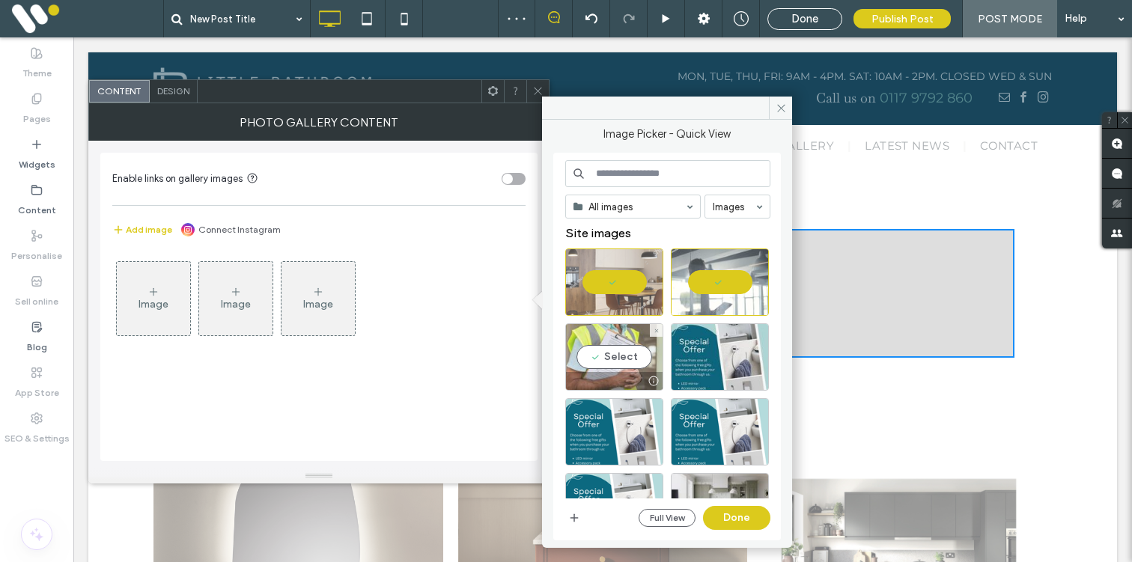
click at [615, 353] on div "Select" at bounding box center [614, 356] width 98 height 67
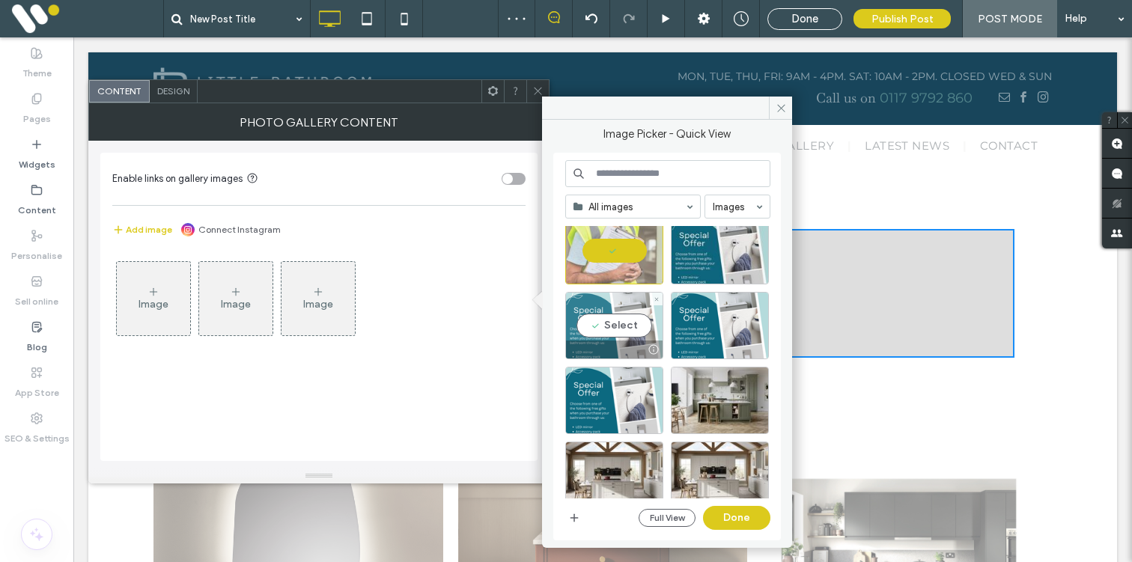
scroll to position [109, 0]
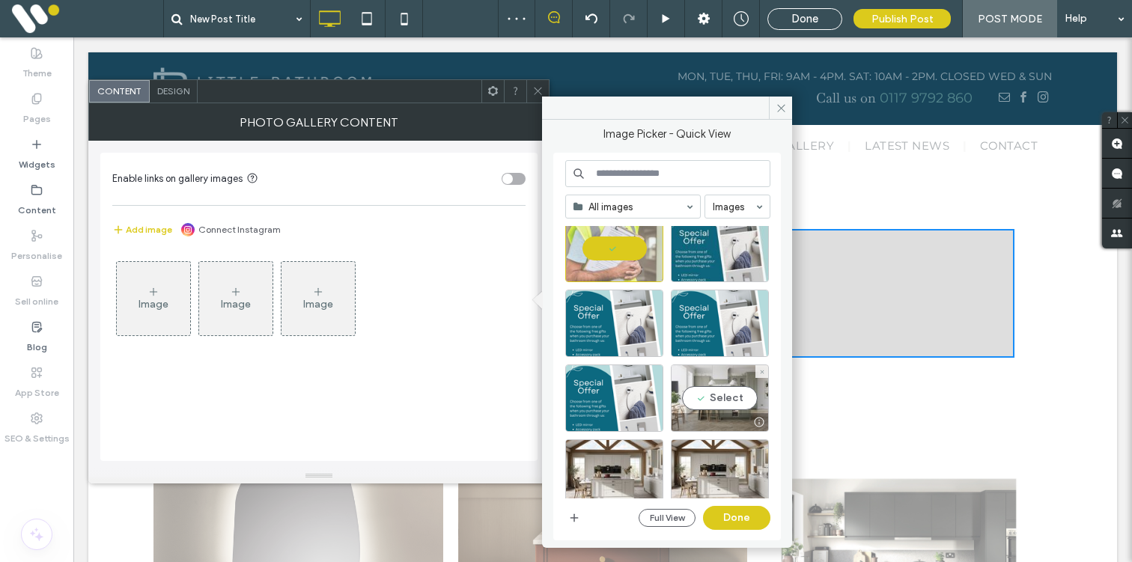
click at [717, 380] on div "Select" at bounding box center [720, 398] width 98 height 67
click at [720, 516] on button "Done" at bounding box center [736, 518] width 67 height 24
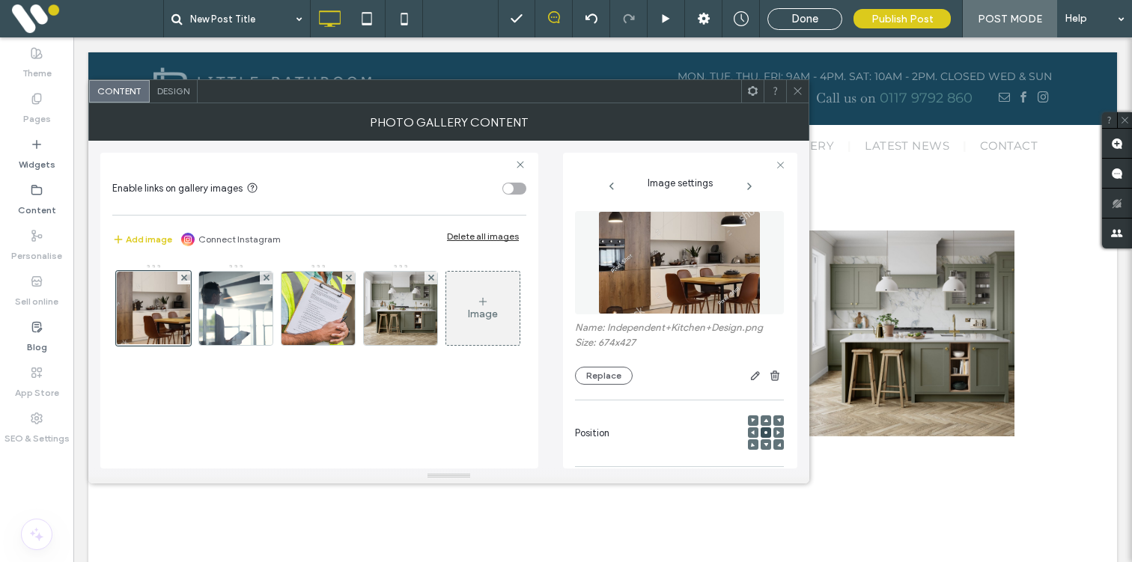
click at [182, 96] on div "Design" at bounding box center [174, 91] width 48 height 22
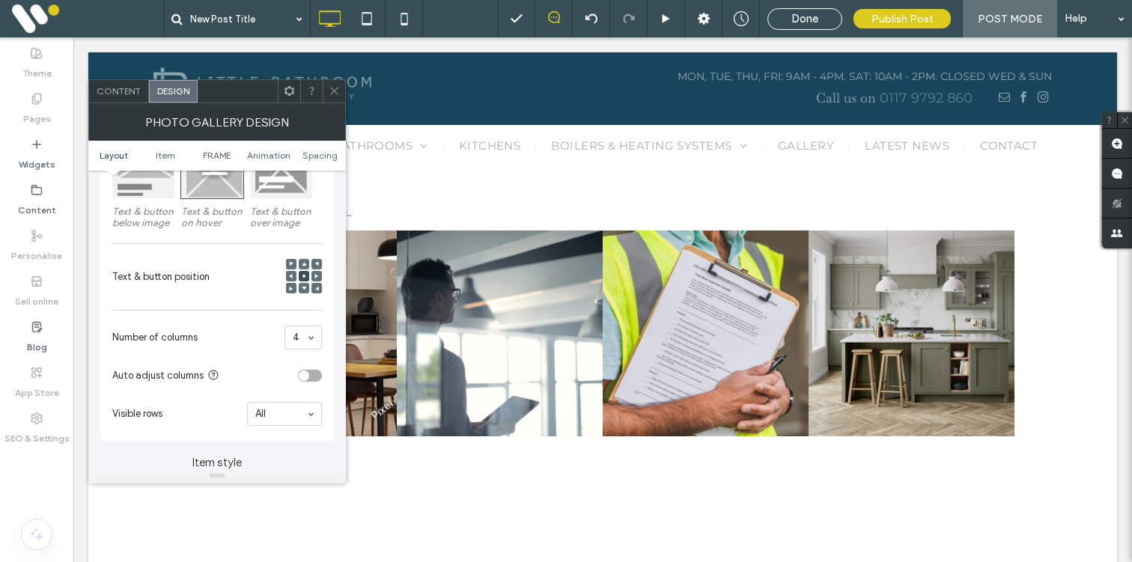
scroll to position [272, 0]
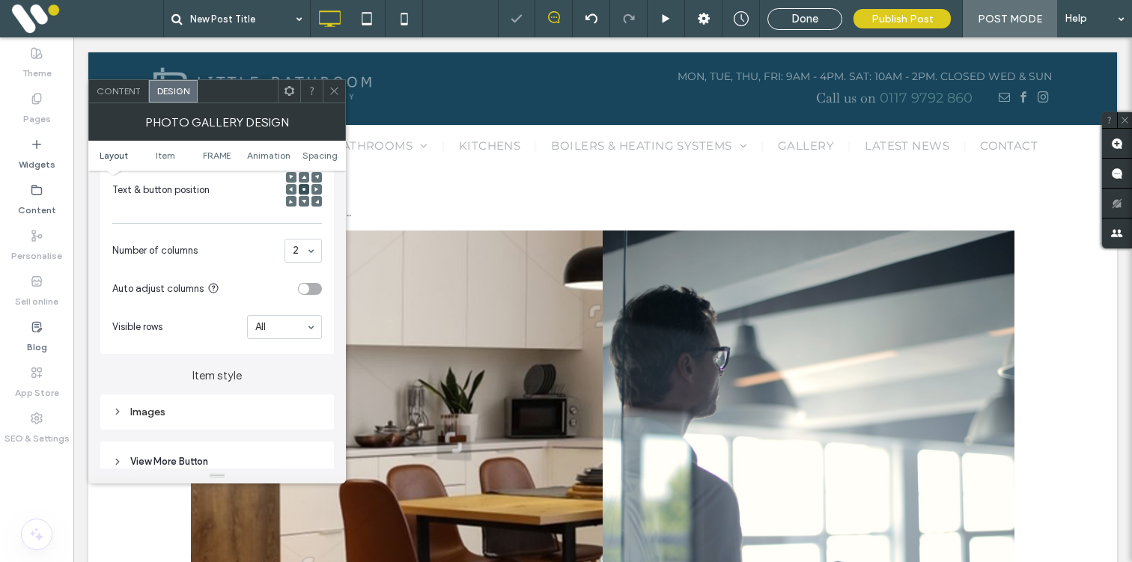
click at [249, 408] on div "Images" at bounding box center [217, 412] width 210 height 13
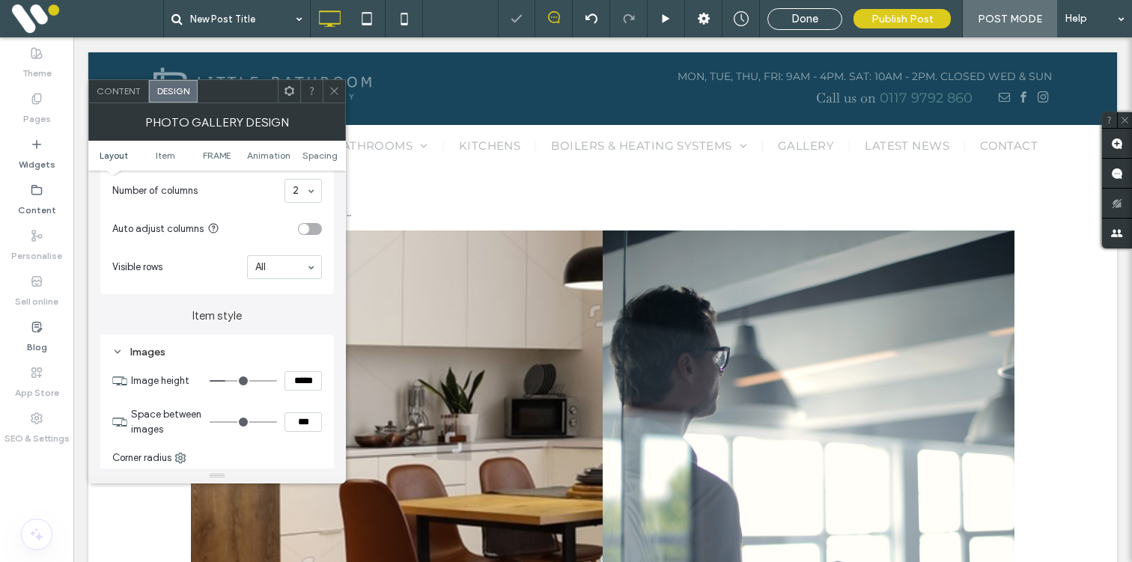
scroll to position [438, 0]
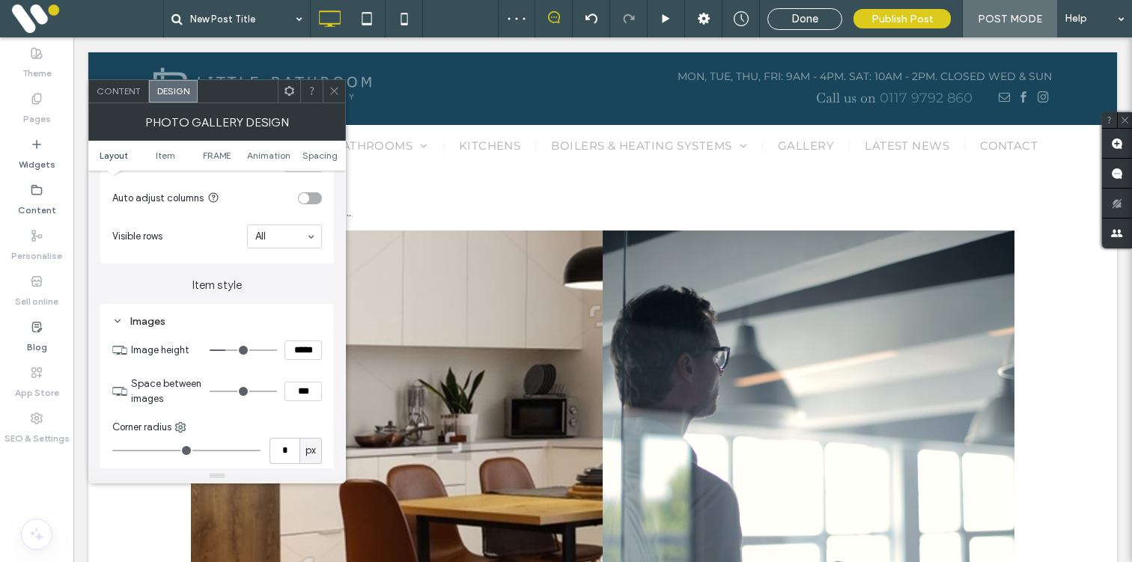
click at [294, 399] on input "***" at bounding box center [303, 391] width 37 height 19
type input "****"
type input "**"
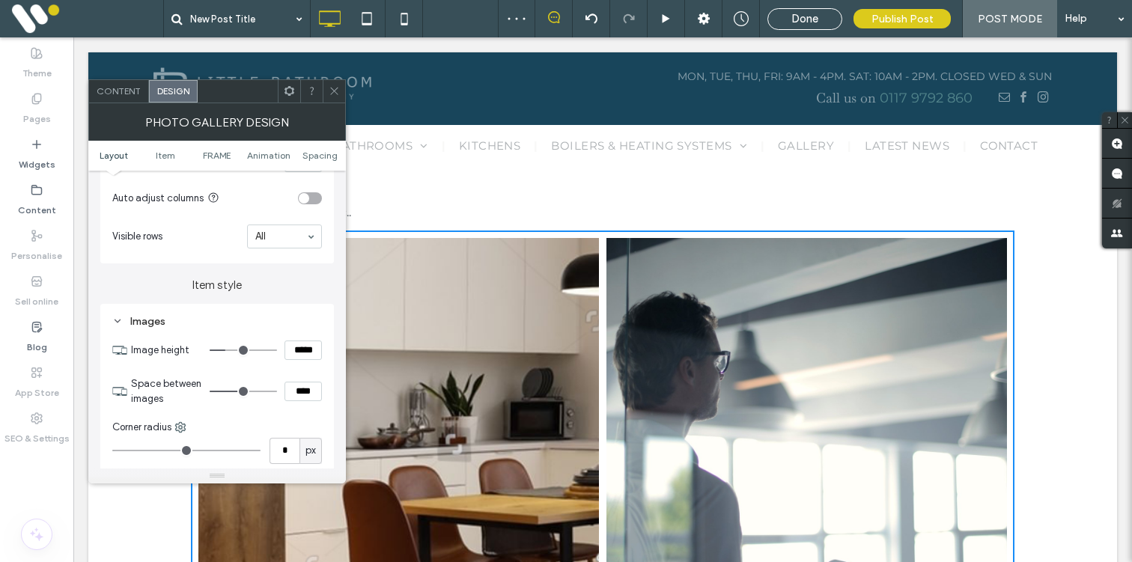
scroll to position [443, 0]
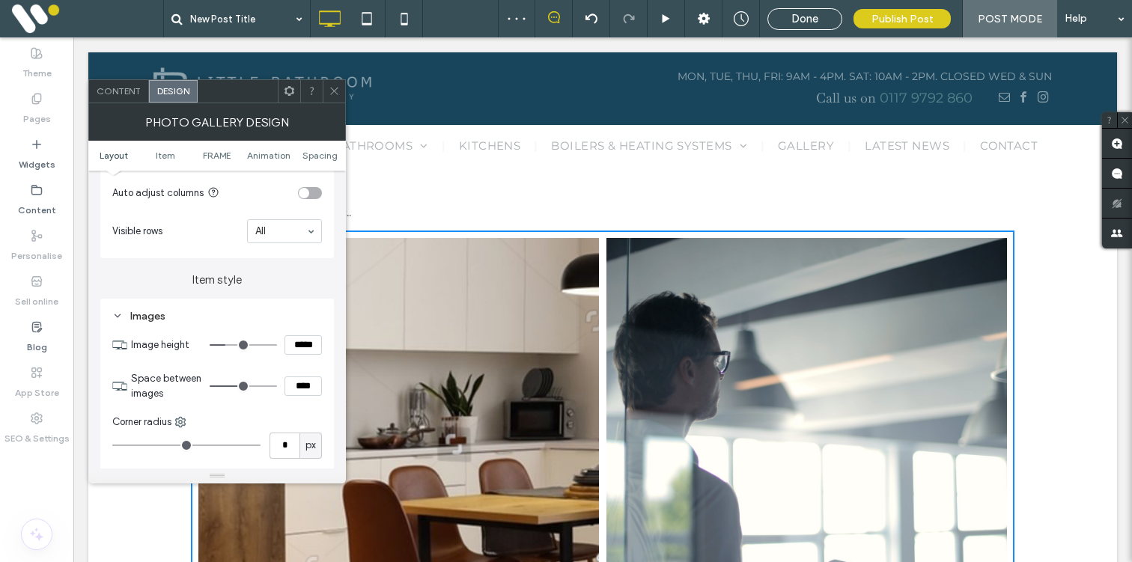
click at [305, 348] on input "*****" at bounding box center [303, 344] width 37 height 19
type input "*"
type input "*****"
type input "***"
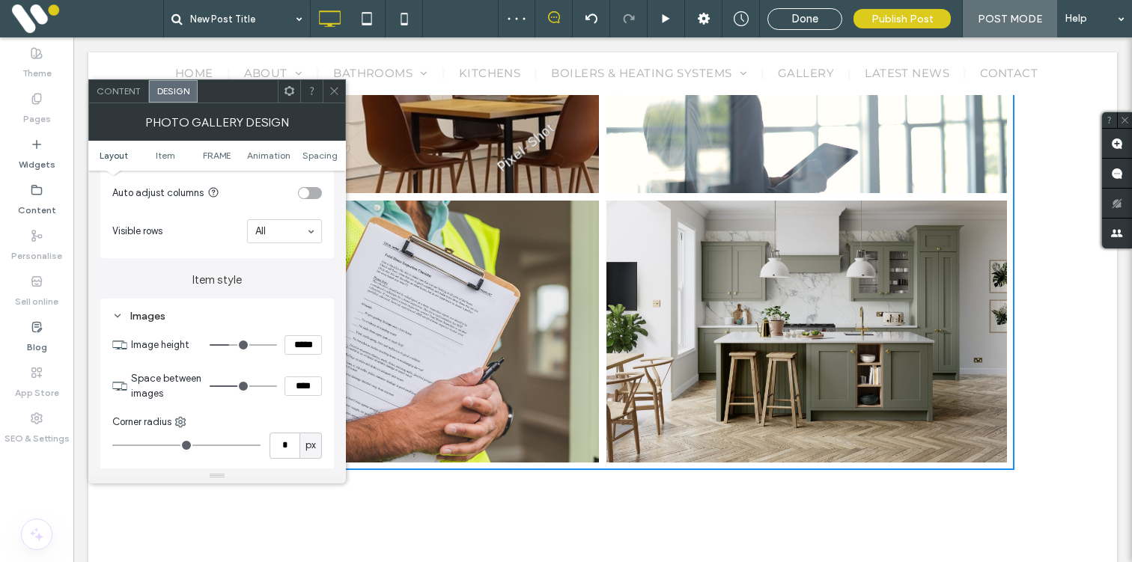
scroll to position [768, 0]
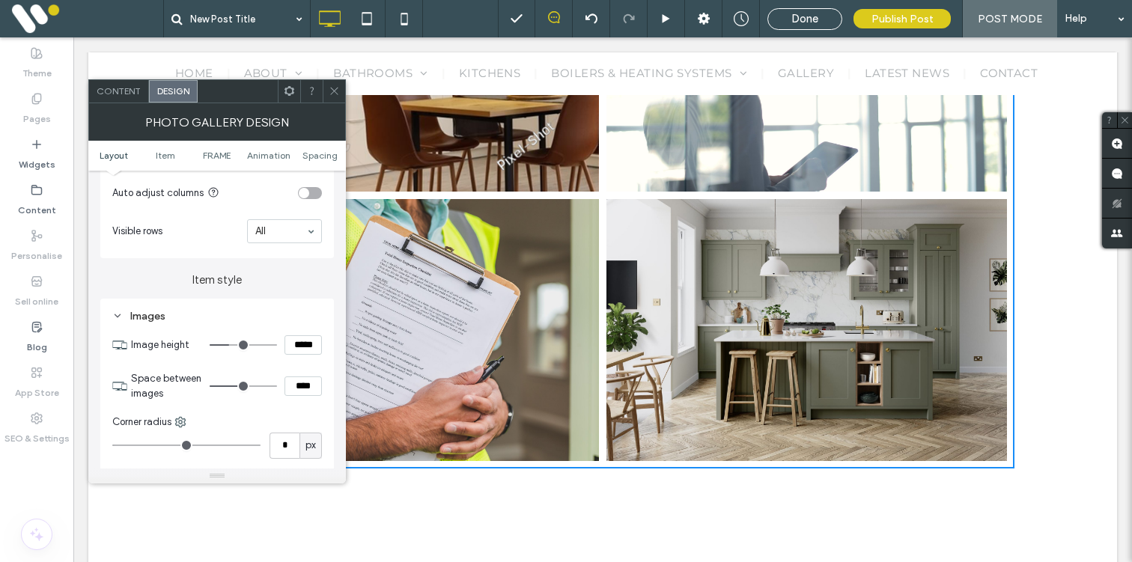
click at [330, 98] on span at bounding box center [334, 91] width 11 height 22
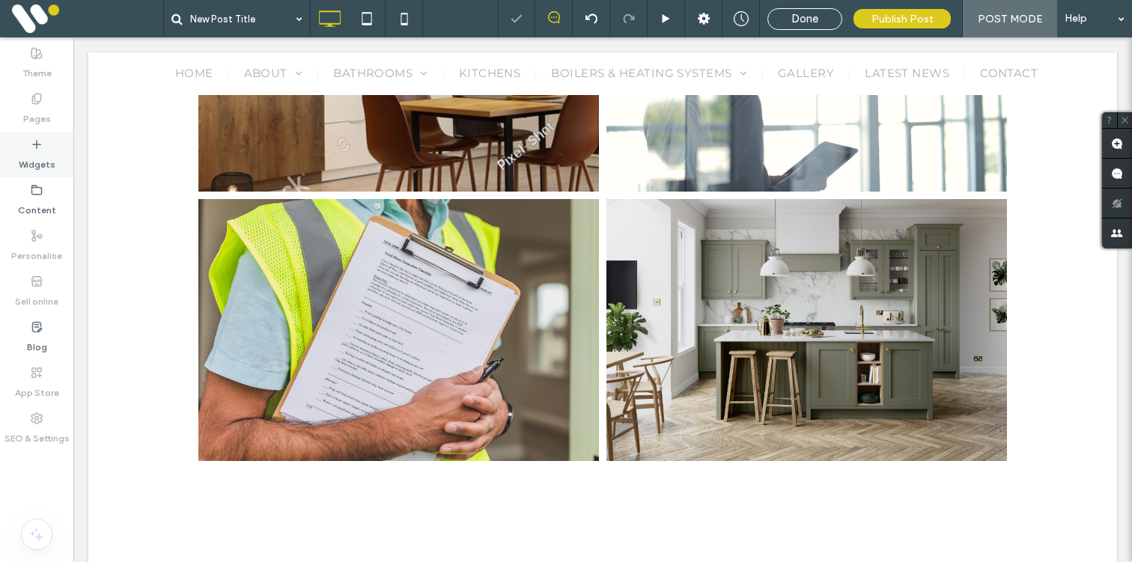
click at [28, 162] on label "Widgets" at bounding box center [37, 160] width 37 height 21
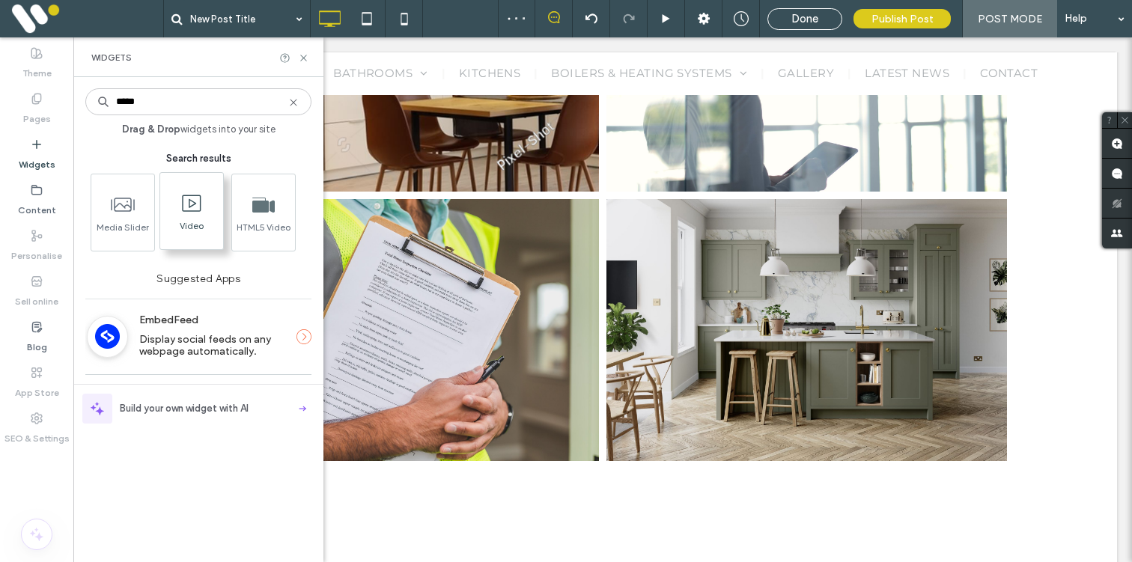
type input "*****"
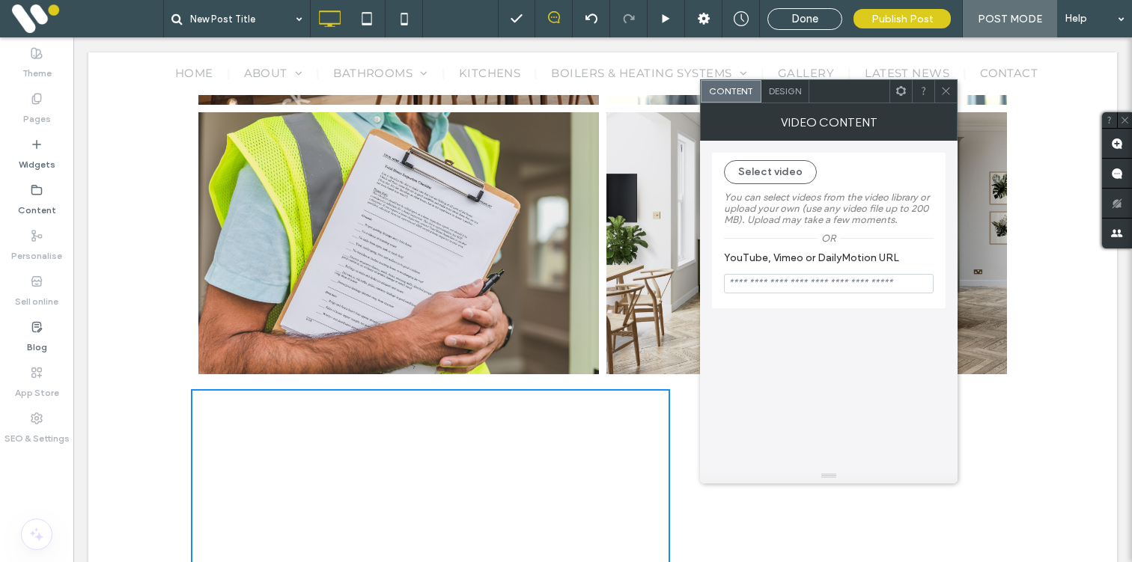
scroll to position [861, 0]
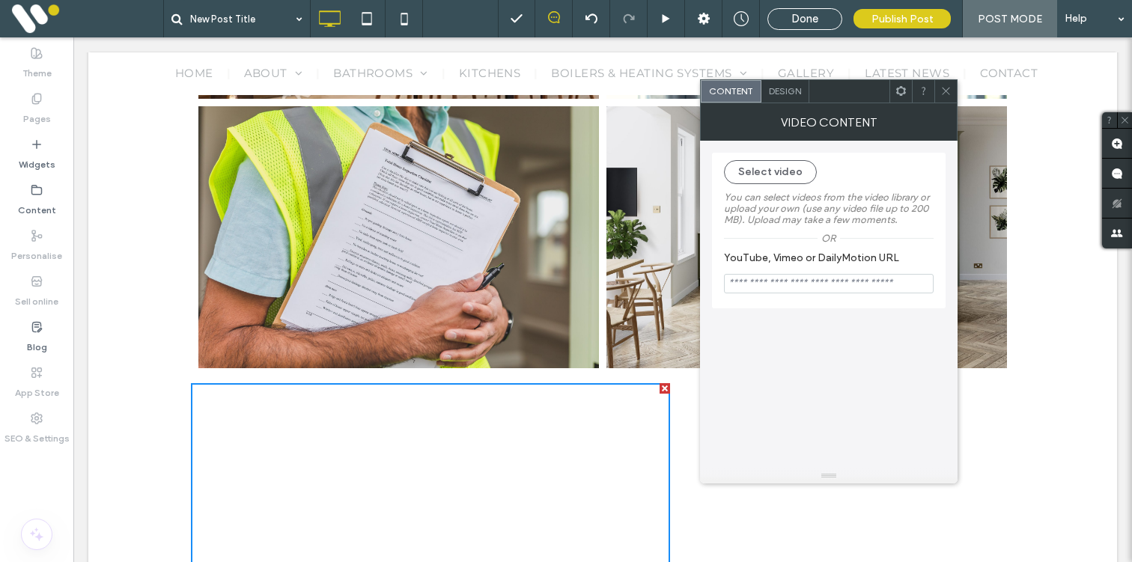
click at [778, 290] on input "YouTube, Vimeo or DailyMotion URL" at bounding box center [829, 283] width 210 height 19
click at [766, 182] on button "Select video" at bounding box center [770, 172] width 93 height 24
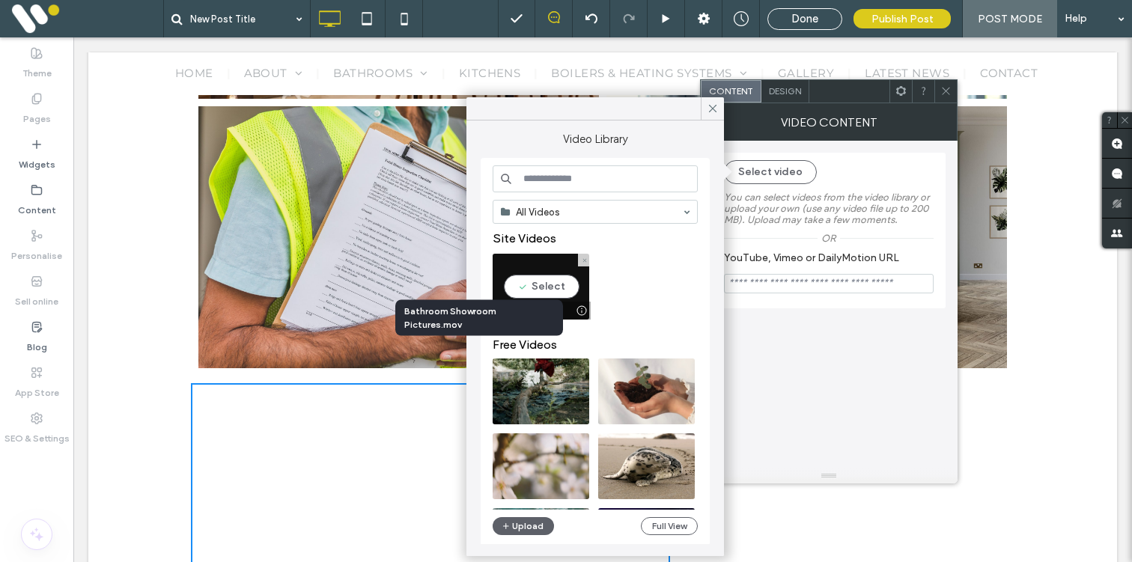
click at [557, 290] on video at bounding box center [541, 287] width 97 height 66
type input "**********"
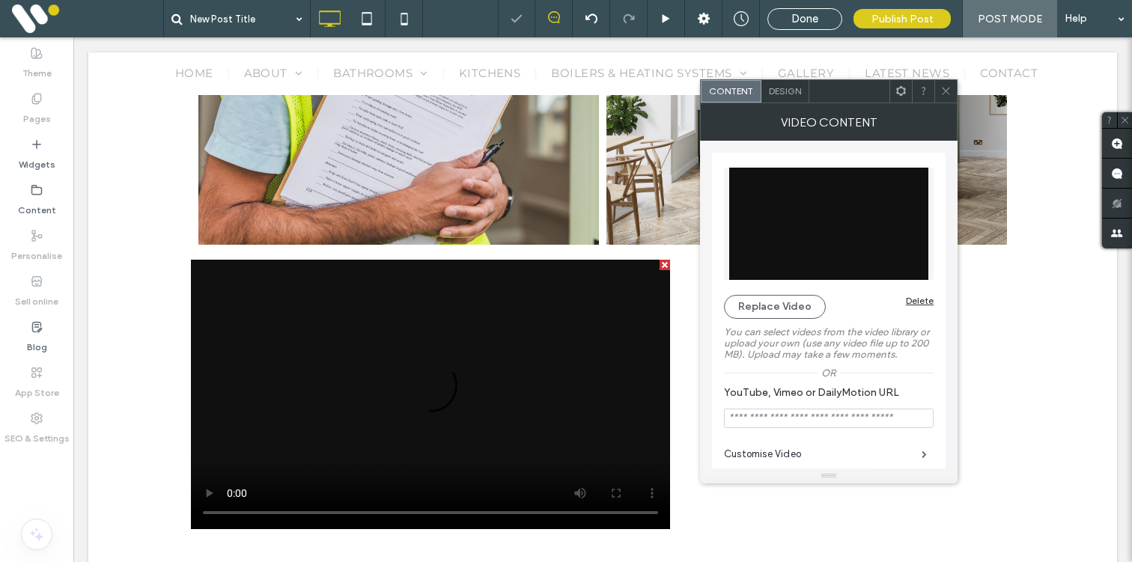
scroll to position [994, 0]
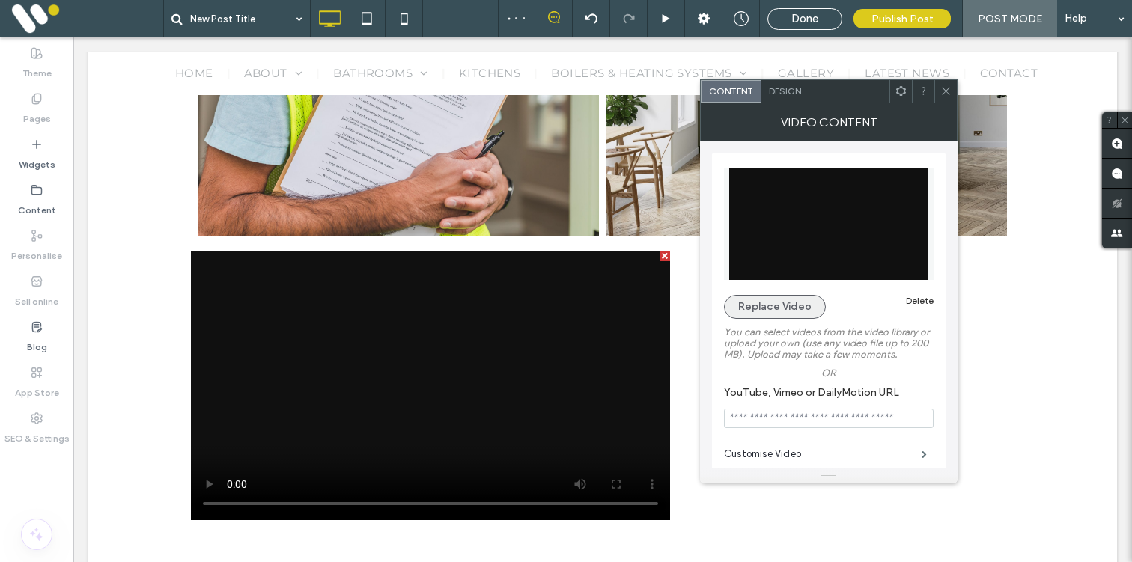
click at [789, 302] on button "Replace Video" at bounding box center [775, 307] width 102 height 24
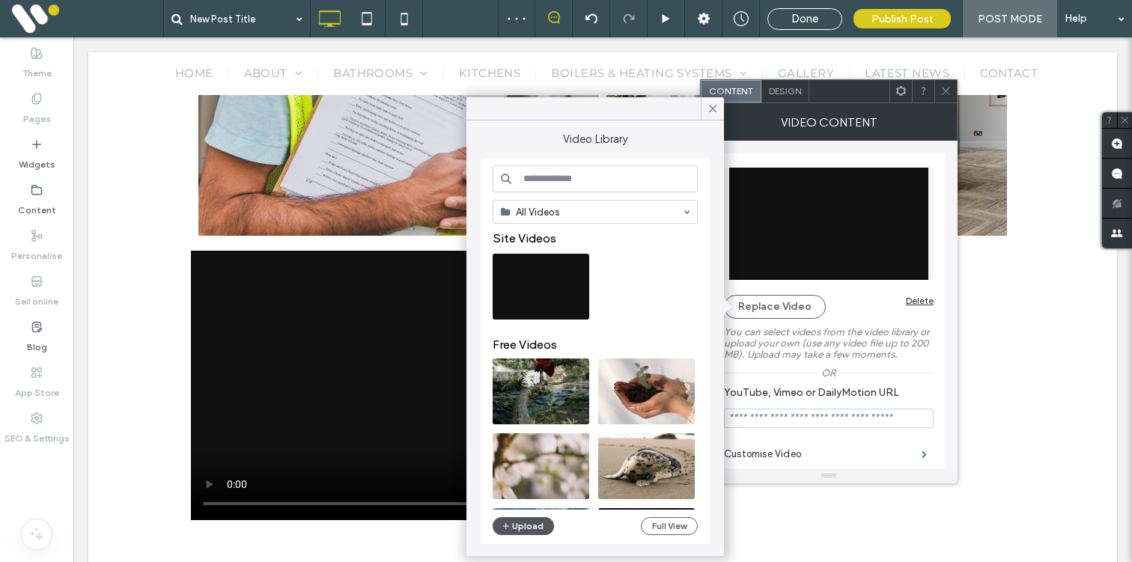
click at [520, 528] on button "Upload" at bounding box center [523, 526] width 61 height 18
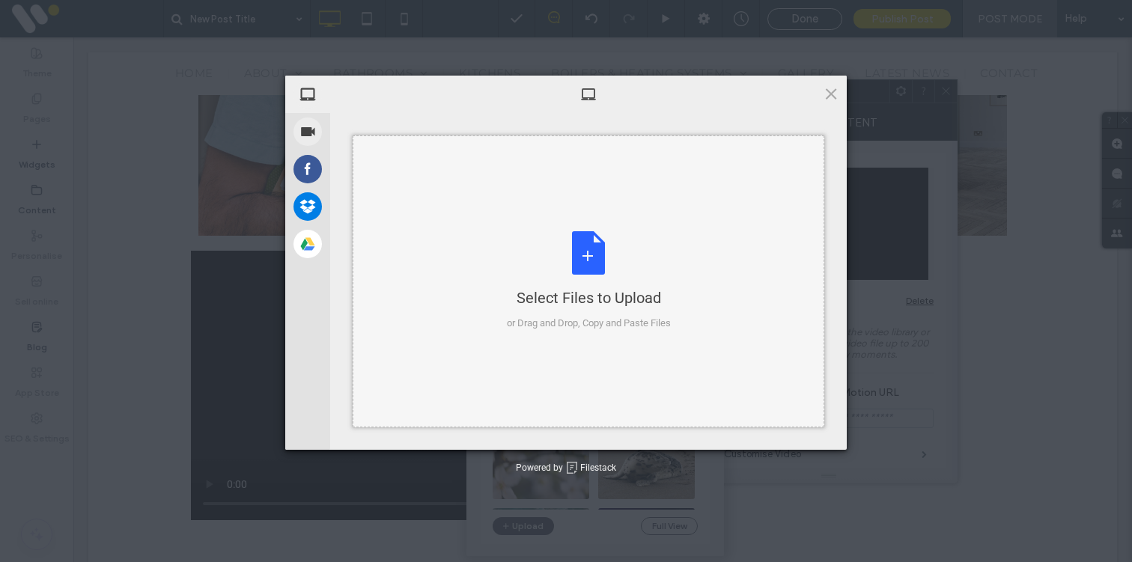
click at [556, 253] on div "Select Files to Upload or Drag and Drop, Copy and Paste Files" at bounding box center [589, 281] width 164 height 100
click at [832, 101] on span at bounding box center [831, 93] width 16 height 16
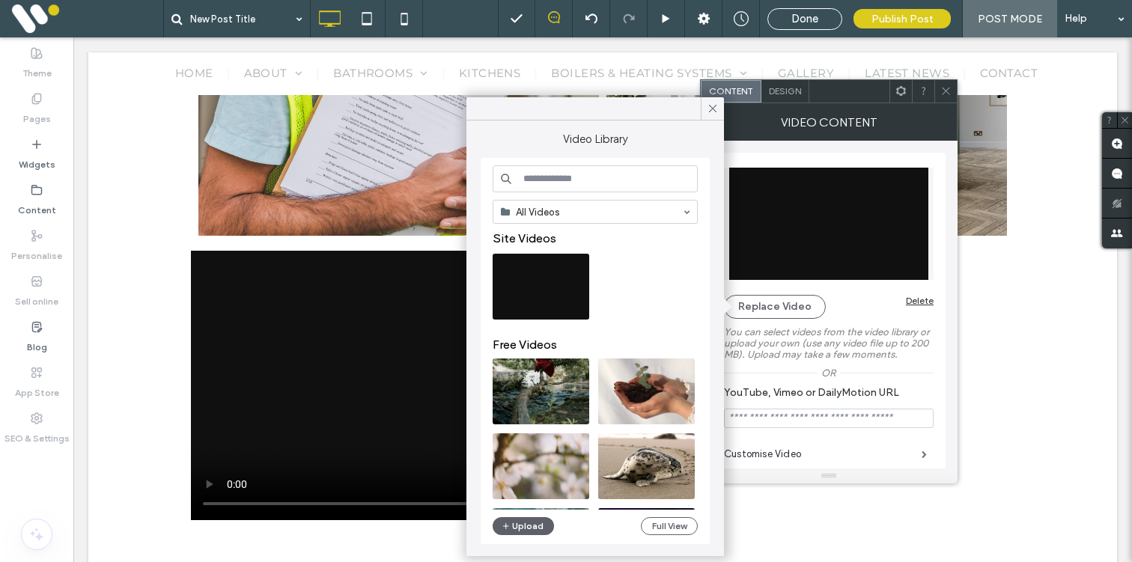
click at [941, 89] on icon at bounding box center [945, 90] width 11 height 11
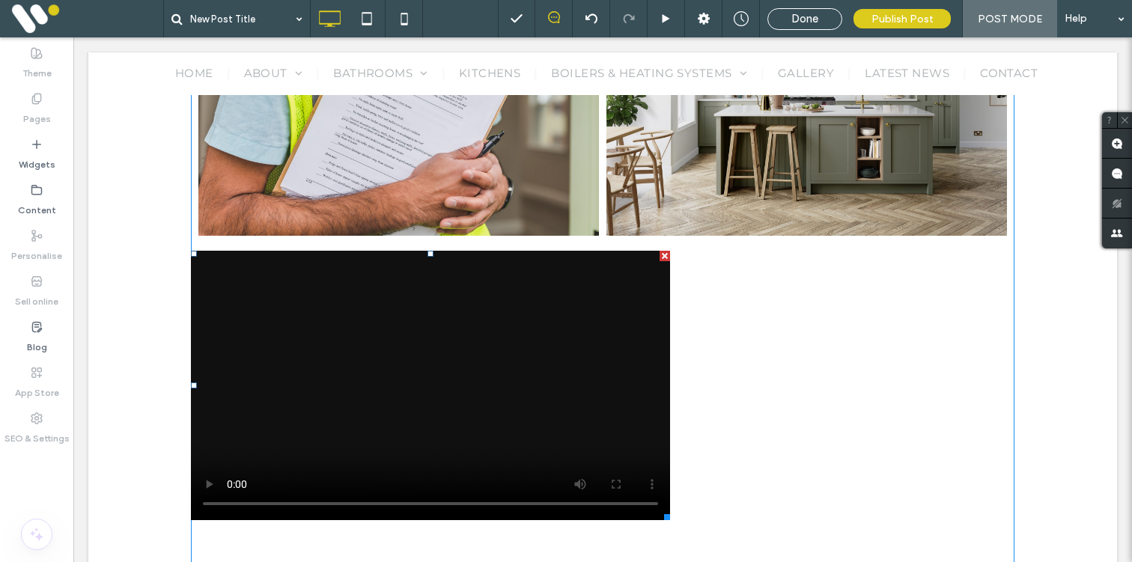
click at [666, 256] on div at bounding box center [665, 256] width 10 height 10
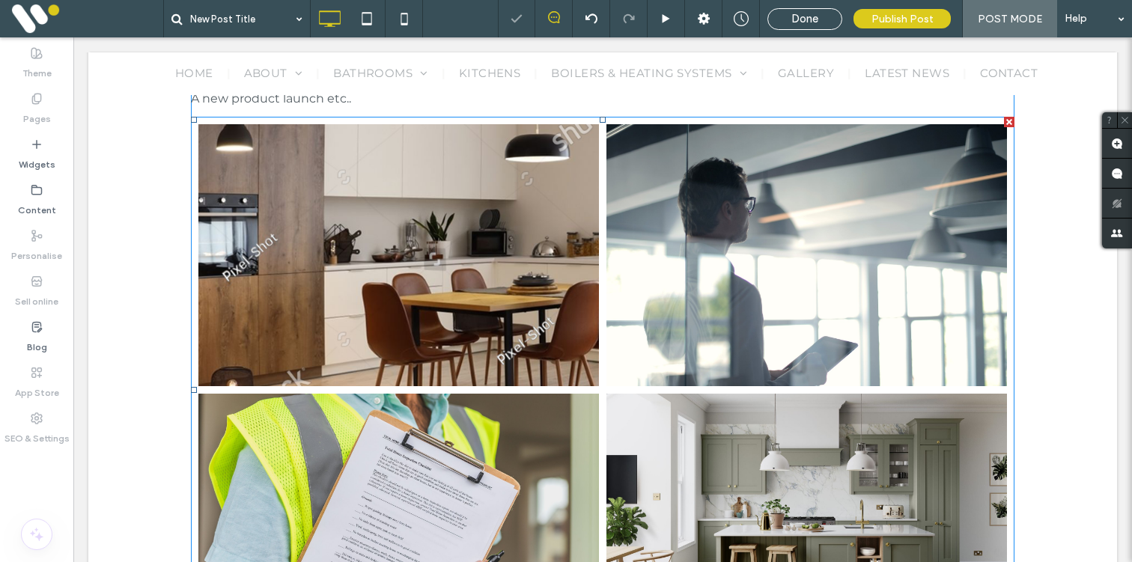
scroll to position [553, 0]
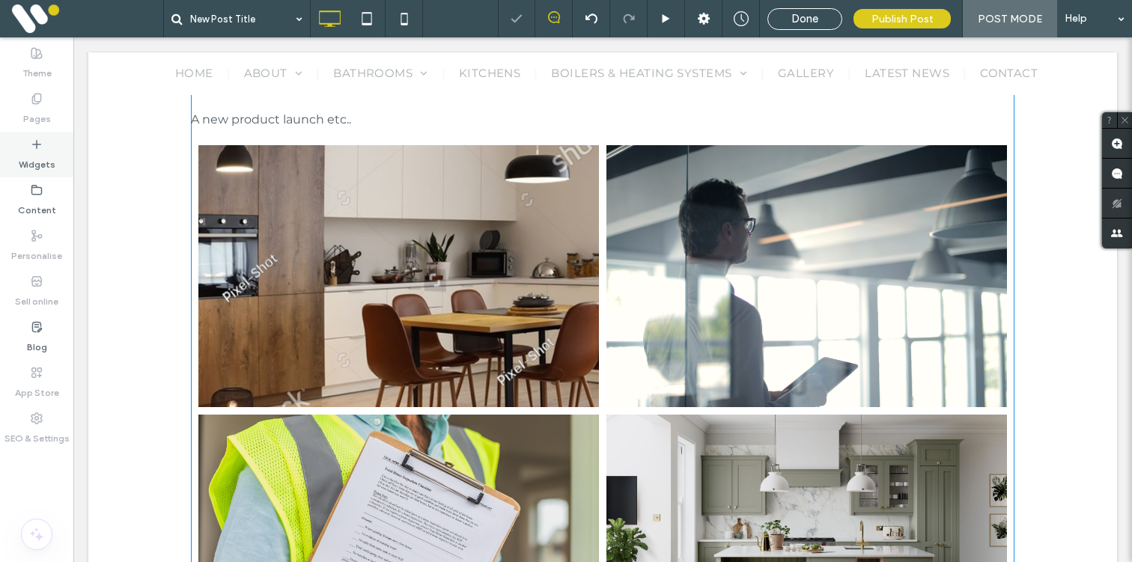
click at [43, 152] on label "Widgets" at bounding box center [37, 160] width 37 height 21
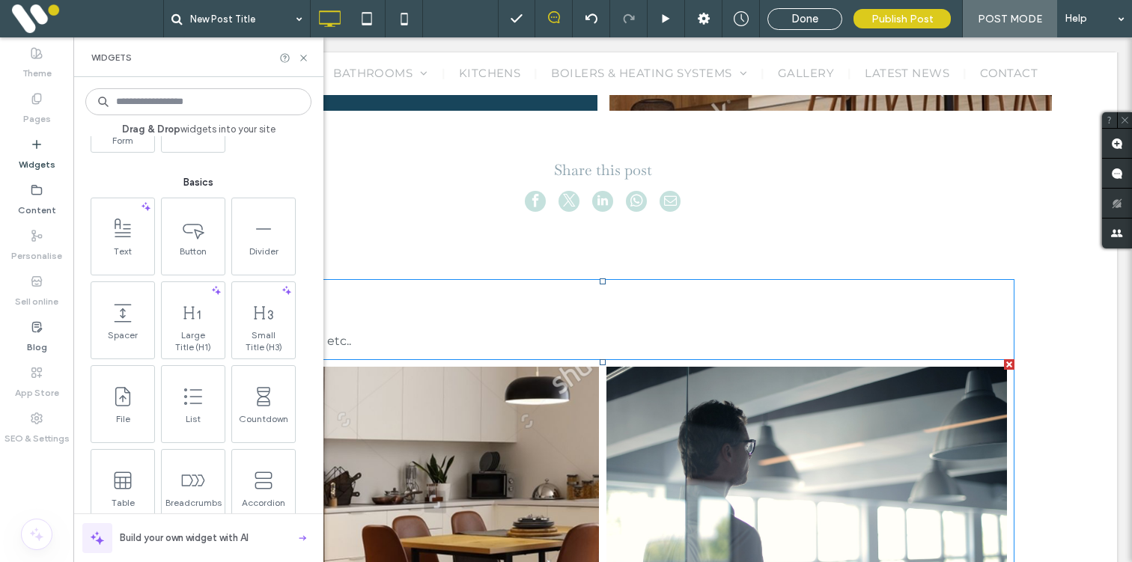
scroll to position [159, 0]
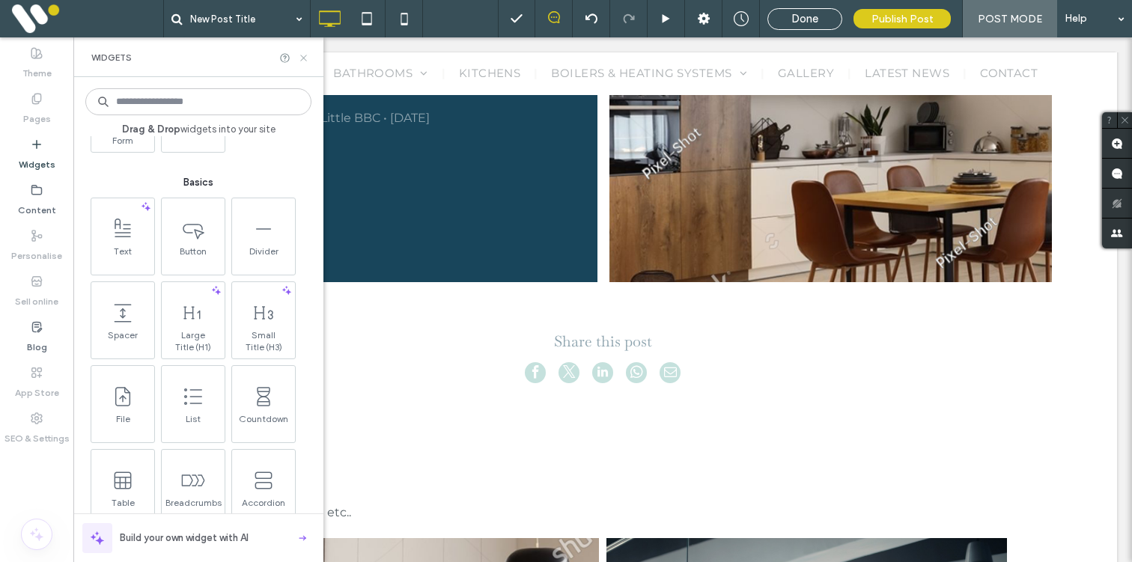
click at [305, 58] on icon at bounding box center [303, 57] width 11 height 11
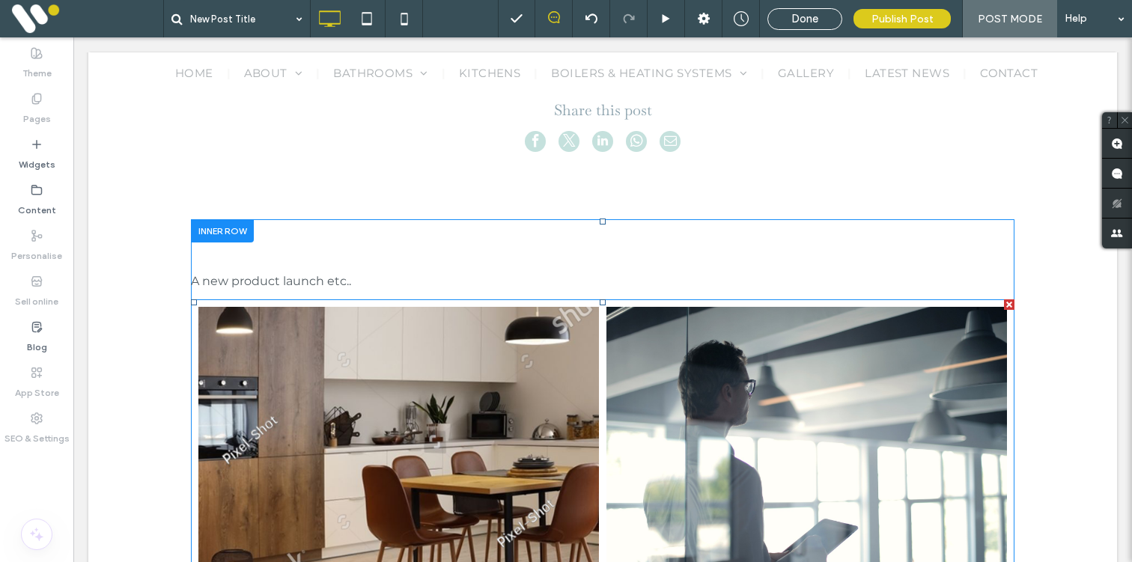
scroll to position [395, 0]
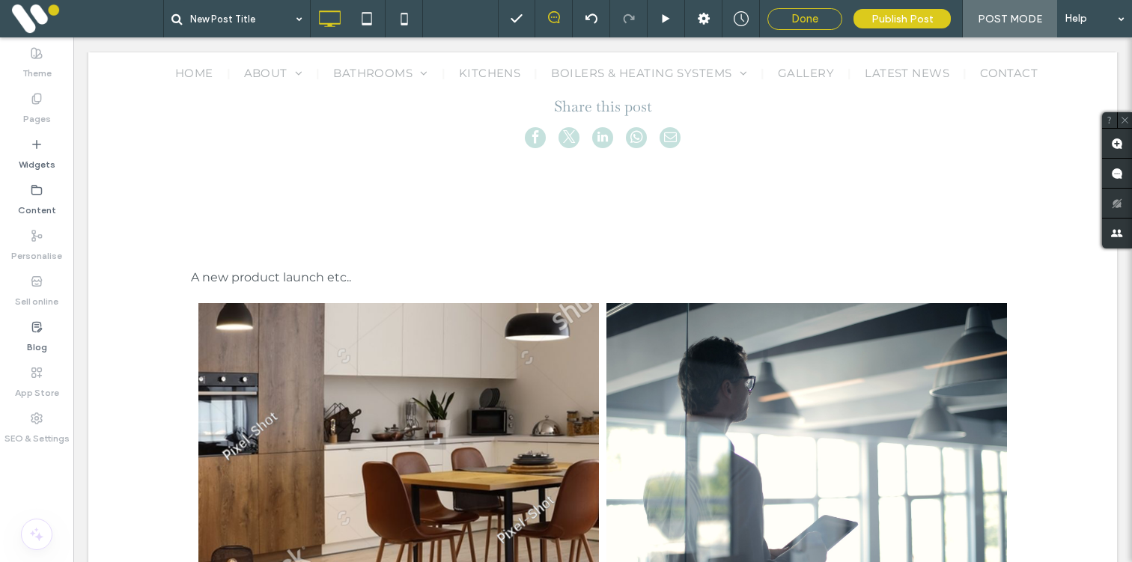
click at [797, 26] on div "Done" at bounding box center [804, 19] width 75 height 22
click at [804, 21] on span "Done" at bounding box center [804, 18] width 27 height 13
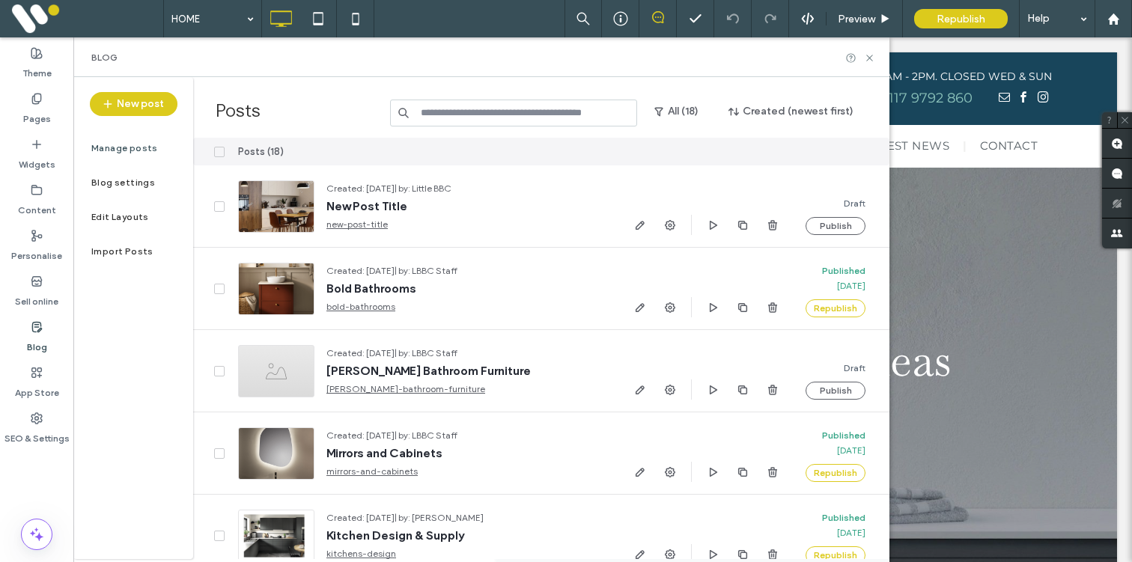
click at [36, 333] on label "Blog" at bounding box center [37, 343] width 20 height 21
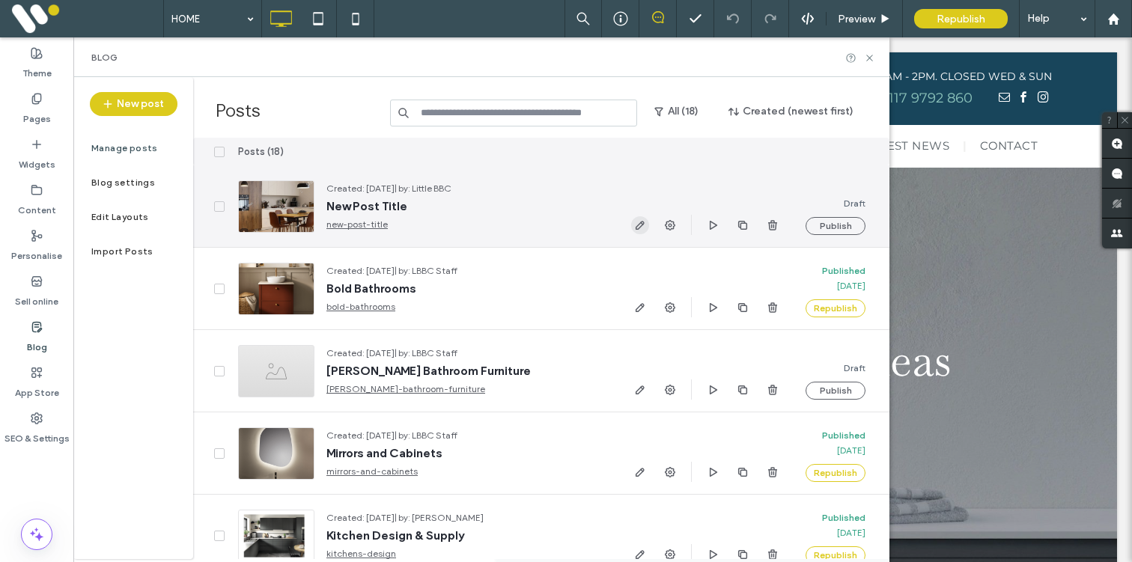
click at [640, 228] on icon "button" at bounding box center [640, 225] width 12 height 12
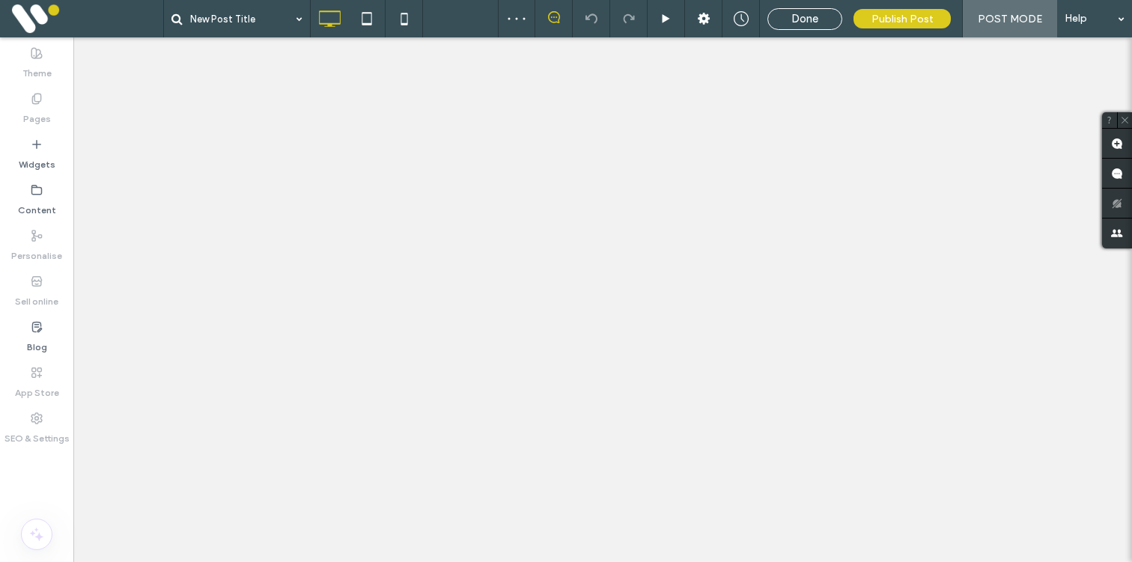
click at [801, 18] on span "Done" at bounding box center [804, 18] width 27 height 13
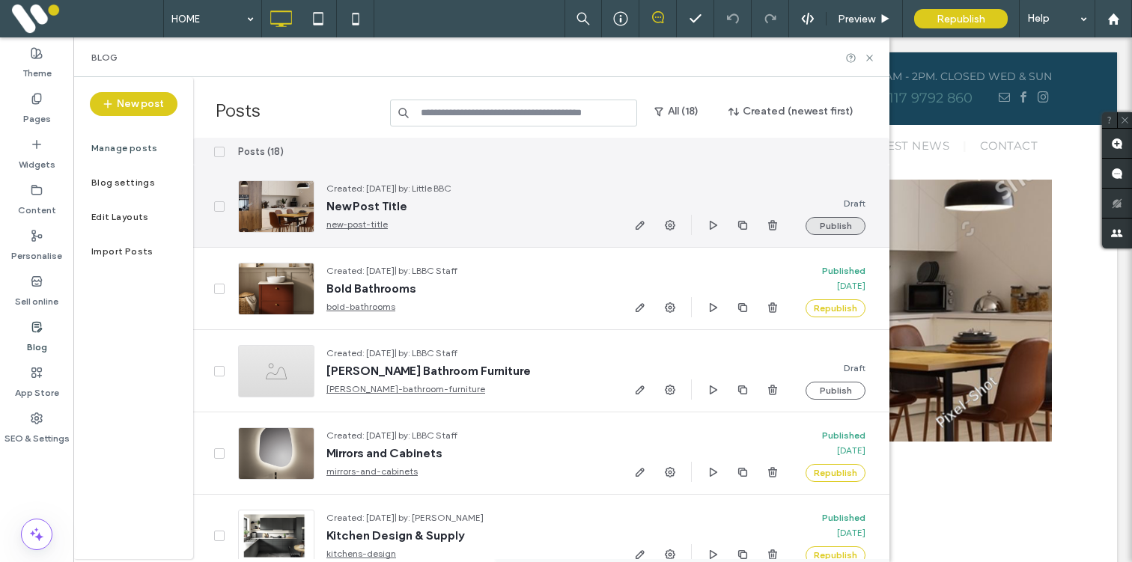
click at [835, 234] on button "Publish" at bounding box center [836, 226] width 60 height 18
click at [671, 225] on use "button" at bounding box center [670, 225] width 10 height 10
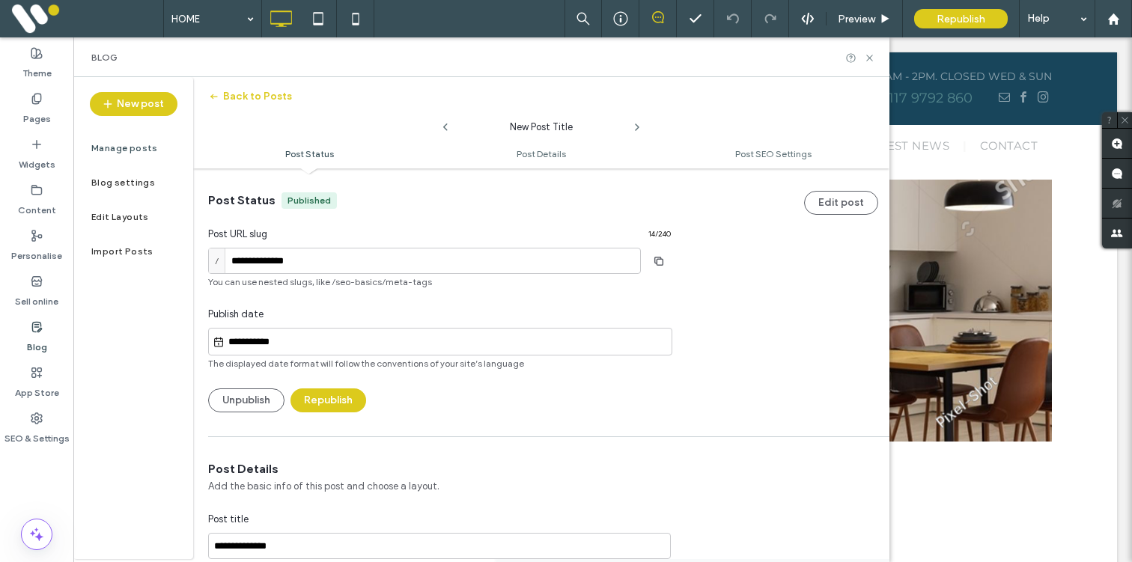
scroll to position [1, 0]
click at [240, 402] on button "Unpublish" at bounding box center [246, 400] width 76 height 24
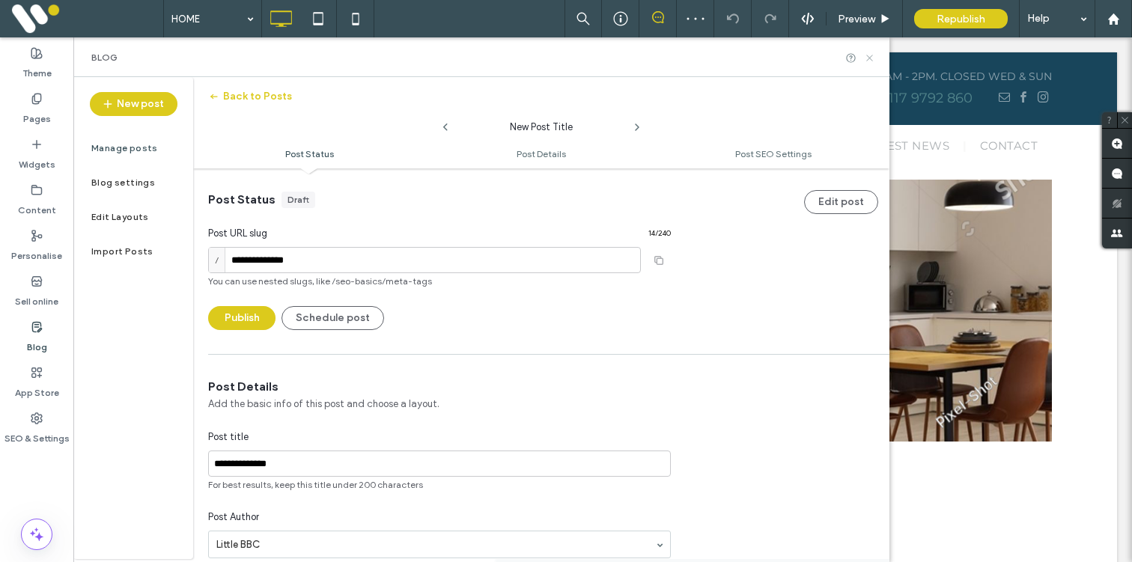
click at [868, 55] on icon at bounding box center [869, 57] width 11 height 11
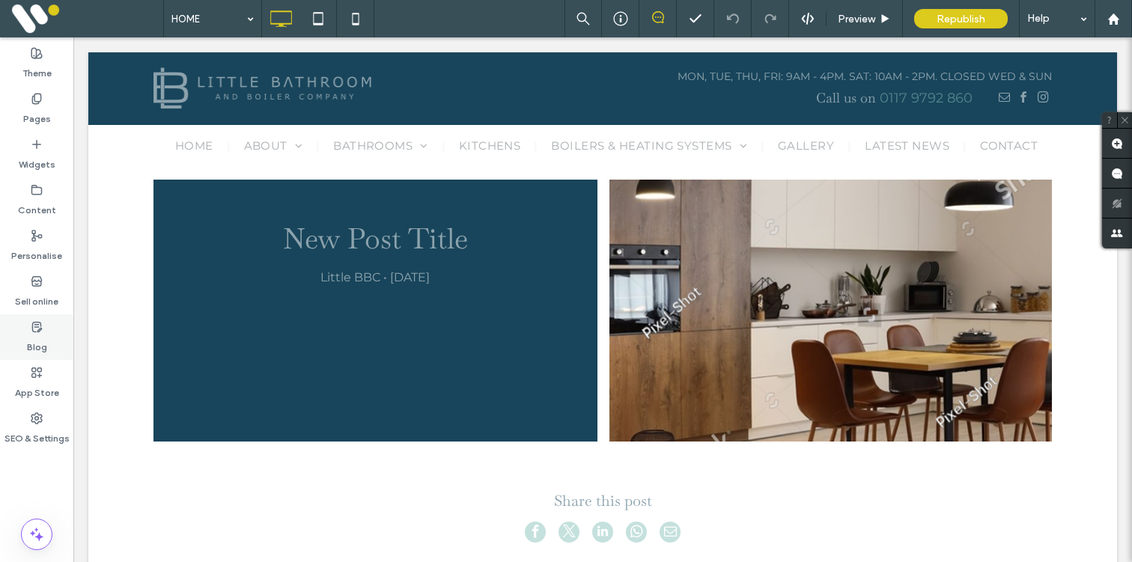
click at [40, 347] on label "Blog" at bounding box center [37, 343] width 20 height 21
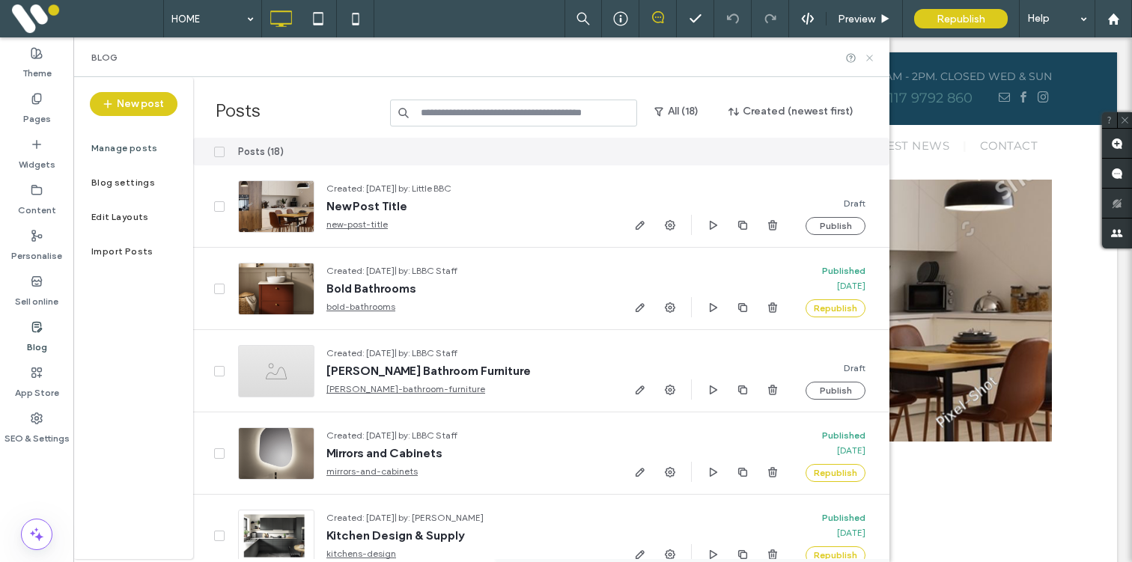
click at [868, 57] on icon at bounding box center [869, 57] width 11 height 11
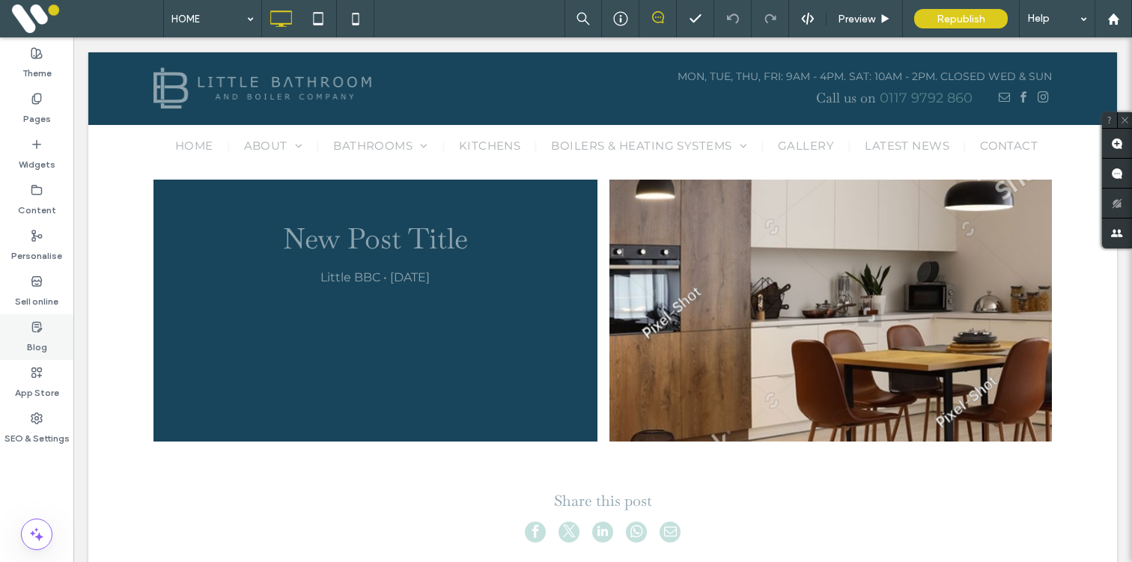
click at [35, 354] on div "Blog" at bounding box center [36, 337] width 73 height 46
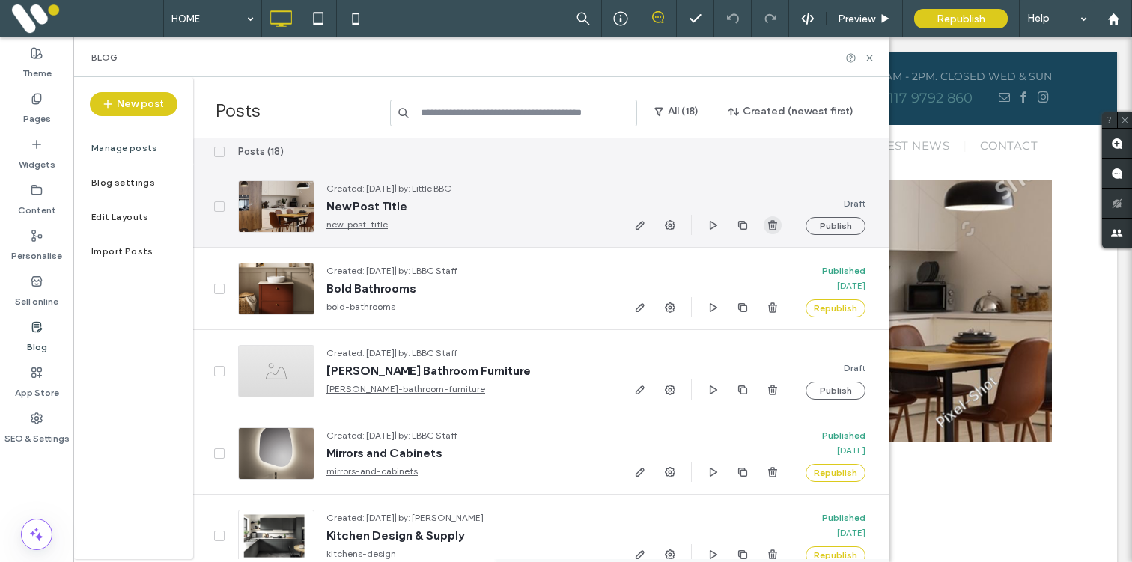
click at [770, 230] on icon "button" at bounding box center [773, 225] width 12 height 12
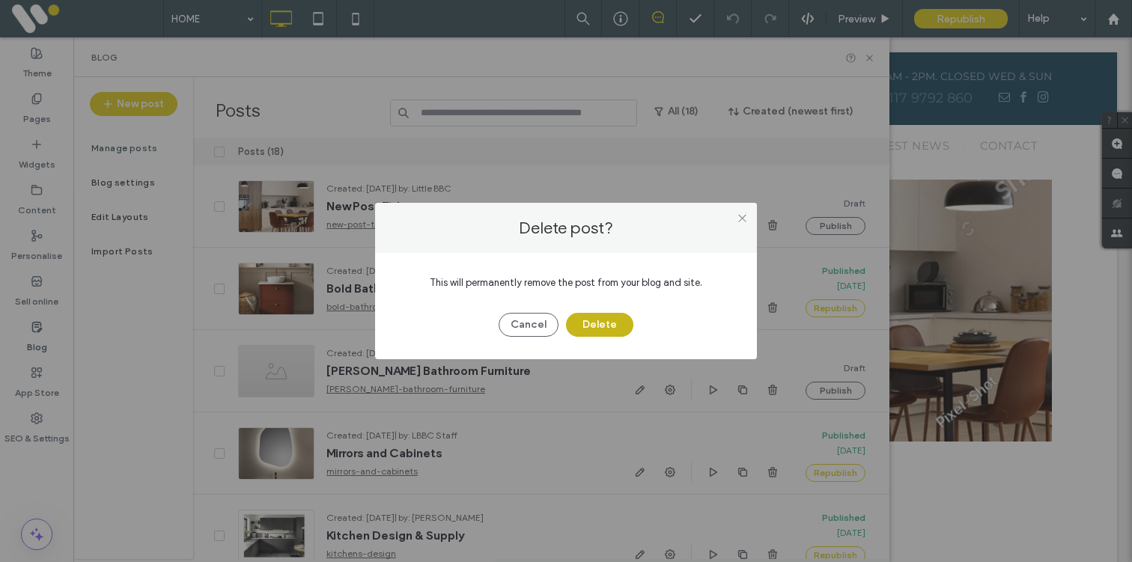
click at [602, 329] on button "Delete" at bounding box center [599, 325] width 67 height 24
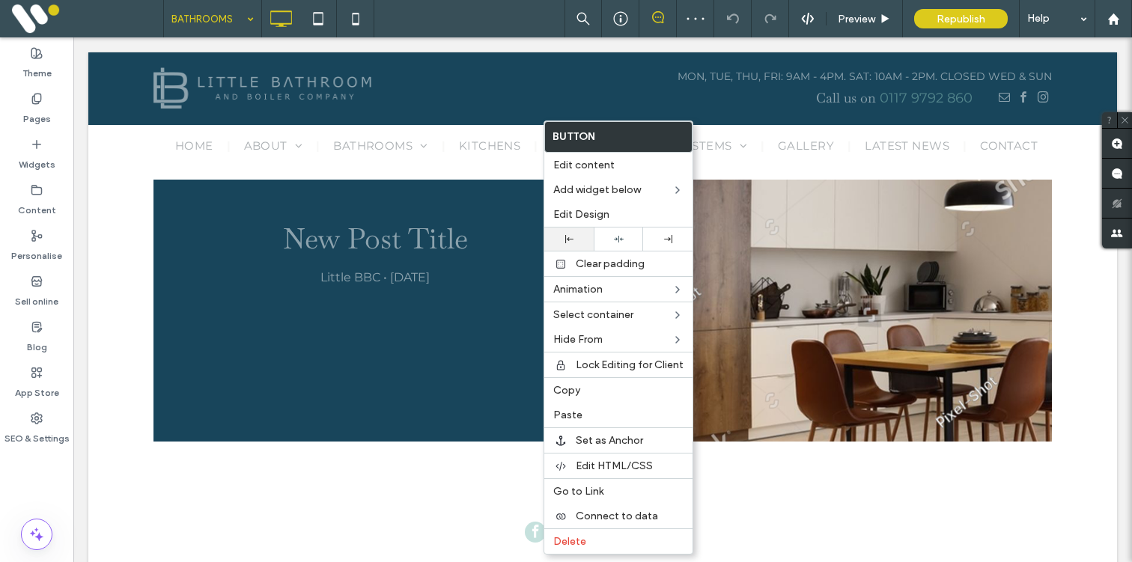
click at [561, 240] on div at bounding box center [569, 239] width 34 height 8
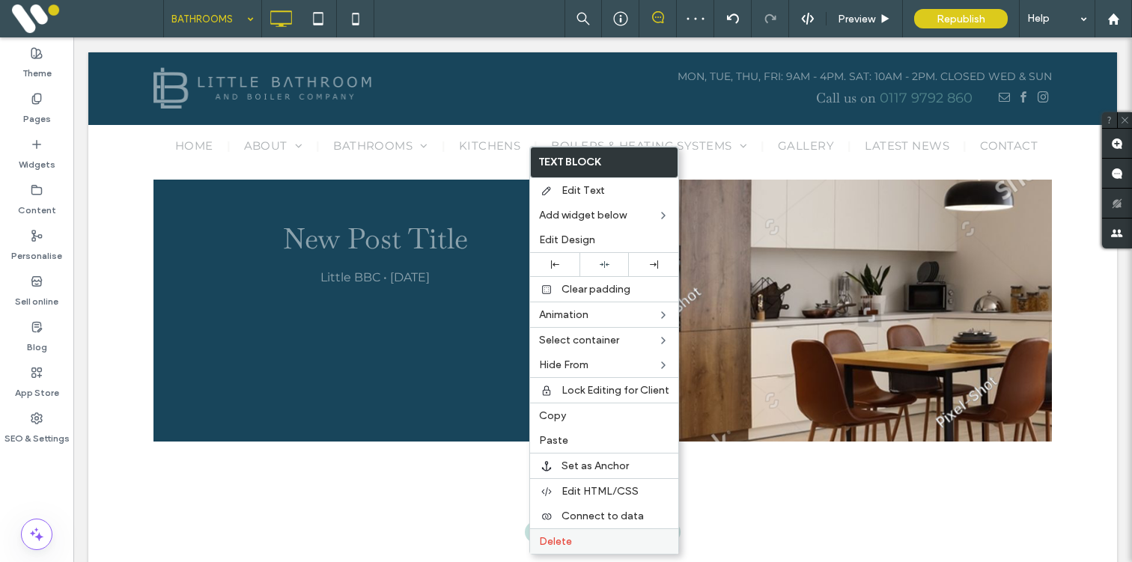
click at [575, 540] on label "Delete" at bounding box center [604, 541] width 130 height 13
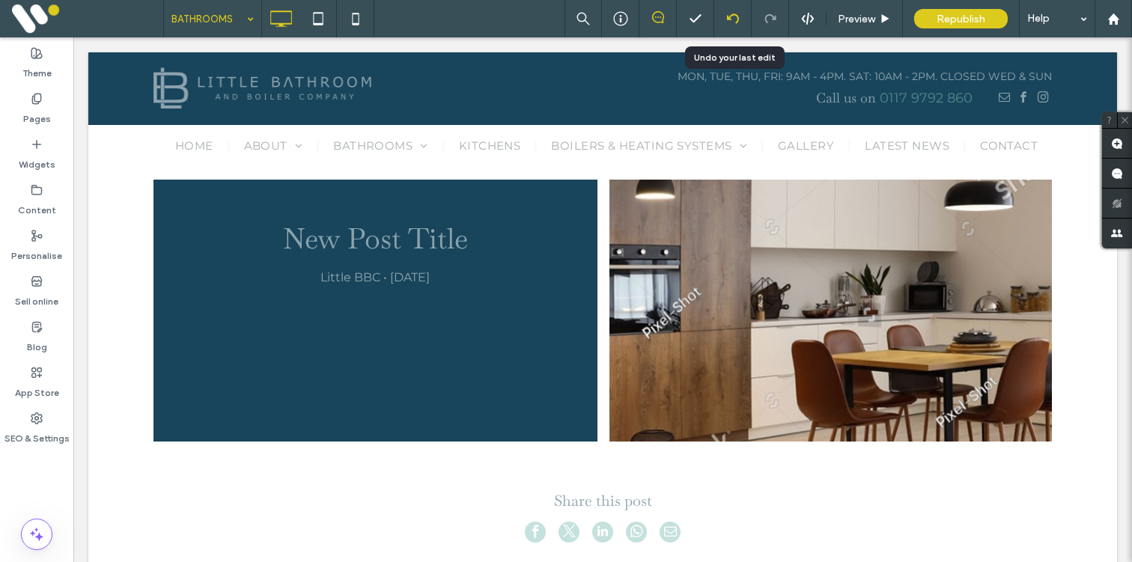
click at [735, 15] on use at bounding box center [732, 18] width 12 height 10
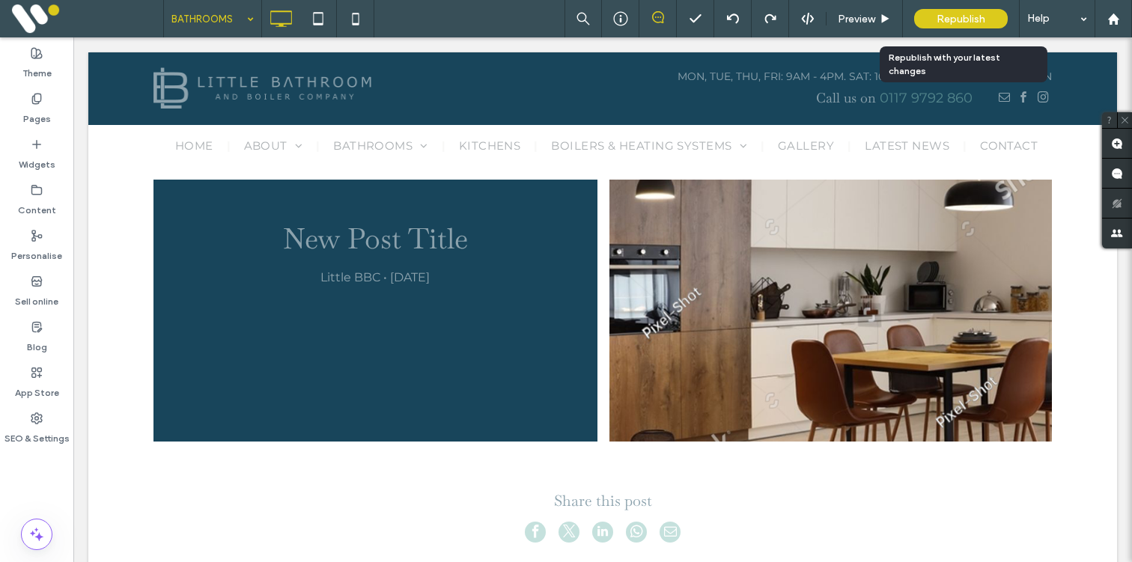
click at [965, 21] on span "Republish" at bounding box center [961, 19] width 49 height 13
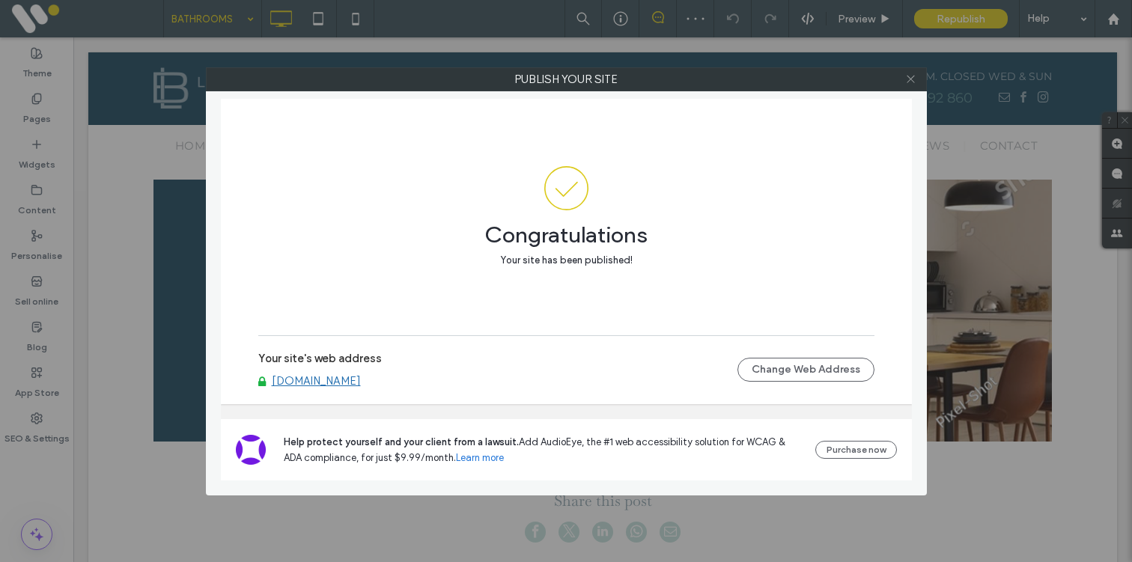
click at [908, 77] on icon at bounding box center [910, 78] width 11 height 11
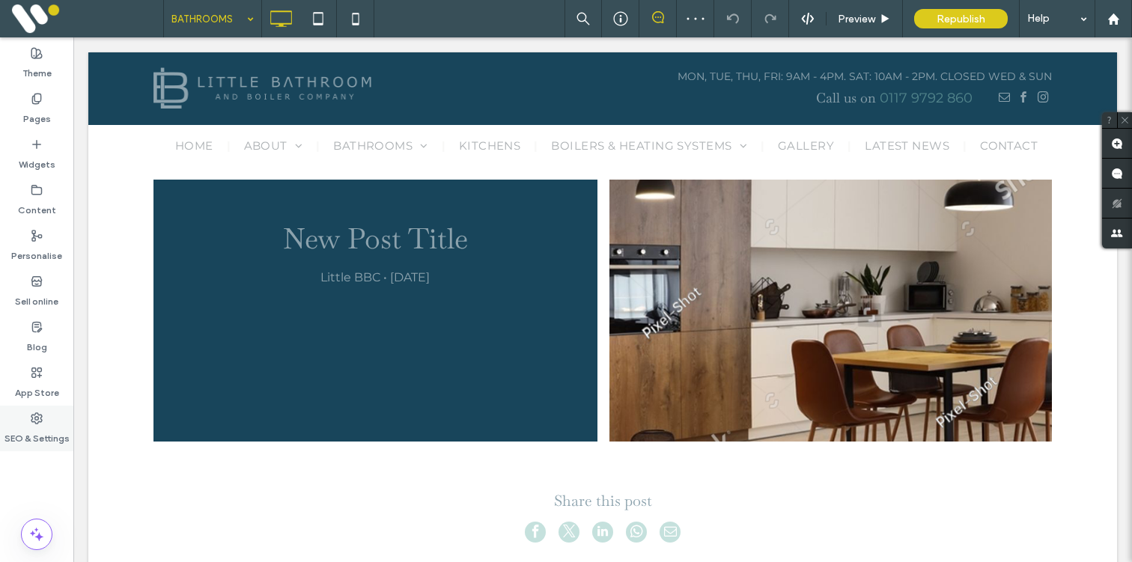
click at [22, 431] on label "SEO & Settings" at bounding box center [36, 435] width 65 height 21
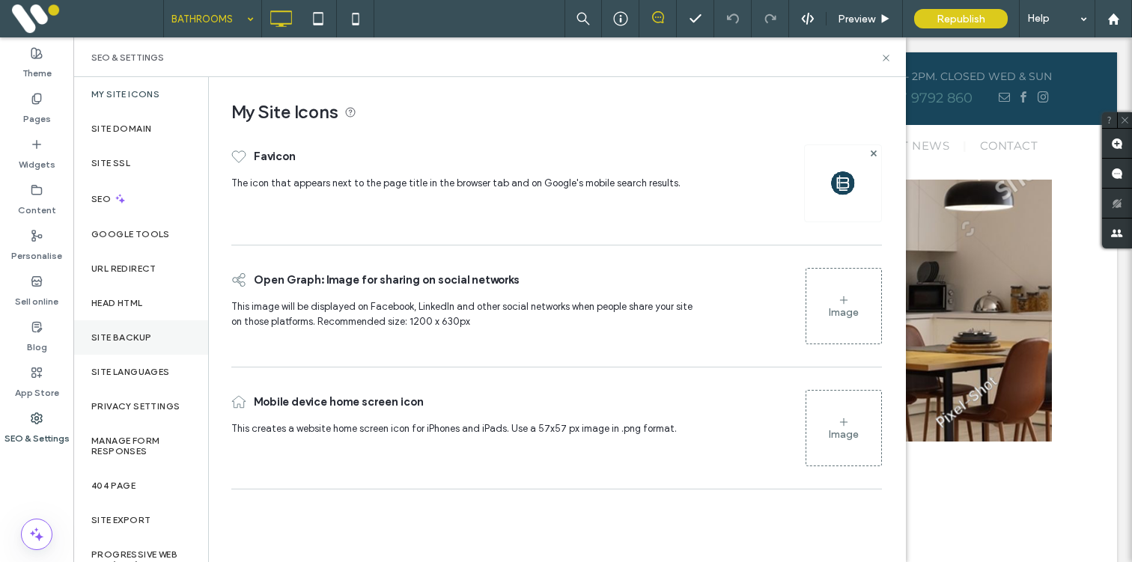
click at [111, 341] on label "Site backup" at bounding box center [121, 337] width 60 height 10
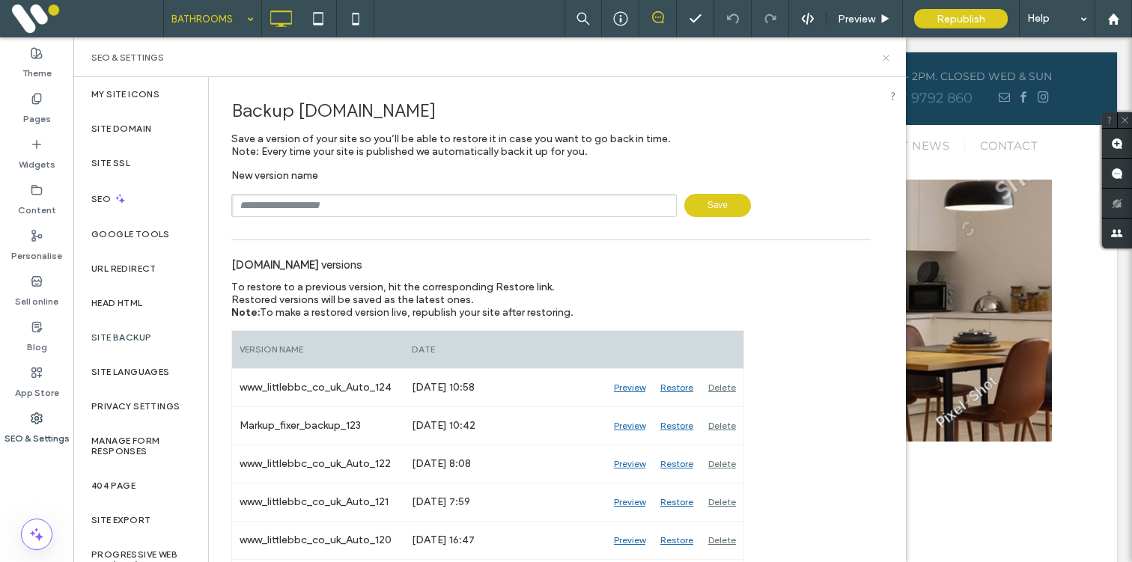
click at [888, 54] on icon at bounding box center [885, 57] width 11 height 11
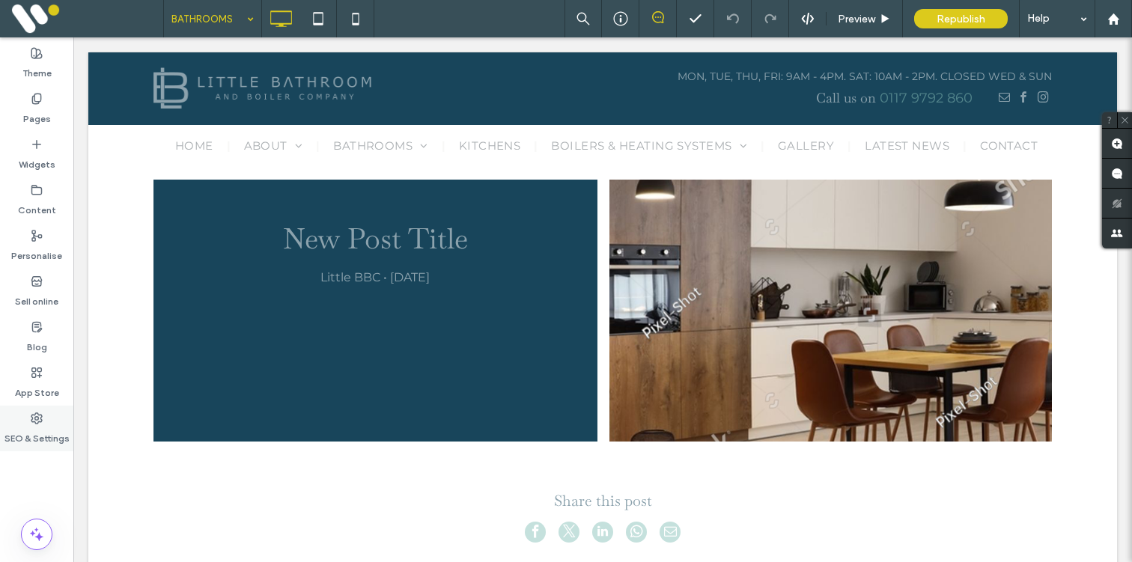
click at [38, 424] on icon at bounding box center [37, 419] width 12 height 12
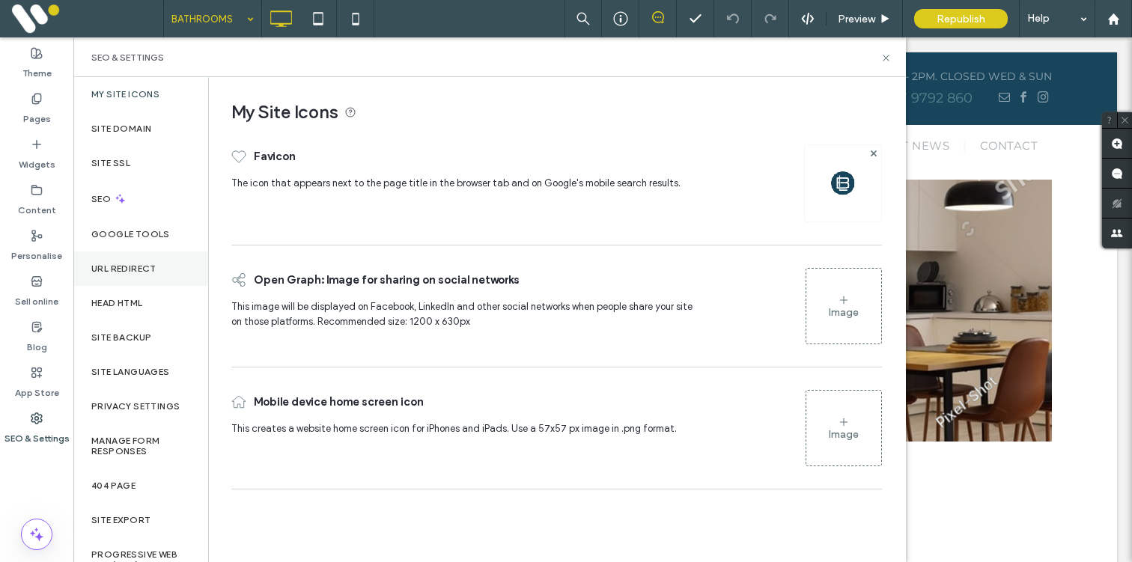
click at [128, 273] on label "URL Redirect" at bounding box center [123, 269] width 65 height 10
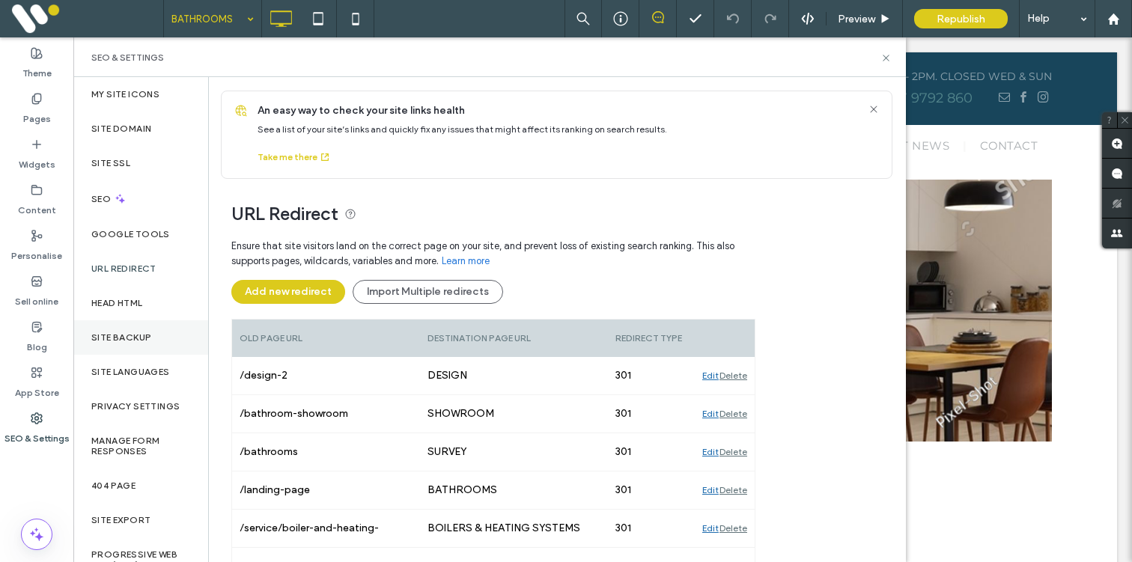
click at [121, 338] on label "Site backup" at bounding box center [121, 337] width 60 height 10
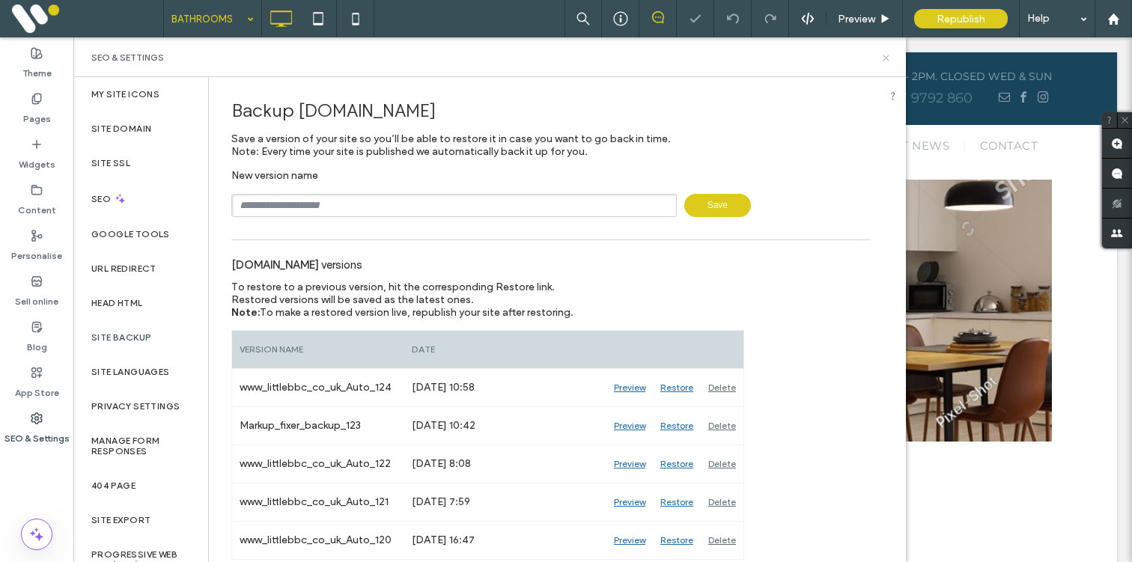
click at [885, 58] on icon at bounding box center [885, 57] width 11 height 11
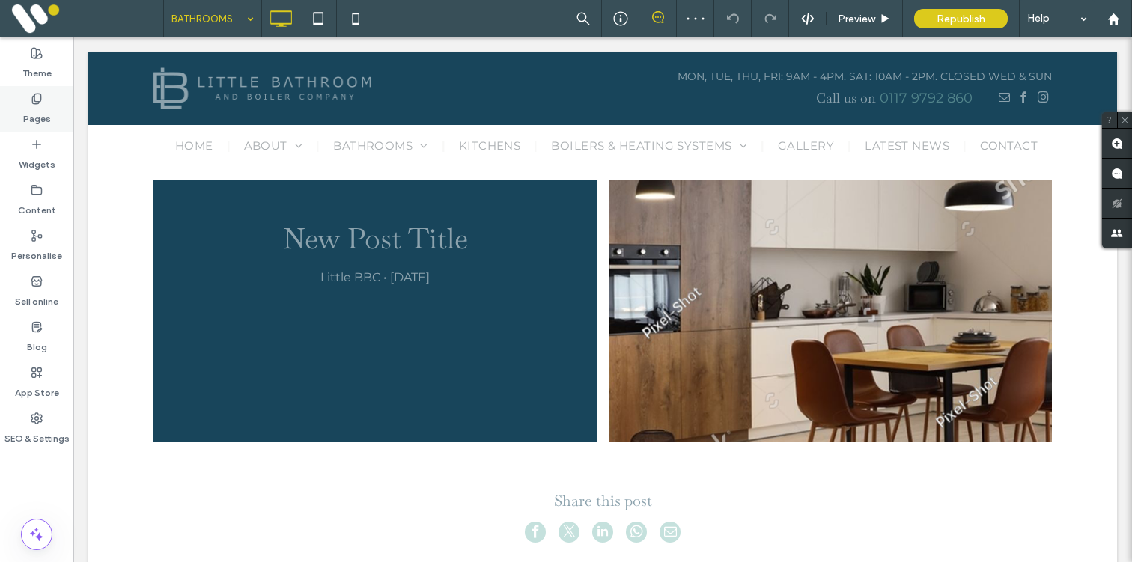
click at [47, 106] on label "Pages" at bounding box center [37, 115] width 28 height 21
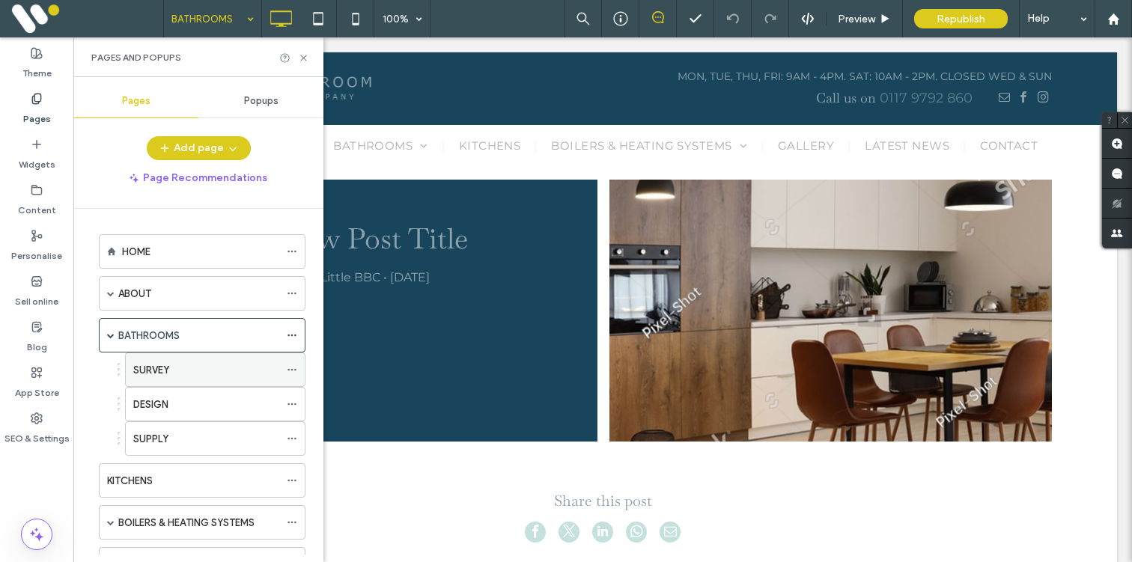
click at [290, 365] on icon at bounding box center [292, 370] width 10 height 10
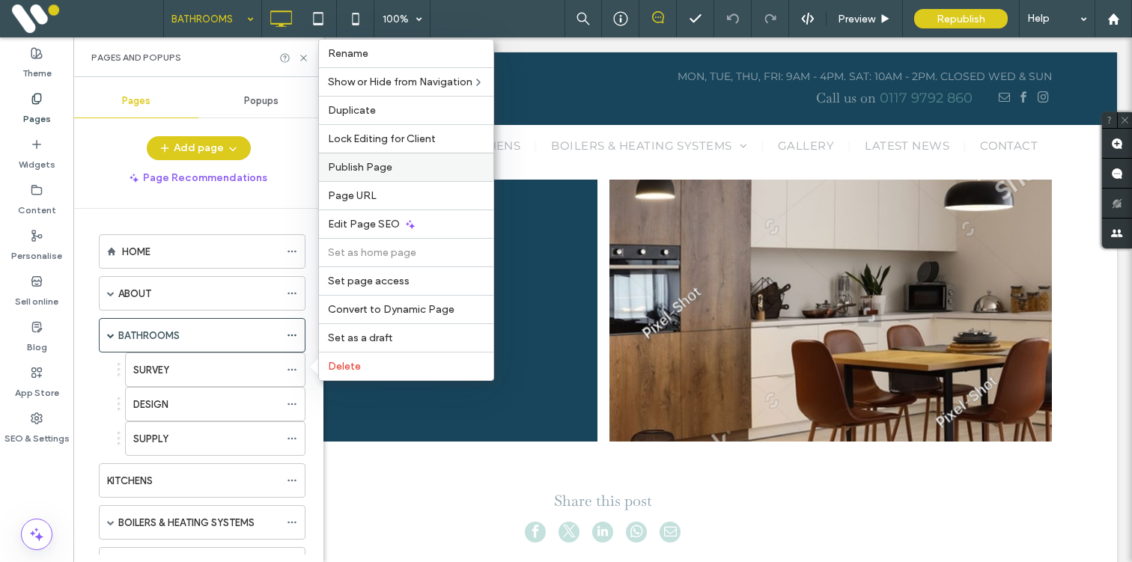
click at [370, 167] on span "Publish Page" at bounding box center [360, 167] width 64 height 13
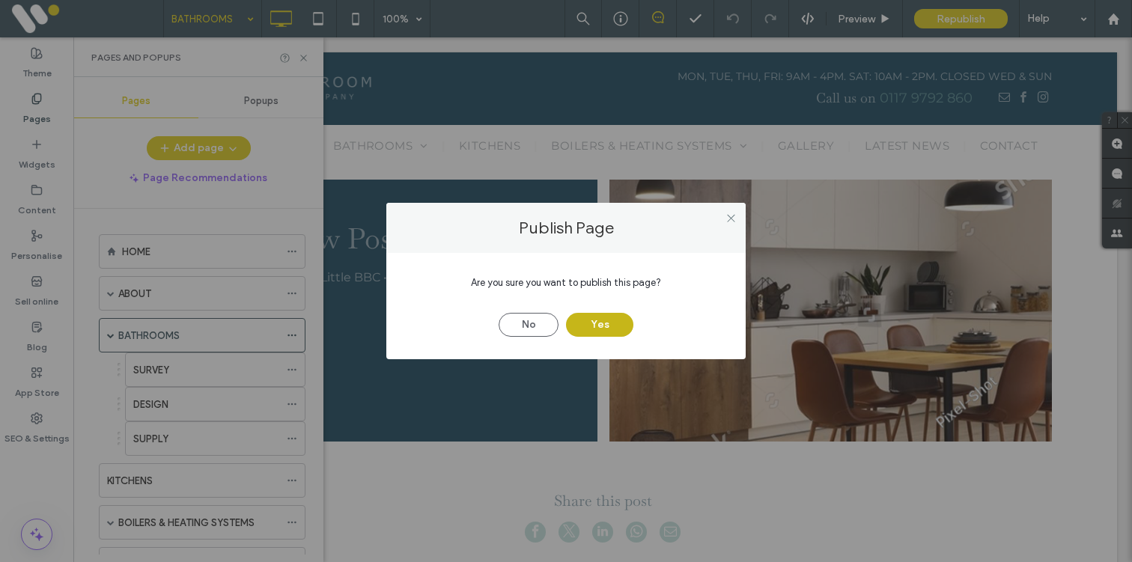
click at [596, 326] on button "Yes" at bounding box center [599, 325] width 67 height 24
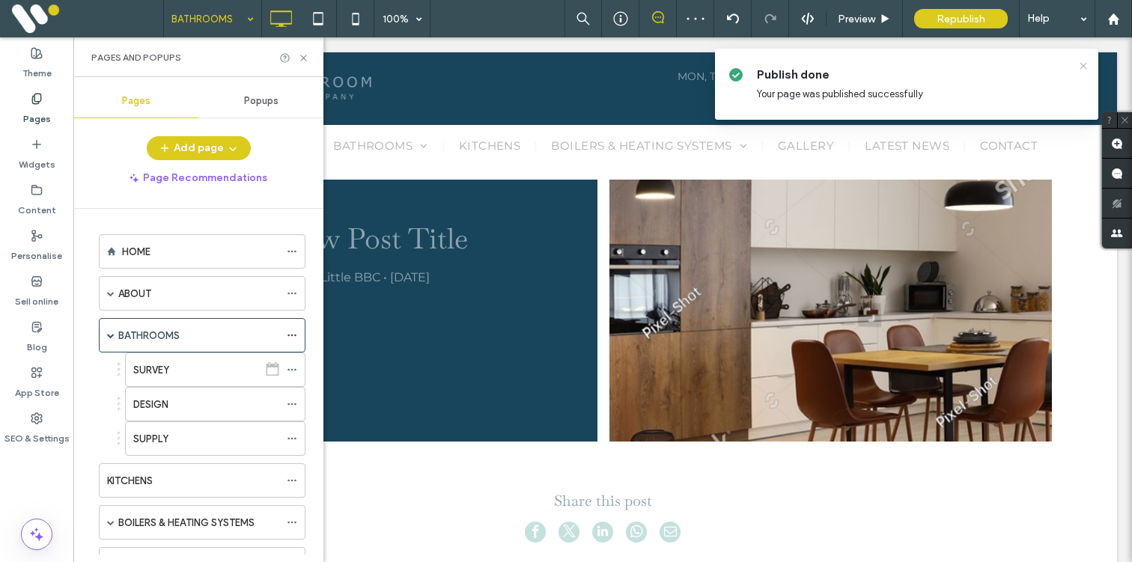
click at [1086, 66] on icon at bounding box center [1083, 66] width 12 height 12
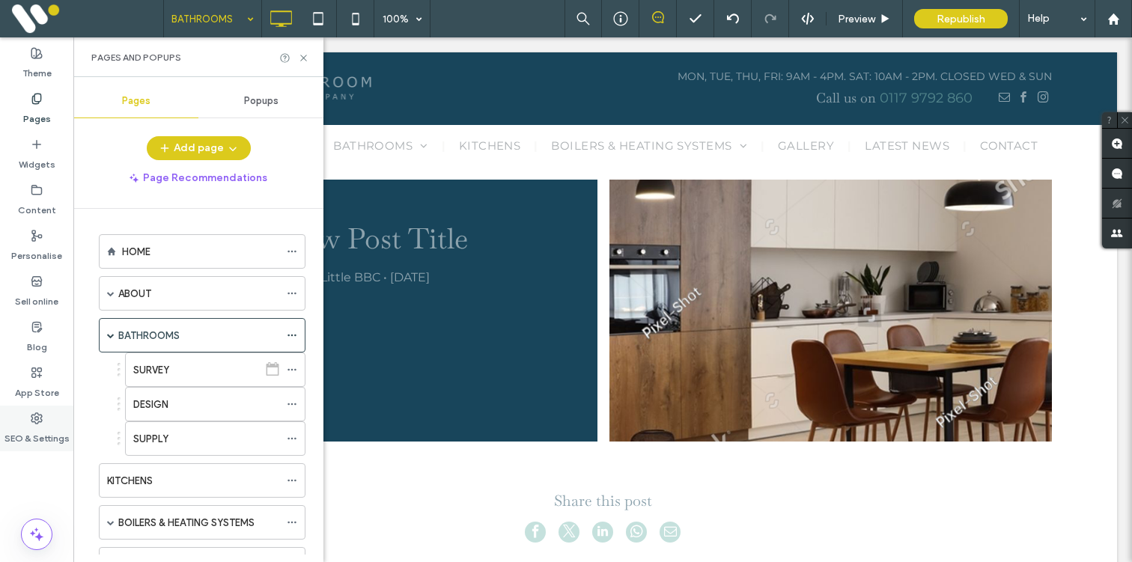
click at [34, 443] on label "SEO & Settings" at bounding box center [36, 435] width 65 height 21
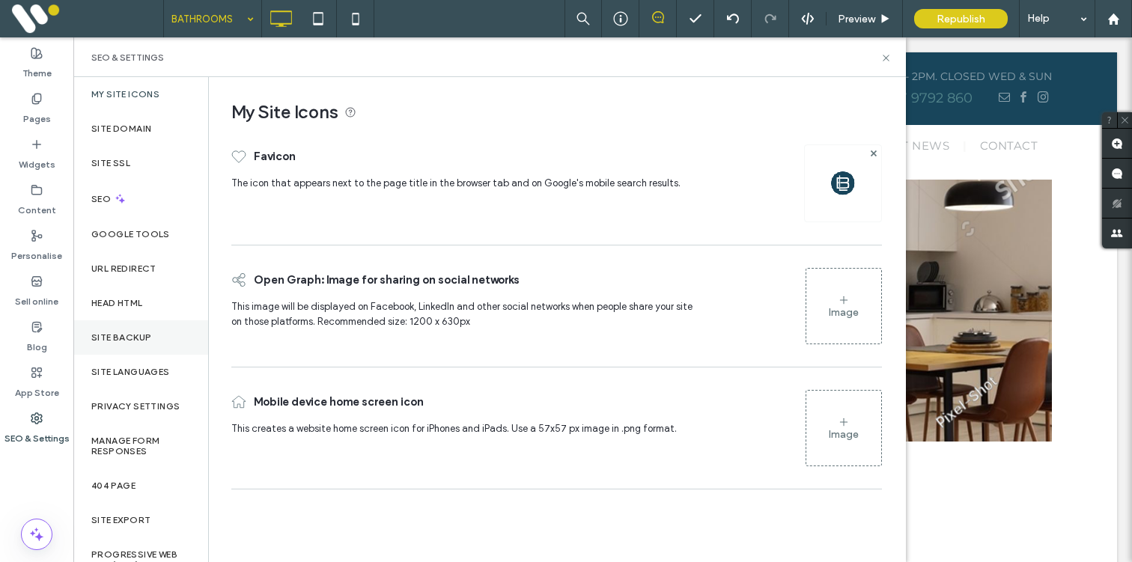
click at [127, 340] on label "Site backup" at bounding box center [121, 337] width 60 height 10
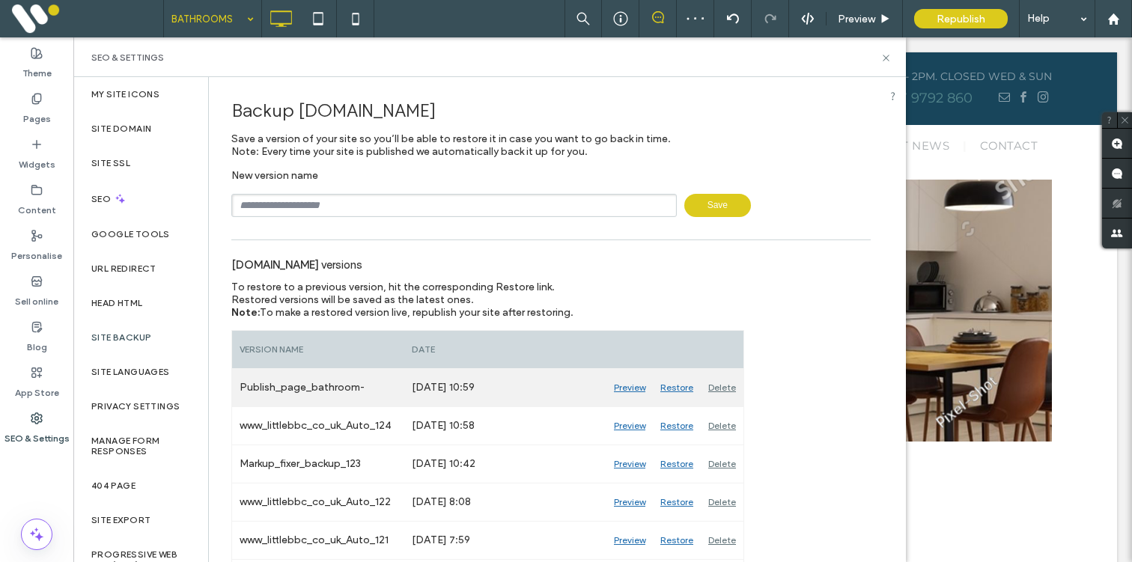
drag, startPoint x: 502, startPoint y: 389, endPoint x: 470, endPoint y: 390, distance: 31.5
click at [470, 390] on div "[DATE] 10:59" at bounding box center [505, 387] width 202 height 37
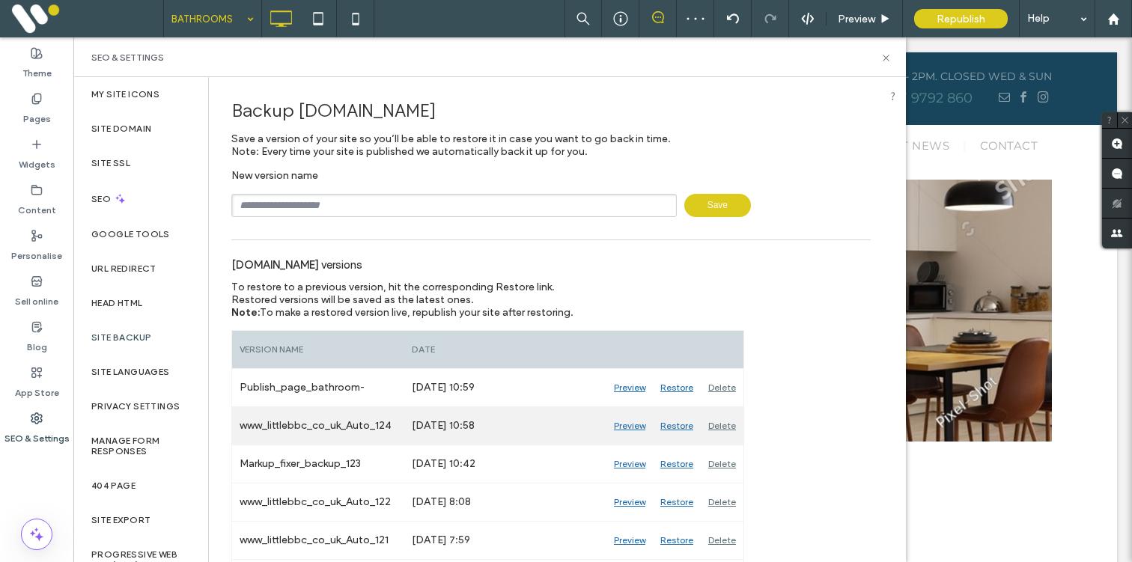
drag, startPoint x: 504, startPoint y: 427, endPoint x: 476, endPoint y: 427, distance: 27.7
click at [476, 427] on div "[DATE] 10:58" at bounding box center [505, 425] width 202 height 37
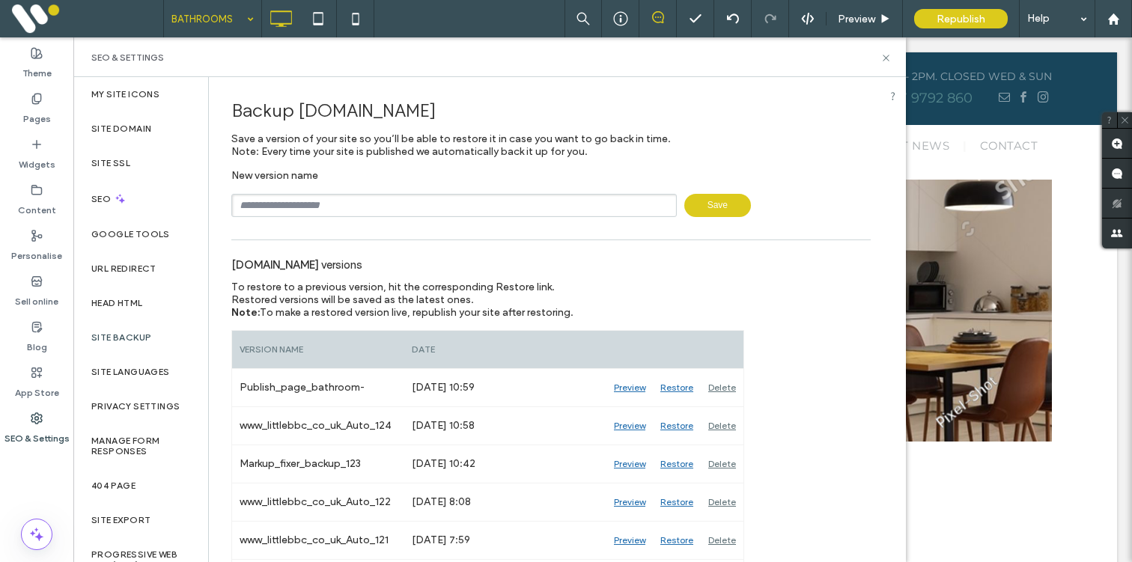
click at [370, 214] on input "text" at bounding box center [453, 205] width 445 height 23
type input "**********"
click at [708, 208] on span "Save" at bounding box center [717, 205] width 67 height 23
click at [884, 53] on icon at bounding box center [885, 57] width 11 height 11
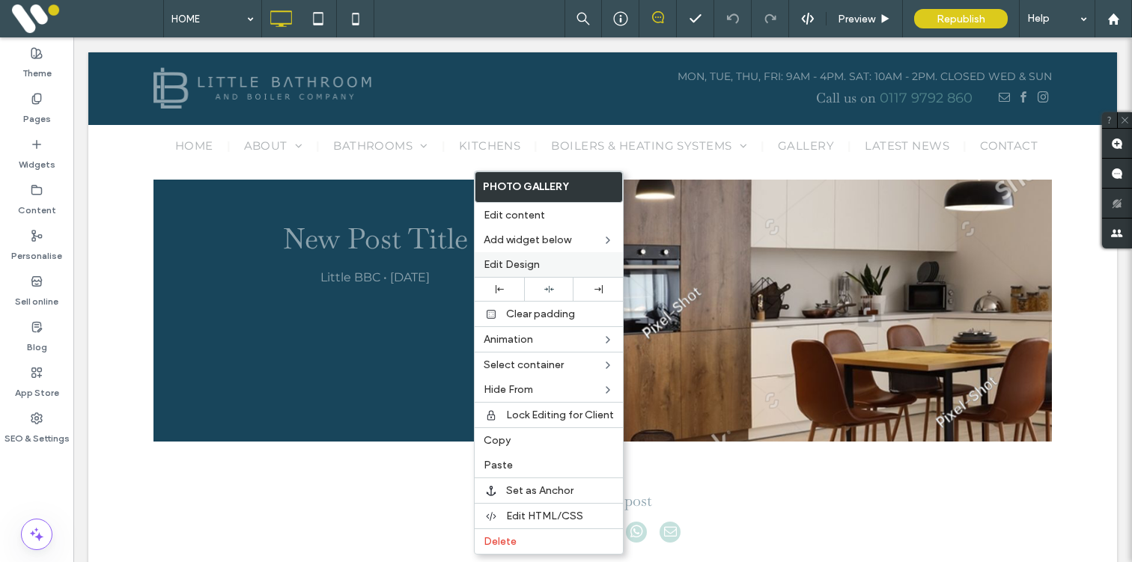
click at [505, 266] on span "Edit Design" at bounding box center [512, 264] width 56 height 13
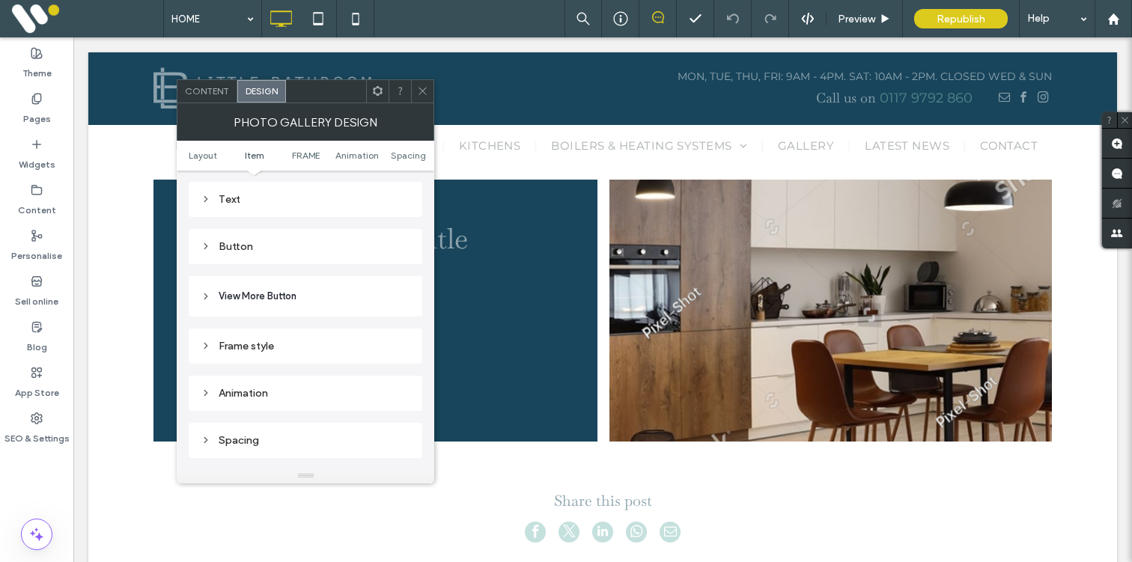
scroll to position [636, 0]
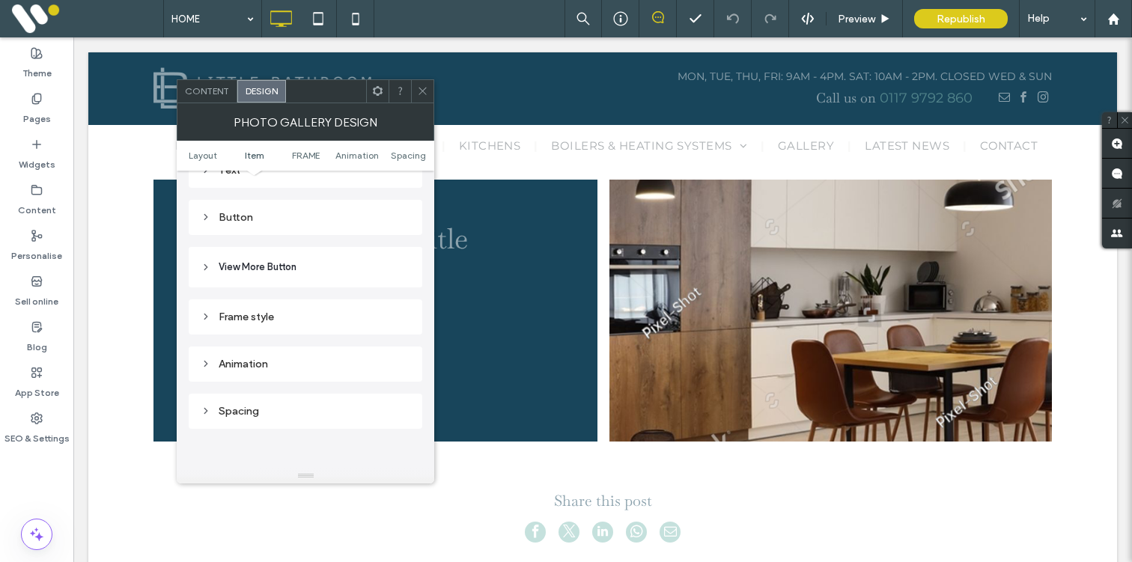
click at [261, 323] on div "Frame style" at bounding box center [306, 317] width 210 height 13
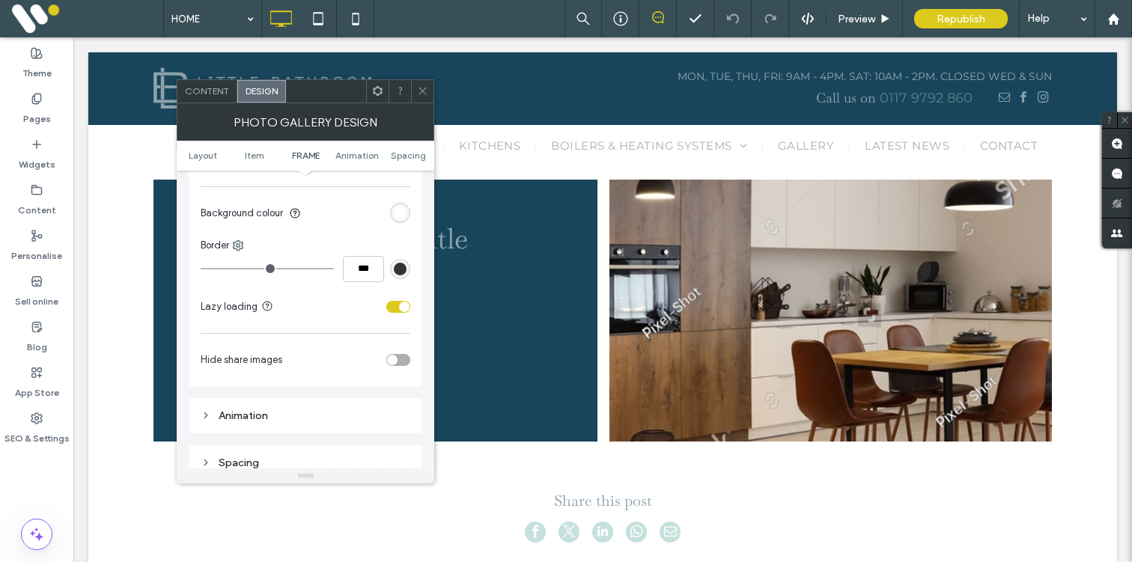
scroll to position [901, 0]
click at [428, 94] on icon at bounding box center [422, 90] width 11 height 11
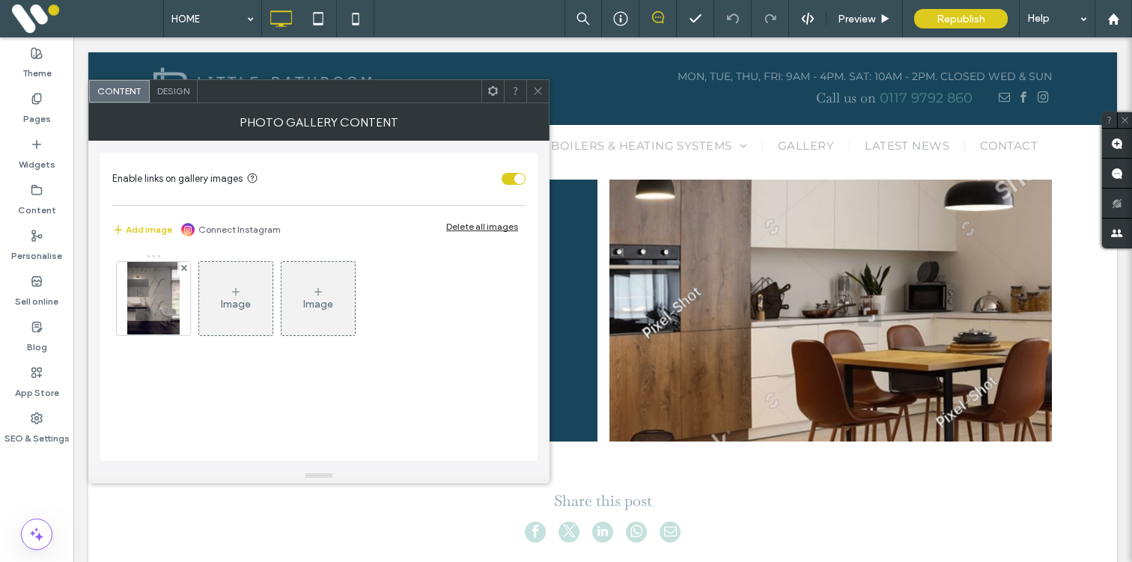
click at [533, 92] on icon at bounding box center [537, 90] width 11 height 11
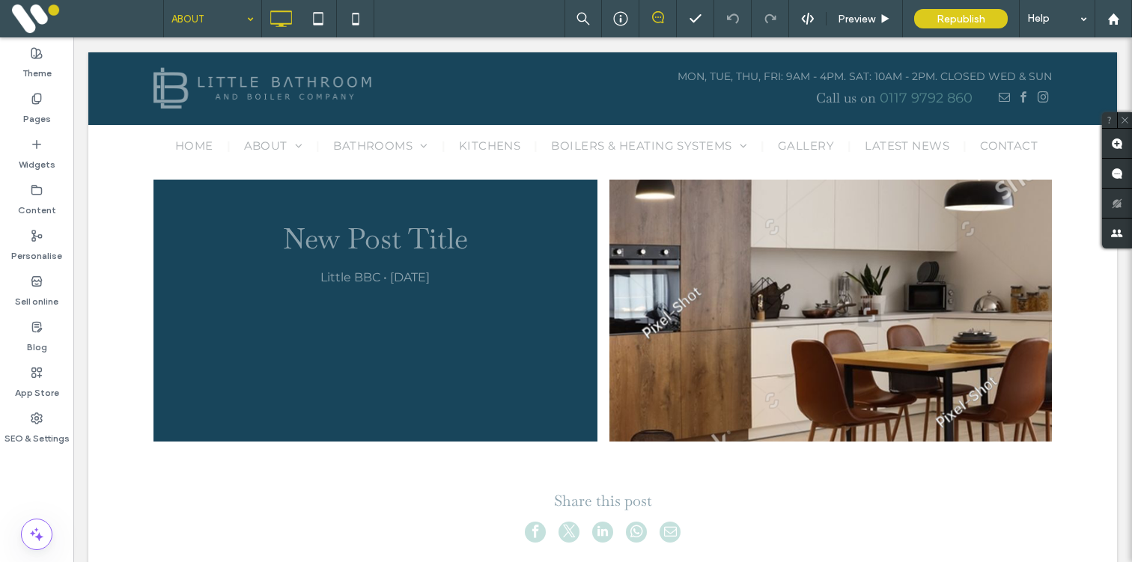
click at [195, 9] on input at bounding box center [208, 18] width 75 height 37
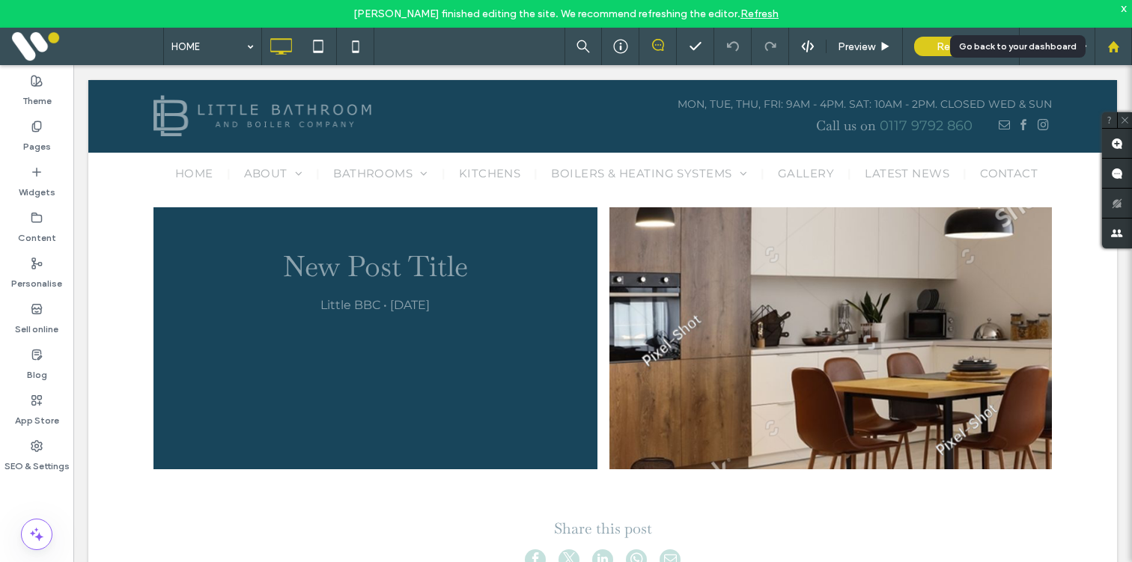
click at [1112, 49] on use at bounding box center [1112, 45] width 11 height 11
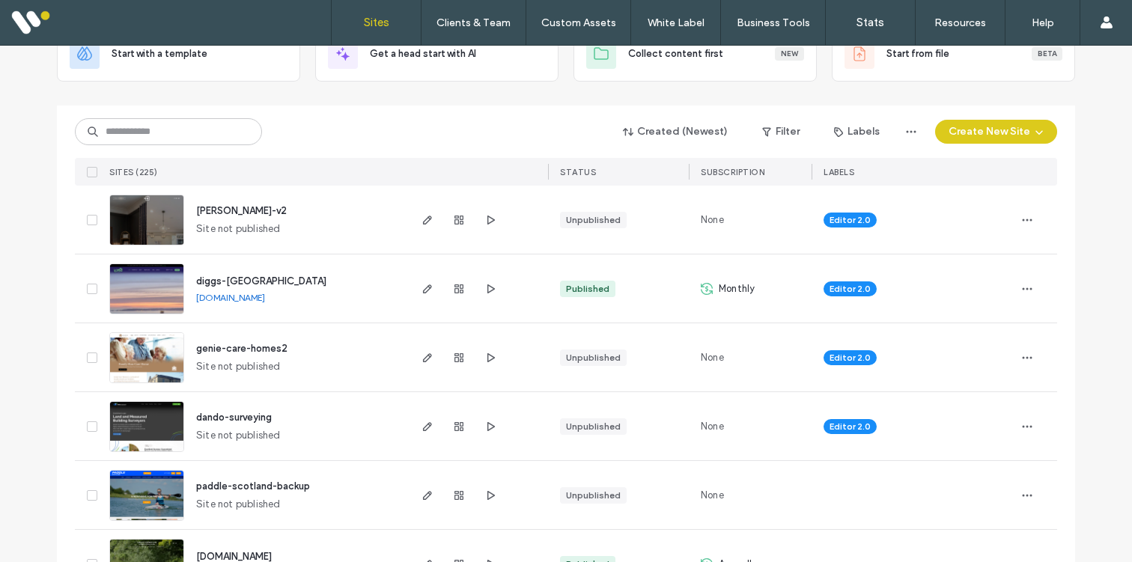
scroll to position [113, 0]
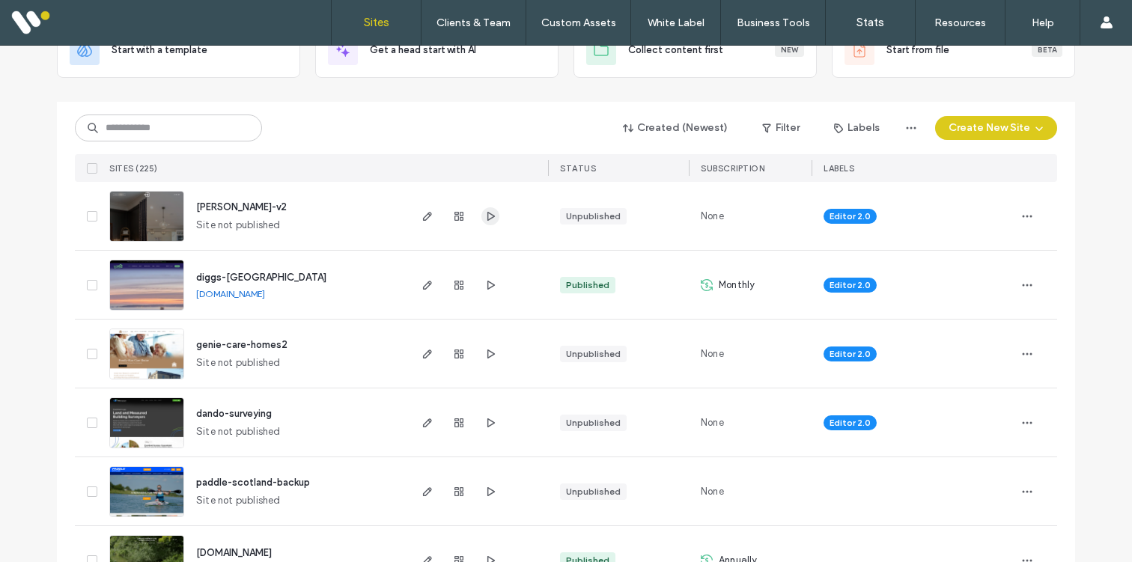
click at [487, 212] on use "button" at bounding box center [490, 215] width 7 height 9
click at [422, 219] on icon "button" at bounding box center [428, 216] width 12 height 12
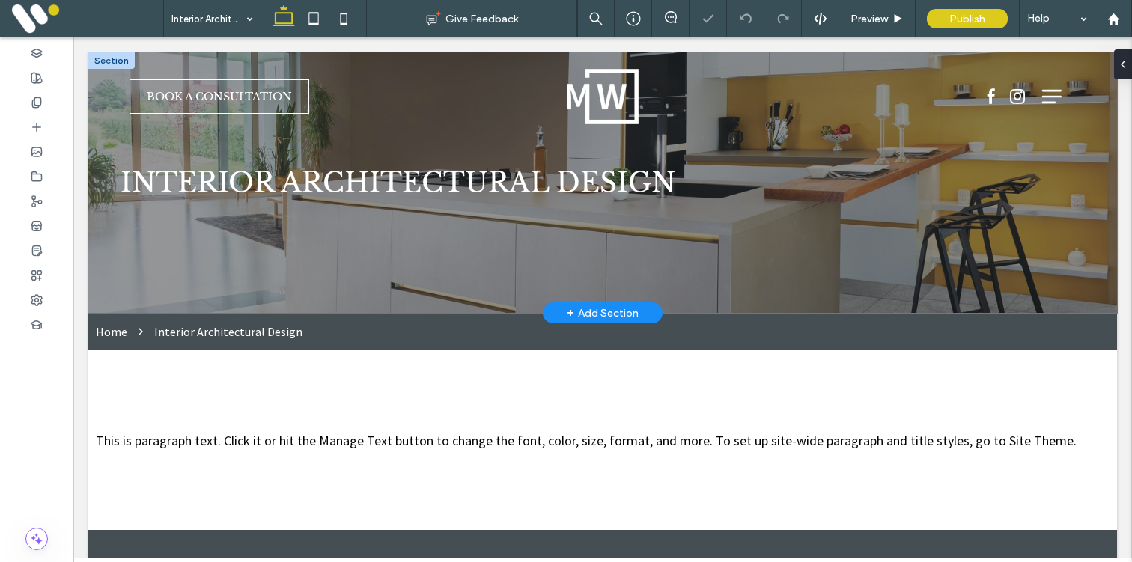
click at [138, 285] on div "Interior Architectural Design" at bounding box center [602, 182] width 1029 height 261
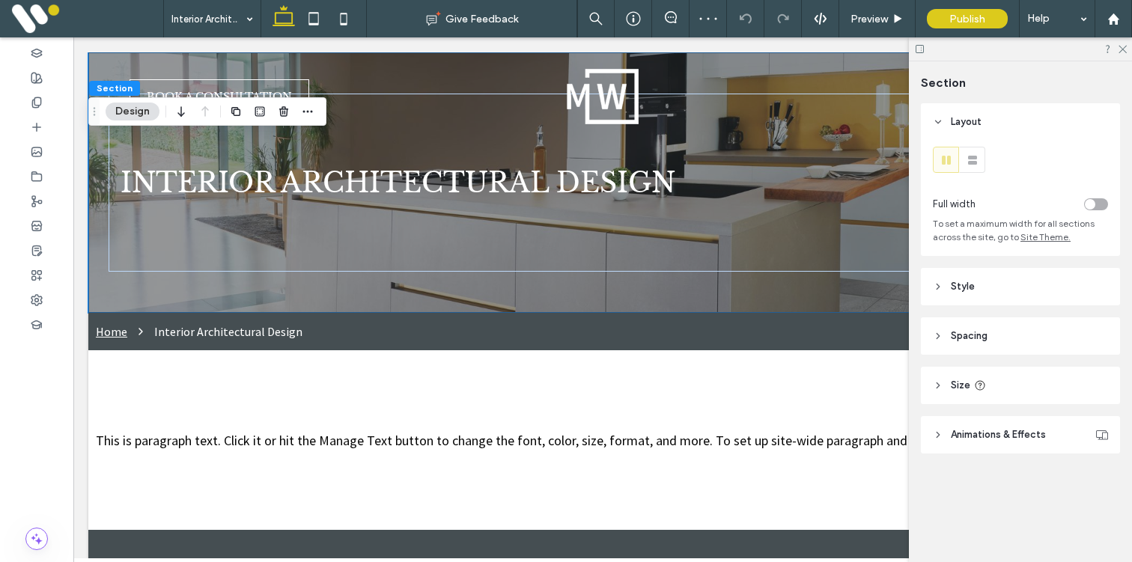
click at [957, 386] on span "Size" at bounding box center [960, 385] width 19 height 15
click at [1071, 422] on input "**" at bounding box center [1071, 423] width 30 height 26
